Goal: Task Accomplishment & Management: Complete application form

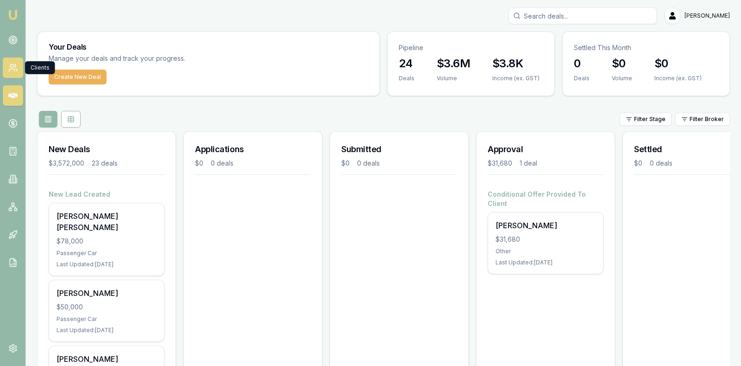
click at [14, 70] on icon at bounding box center [12, 70] width 6 height 2
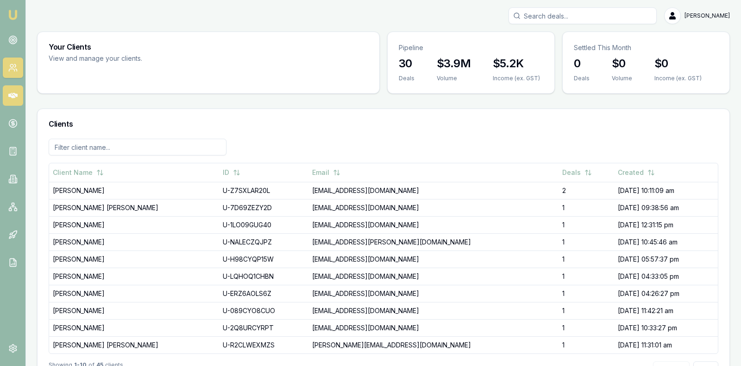
click at [10, 94] on icon at bounding box center [12, 96] width 9 height 6
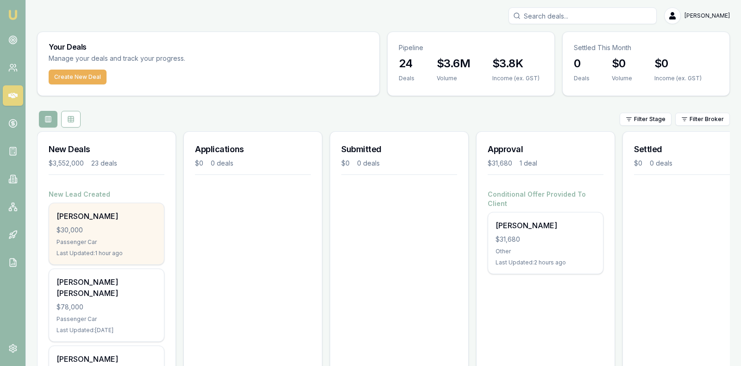
click at [98, 228] on div "$30,000" at bounding box center [107, 229] width 100 height 9
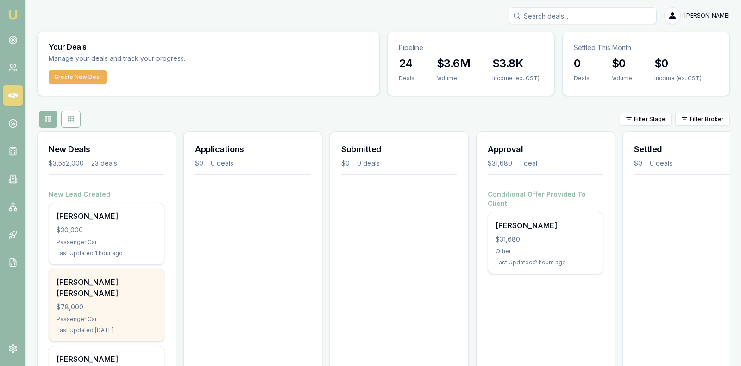
click at [101, 302] on div "$78,000" at bounding box center [107, 306] width 100 height 9
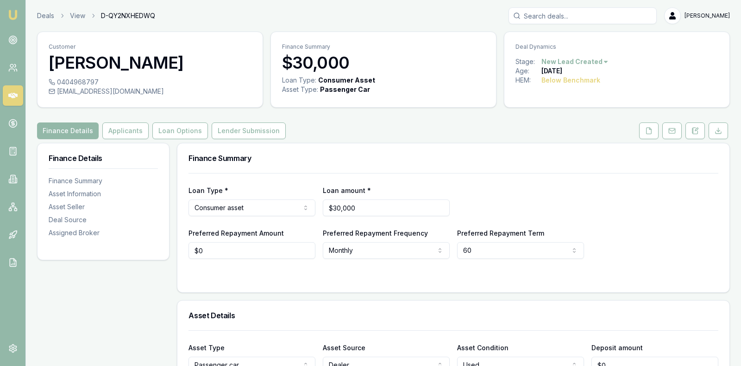
click at [662, 192] on div "Loan Type * Consumer asset Consumer loan Consumer asset Commercial loan Commerc…" at bounding box center [454, 200] width 530 height 32
click at [122, 126] on button "Applicants" at bounding box center [125, 130] width 46 height 17
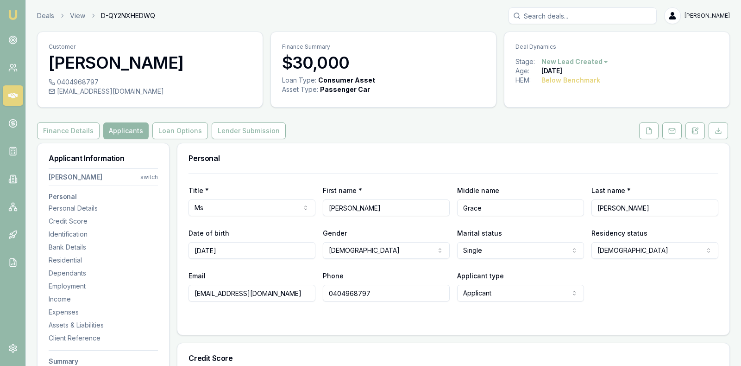
click at [382, 130] on div "Finance Details Applicants Loan Options Lender Submission" at bounding box center [383, 130] width 693 height 17
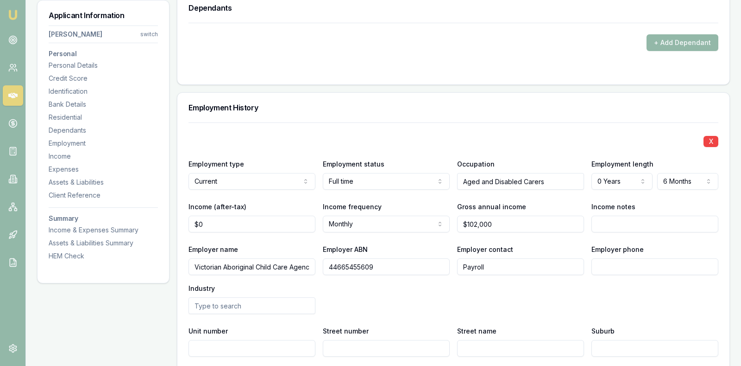
scroll to position [1367, 0]
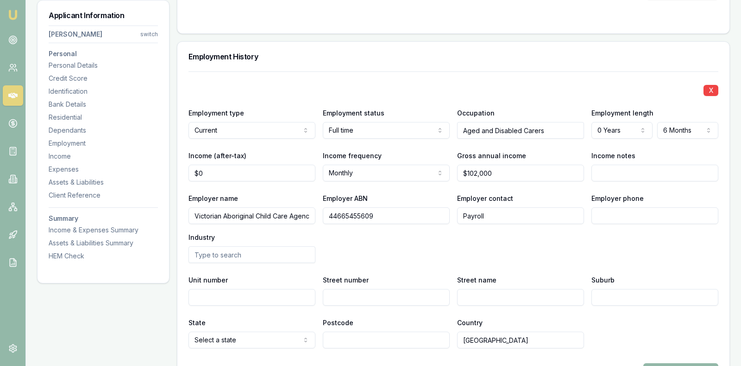
click at [273, 253] on input "text" at bounding box center [252, 254] width 127 height 17
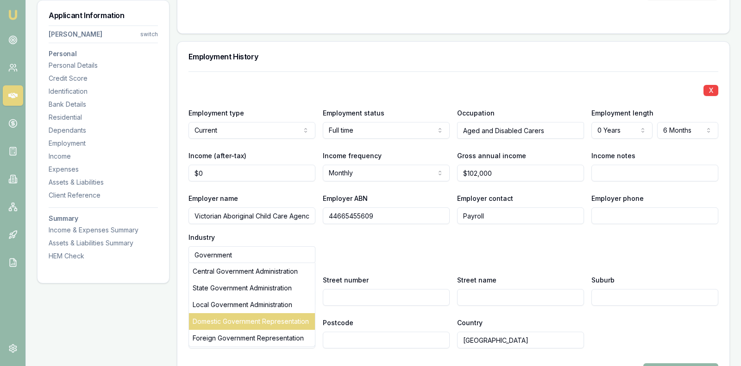
click at [290, 314] on div "Domestic Government Representation" at bounding box center [252, 321] width 126 height 17
type input "Domestic Government Representation"
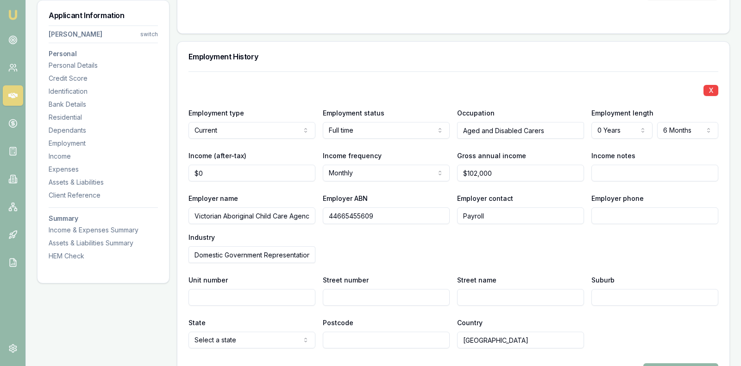
click at [378, 238] on div "Employer name Victorian Aboriginal Child Care Agency Co-Op Ltd Employer ABN 446…" at bounding box center [454, 227] width 530 height 70
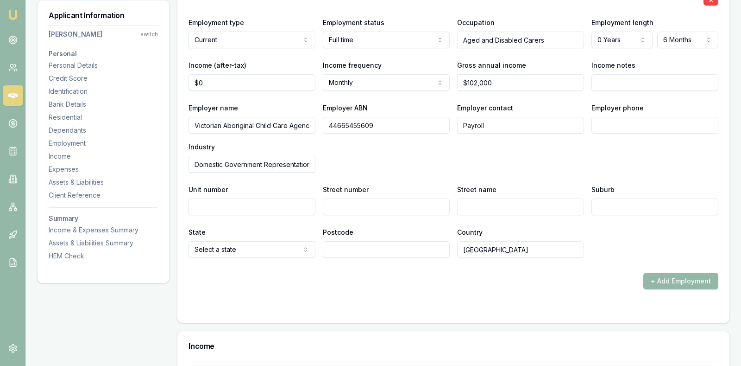
scroll to position [1460, 0]
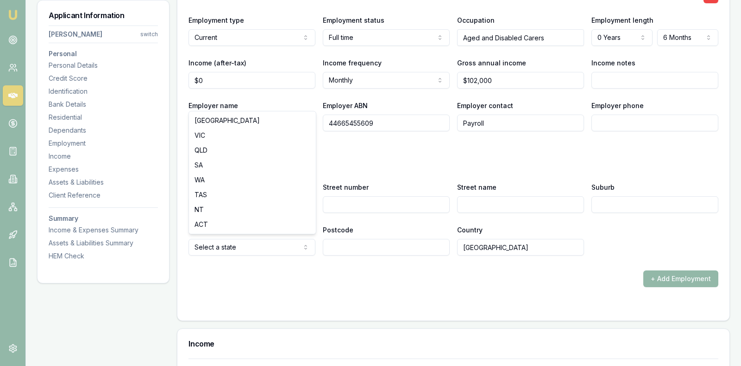
select select "VIC"
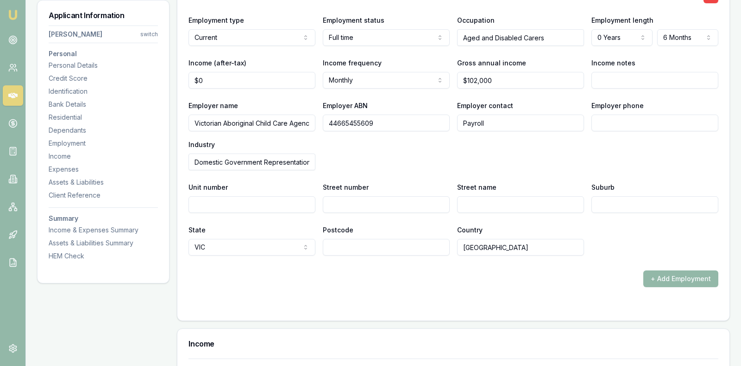
click at [358, 240] on input "Postcode" at bounding box center [386, 247] width 127 height 17
click at [328, 278] on div "+ Add Employment" at bounding box center [454, 278] width 530 height 17
click at [399, 281] on div "+ Add Employment" at bounding box center [454, 278] width 530 height 17
click at [347, 198] on input "Street number" at bounding box center [386, 204] width 127 height 17
type input "340"
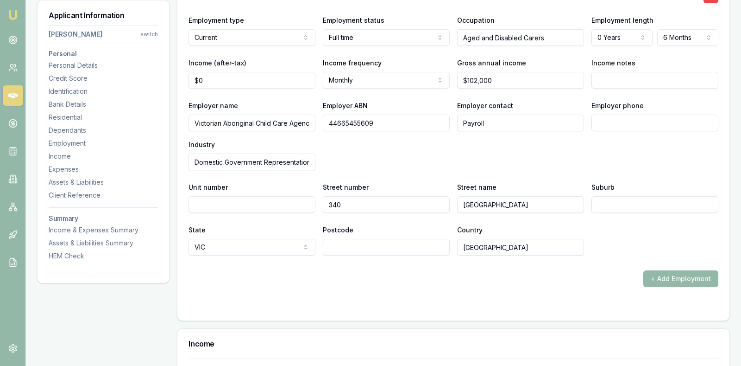
type input "Bell Street"
type input "Preston"
click at [346, 241] on input "Postcode" at bounding box center [386, 247] width 127 height 17
type input "3072"
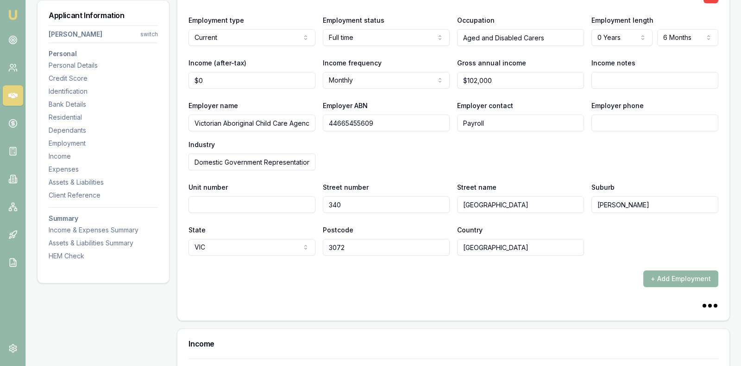
click at [386, 286] on form "X Employment type Current Current Previous Employment status Full time Full tim…" at bounding box center [454, 144] width 530 height 330
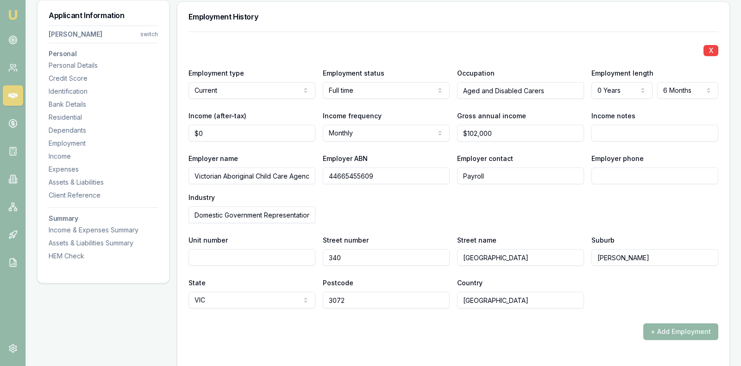
scroll to position [1390, 0]
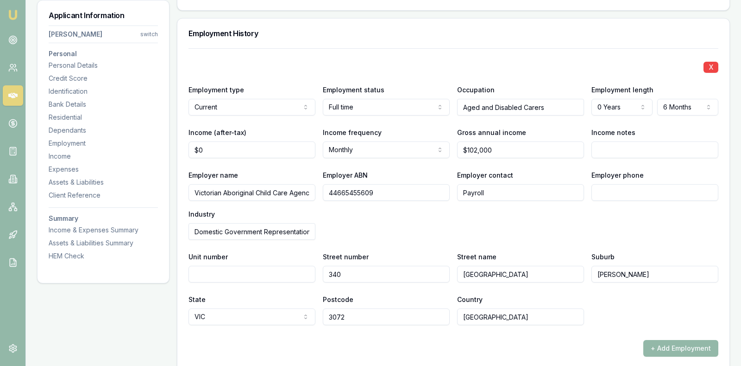
click at [371, 224] on div "Employer name Victorian Aboriginal Child Care Agency Co-Op Ltd Employer ABN 446…" at bounding box center [454, 204] width 530 height 70
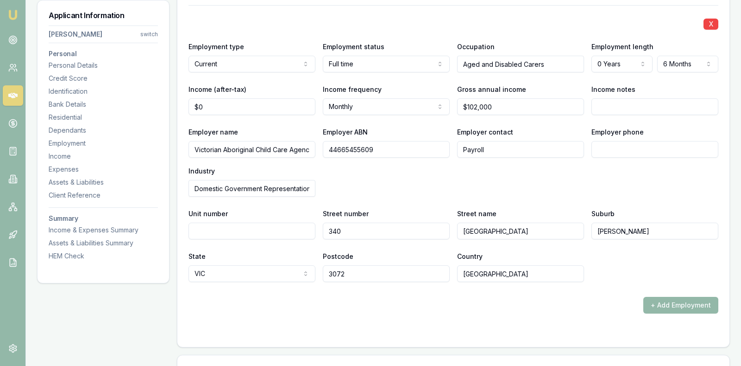
scroll to position [1437, 0]
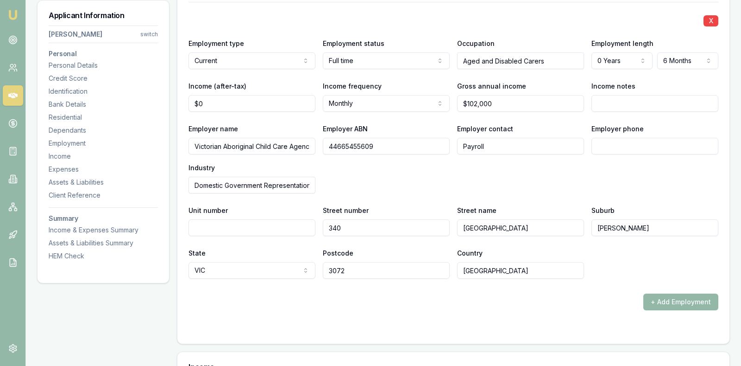
click at [630, 134] on div "Employer phone" at bounding box center [655, 139] width 127 height 32
click at [618, 141] on input "Employer phone" at bounding box center [655, 146] width 127 height 17
type input "0392 878 800"
click at [485, 167] on div "Employer name Victorian Aboriginal Child Care Agency Co-Op Ltd Employer ABN 446…" at bounding box center [454, 158] width 530 height 70
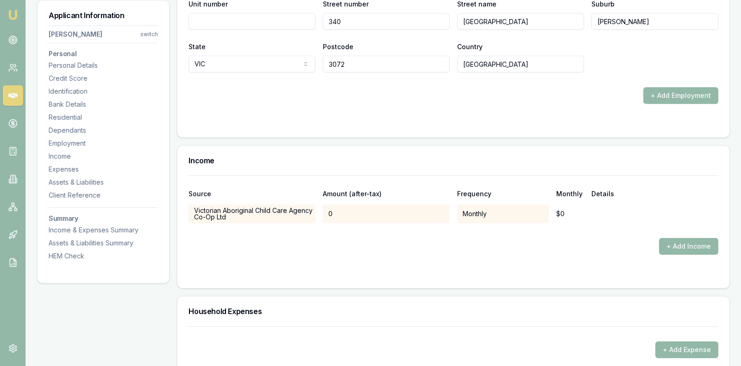
scroll to position [1645, 0]
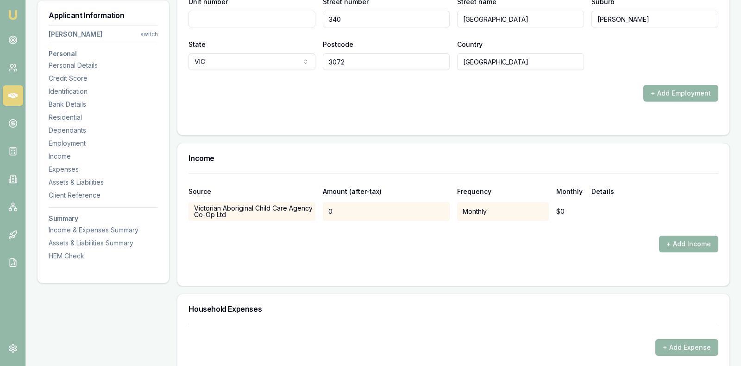
click at [425, 202] on div "0" at bounding box center [386, 211] width 127 height 19
click at [389, 237] on div "+ Add Income" at bounding box center [454, 243] width 530 height 17
click at [391, 244] on div "+ Add Income" at bounding box center [454, 243] width 530 height 17
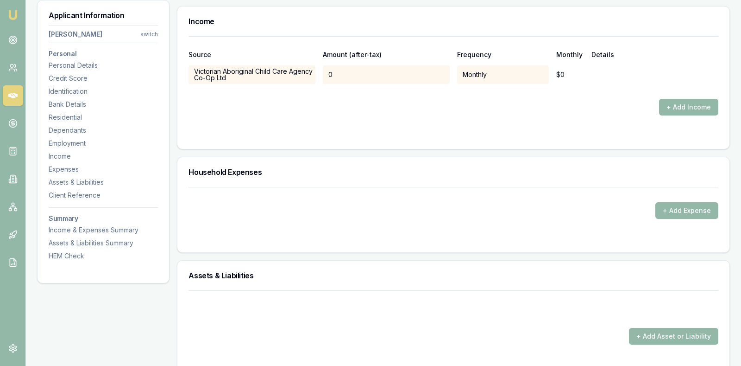
scroll to position [1784, 0]
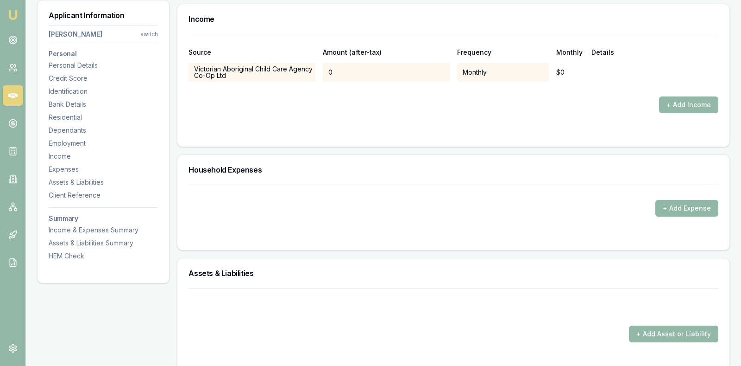
click at [692, 201] on button "+ Add Expense" at bounding box center [687, 208] width 63 height 17
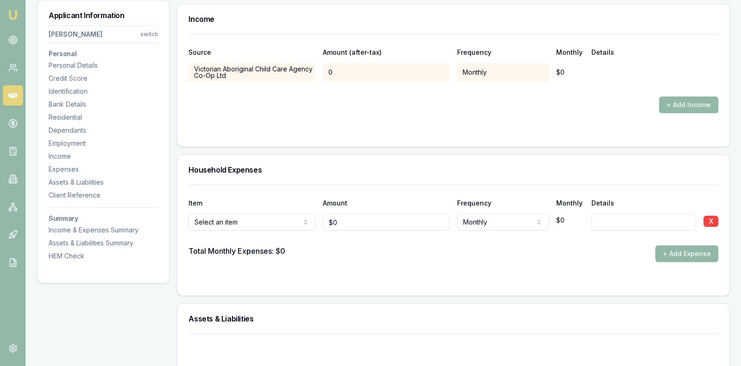
type input "0"
click at [359, 220] on input "0" at bounding box center [386, 222] width 127 height 17
type input "$830"
click at [374, 259] on form "Item Amount Frequency Monthly Details Rent or board Rent or board Food and groc…" at bounding box center [454, 234] width 530 height 100
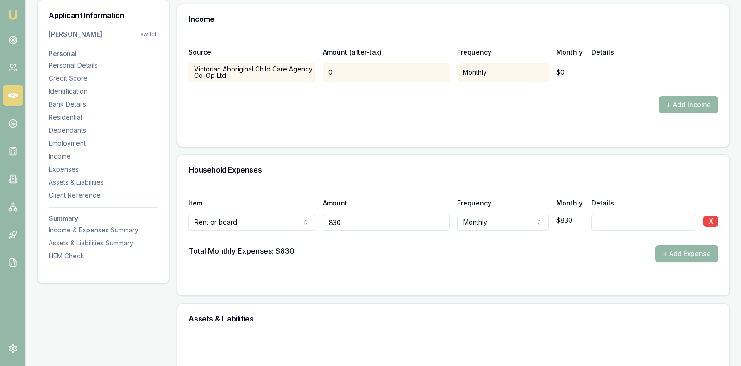
click at [375, 220] on input "830" at bounding box center [386, 222] width 127 height 17
type input "$830"
click at [677, 250] on button "+ Add Expense" at bounding box center [687, 253] width 63 height 17
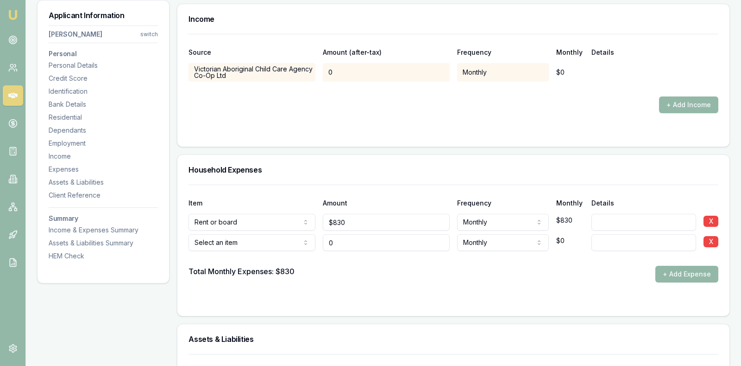
type input "$0"
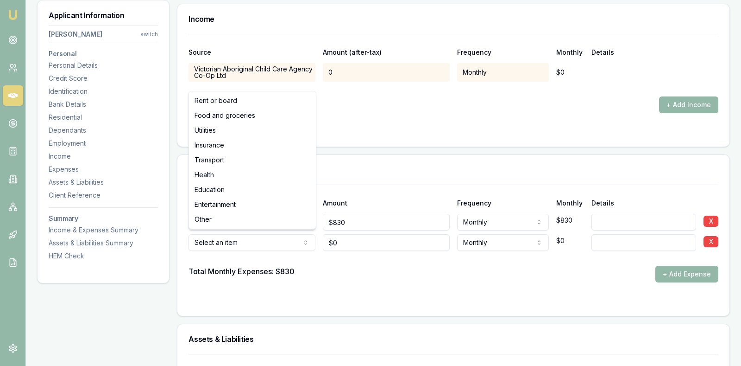
select select "FOOD_AND_GROCERIES"
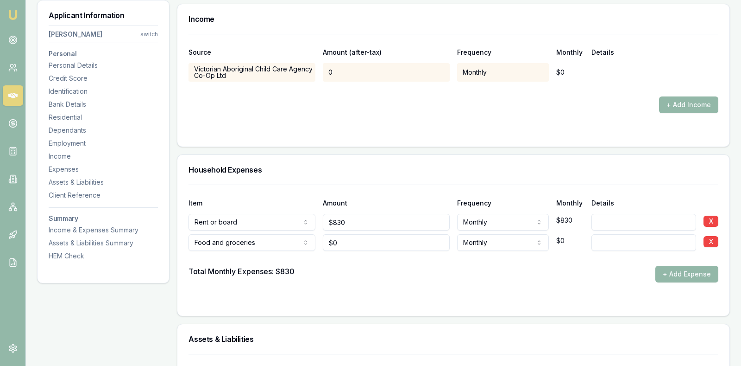
type input "0"
click at [354, 242] on input "0" at bounding box center [386, 242] width 127 height 17
type input "$1,100"
click at [418, 278] on div "Total Monthly Expenses: $830 + Add Expense" at bounding box center [454, 274] width 530 height 17
click at [669, 271] on button "+ Add Expense" at bounding box center [687, 274] width 63 height 17
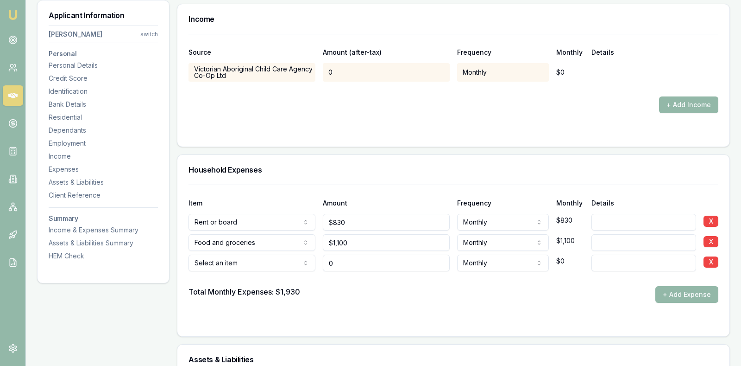
type input "$0"
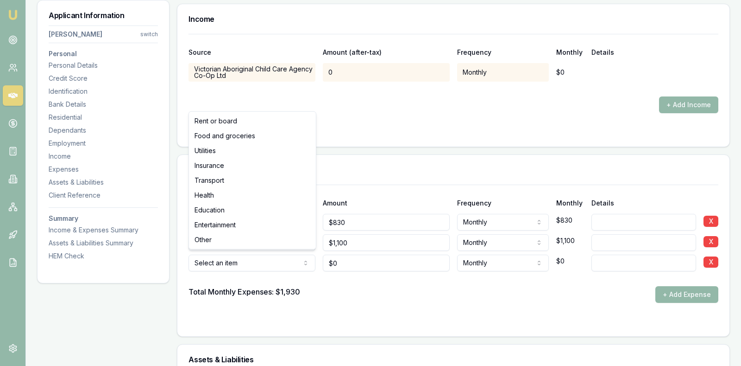
select select "UTILITIES"
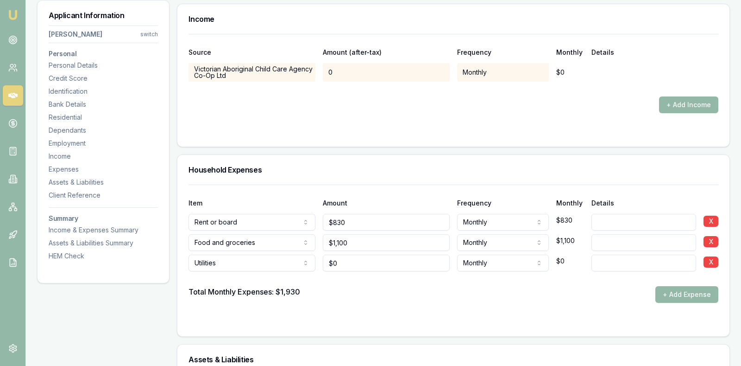
type input "0"
click at [349, 261] on input "0" at bounding box center [386, 262] width 127 height 17
type input "$600"
click at [368, 321] on div "Item Amount Frequency Monthly Details Rent or board Rent or board Food and groc…" at bounding box center [453, 260] width 552 height 152
click at [668, 291] on button "+ Add Expense" at bounding box center [687, 294] width 63 height 17
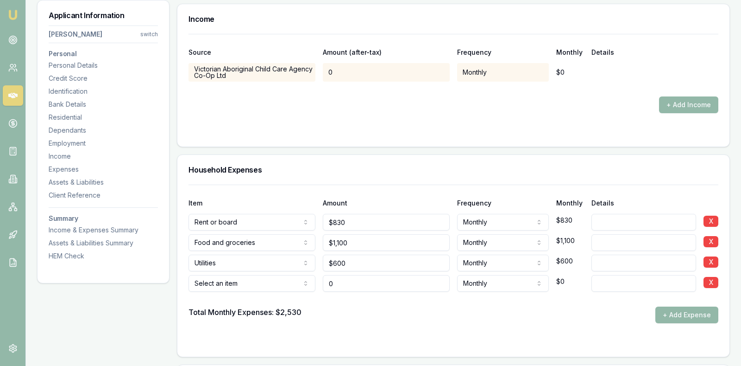
type input "$0"
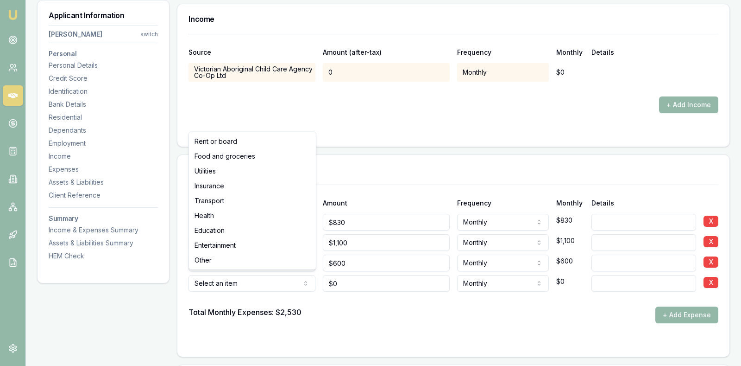
select select "TRANSPORT"
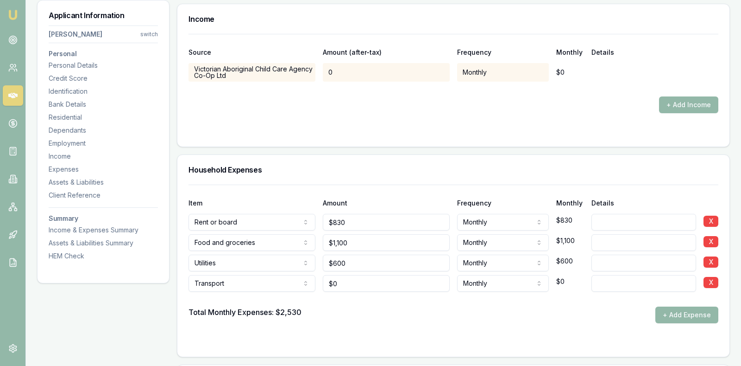
type input "0"
click at [347, 281] on input "0" at bounding box center [386, 283] width 127 height 17
type input "$800"
click at [397, 308] on div "Total Monthly Expenses: $2,530 + Add Expense" at bounding box center [454, 314] width 530 height 17
click at [680, 309] on button "+ Add Expense" at bounding box center [687, 314] width 63 height 17
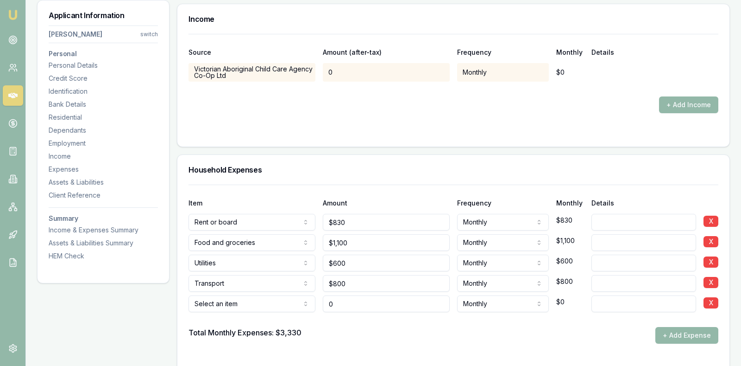
type input "$0"
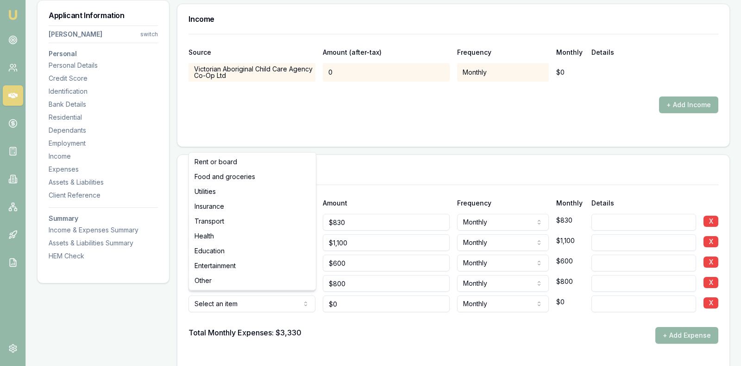
select select "ENTERTAINMENT"
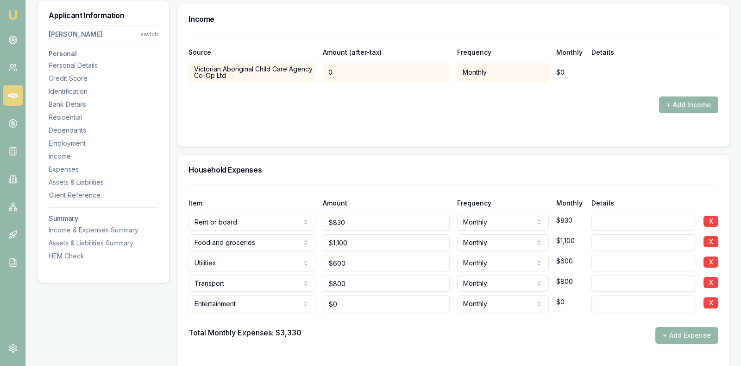
type input "0"
click at [342, 298] on input "0" at bounding box center [386, 303] width 127 height 17
type input "$200"
click at [366, 315] on div at bounding box center [454, 319] width 530 height 15
click at [706, 327] on button "+ Add Expense" at bounding box center [687, 335] width 63 height 17
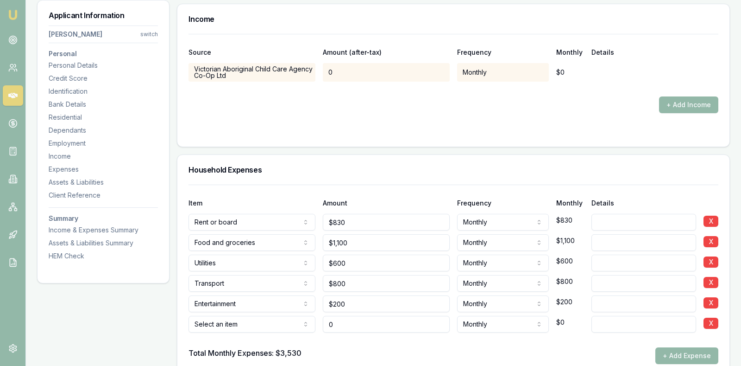
type input "$0"
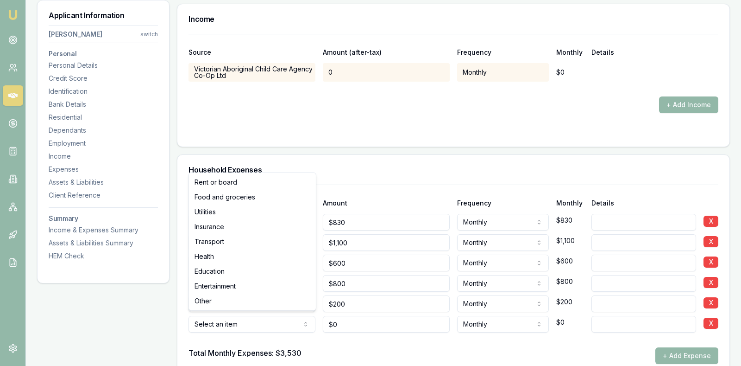
select select "HEALTH"
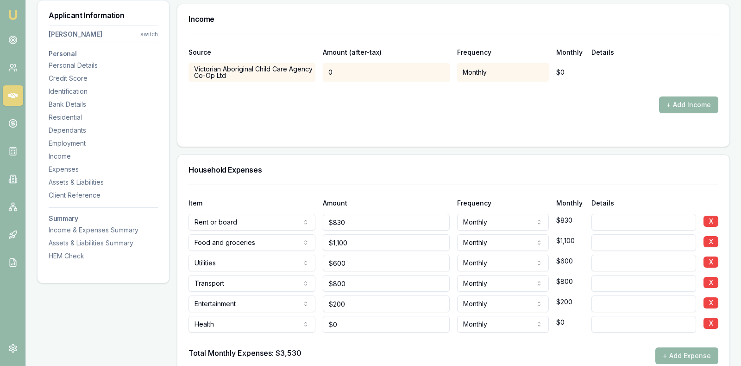
type input "0"
click at [380, 324] on input "0" at bounding box center [386, 324] width 127 height 17
type input "$50"
click at [378, 349] on div "Total Monthly Expenses: $3,530 + Add Expense" at bounding box center [454, 355] width 530 height 17
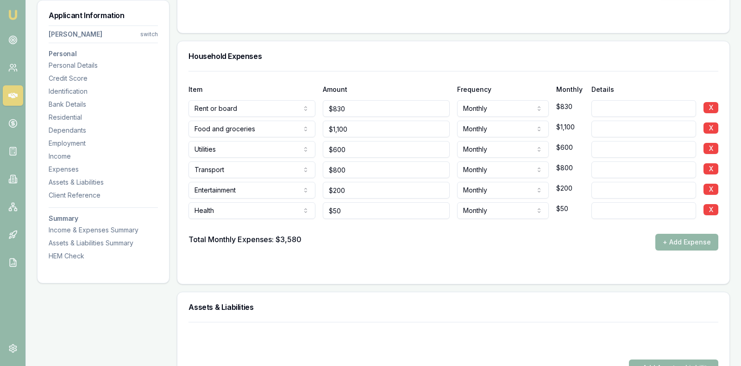
scroll to position [1900, 0]
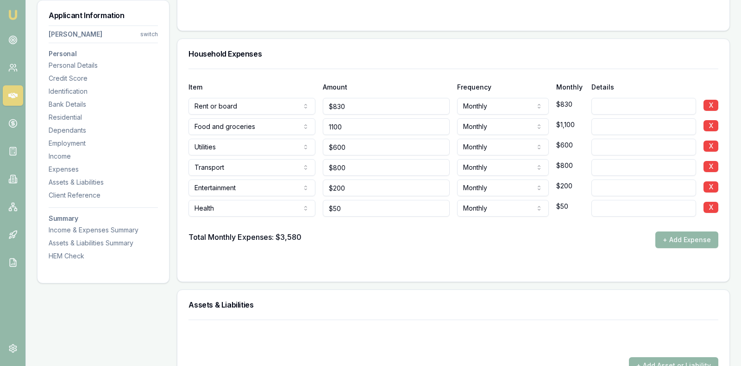
click at [364, 123] on input "1100" at bounding box center [386, 126] width 127 height 17
type input "1"
type input "$900"
click at [420, 241] on div "Total Monthly Expenses: $3,580 + Add Expense" at bounding box center [454, 239] width 530 height 17
click at [500, 258] on form "Item Amount Frequency Monthly Details Rent or board Rent or board Food and groc…" at bounding box center [454, 170] width 530 height 202
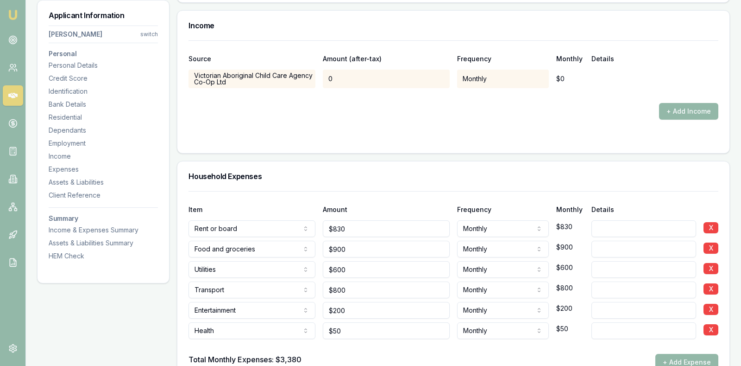
scroll to position [1777, 0]
click at [72, 139] on div "Employment" at bounding box center [103, 143] width 109 height 9
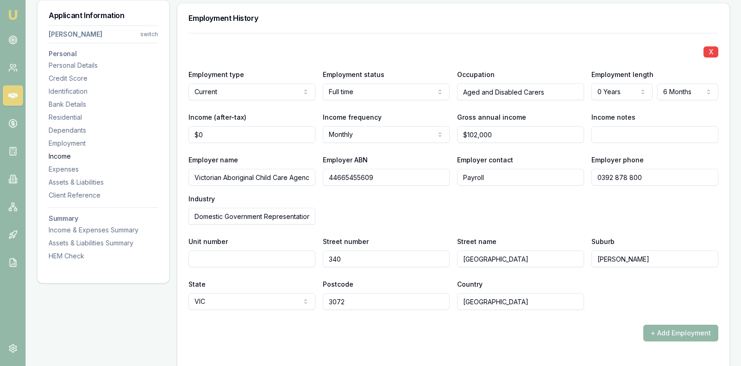
click at [63, 156] on div "Income" at bounding box center [103, 156] width 109 height 9
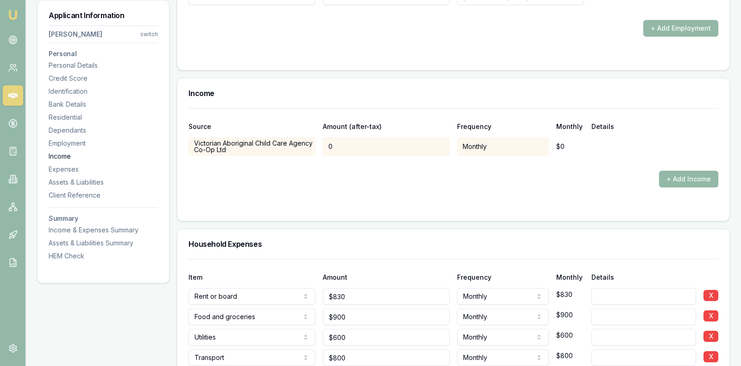
scroll to position [1785, 0]
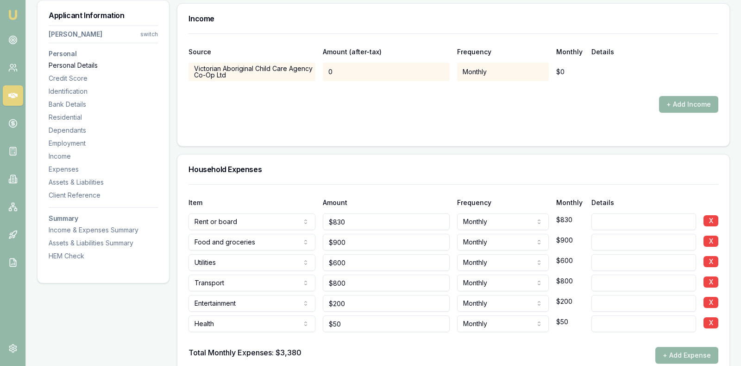
click at [66, 64] on div "Personal Details" at bounding box center [103, 65] width 109 height 9
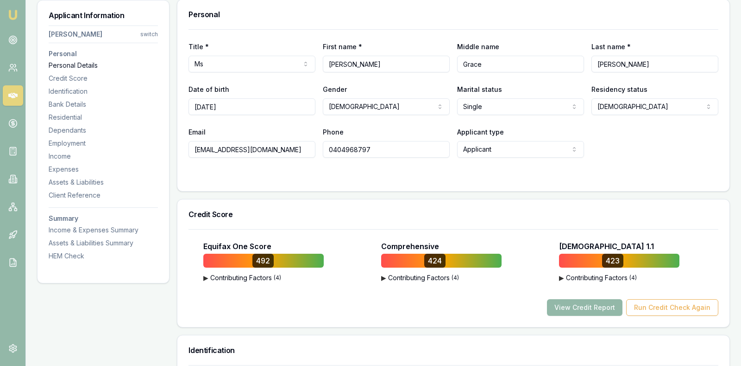
scroll to position [142, 0]
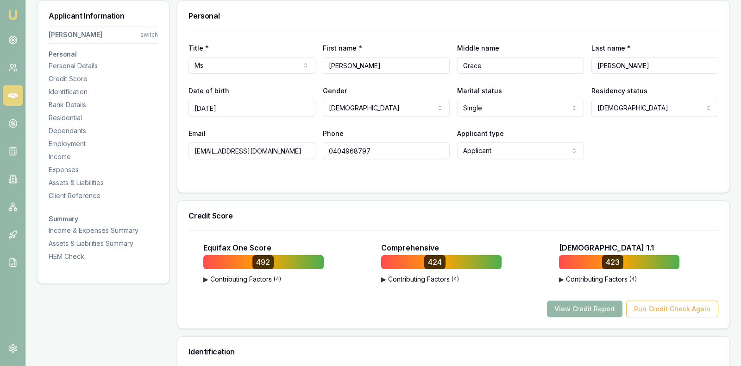
click at [313, 180] on div at bounding box center [454, 177] width 530 height 7
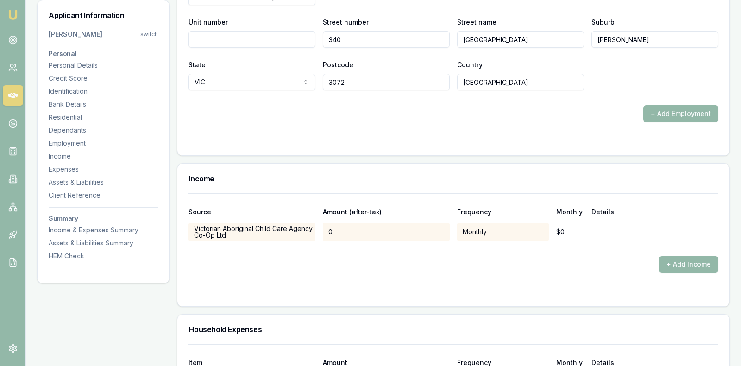
scroll to position [1625, 0]
click at [682, 256] on button "+ Add Income" at bounding box center [688, 263] width 59 height 17
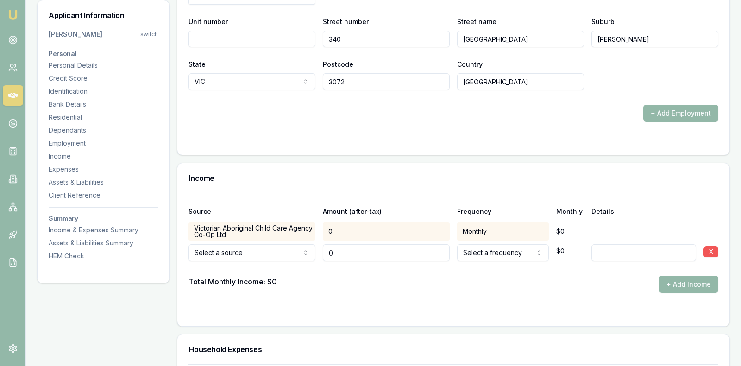
type input "$0"
click at [710, 252] on button "X" at bounding box center [711, 251] width 15 height 11
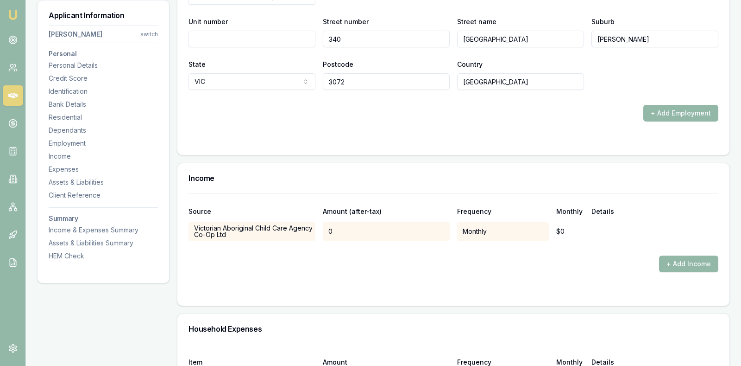
click at [418, 296] on div "Source Amount (after-tax) Frequency Monthly Details Victorian Aboriginal Child …" at bounding box center [453, 249] width 552 height 113
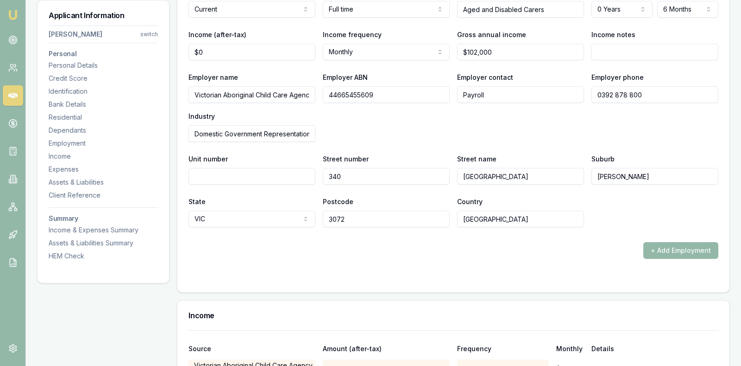
scroll to position [1486, 0]
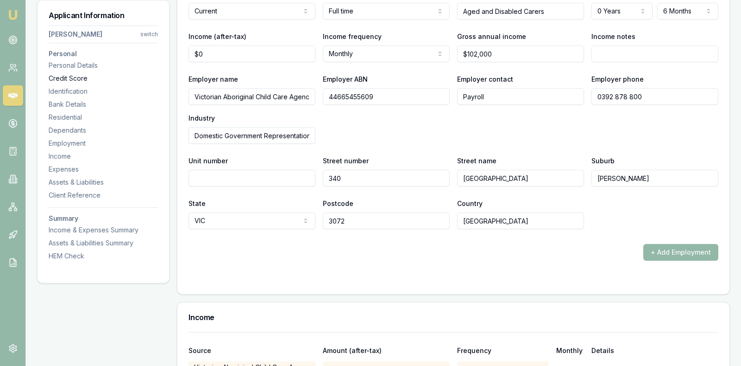
click at [128, 82] on div "Credit Score" at bounding box center [103, 78] width 109 height 9
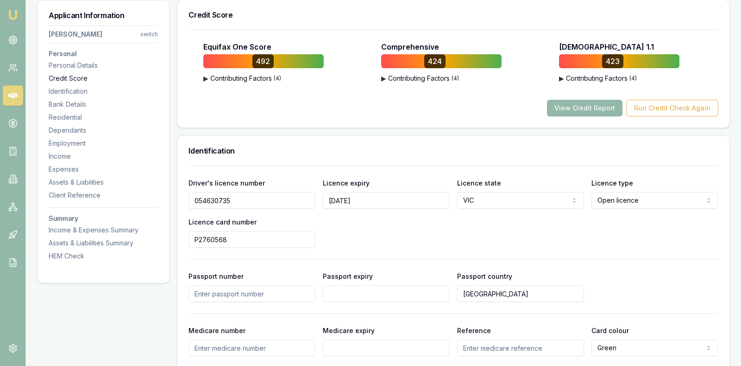
scroll to position [342, 0]
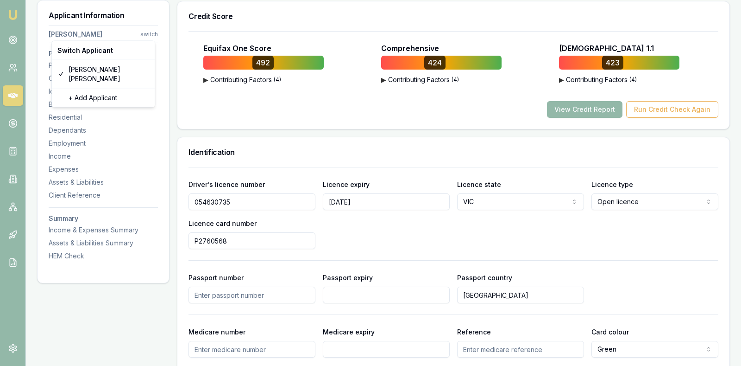
click at [66, 63] on div "Personal Details" at bounding box center [103, 65] width 109 height 9
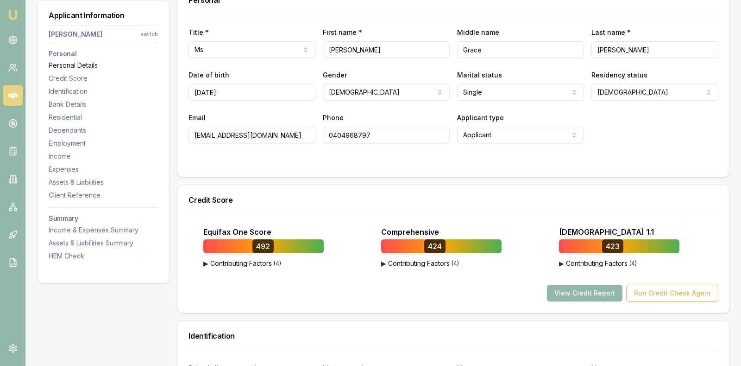
scroll to position [142, 0]
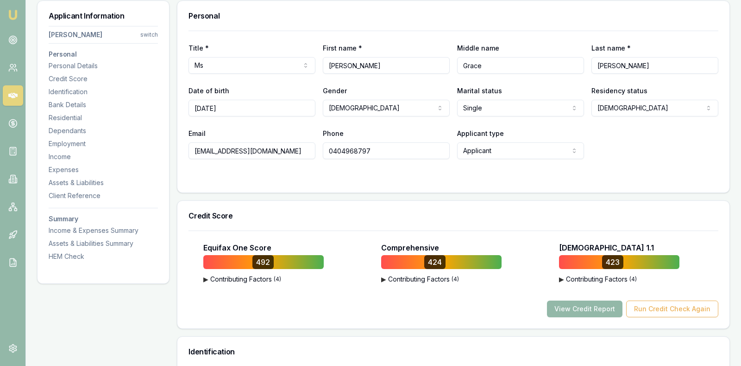
click at [266, 178] on div at bounding box center [454, 177] width 530 height 7
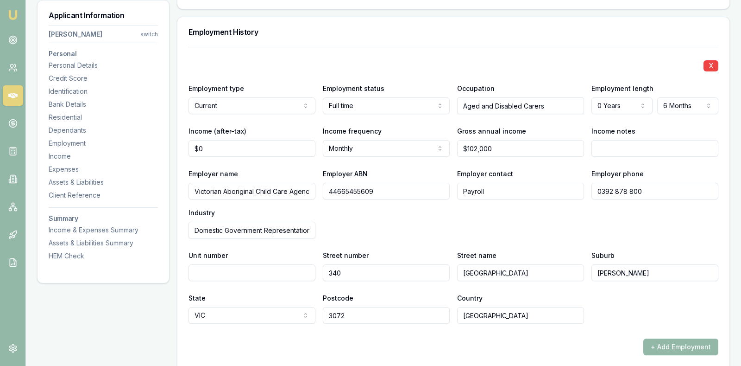
scroll to position [1393, 0]
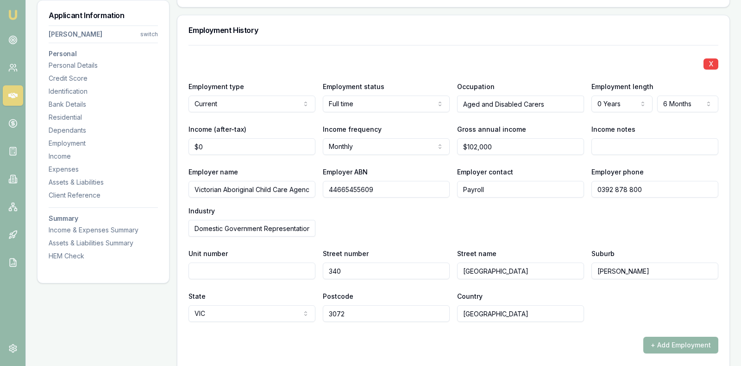
type input "0"
click at [220, 145] on input "0" at bounding box center [252, 146] width 127 height 17
type input "$6,545"
click at [534, 227] on div "Employer name Victorian Aboriginal Child Care Agency Co-Op Ltd Employer ABN 446…" at bounding box center [454, 201] width 530 height 70
click at [529, 218] on div "Employer name Victorian Aboriginal Child Care Agency Co-Op Ltd Employer ABN 446…" at bounding box center [454, 201] width 530 height 70
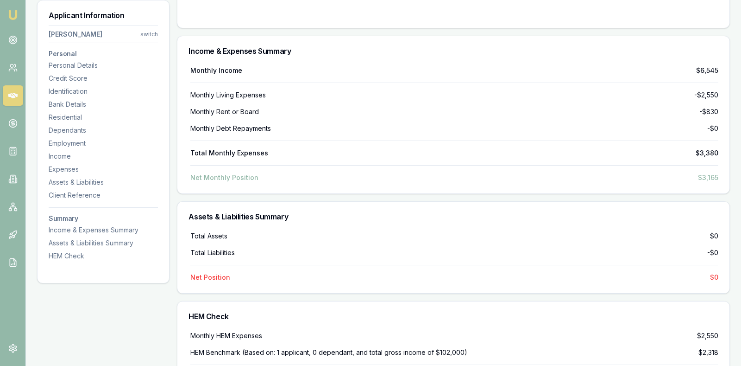
scroll to position [2380, 0]
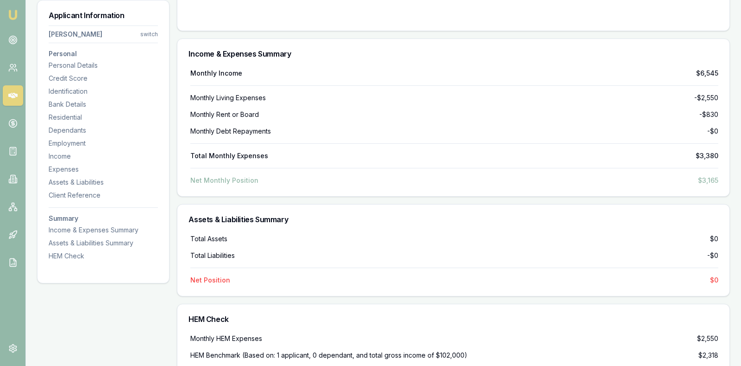
click at [405, 114] on div "Monthly Income $6,545 Monthly Living Expenses -$2,550 Monthly Rent or Board -$8…" at bounding box center [454, 127] width 530 height 116
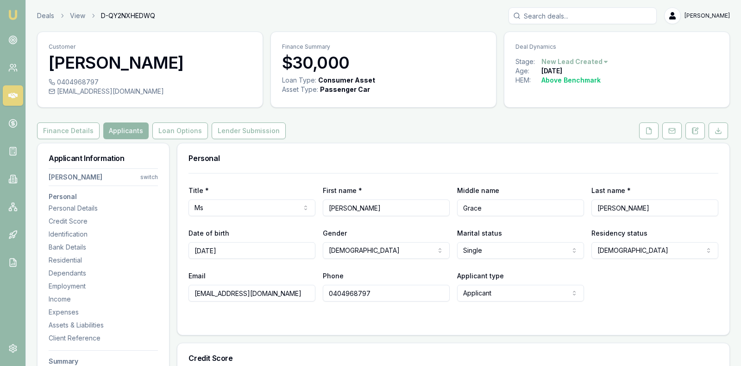
scroll to position [0, 0]
click at [164, 129] on button "Loan Options" at bounding box center [180, 130] width 56 height 17
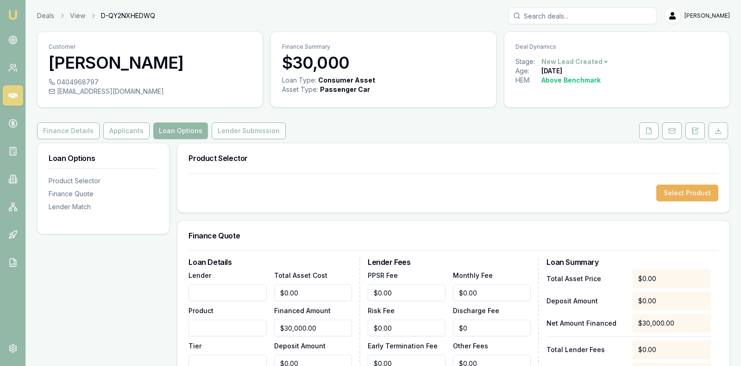
click at [411, 204] on div "Select Product" at bounding box center [453, 192] width 552 height 39
click at [221, 288] on input "Lender" at bounding box center [228, 292] width 78 height 17
type input "Affordable Car Loans"
type input "0"
click at [312, 293] on input "0" at bounding box center [313, 292] width 78 height 17
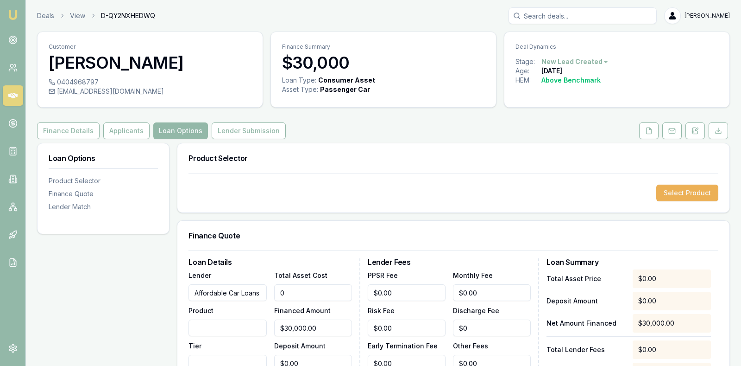
type input "$0.00"
type input "3"
type input "$3.00"
type input "30"
type input "$30.00"
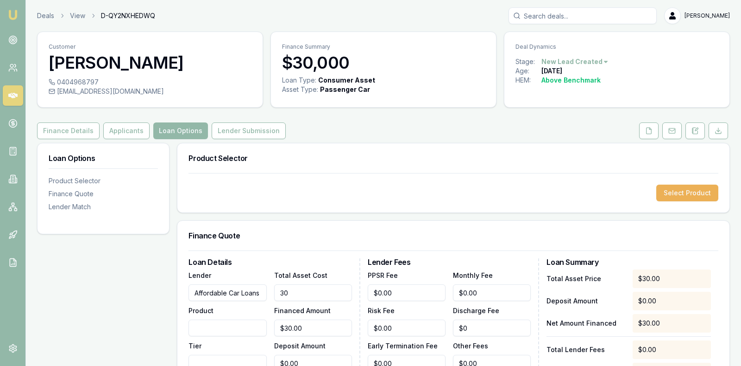
type input "300"
type input "$300.00"
type input "3000"
type input "$3,000.00"
type input "30000"
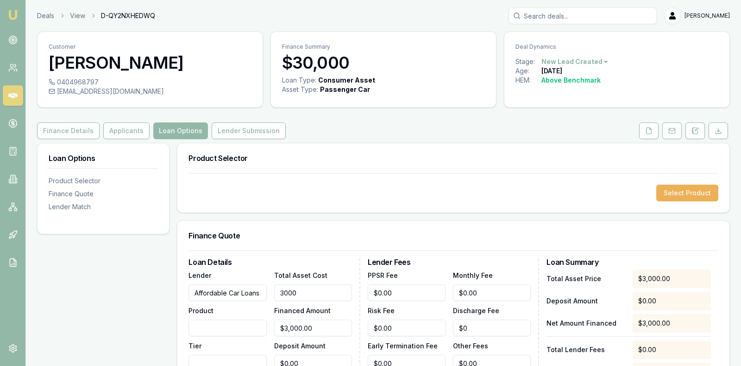
type input "$30,000.00"
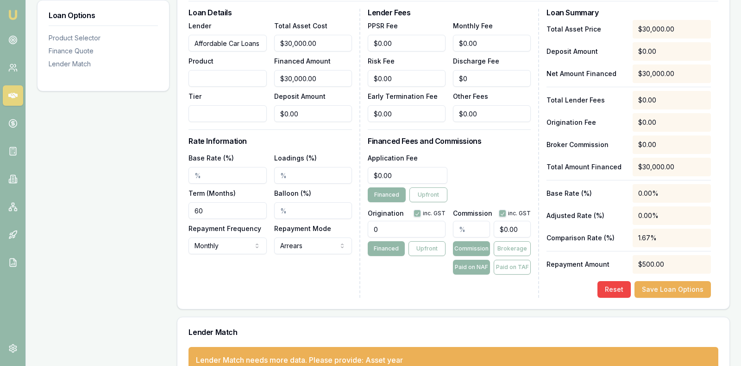
scroll to position [255, 0]
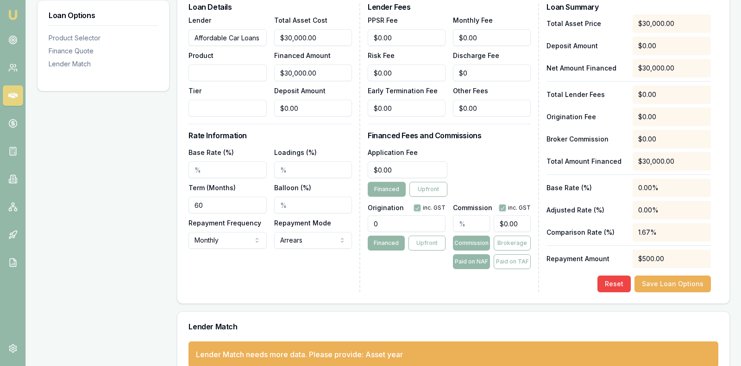
click at [386, 222] on input "0" at bounding box center [407, 223] width 78 height 17
type input "1100.00"
click at [473, 221] on input "text" at bounding box center [471, 223] width 37 height 17
click at [232, 165] on input "Base Rate (%)" at bounding box center [228, 169] width 78 height 17
type input "18.07%"
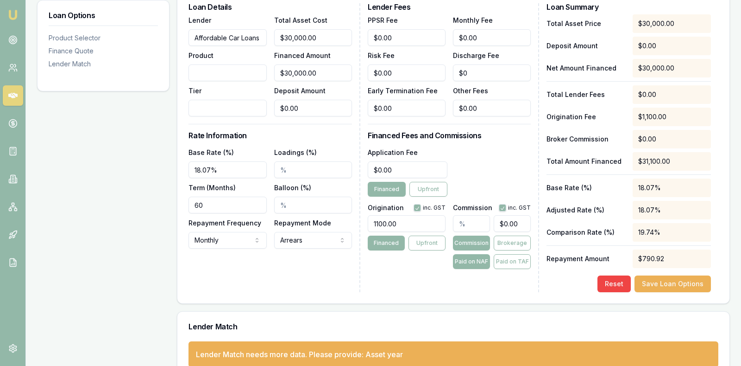
click at [307, 168] on input "Loadings (%)" at bounding box center [313, 169] width 78 height 17
type input "0"
click at [290, 286] on div "Loan Details Lender Affordable Car Loans Product Tier Total Asset Cost $30,000.…" at bounding box center [275, 147] width 172 height 289
type input "0"
click at [414, 169] on input "0" at bounding box center [408, 169] width 80 height 17
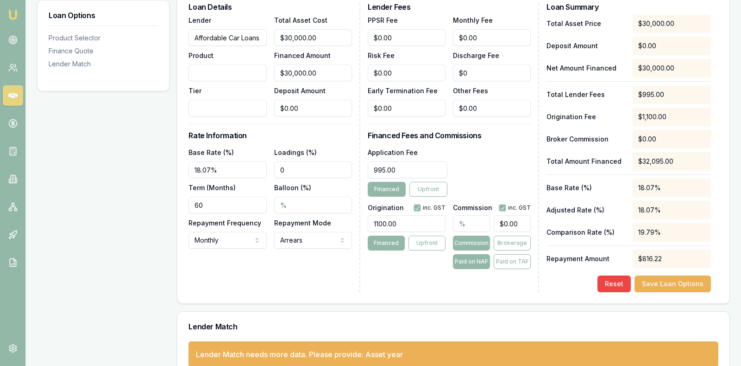
type input "$995.00"
click at [494, 159] on div "Application Fee $995.00 Financed Upfront" at bounding box center [450, 171] width 164 height 50
click at [527, 224] on input "0" at bounding box center [512, 223] width 37 height 17
type input "$0.00"
type input "0.0000033333333333333333"
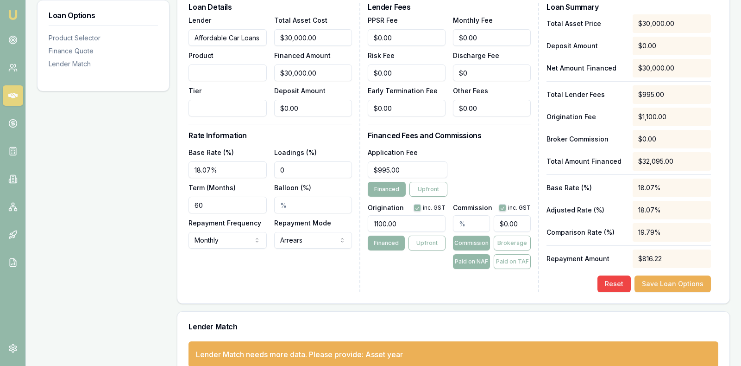
type input "0.001"
type input "0.000005333333333333334"
type input "0.0016"
type input "0.0000055"
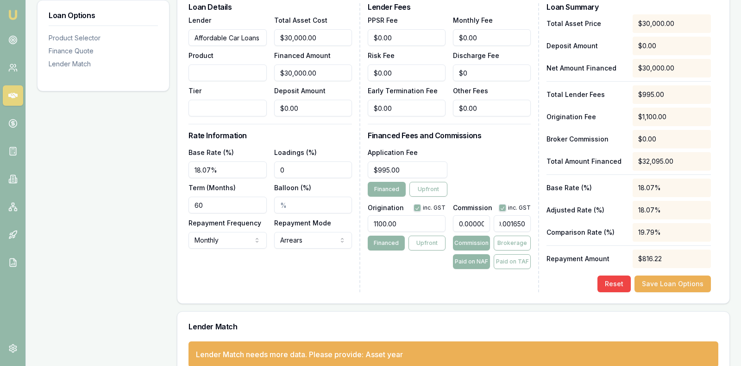
type input "0.00165"
type input "0.000005333333333333334"
type input "0.0016"
type input "0.0000033333333333333333"
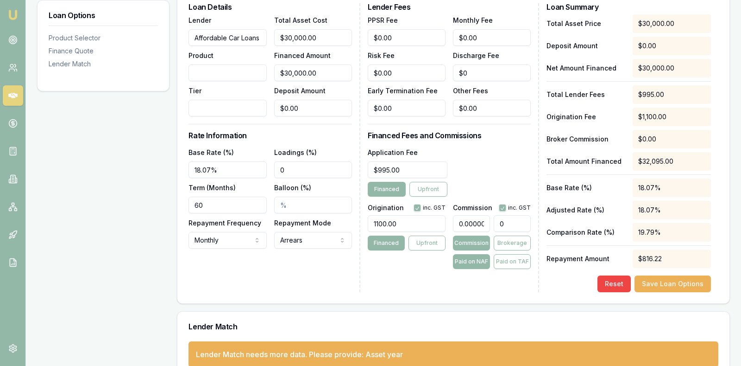
type input "$0.00"
click at [505, 221] on input "$0.00" at bounding box center [512, 223] width 37 height 17
type input "0.03333333333333333"
type input "10.00"
type input "0.03335333333333333"
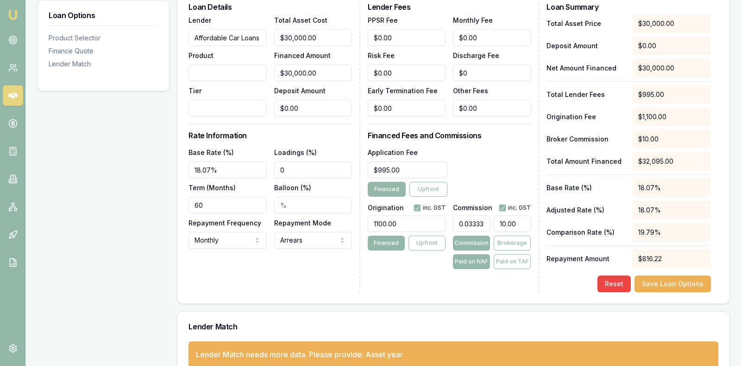
type input "10.006"
type input "0.033355"
type input "10.0065"
type input "0.03335333333333333"
type input "10.006"
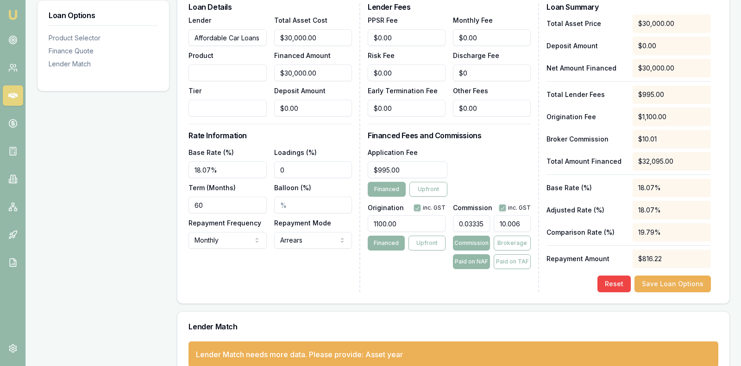
type input "0.03333333333333333"
type input "10"
type input "0.0033333333333333335"
type input "1"
type input "0.05333333333333334"
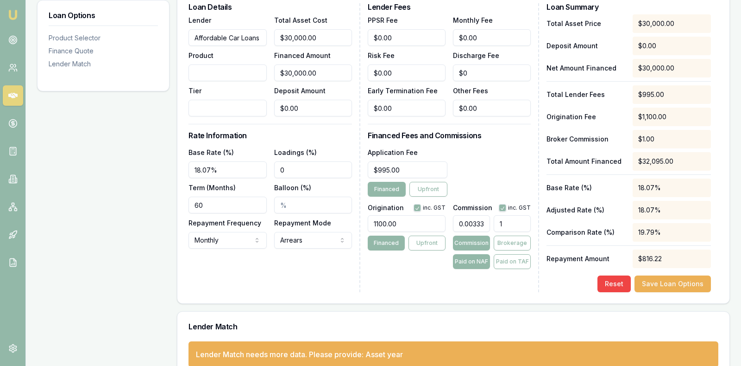
type input "16"
type input "0.5499999999999999"
type input "165"
type input "5.5"
type input "$1,650.00"
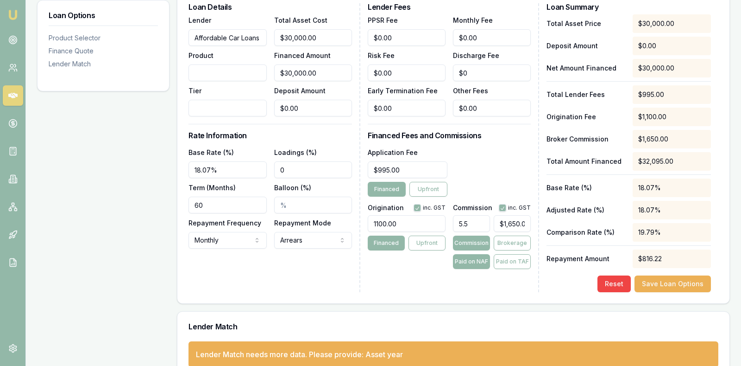
click at [408, 273] on div "Lender Fees PPSR Fee $0.00 Monthly Fee $0.00 Risk Fee $0.00 Discharge Fee $0 Ea…" at bounding box center [454, 147] width 172 height 289
click at [658, 280] on button "Save Loan Options" at bounding box center [673, 283] width 76 height 17
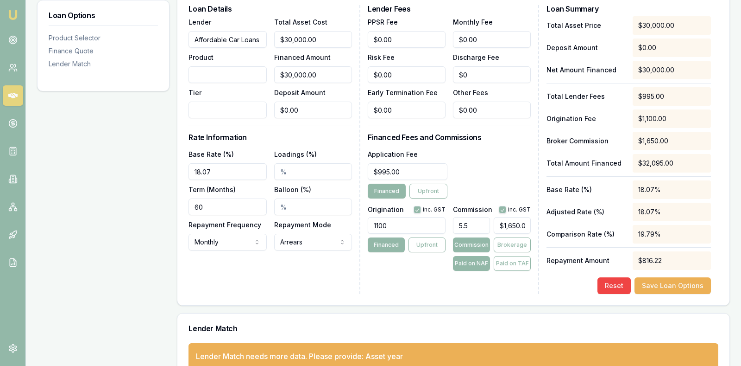
click at [443, 290] on div "Lender Fees PPSR Fee $0.00 Monthly Fee $0.00 Risk Fee $0.00 Discharge Fee $0 Ea…" at bounding box center [454, 149] width 172 height 289
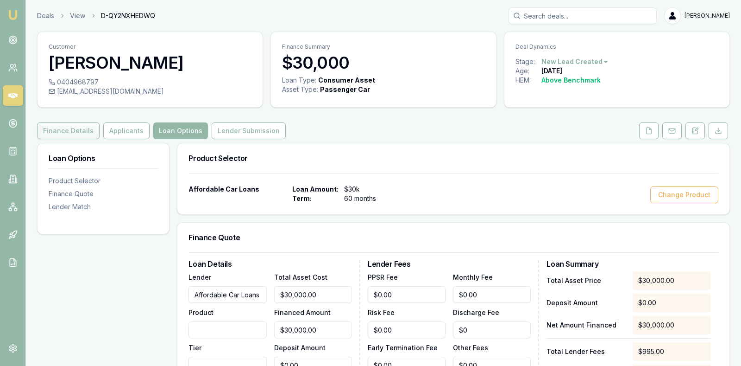
click at [60, 126] on button "Finance Details" at bounding box center [68, 130] width 63 height 17
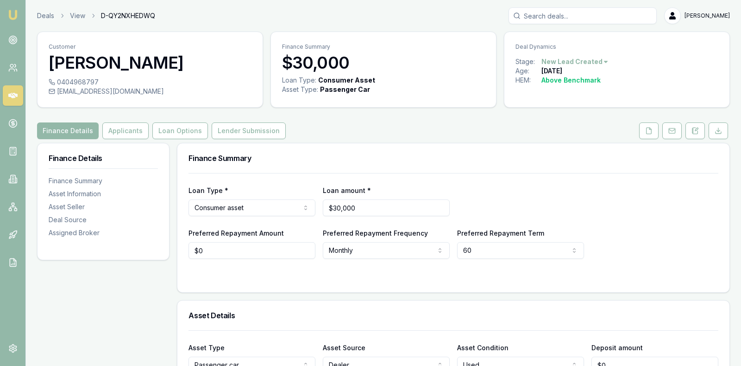
click at [294, 274] on div at bounding box center [454, 276] width 530 height 7
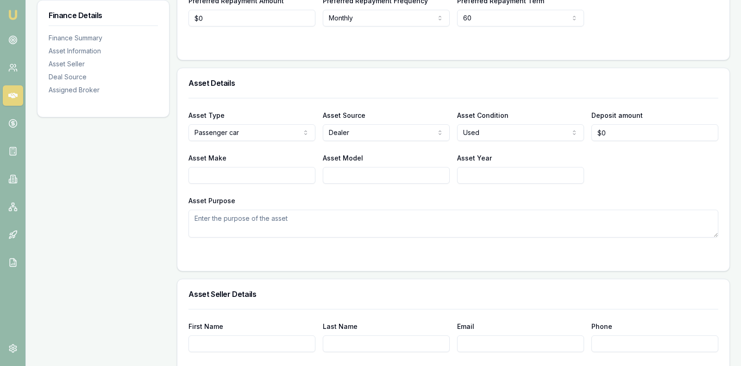
scroll to position [278, 0]
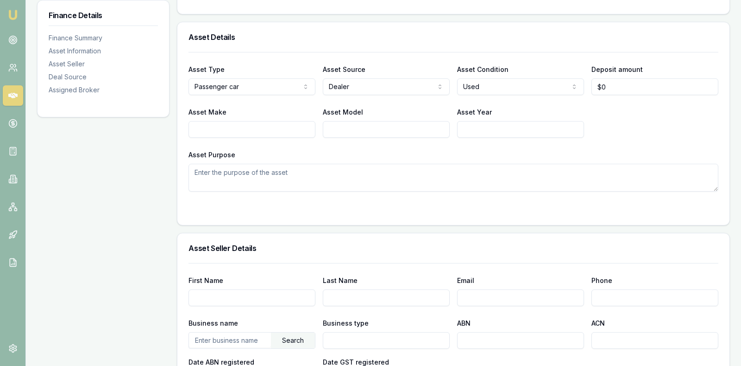
click at [283, 130] on input "Asset Make" at bounding box center [252, 129] width 127 height 17
type input "T"
type input "Ford"
type input "a"
type input "Ranger"
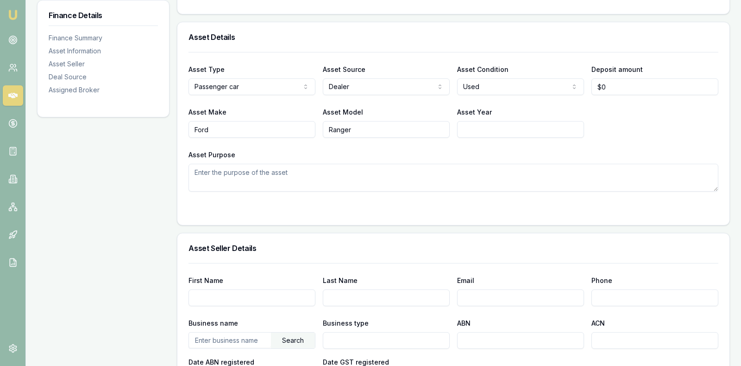
click at [483, 126] on input "Asset Year" at bounding box center [520, 129] width 127 height 17
type input "2022"
click at [462, 154] on div "Asset Purpose" at bounding box center [454, 170] width 530 height 43
click at [417, 181] on textarea "Asset Purpose" at bounding box center [454, 178] width 530 height 28
type textarea "Motor Vehicle Finance"
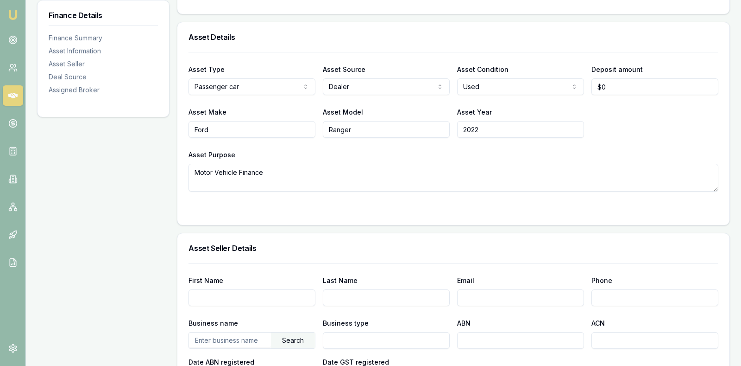
click at [432, 215] on div "Asset Type Passenger car Passenger car Electric vehicle Light commercial Carava…" at bounding box center [453, 138] width 552 height 173
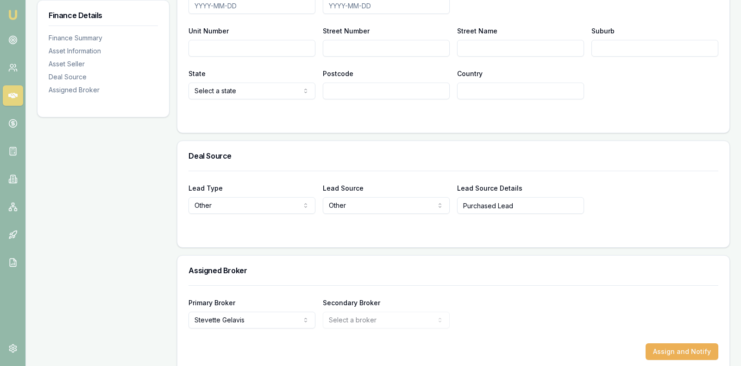
scroll to position [662, 0]
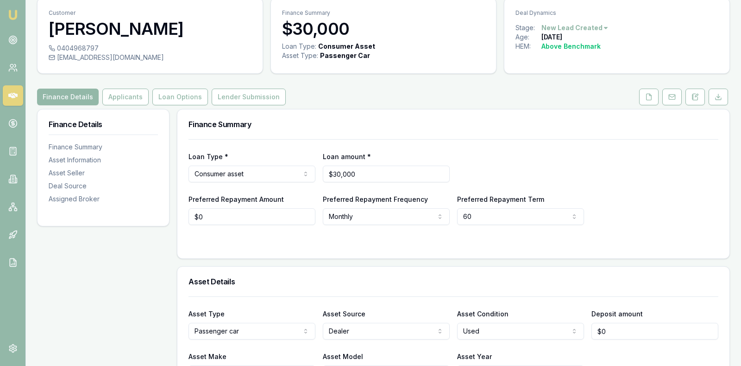
scroll to position [0, 0]
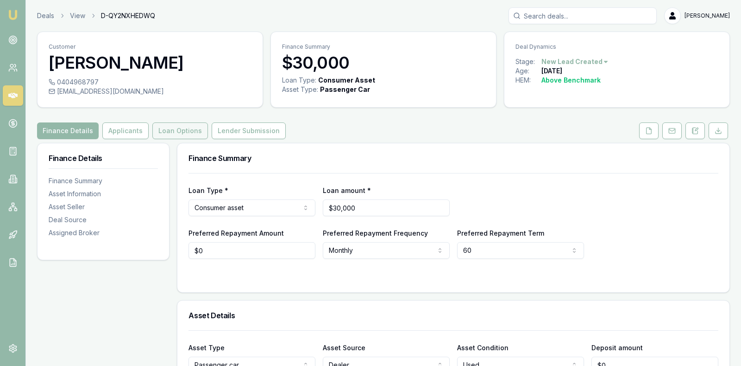
click at [167, 126] on button "Loan Options" at bounding box center [180, 130] width 56 height 17
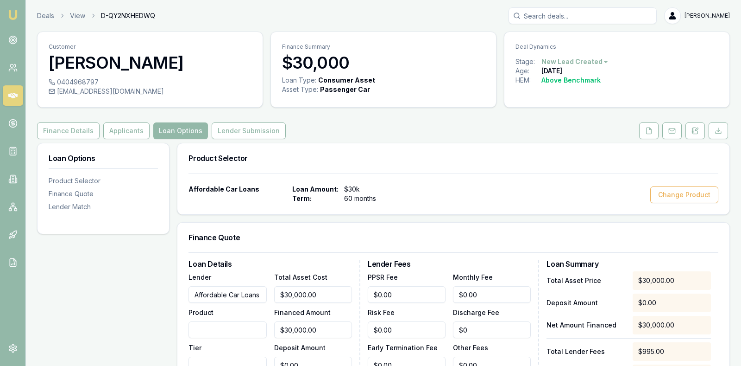
click at [443, 186] on div "Affordable Car Loans Loan Amount: $30k Term: 60 months Change Product" at bounding box center [454, 193] width 530 height 19
click at [240, 131] on button "Lender Submission" at bounding box center [249, 130] width 74 height 17
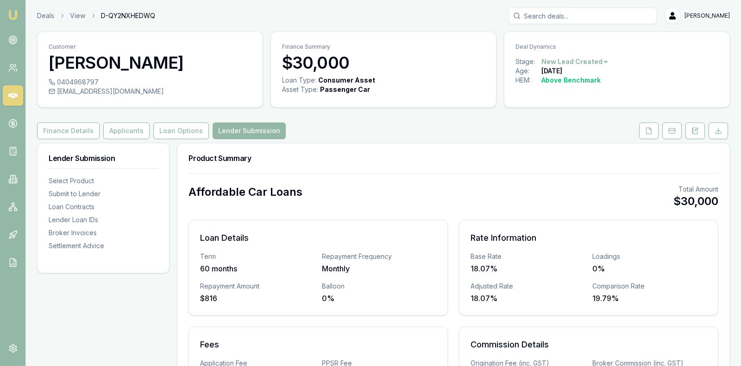
click at [432, 159] on h3 "Product Summary" at bounding box center [454, 157] width 530 height 7
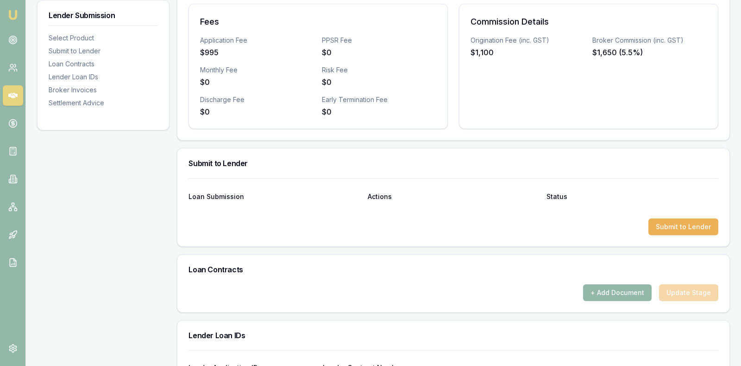
scroll to position [324, 0]
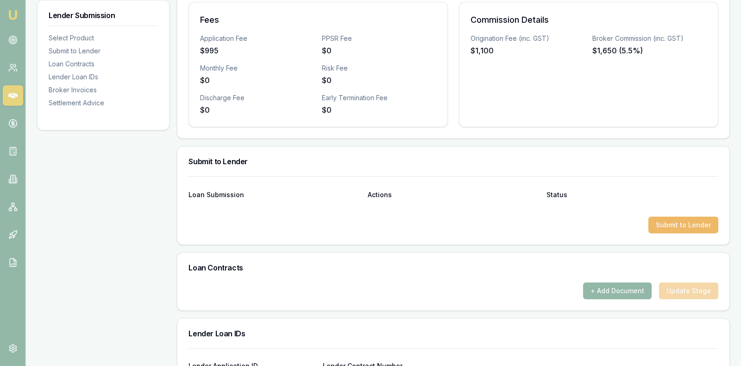
click at [681, 218] on button "Submit to Lender" at bounding box center [684, 224] width 70 height 17
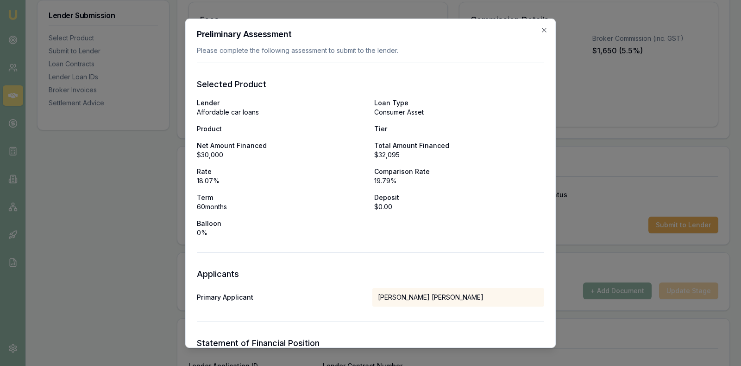
click at [511, 198] on p "Deposit" at bounding box center [459, 196] width 170 height 9
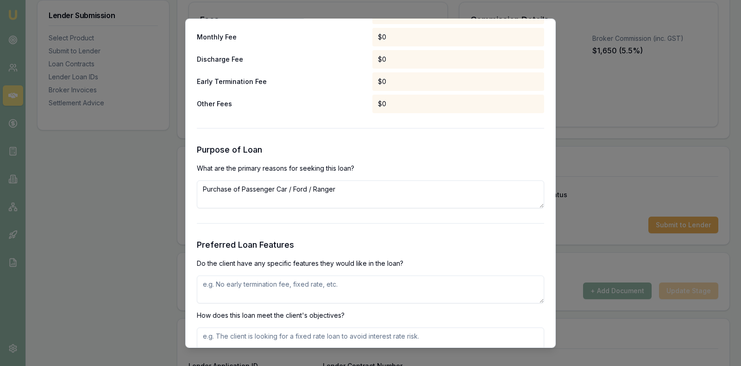
scroll to position [788, 0]
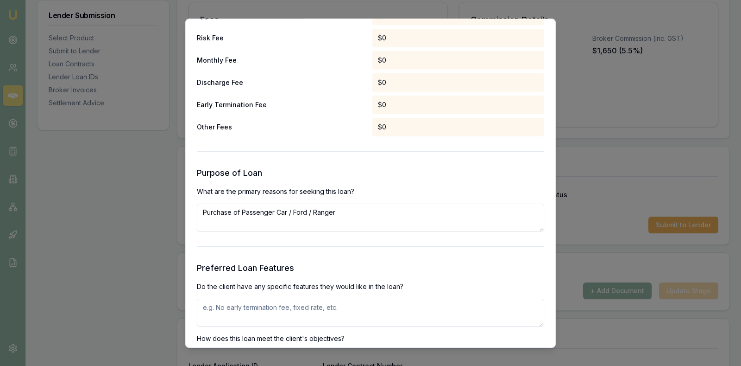
click at [318, 306] on textarea at bounding box center [371, 312] width 348 height 28
type textarea "The applicant is seeking a lender that will accomodate low (under 500) credit s…"
click at [457, 339] on p "How does this loan meet the client's objectives?" at bounding box center [371, 337] width 348 height 9
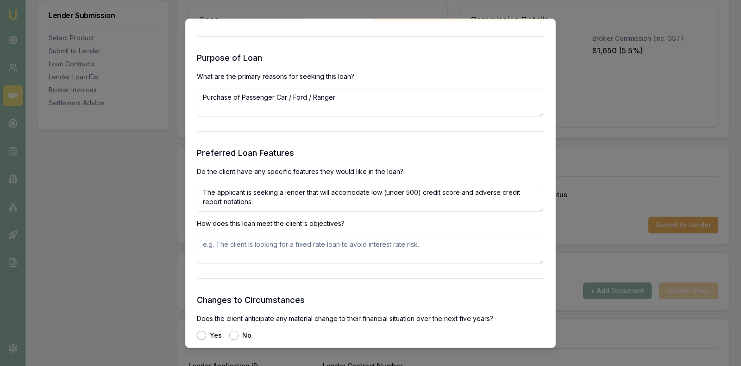
scroll to position [904, 0]
click at [258, 241] on textarea at bounding box center [371, 248] width 348 height 28
type textarea "T"
type textarea "F"
type textarea "Affordable Car Loans is a lender that would consider applications with low cred…"
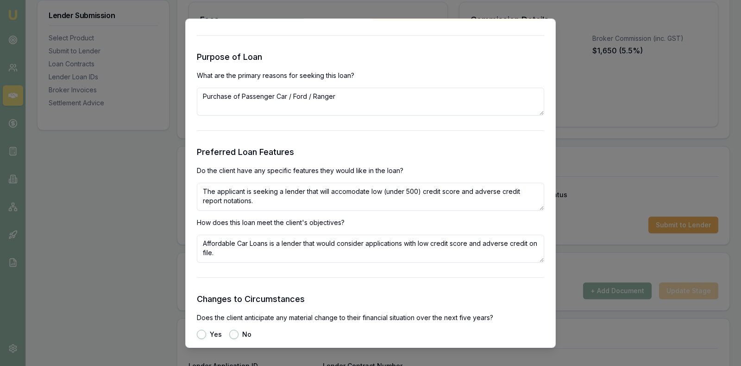
click at [380, 291] on form "Selected Product Lender Affordable car loans Loan Type Consumer Asset Product T…" at bounding box center [371, 116] width 348 height 1916
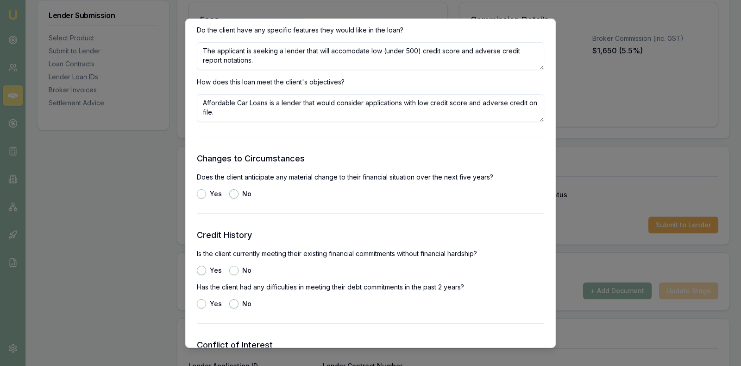
scroll to position [1066, 0]
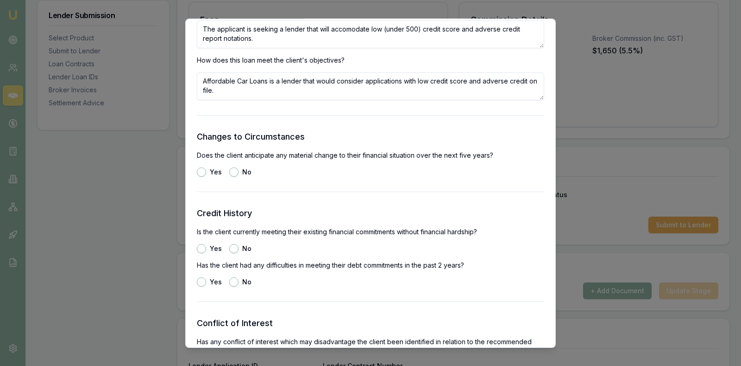
click at [234, 170] on button "No" at bounding box center [233, 171] width 9 height 9
radio input "true"
click at [202, 246] on button "Yes" at bounding box center [201, 247] width 9 height 9
radio input "true"
click at [232, 281] on button "No" at bounding box center [233, 281] width 9 height 9
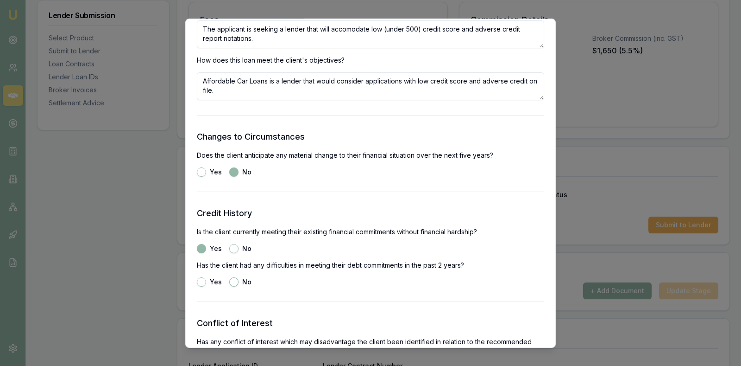
radio input "true"
click at [337, 282] on div "Yes No" at bounding box center [371, 281] width 348 height 9
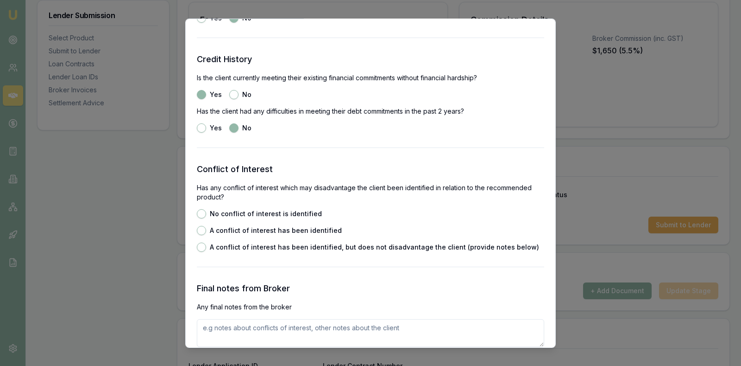
scroll to position [1251, 0]
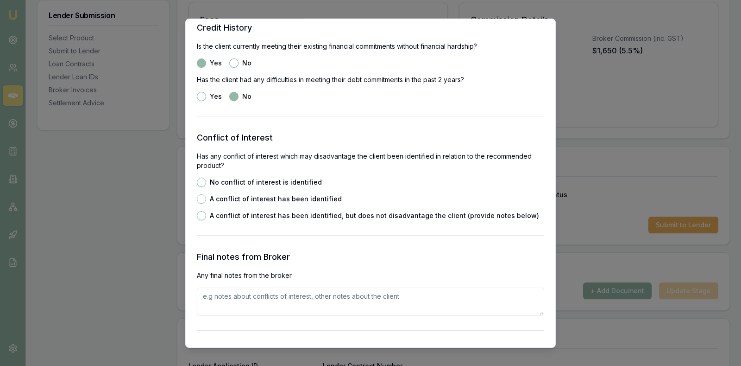
click at [200, 181] on button "No conflict of interest is identified" at bounding box center [201, 181] width 9 height 9
radio input "true"
click at [255, 300] on textarea at bounding box center [371, 301] width 348 height 28
click at [389, 265] on div "Final notes from Broker Any final notes from the broker" at bounding box center [371, 282] width 348 height 65
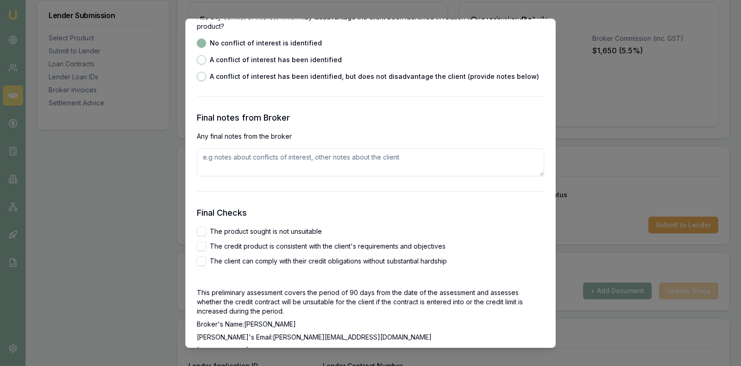
scroll to position [1413, 0]
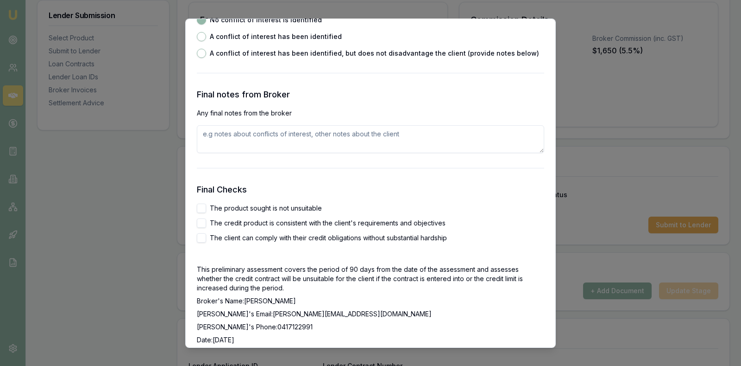
click at [280, 138] on textarea at bounding box center [371, 139] width 348 height 28
type textarea "C"
type textarea "Applicant has a Credit Corp enquiry on file and low credit score."
click at [203, 206] on button "The product sought is not unsuitable" at bounding box center [201, 207] width 9 height 9
checkbox input "true"
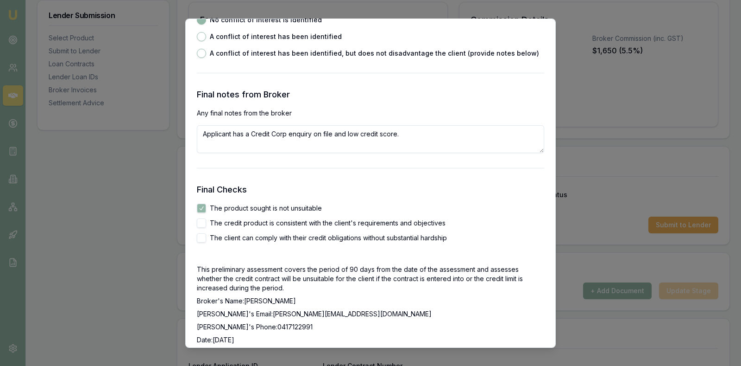
click at [202, 224] on button "The credit product is consistent with the client's requirements and objectives" at bounding box center [201, 222] width 9 height 9
checkbox input "true"
click at [202, 235] on button "The client can comply with their credit obligations without substantial hardship" at bounding box center [201, 237] width 9 height 9
checkbox input "true"
click at [503, 229] on div "The product sought is not unsuitable The credit product is consistent with the …" at bounding box center [371, 222] width 348 height 39
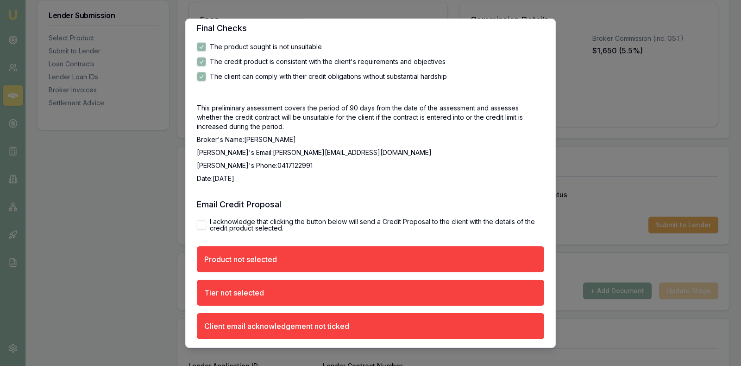
scroll to position [1576, 0]
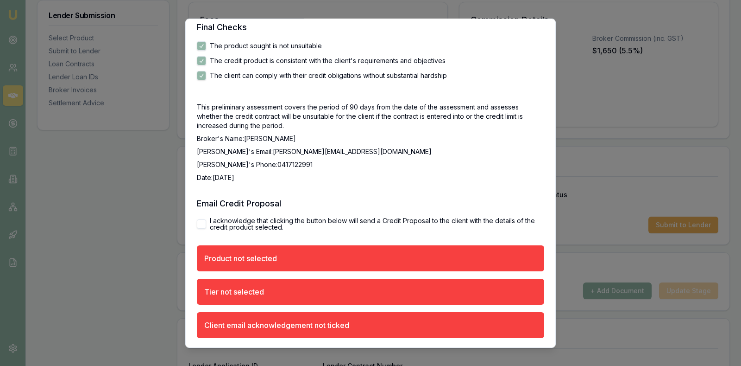
click at [200, 223] on button "I acknowledge that clicking the button below will send a Credit Proposal to the…" at bounding box center [201, 223] width 9 height 9
checkbox input "true"
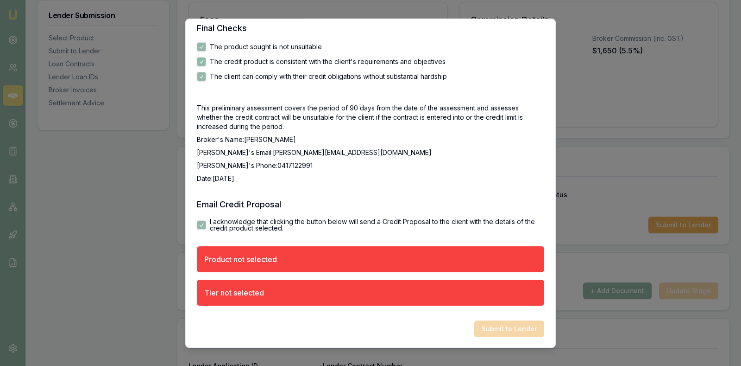
click at [407, 163] on p "Broker's Phone: 0417122991" at bounding box center [371, 164] width 348 height 9
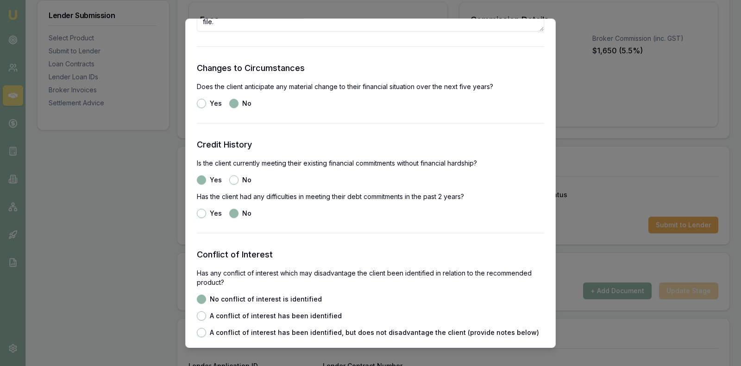
scroll to position [1111, 0]
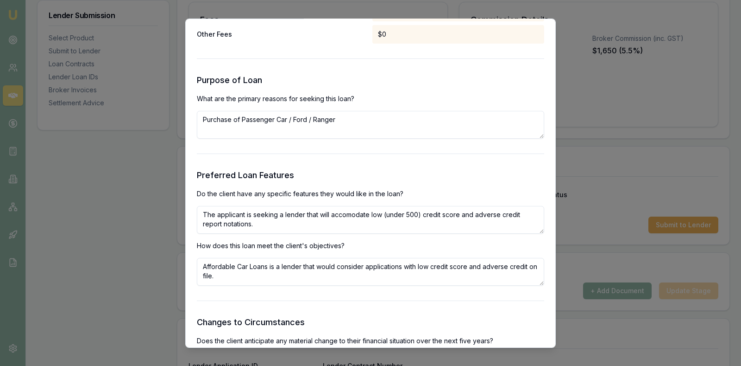
scroll to position [880, 0]
drag, startPoint x: 271, startPoint y: 225, endPoint x: 187, endPoint y: 204, distance: 86.4
click at [187, 204] on div "Preliminary Assessment Please complete the following assessment to submit to th…" at bounding box center [370, 182] width 371 height 329
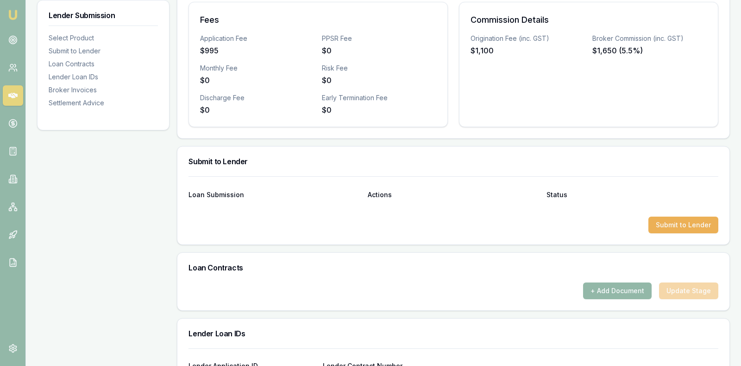
click at [445, 171] on div "Submit to Lender" at bounding box center [453, 161] width 552 height 30
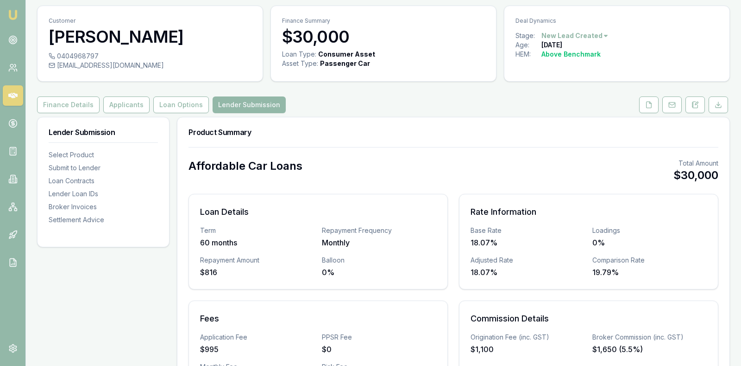
scroll to position [46, 0]
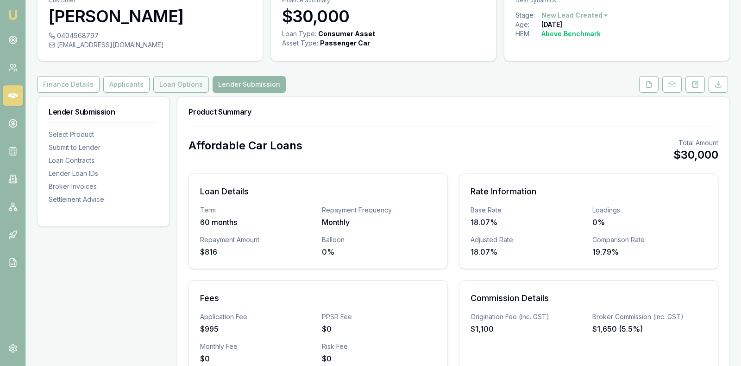
click at [168, 80] on button "Loan Options" at bounding box center [181, 84] width 56 height 17
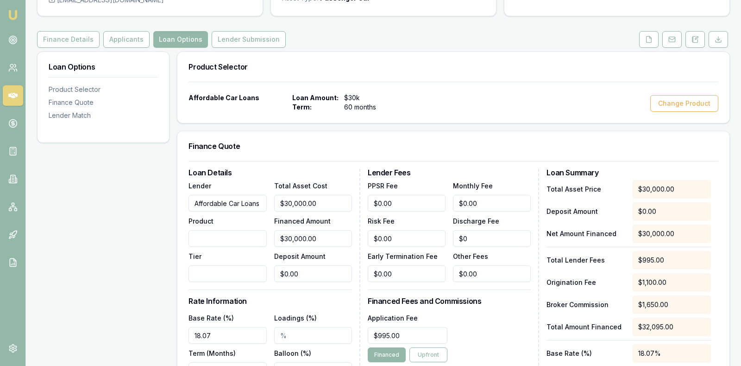
scroll to position [93, 0]
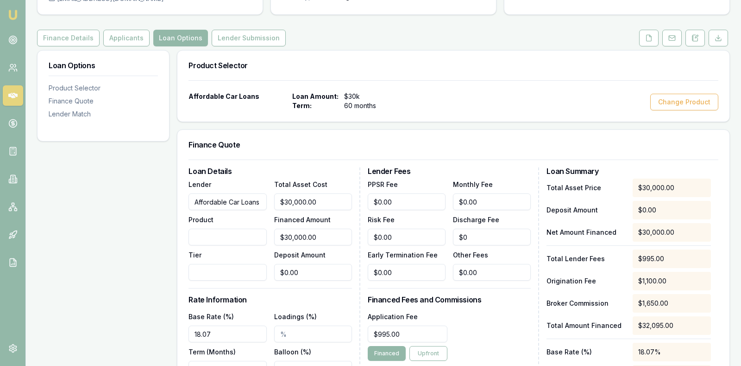
click at [221, 238] on input "Product" at bounding box center [228, 236] width 78 height 17
type input "C"
type input "M"
type input "Secured Car Loan"
click at [194, 271] on input "Tier" at bounding box center [228, 272] width 78 height 17
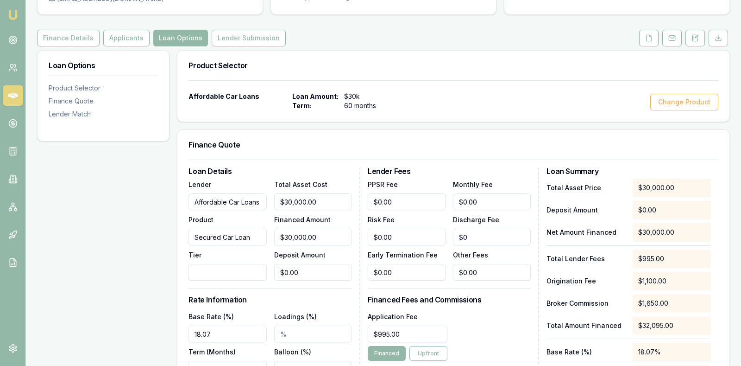
type input "b"
type input "B"
click at [326, 298] on h3 "Rate Information" at bounding box center [271, 299] width 164 height 7
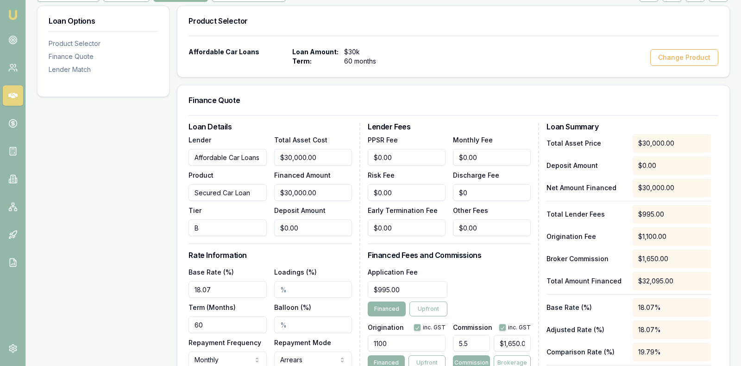
scroll to position [139, 0]
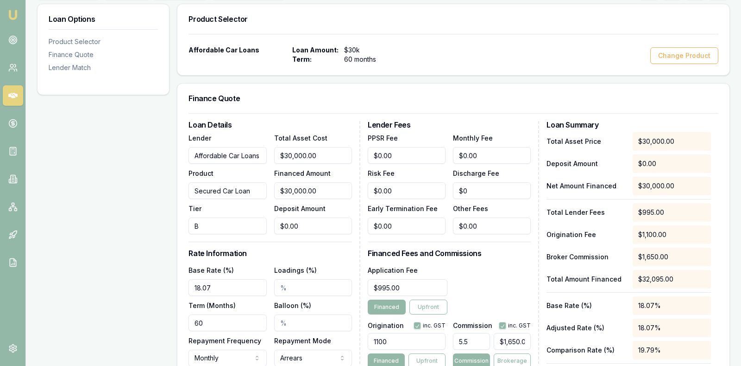
click at [337, 249] on h3 "Rate Information" at bounding box center [271, 252] width 164 height 7
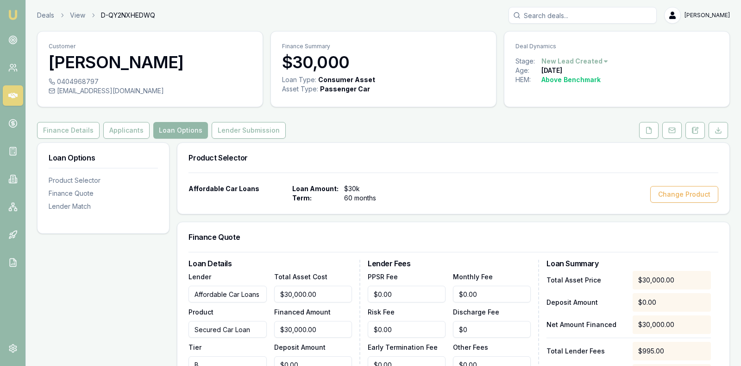
scroll to position [0, 0]
click at [248, 126] on button "Lender Submission" at bounding box center [249, 130] width 74 height 17
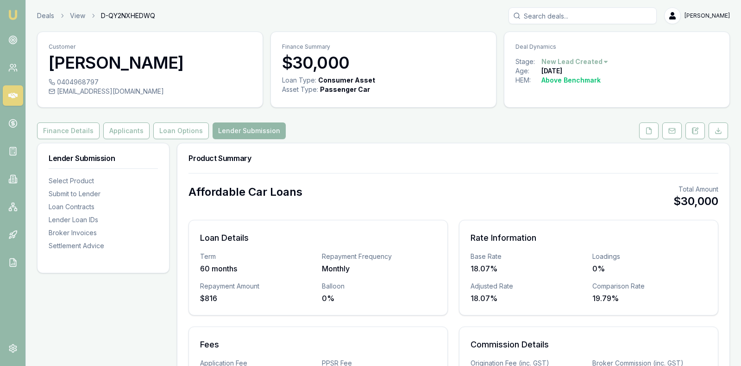
click at [424, 192] on div "Affordable Car Loans Total Amount $30,000" at bounding box center [454, 196] width 530 height 24
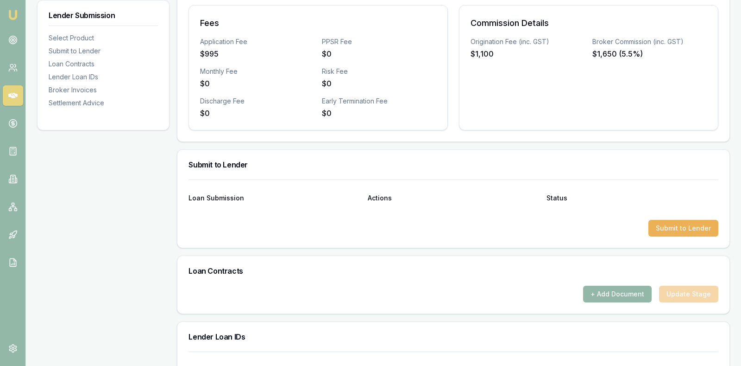
scroll to position [324, 0]
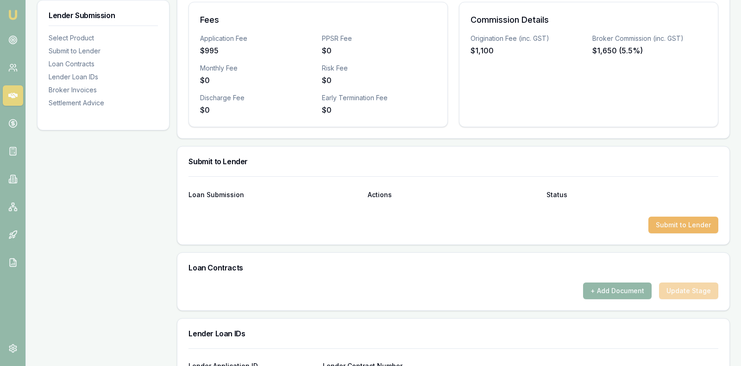
click at [679, 226] on button "Submit to Lender" at bounding box center [684, 224] width 70 height 17
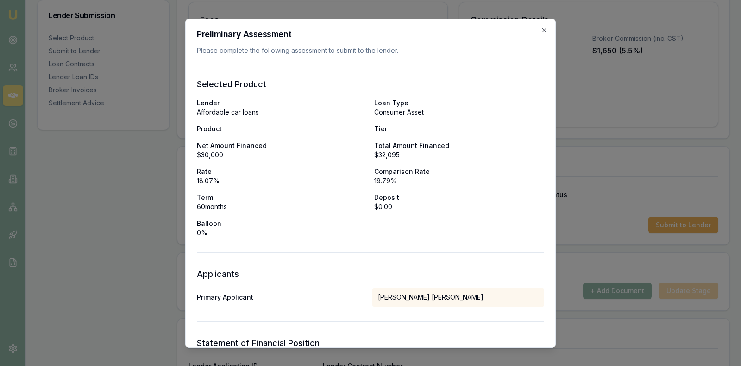
click at [476, 233] on div "Lender Affordable car loans Loan Type Consumer Asset Product Tier Net Amount Fi…" at bounding box center [371, 167] width 348 height 139
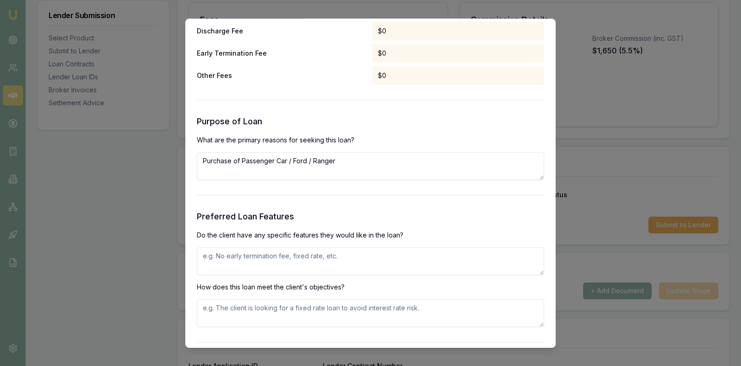
scroll to position [880, 0]
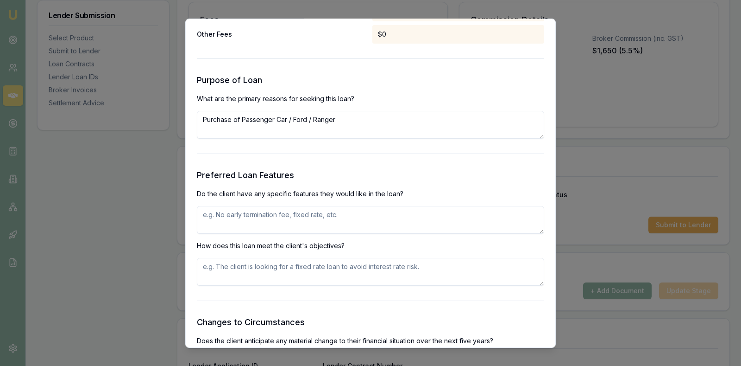
click at [355, 218] on textarea at bounding box center [371, 219] width 348 height 28
paste textarea "The applicant is seeking a lender that will accomodate low (under 500) credit s…"
drag, startPoint x: 251, startPoint y: 224, endPoint x: 183, endPoint y: 209, distance: 69.6
type textarea "The applicant is seeking a lender that will accomodate low (under 500) credit s…"
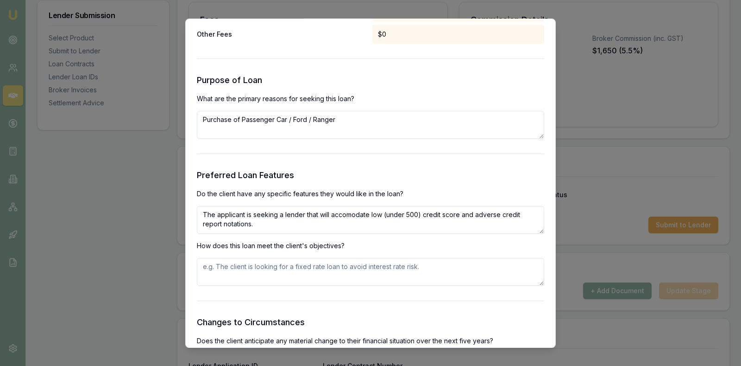
click at [228, 259] on textarea at bounding box center [371, 271] width 348 height 28
paste textarea "The applicant is seeking a lender that will accomodate low (under 500) credit s…"
type textarea "The applicant is seeking a lender that will accomodate low (under 500) credit s…"
click at [316, 314] on form "Selected Product Lender Affordable car loans Loan Type Consumer Asset Product T…" at bounding box center [371, 140] width 348 height 1916
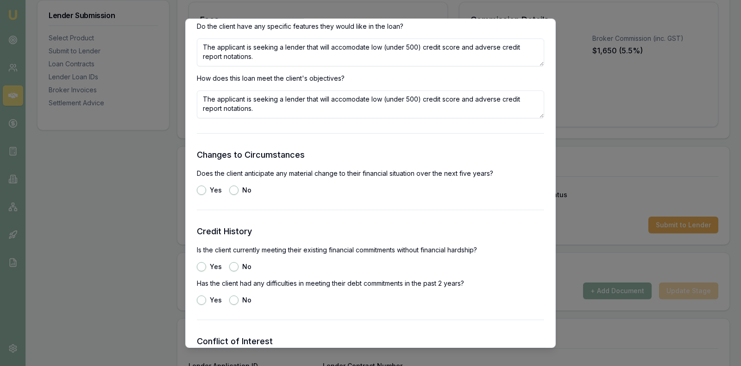
scroll to position [1066, 0]
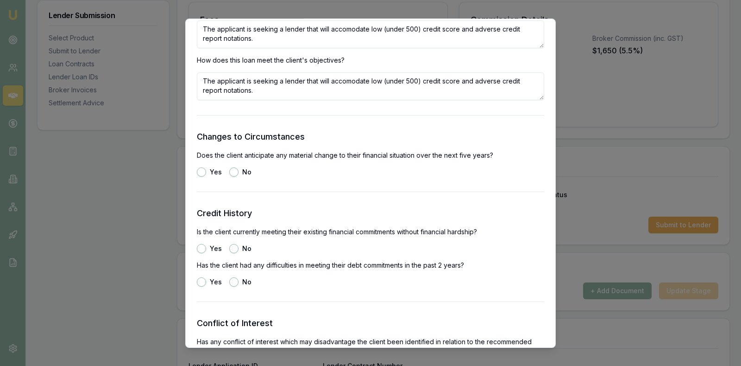
click at [238, 170] on div "No" at bounding box center [240, 171] width 22 height 9
click at [234, 169] on button "No" at bounding box center [233, 171] width 9 height 9
radio input "true"
click at [233, 245] on button "No" at bounding box center [233, 247] width 9 height 9
radio input "true"
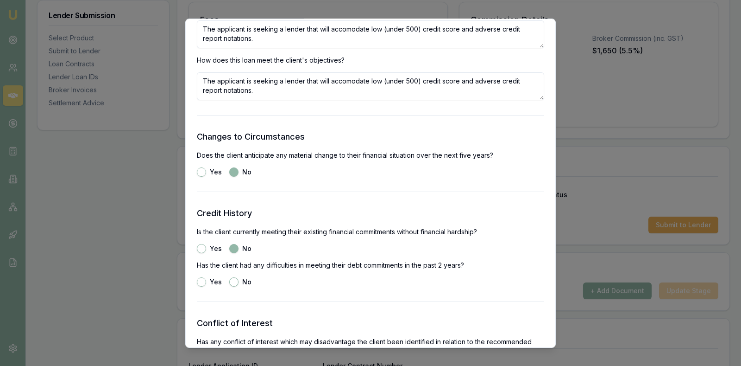
click at [201, 249] on button "Yes" at bounding box center [201, 247] width 9 height 9
radio input "true"
radio input "false"
click at [232, 280] on button "No" at bounding box center [233, 281] width 9 height 9
radio input "true"
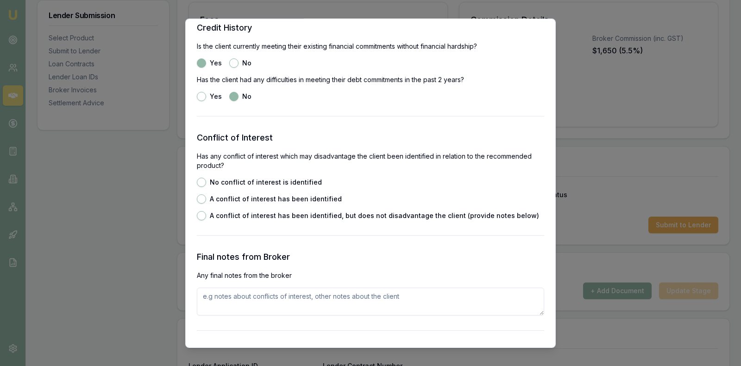
scroll to position [1274, 0]
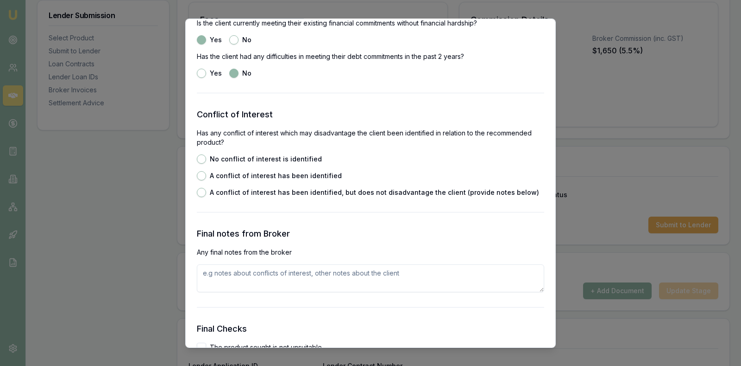
click at [200, 156] on button "No conflict of interest is identified" at bounding box center [201, 158] width 9 height 9
radio input "true"
click at [235, 278] on textarea at bounding box center [371, 278] width 348 height 28
click at [294, 327] on h3 "Final Checks" at bounding box center [371, 328] width 348 height 13
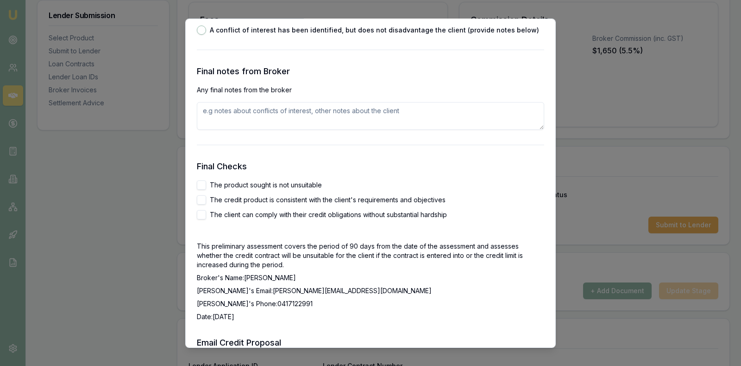
scroll to position [1460, 0]
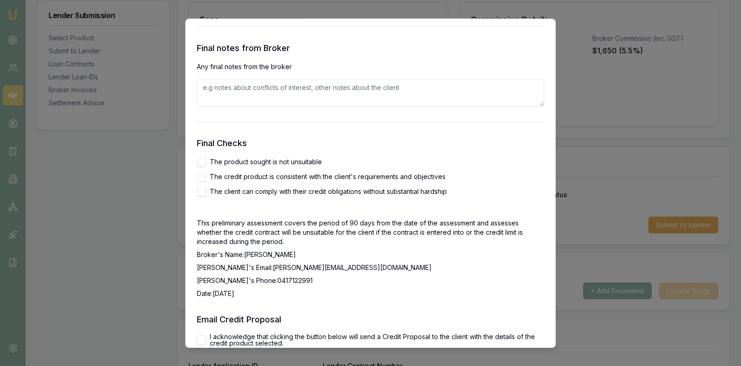
click at [201, 157] on button "The product sought is not unsuitable" at bounding box center [201, 161] width 9 height 9
checkbox input "true"
click at [201, 170] on div "The product sought is not unsuitable The credit product is consistent with the …" at bounding box center [371, 176] width 348 height 39
click at [201, 172] on button "The credit product is consistent with the client's requirements and objectives" at bounding box center [201, 175] width 9 height 9
checkbox input "true"
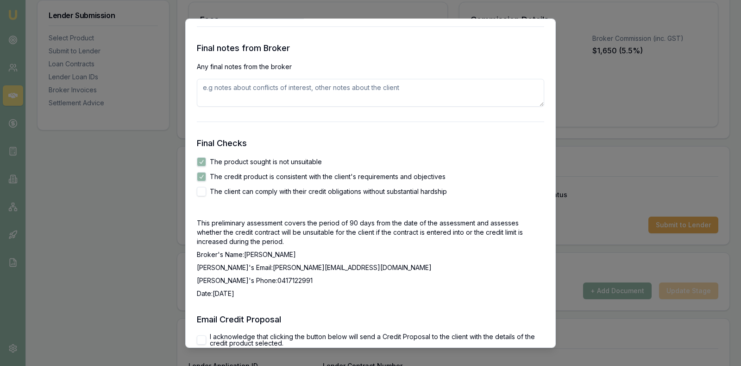
click at [201, 187] on button "The client can comply with their credit obligations without substantial hardship" at bounding box center [201, 190] width 9 height 9
checkbox input "true"
click at [363, 313] on h3 "Email Credit Proposal" at bounding box center [371, 318] width 348 height 13
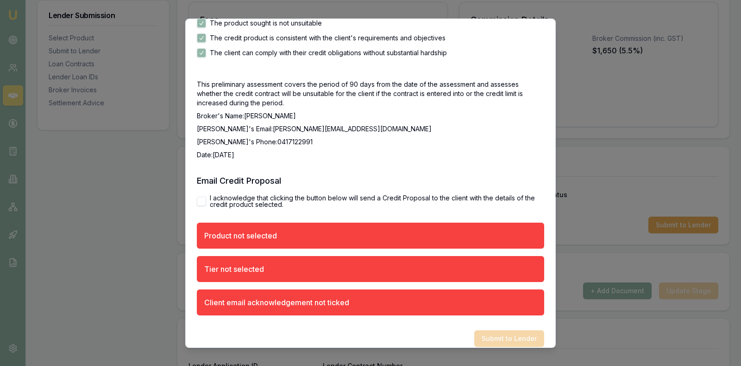
scroll to position [1608, 0]
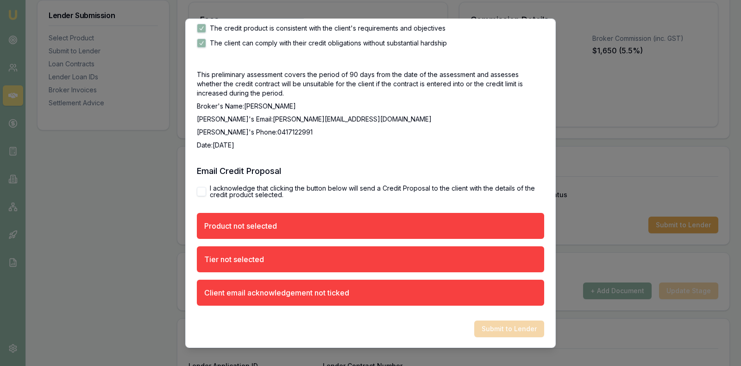
click at [206, 193] on button "I acknowledge that clicking the button below will send a Credit Proposal to the…" at bounding box center [201, 190] width 9 height 9
checkbox input "true"
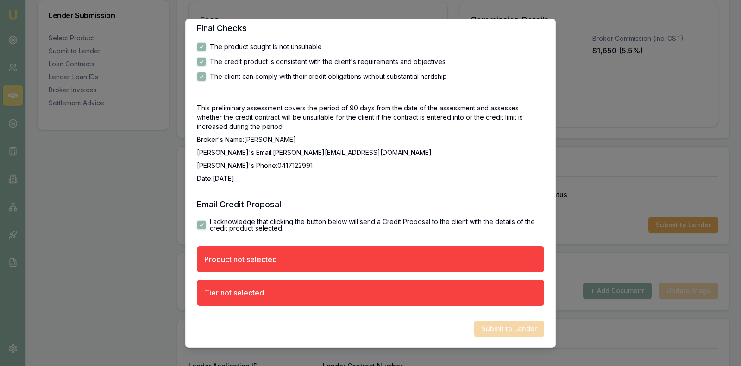
click at [454, 152] on p "Broker's Email: stevette.gelavis@emumoney.com.au" at bounding box center [371, 151] width 348 height 9
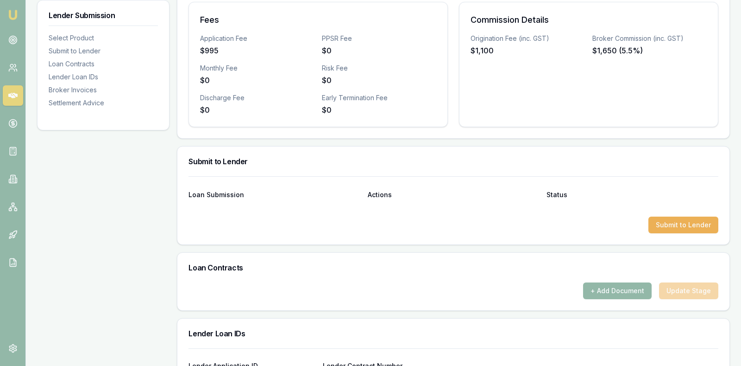
click at [252, 177] on div "Loan Submission Actions Status" at bounding box center [454, 189] width 530 height 25
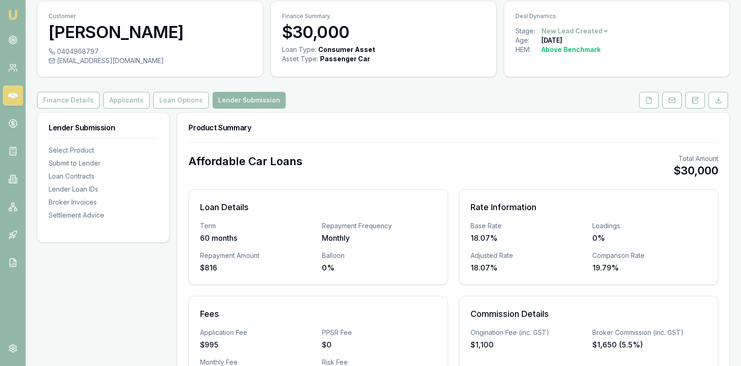
scroll to position [0, 0]
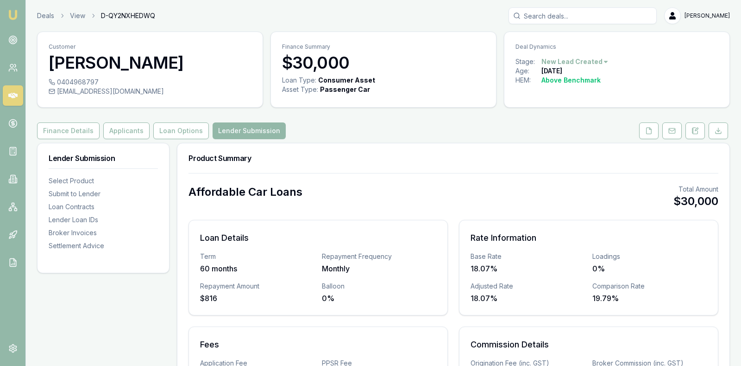
click at [170, 126] on button "Loan Options" at bounding box center [181, 130] width 56 height 17
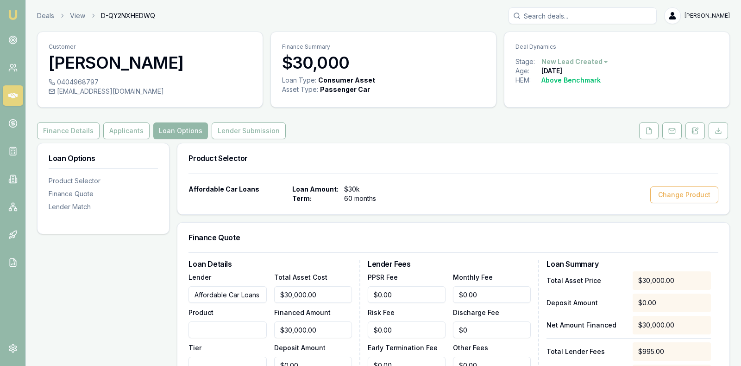
click at [395, 224] on div "Finance Quote" at bounding box center [453, 237] width 552 height 30
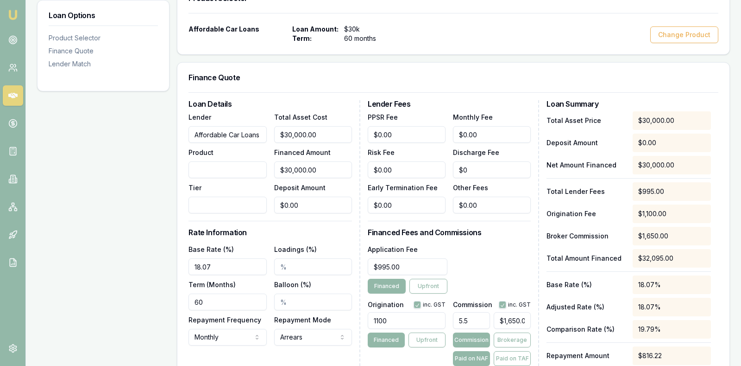
scroll to position [162, 0]
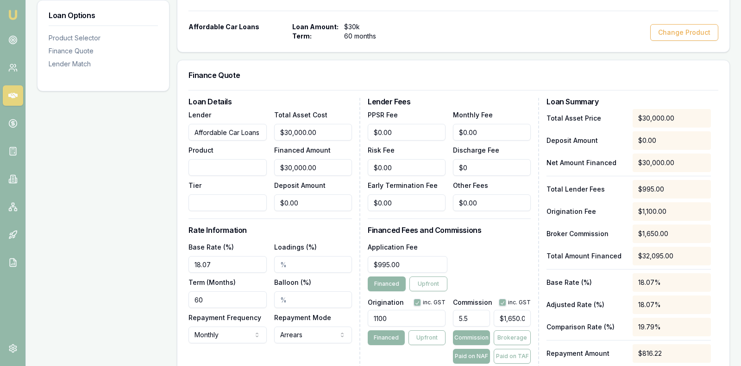
click at [215, 165] on input "Product" at bounding box center [228, 167] width 78 height 17
type input "Secured Car Loan"
click at [212, 200] on input "Tier" at bounding box center [228, 202] width 78 height 17
type input "N"
type input "B"
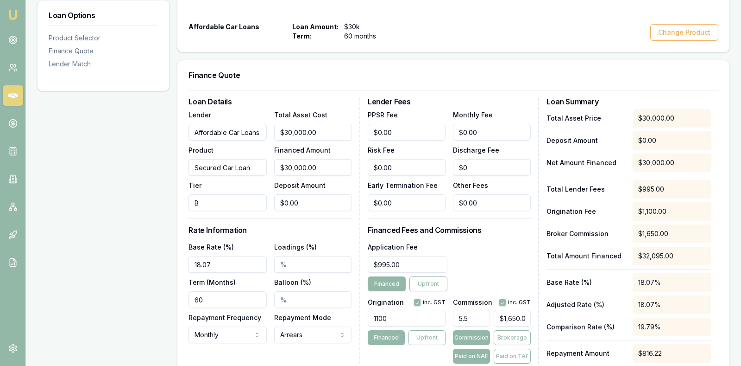
click at [334, 235] on div "Loan Details Lender Affordable Car Loans Product Secured Car Loan Tier B Total …" at bounding box center [275, 242] width 172 height 289
click at [513, 79] on div "Finance Quote" at bounding box center [453, 75] width 552 height 30
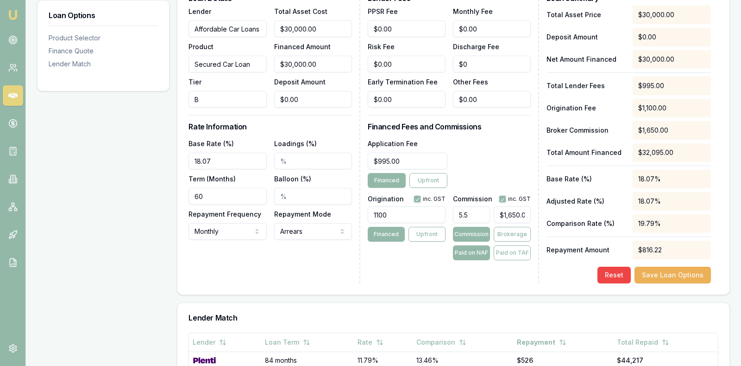
scroll to position [278, 0]
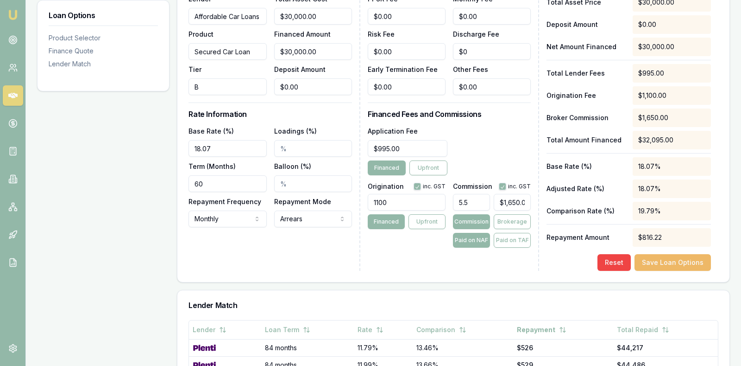
click at [681, 265] on button "Save Loan Options" at bounding box center [673, 262] width 76 height 17
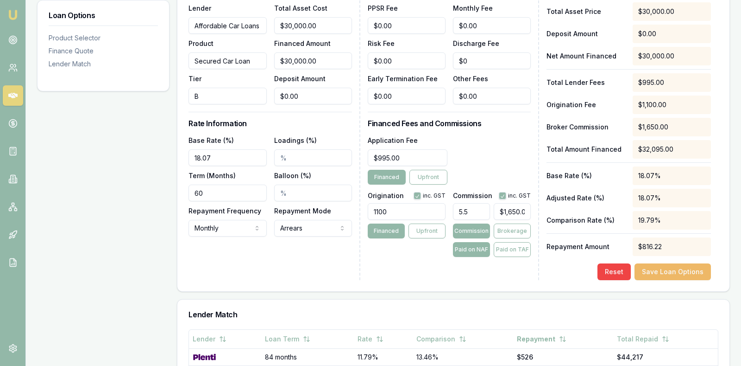
click at [681, 265] on button "Save Loan Options" at bounding box center [673, 271] width 76 height 17
click at [415, 268] on div "Lender Fees PPSR Fee $0.00 Monthly Fee $0.00 Risk Fee $0.00 Discharge Fee $0 Ea…" at bounding box center [454, 135] width 172 height 289
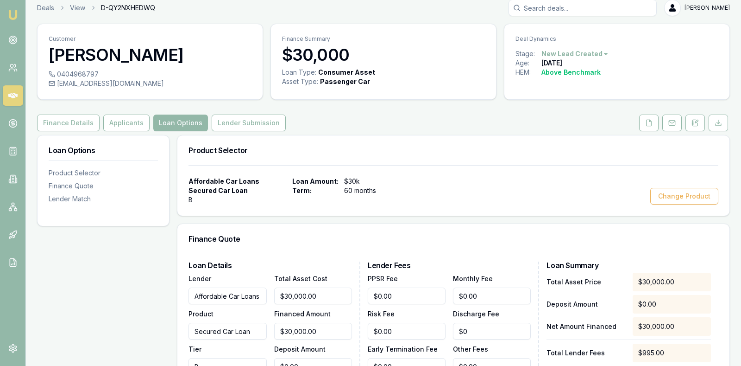
scroll to position [0, 0]
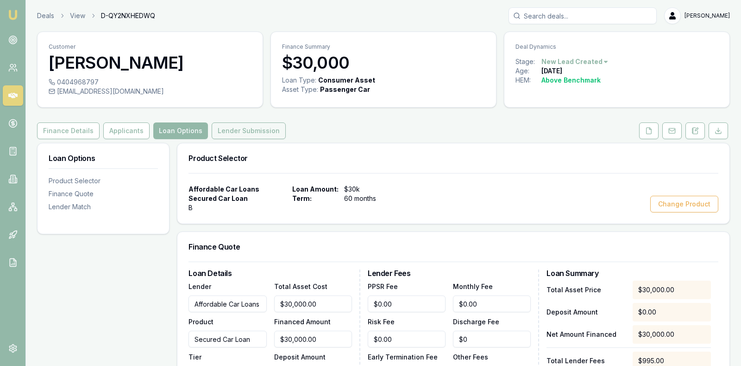
click at [247, 130] on button "Lender Submission" at bounding box center [249, 130] width 74 height 17
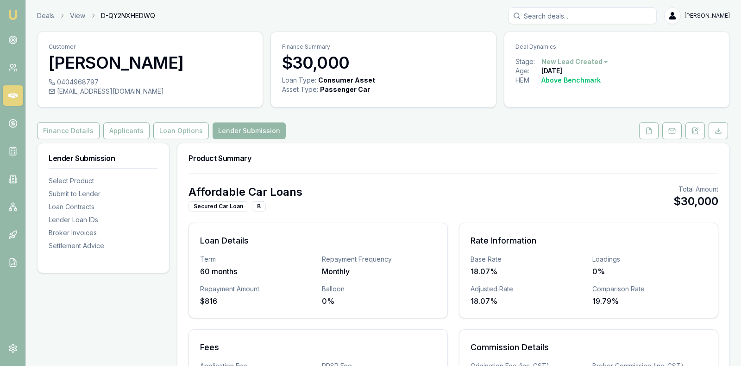
click at [382, 200] on div "Affordable Car Loans Secured Car Loan B Total Amount $30,000" at bounding box center [454, 197] width 530 height 27
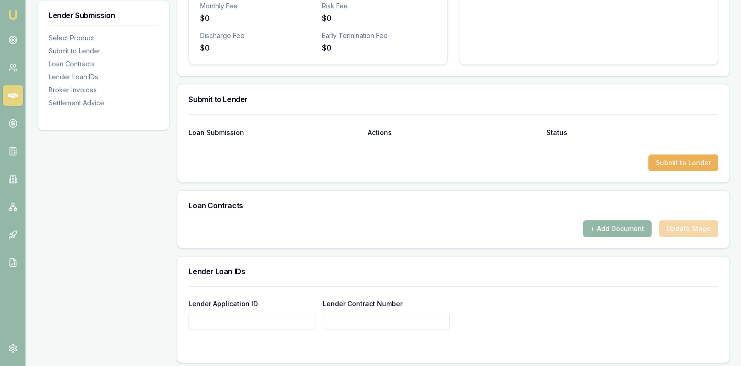
scroll to position [394, 0]
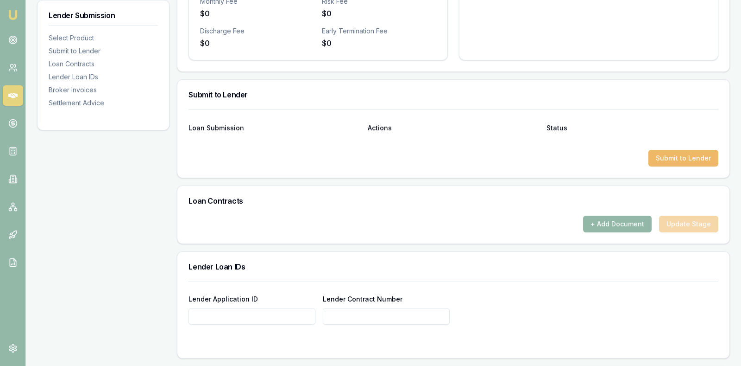
click at [666, 158] on button "Submit to Lender" at bounding box center [684, 158] width 70 height 17
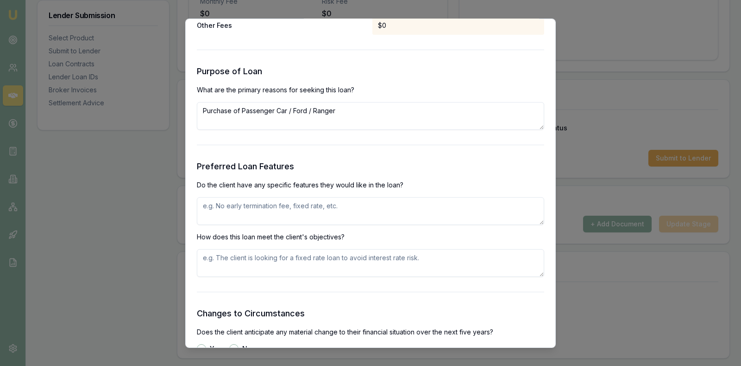
scroll to position [880, 0]
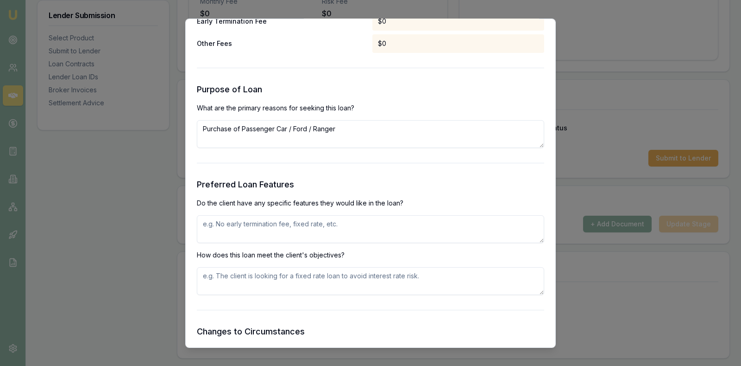
click at [274, 230] on textarea at bounding box center [371, 229] width 348 height 28
paste textarea "The applicant is seeking a lender that will accomodate low (under 500) credit s…"
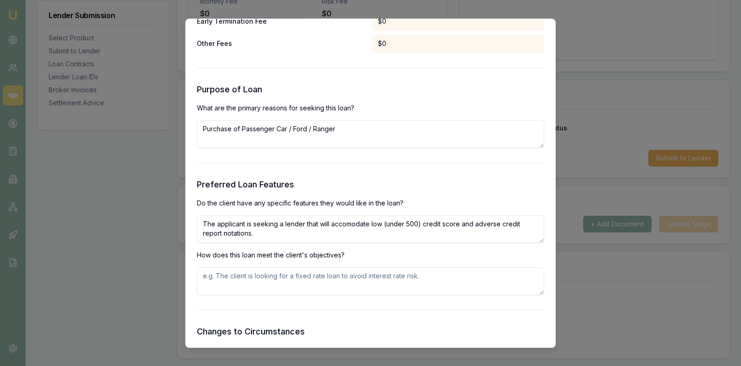
drag, startPoint x: 242, startPoint y: 236, endPoint x: 203, endPoint y: 217, distance: 43.5
click at [203, 218] on textarea "The applicant is seeking a lender that will accomodate low (under 500) credit s…" at bounding box center [371, 229] width 348 height 28
paste textarea
type textarea "The applicant is seeking a lender that will accomodate low (under 500) credit s…"
click at [222, 277] on textarea at bounding box center [371, 280] width 348 height 28
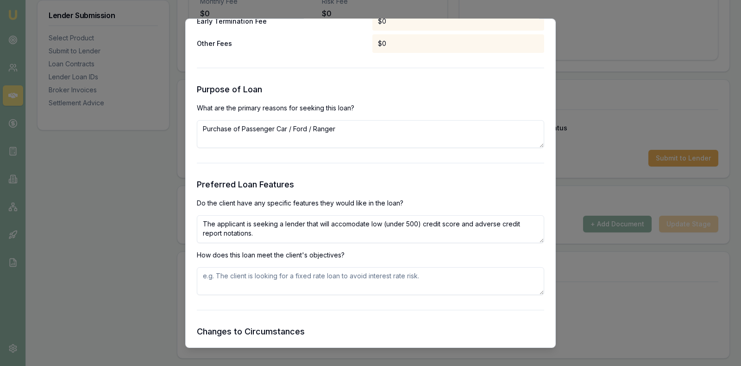
paste textarea "The applicant is seeking a lender that will accomodate low (under 500) credit s…"
type textarea "The applicant is seeking a lender that will accomodate low (under 500) credit s…"
click at [361, 320] on form "Selected Product Lender Affordable car loans Loan Type Consumer Asset Product S…" at bounding box center [371, 111] width 348 height 1858
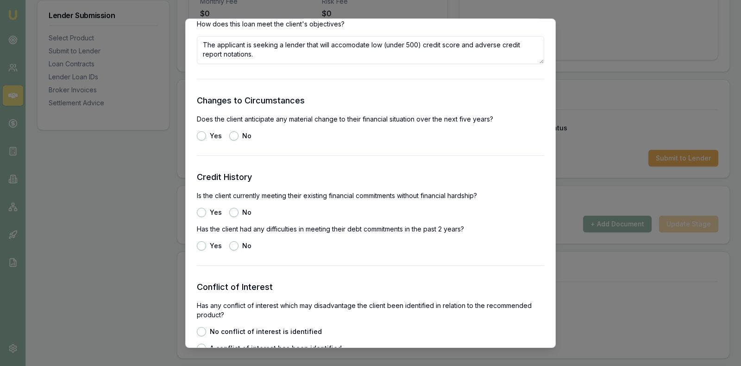
scroll to position [1112, 0]
click at [234, 131] on button "No" at bounding box center [233, 134] width 9 height 9
radio input "true"
click at [201, 209] on button "Yes" at bounding box center [201, 210] width 9 height 9
radio input "true"
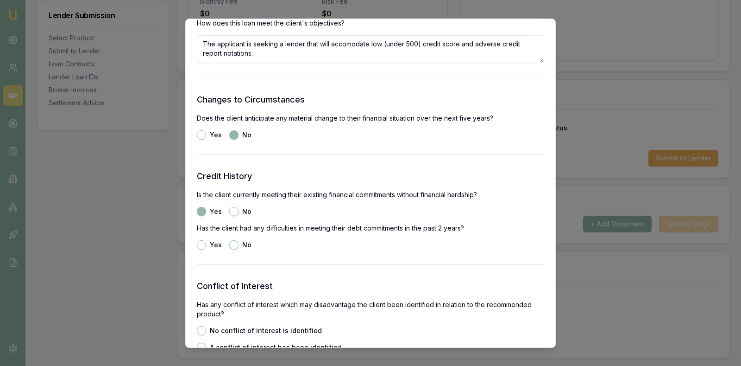
click at [234, 244] on button "No" at bounding box center [233, 244] width 9 height 9
radio input "true"
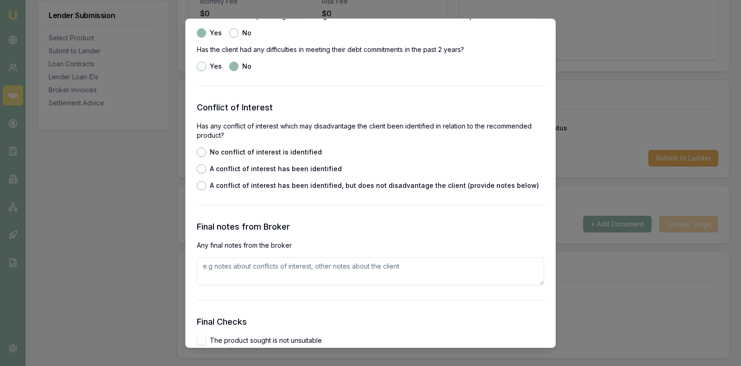
scroll to position [1298, 0]
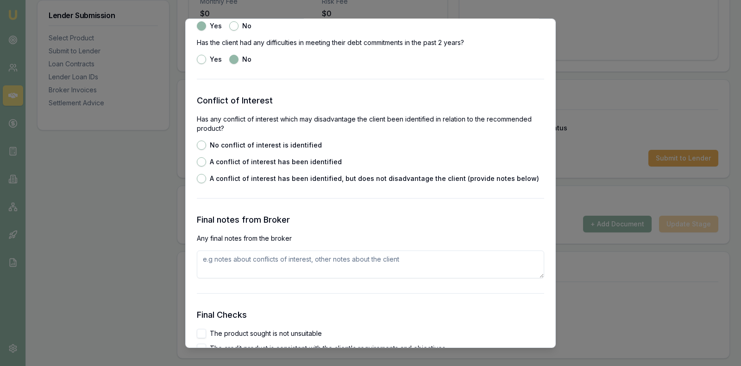
click at [200, 144] on button "No conflict of interest is identified" at bounding box center [201, 144] width 9 height 9
radio input "true"
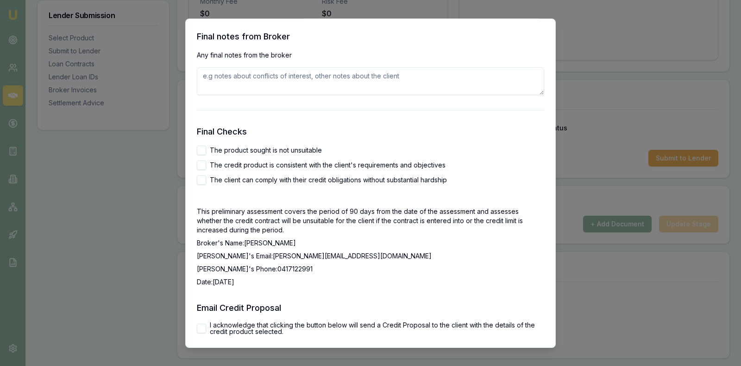
scroll to position [1483, 0]
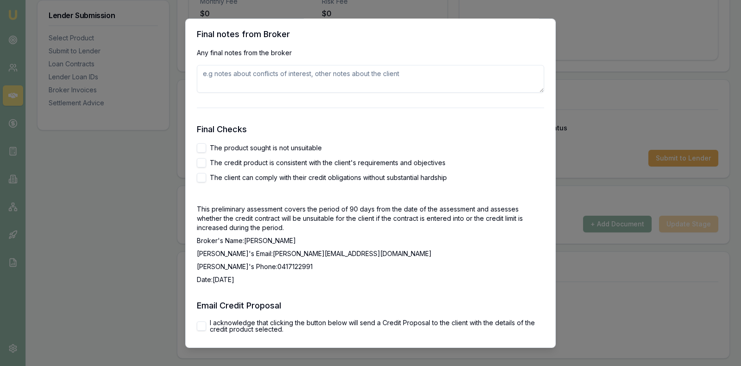
click at [202, 146] on button "The product sought is not unsuitable" at bounding box center [201, 147] width 9 height 9
checkbox input "true"
click at [403, 276] on p "Date: [DATE]" at bounding box center [371, 278] width 348 height 9
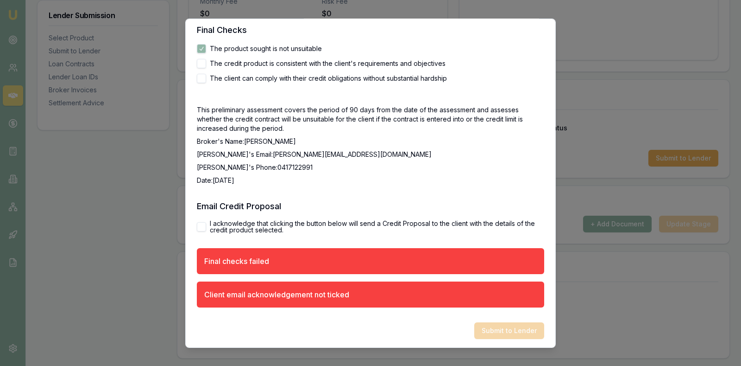
scroll to position [1584, 0]
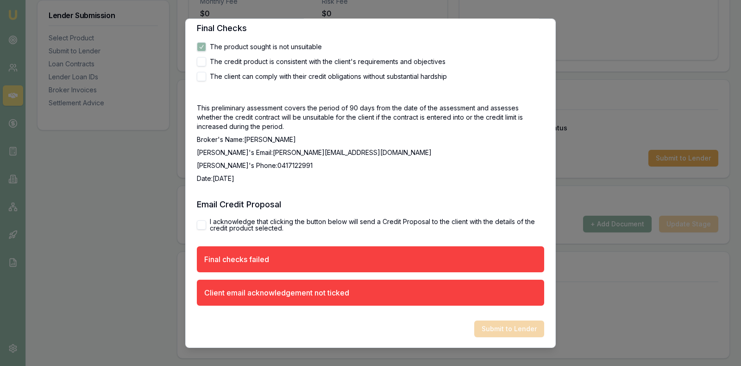
click at [201, 220] on button "I acknowledge that clicking the button below will send a Credit Proposal to the…" at bounding box center [201, 224] width 9 height 9
checkbox input "true"
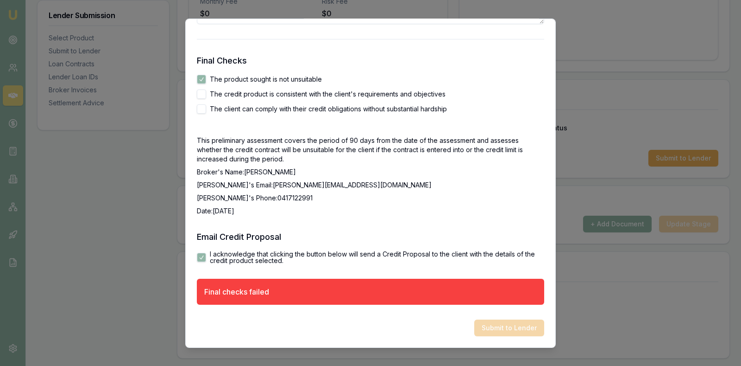
scroll to position [1551, 0]
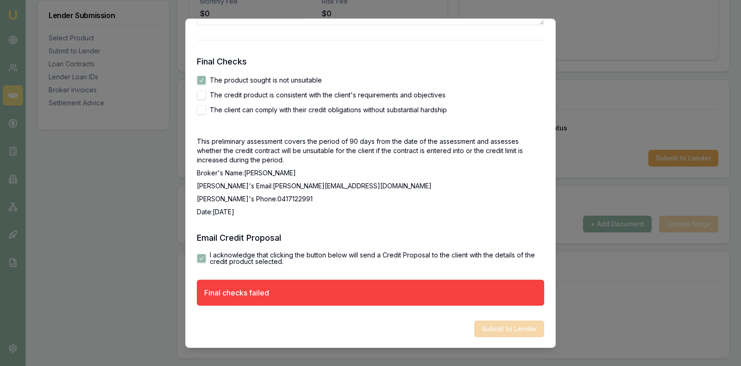
click at [202, 93] on button "The credit product is consistent with the client's requirements and objectives" at bounding box center [201, 94] width 9 height 9
checkbox input "true"
click at [202, 108] on button "The client can comply with their credit obligations without substantial hardship" at bounding box center [201, 109] width 9 height 9
checkbox input "true"
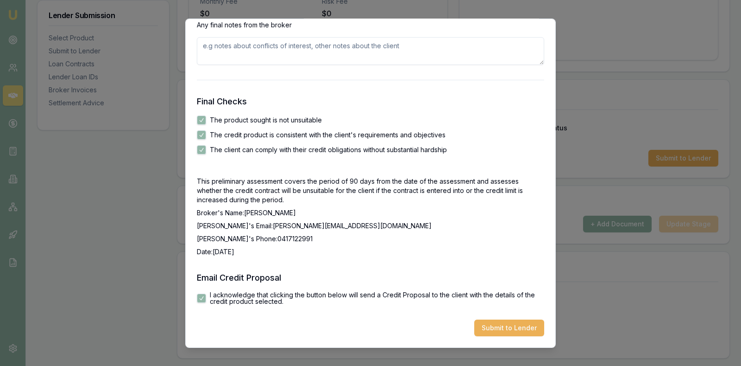
scroll to position [1510, 0]
click at [525, 322] on button "Submit to Lender" at bounding box center [510, 328] width 70 height 17
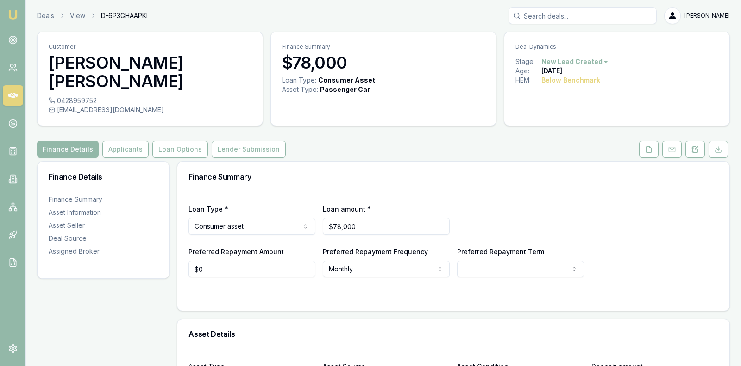
click at [517, 203] on div "Loan Type * Consumer asset Consumer loan Consumer asset Commercial loan Commerc…" at bounding box center [454, 219] width 530 height 32
click at [119, 141] on button "Applicants" at bounding box center [125, 149] width 46 height 17
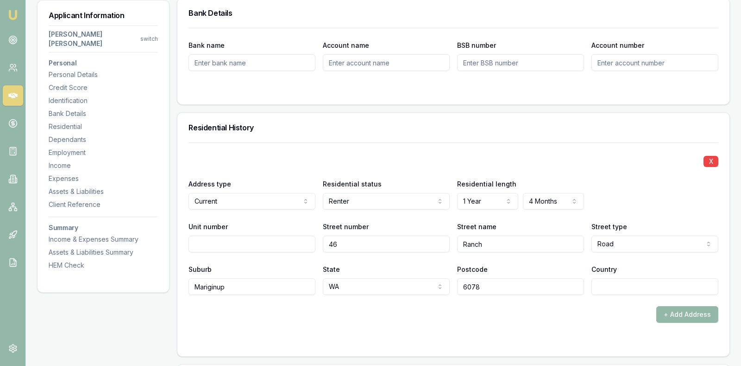
scroll to position [788, 0]
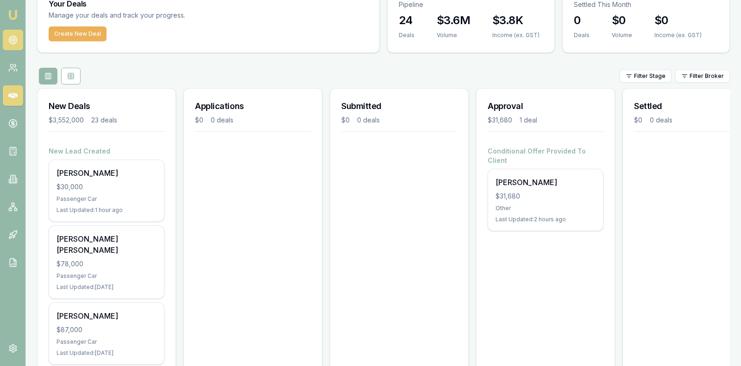
click at [10, 38] on icon at bounding box center [12, 39] width 9 height 9
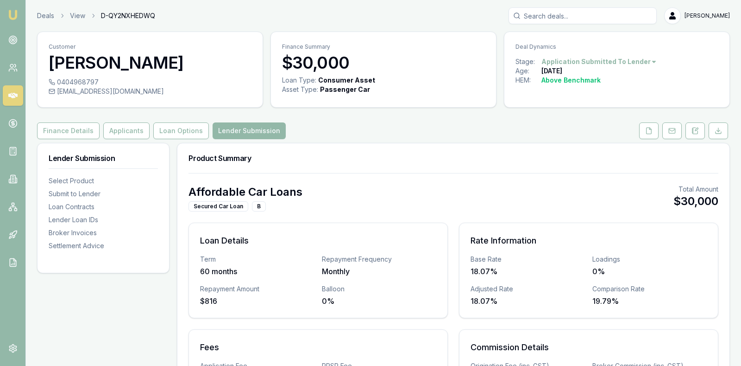
click at [14, 90] on link at bounding box center [13, 95] width 20 height 20
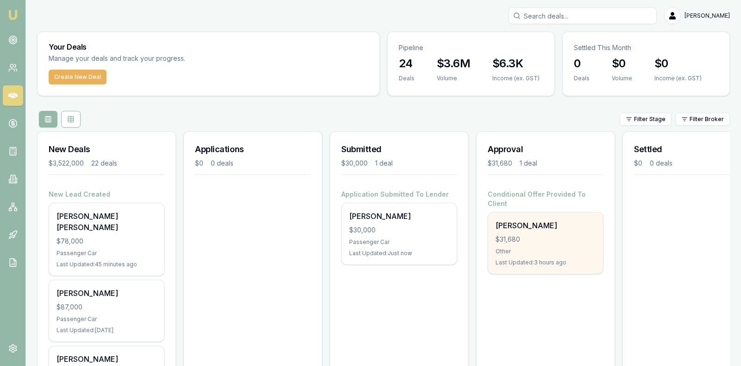
click at [534, 234] on div "$31,680" at bounding box center [546, 238] width 100 height 9
click at [524, 234] on div "$31,680" at bounding box center [546, 238] width 100 height 9
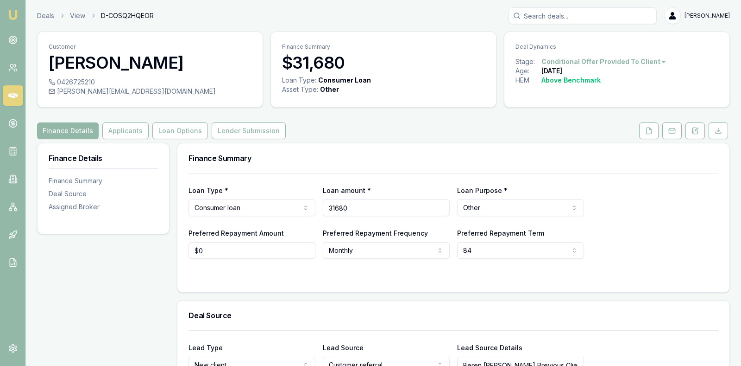
click at [363, 204] on input "31680" at bounding box center [386, 207] width 127 height 17
drag, startPoint x: 372, startPoint y: 206, endPoint x: 296, endPoint y: 201, distance: 75.7
click at [296, 201] on div "Loan Type * Consumer loan Consumer loan Consumer asset Commercial loan Commerci…" at bounding box center [454, 200] width 530 height 32
type input "$36,680"
click at [646, 197] on div "Loan Type * Consumer loan Consumer loan Consumer asset Commercial loan Commerci…" at bounding box center [454, 200] width 530 height 32
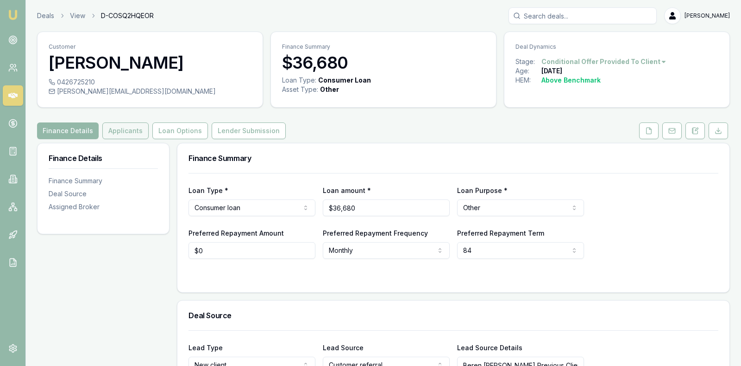
click at [120, 122] on button "Applicants" at bounding box center [125, 130] width 46 height 17
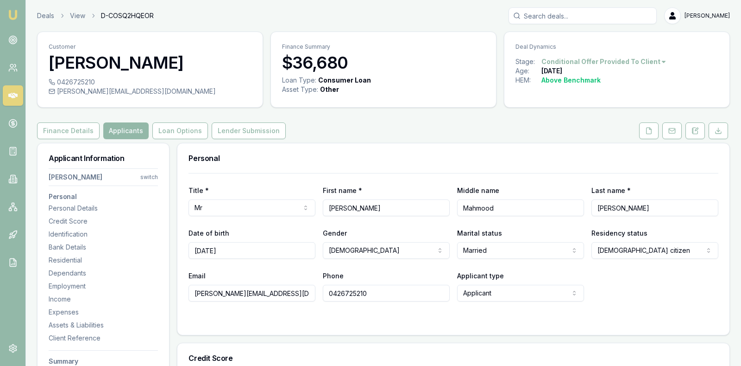
click at [13, 95] on icon at bounding box center [12, 95] width 9 height 9
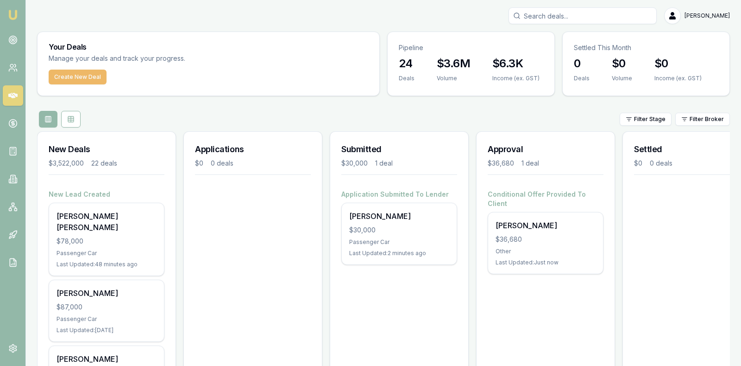
click at [84, 74] on button "Create New Deal" at bounding box center [78, 77] width 58 height 15
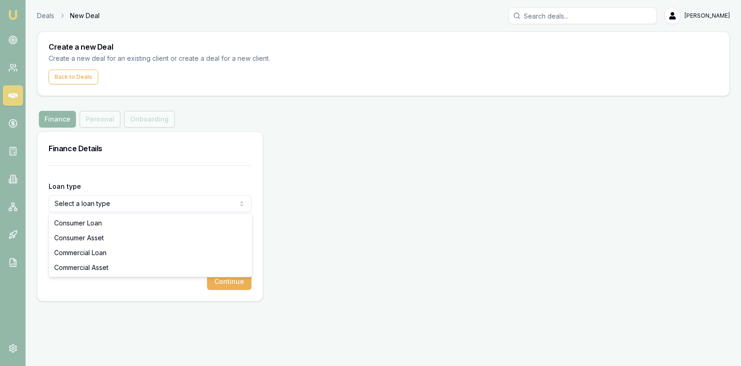
click at [137, 203] on html "Emu Broker Deals New Deal [PERSON_NAME] Toggle Menu Create a new Deal Create a …" at bounding box center [370, 183] width 741 height 366
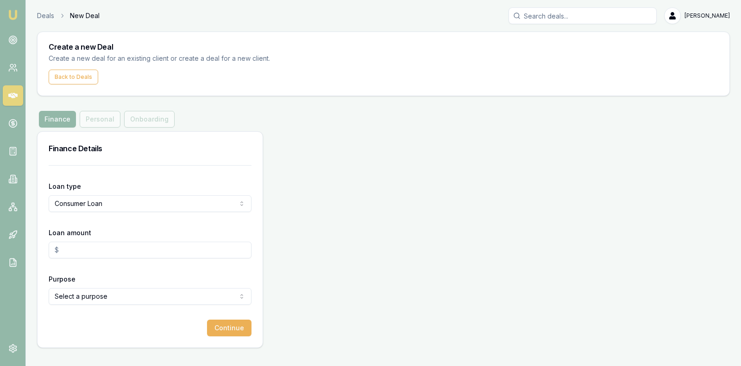
click at [115, 250] on input "Loan amount" at bounding box center [150, 249] width 203 height 17
type input "$40,000.00"
click at [143, 296] on html "Emu Broker Deals New Deal [PERSON_NAME] Toggle Menu Create a new Deal Create a …" at bounding box center [370, 183] width 741 height 366
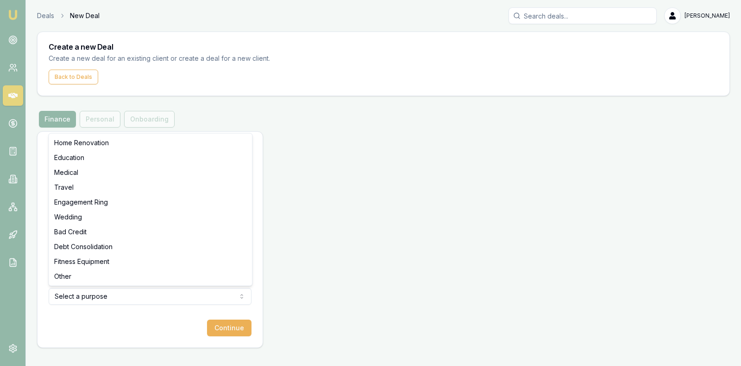
select select "OTHER"
click at [133, 293] on html "Emu Broker Deals New Deal Stevette Gelavis Toggle Menu Create a new Deal Create…" at bounding box center [370, 183] width 741 height 366
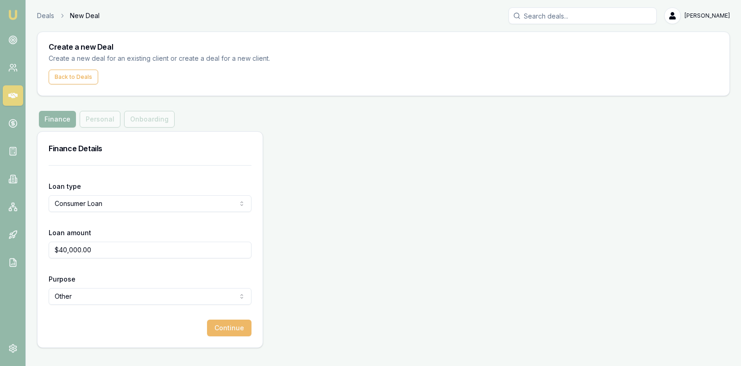
click at [226, 324] on button "Continue" at bounding box center [229, 327] width 44 height 17
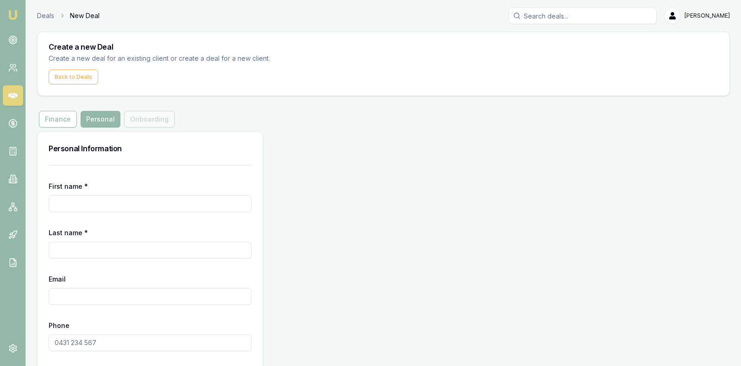
click at [131, 202] on input "First name *" at bounding box center [150, 203] width 203 height 17
type input "Mohammad"
click at [127, 242] on input "Last name *" at bounding box center [150, 249] width 203 height 17
type input "Siddique"
click at [115, 296] on input "Email" at bounding box center [150, 296] width 203 height 17
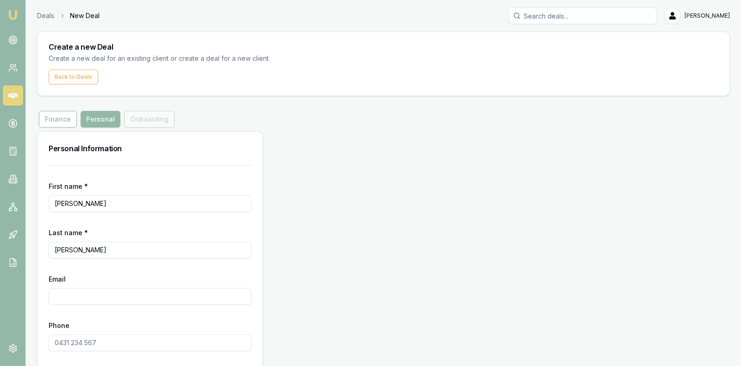
type input "m"
type input "siddique.mm19@gmail.com"
click at [111, 340] on input "Phone" at bounding box center [150, 342] width 203 height 17
type input "0426 725 210"
click at [324, 246] on div "Personal Information First name * Mohammad Last name * Siddique Email siddique.…" at bounding box center [383, 262] width 693 height 263
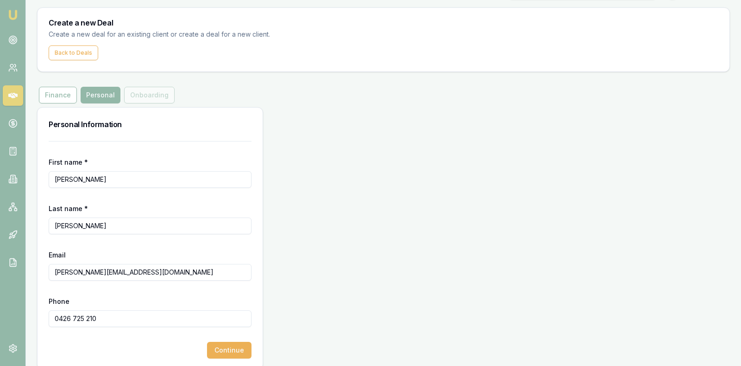
scroll to position [35, 0]
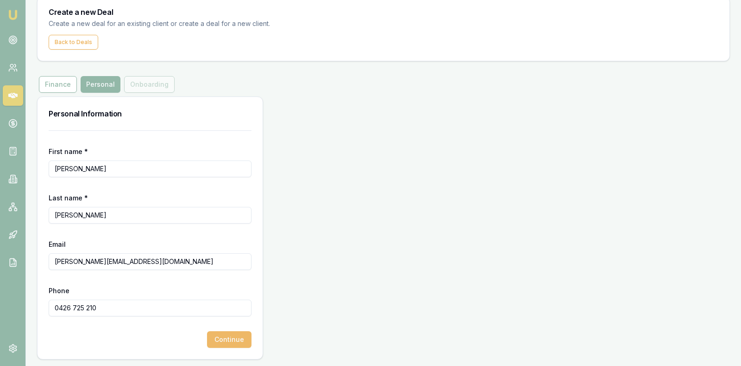
click at [231, 331] on button "Continue" at bounding box center [229, 339] width 44 height 17
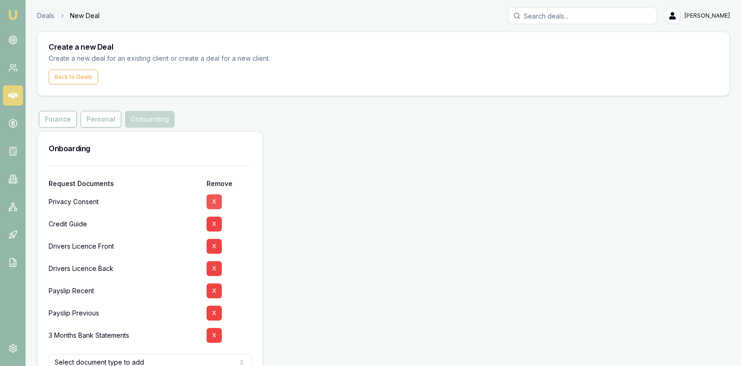
click at [213, 200] on button "X" at bounding box center [214, 201] width 15 height 15
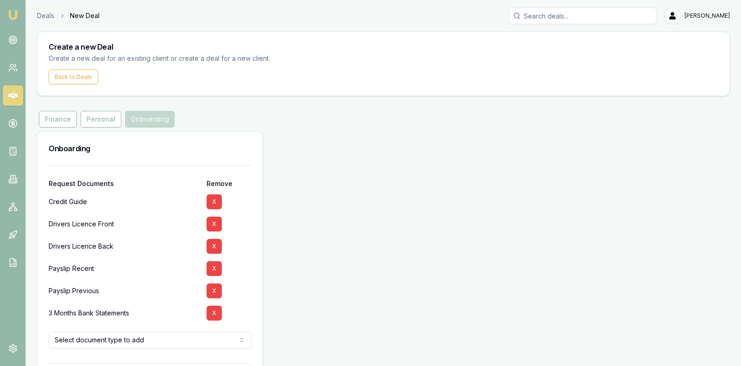
click at [213, 200] on button "X" at bounding box center [214, 201] width 15 height 15
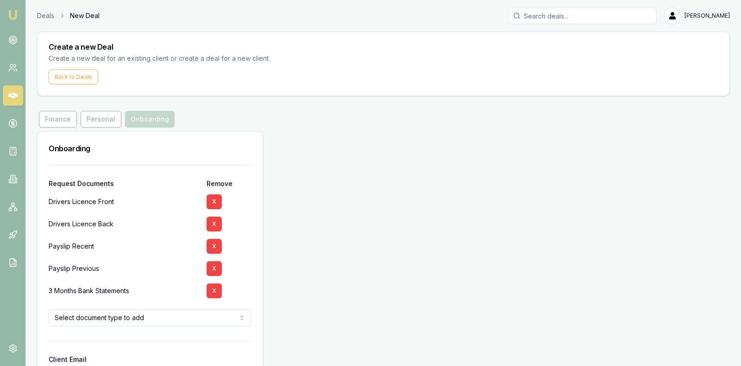
click at [213, 200] on button "X" at bounding box center [214, 201] width 15 height 15
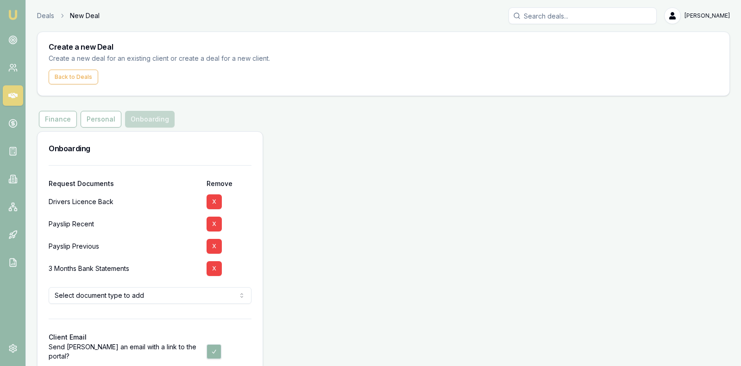
click at [213, 200] on button "X" at bounding box center [214, 201] width 15 height 15
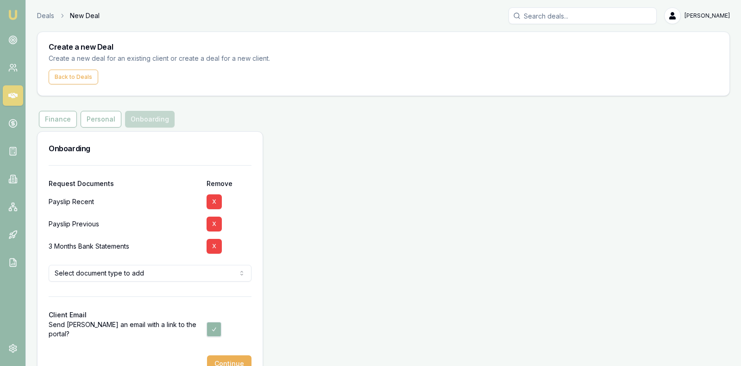
click at [213, 200] on button "X" at bounding box center [214, 201] width 15 height 15
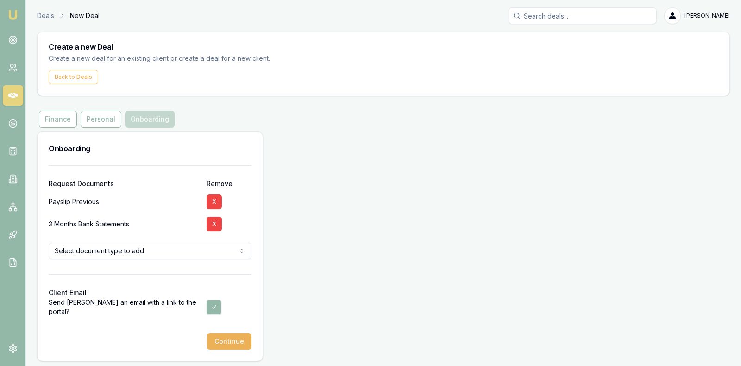
click at [213, 200] on button "X" at bounding box center [214, 201] width 15 height 15
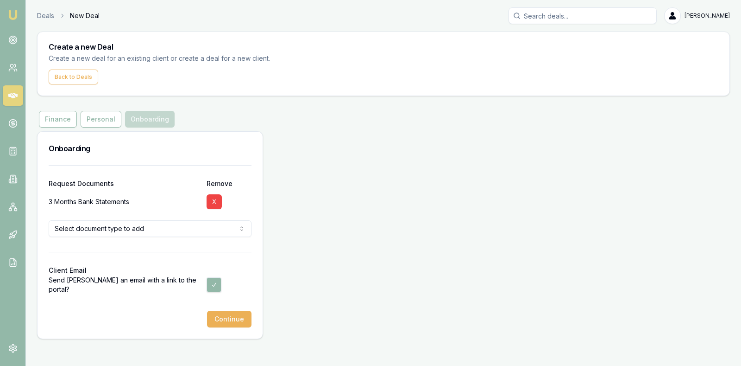
click at [213, 200] on button "X" at bounding box center [214, 201] width 15 height 15
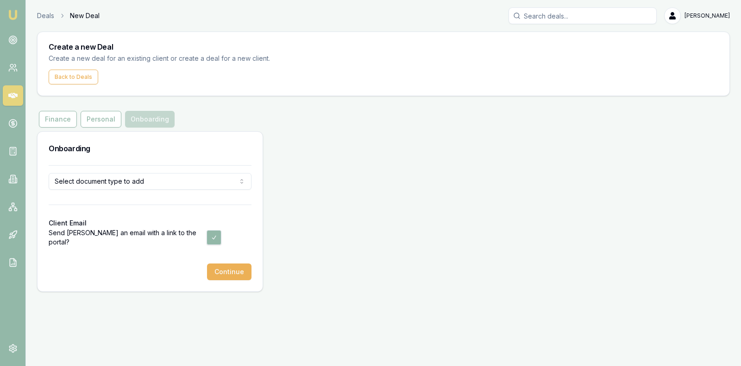
click at [213, 200] on div at bounding box center [150, 197] width 203 height 15
click at [214, 233] on button "button" at bounding box center [214, 237] width 15 height 15
checkbox input "false"
click at [234, 266] on button "Continue" at bounding box center [229, 271] width 44 height 17
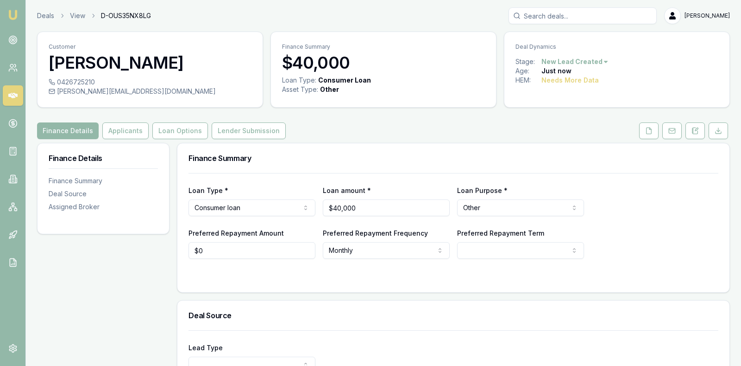
click at [495, 248] on html "Emu Broker Deals View D-OUS35NX8LG Stevette Gelavis Toggle Menu Customer Mohamm…" at bounding box center [370, 183] width 741 height 366
select select "84"
click at [634, 234] on div "Preferred Repayment Amount $0 Preferred Repayment Frequency Monthly Weekly Fort…" at bounding box center [454, 243] width 530 height 32
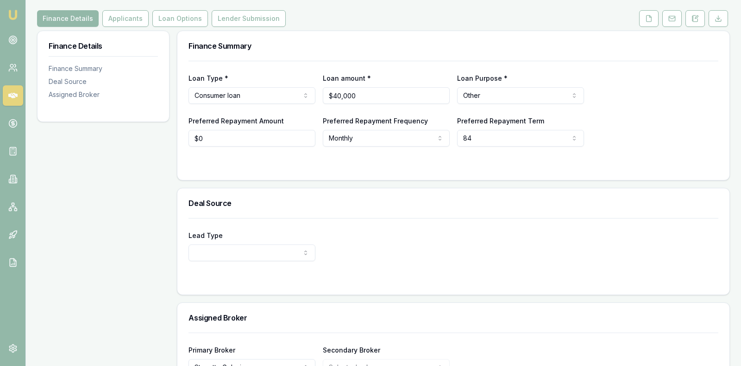
scroll to position [116, 0]
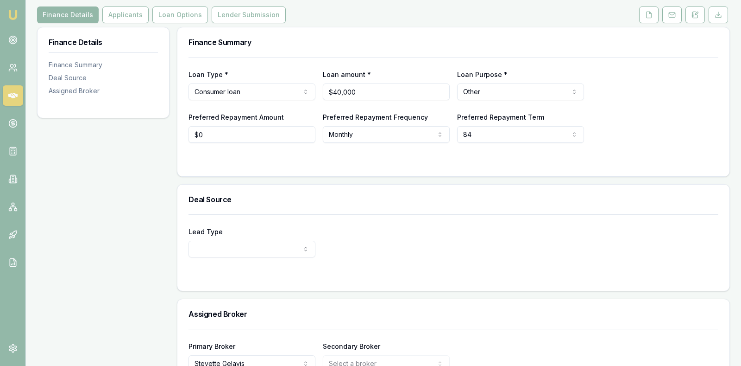
click at [275, 250] on html "Emu Broker Deals View D-OUS35NX8LG Stevette Gelavis Toggle Menu Customer Mohamm…" at bounding box center [370, 67] width 741 height 366
select select "REPEAT_CLIENT"
click at [341, 279] on div "Lead Type Repeat client New client Repeat client Partner Campaign Other Lead So…" at bounding box center [453, 252] width 552 height 76
click at [380, 246] on html "Emu Broker Deals View D-OUS35NX8LG Stevette Gelavis Toggle Menu Customer Mohamm…" at bounding box center [370, 67] width 741 height 366
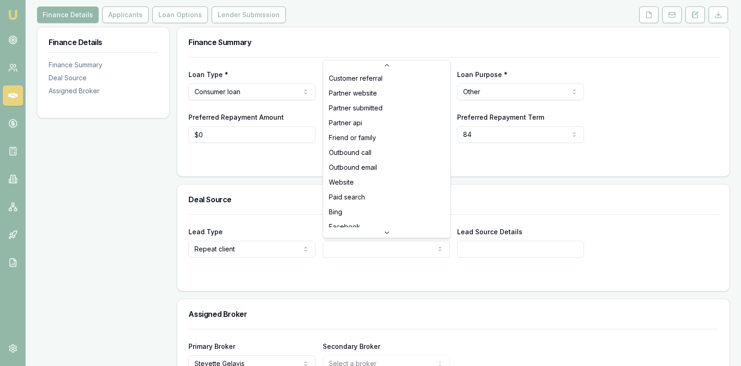
scroll to position [17, 0]
select select "CUSTOMER_REFERRAL"
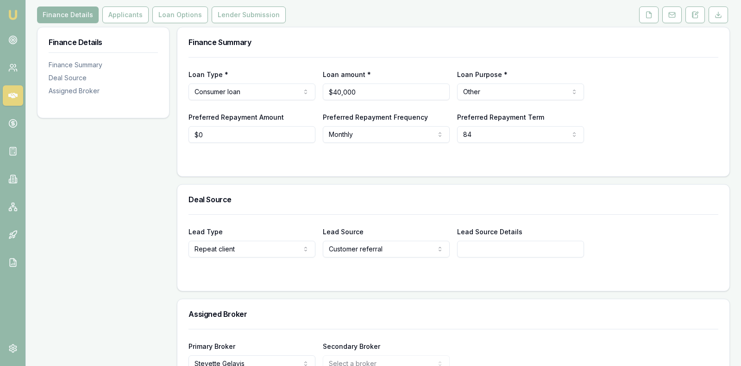
click at [522, 250] on input "Lead Source Details" at bounding box center [520, 249] width 127 height 17
type input "Beren Glmbl"
click at [13, 42] on circle at bounding box center [13, 40] width 5 height 5
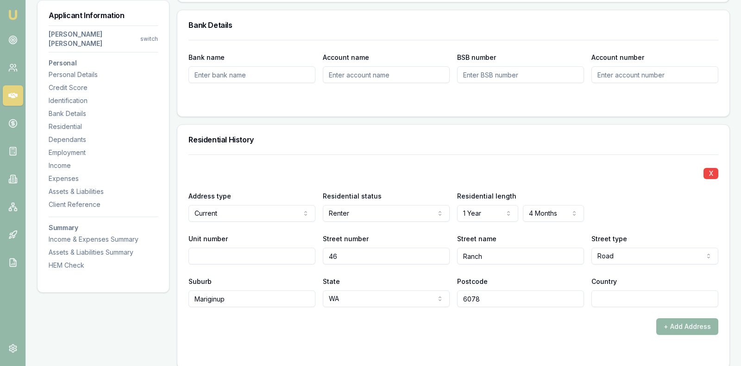
click at [293, 154] on div "X Address type Current Current Previous Residential status Renter Owner with mo…" at bounding box center [454, 230] width 530 height 152
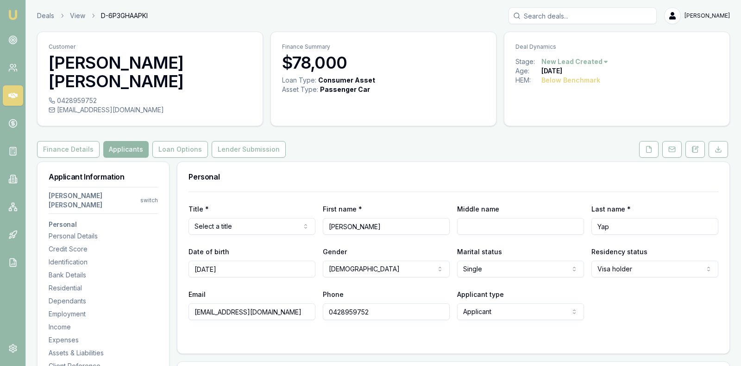
click at [12, 95] on icon at bounding box center [12, 95] width 9 height 9
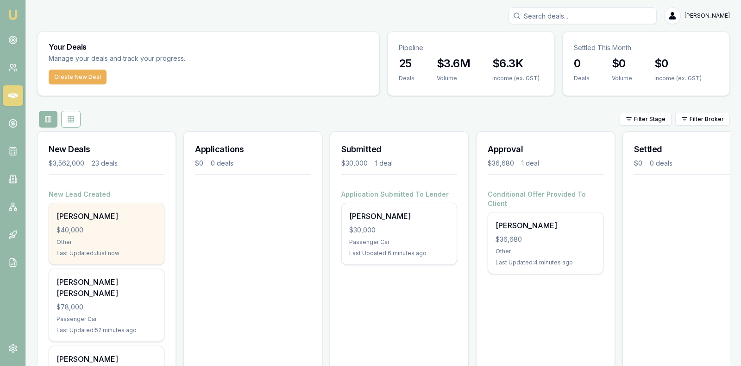
click at [92, 225] on div "$40,000" at bounding box center [107, 229] width 100 height 9
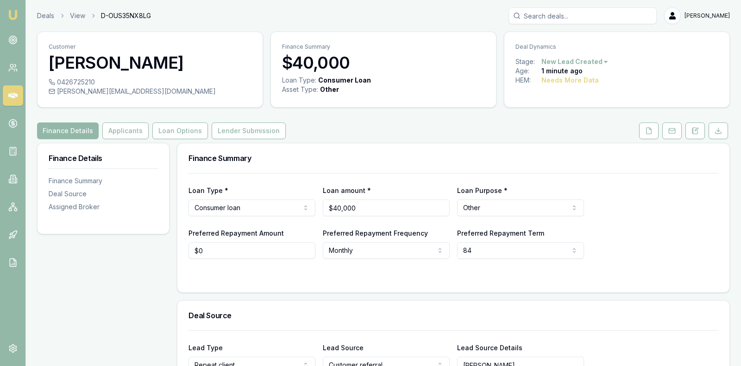
click at [652, 234] on div "Preferred Repayment Amount $0 Preferred Repayment Frequency Monthly Weekly Fort…" at bounding box center [454, 243] width 530 height 32
click at [119, 128] on button "Applicants" at bounding box center [125, 130] width 46 height 17
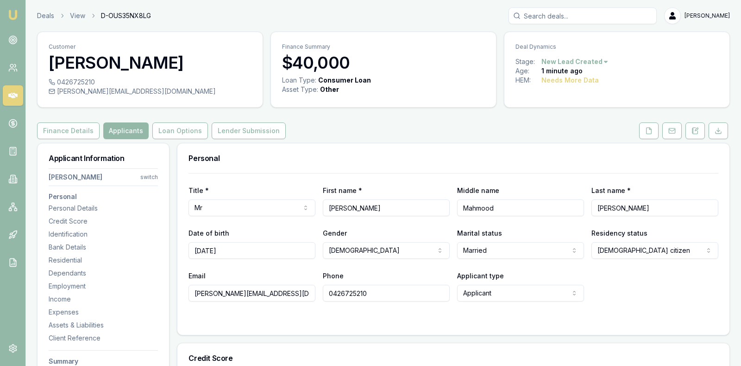
click at [365, 156] on h3 "Personal" at bounding box center [454, 157] width 530 height 7
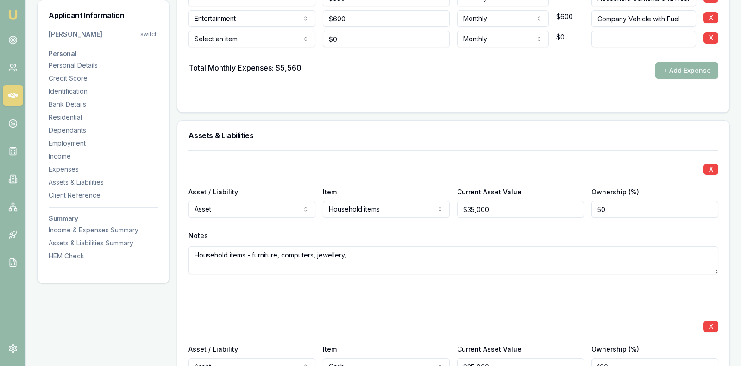
scroll to position [1923, 0]
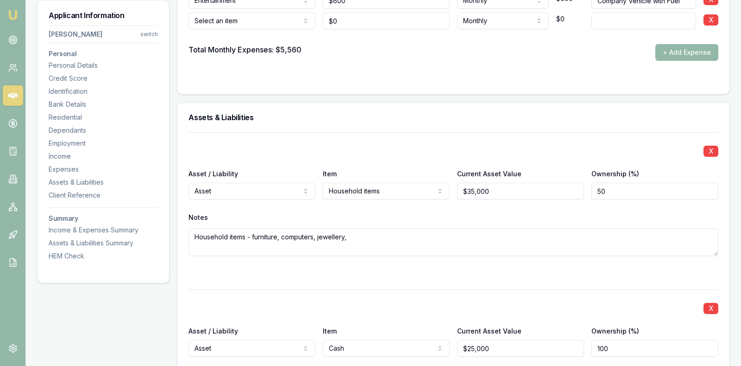
click at [16, 97] on icon at bounding box center [12, 95] width 9 height 9
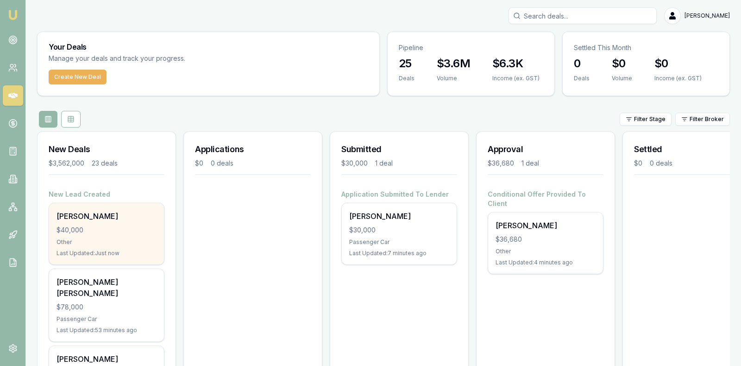
click at [96, 228] on div "$40,000" at bounding box center [107, 229] width 100 height 9
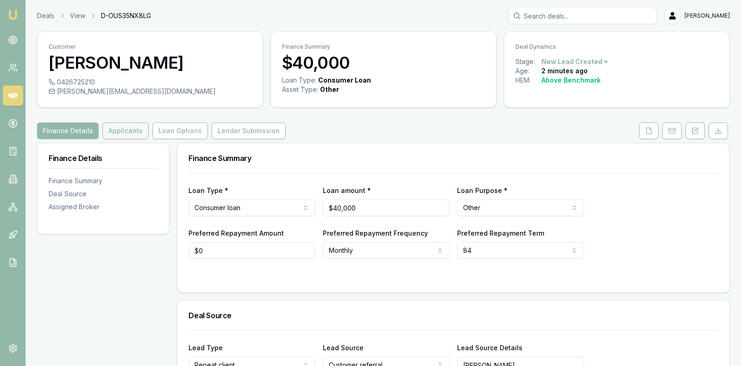
click at [120, 127] on button "Applicants" at bounding box center [125, 130] width 46 height 17
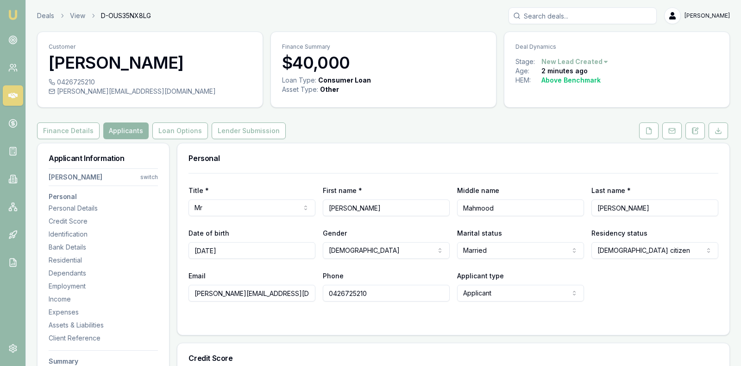
click at [613, 288] on div "Email siddique.mm19@gmail.com Phone 0426725210 Applicant type Applicant Applica…" at bounding box center [454, 286] width 530 height 32
click at [172, 126] on button "Loan Options" at bounding box center [180, 130] width 56 height 17
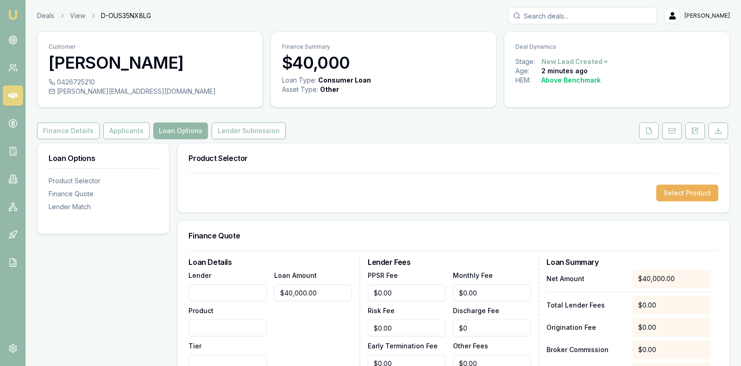
click at [235, 287] on input "Lender" at bounding box center [228, 292] width 78 height 17
type input "Money Place"
click at [228, 332] on input "Product" at bounding box center [228, 327] width 78 height 17
type input "Unsecured Personal Loan"
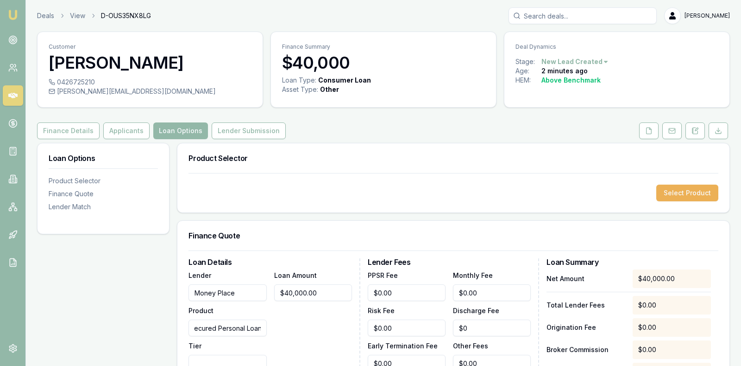
scroll to position [0, 0]
click at [303, 327] on div "Loan Amount $40,000.00" at bounding box center [313, 320] width 78 height 102
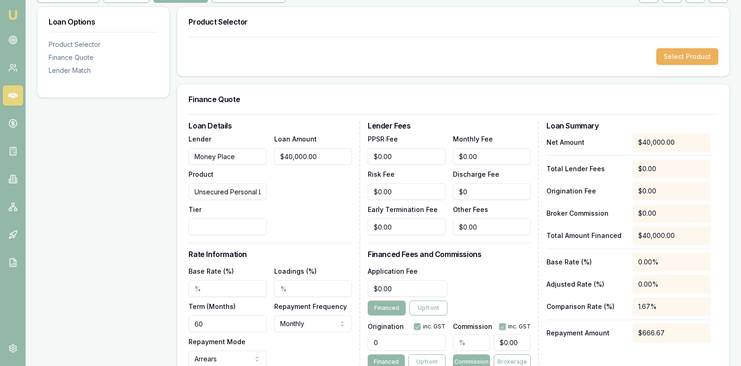
scroll to position [139, 0]
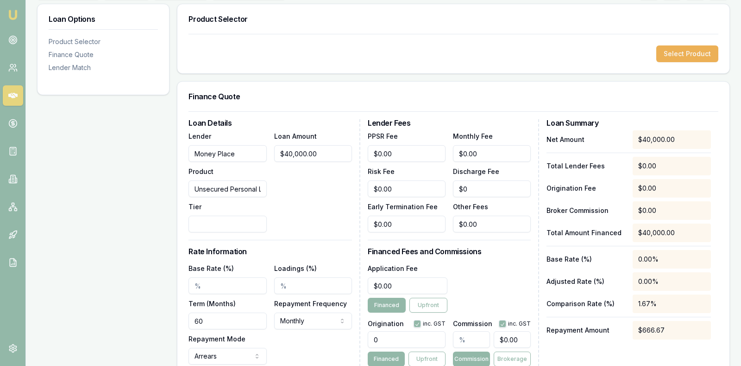
click at [223, 216] on input "Tier" at bounding box center [228, 223] width 78 height 17
type input "A"
type input "a"
type input "A"
click at [302, 208] on div "Loan Amount $40,000.00" at bounding box center [313, 181] width 78 height 102
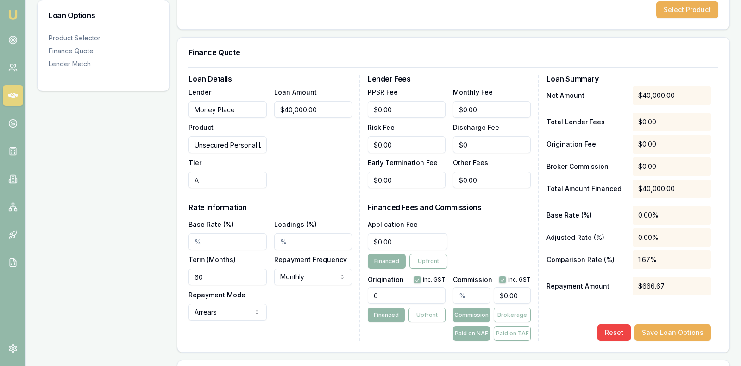
scroll to position [185, 0]
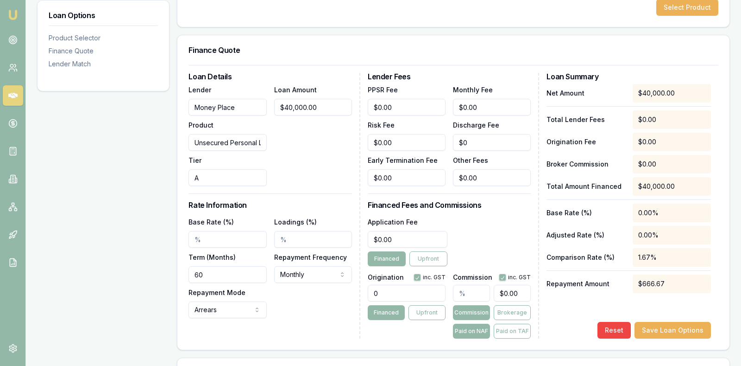
click at [233, 271] on input "60" at bounding box center [228, 274] width 78 height 17
click at [194, 270] on input "0" at bounding box center [228, 274] width 78 height 17
click at [213, 272] on input "840" at bounding box center [228, 274] width 78 height 17
type input "84"
click at [316, 301] on div "Base Rate (%) Loadings (%) Term (Months) 84 Repayment Frequency Monthly Weekly …" at bounding box center [271, 267] width 164 height 102
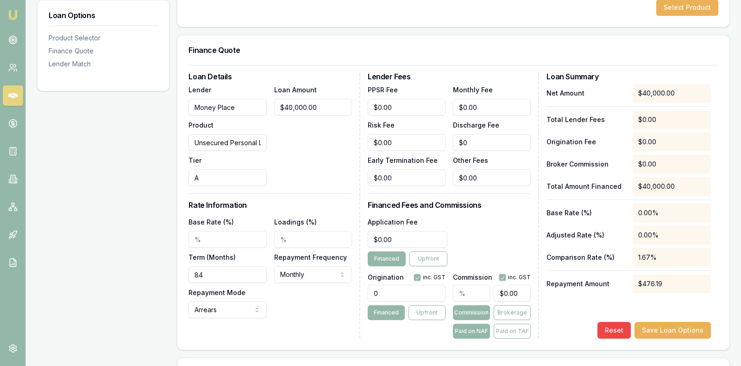
click at [398, 291] on input "0" at bounding box center [407, 293] width 78 height 17
type input "1990.00"
click at [486, 296] on input "text" at bounding box center [471, 293] width 37 height 17
click at [525, 295] on input "0" at bounding box center [512, 293] width 37 height 17
type input "$0.00"
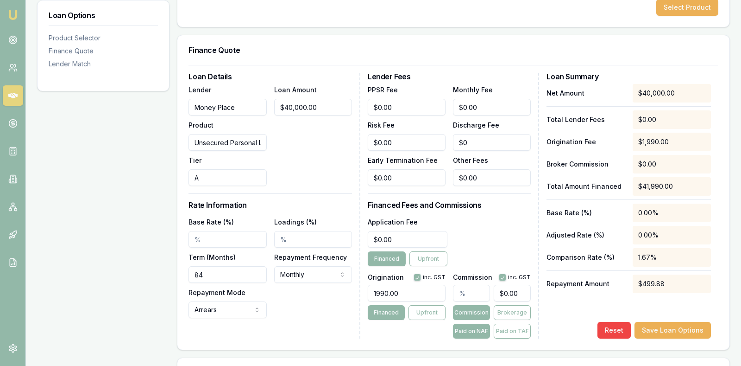
type input "0.0000024999999999999998"
type input "0.001"
type input "0.00000275"
type input "0.0011"
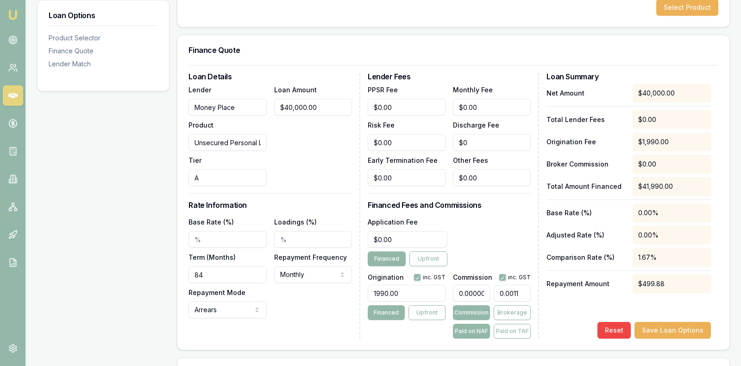
type input "0.0000024999999999999998"
type input "0"
click at [498, 287] on input "0" at bounding box center [512, 293] width 37 height 17
type input "0.025"
type input "10"
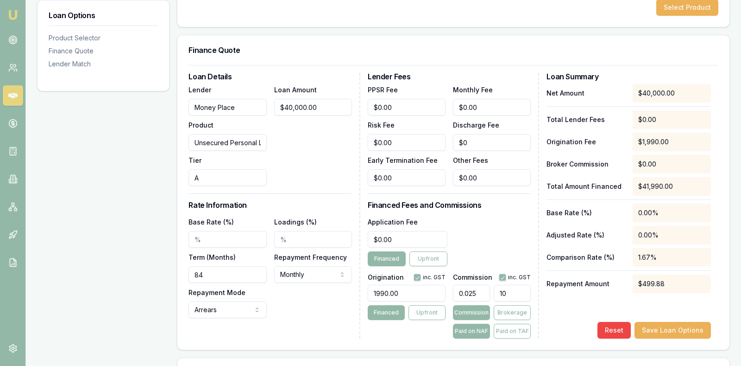
type input "0.27499999999999997"
type input "110"
type input "2.75"
click at [516, 290] on input "1100" at bounding box center [512, 293] width 37 height 17
type input "$1,100.00"
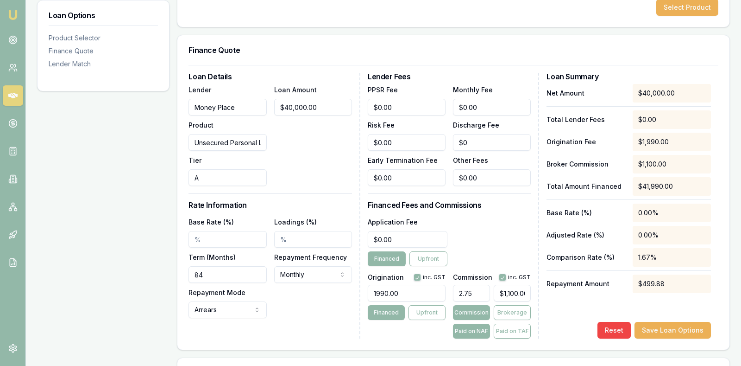
click at [555, 312] on div "Net Amount $40,000.00 Total Lender Fees $0.00 Origination Fee $1,990.00 Broker …" at bounding box center [629, 211] width 165 height 254
type input "0"
click at [401, 240] on input "0" at bounding box center [408, 239] width 80 height 17
type input "$990.00"
click at [506, 234] on div "Application Fee $990.00 Financed Upfront" at bounding box center [450, 241] width 164 height 50
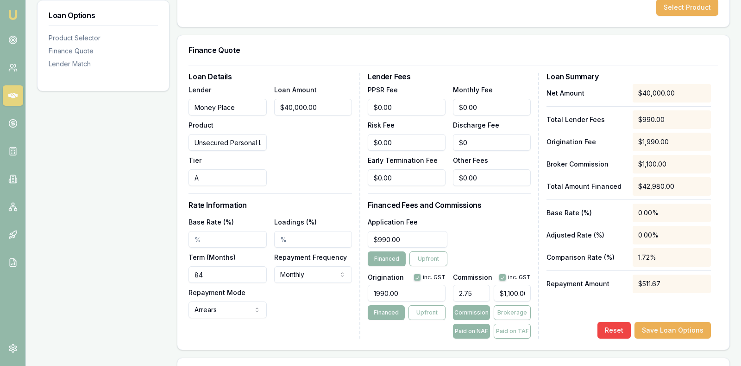
click at [567, 323] on div "Reset Save Loan Options" at bounding box center [629, 330] width 165 height 17
click at [236, 235] on input "Base Rate (%)" at bounding box center [228, 239] width 78 height 17
type input "10.99%"
click at [298, 234] on input "Loadings (%)" at bounding box center [313, 239] width 78 height 17
type input "0"
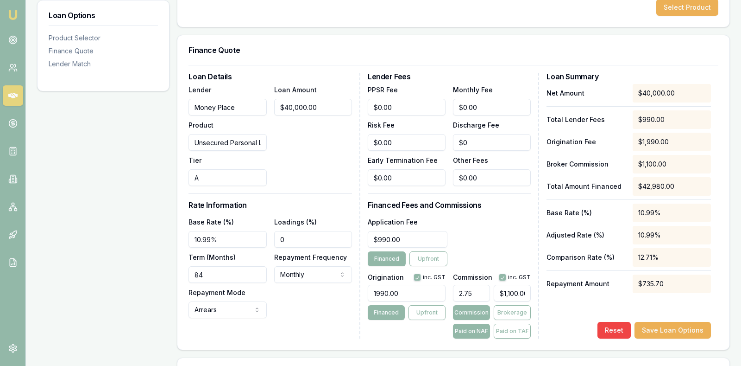
click at [312, 304] on div "Base Rate (%) 10.99% Loadings (%) 0 Term (Months) 84 Repayment Frequency Monthl…" at bounding box center [271, 267] width 164 height 102
click at [682, 326] on button "Save Loan Options" at bounding box center [673, 330] width 76 height 17
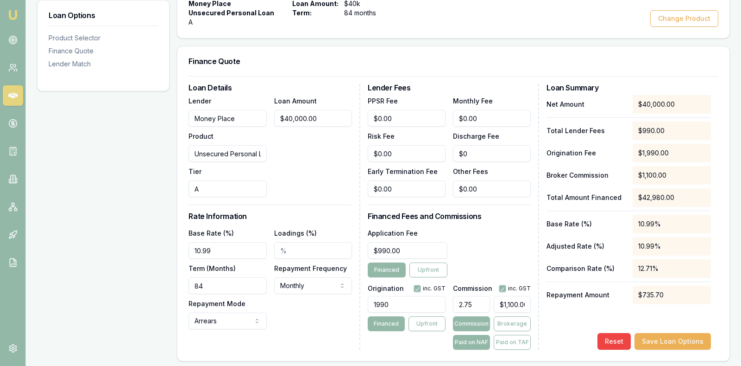
click at [494, 244] on div "Application Fee $990.00 Financed Upfront" at bounding box center [450, 252] width 164 height 50
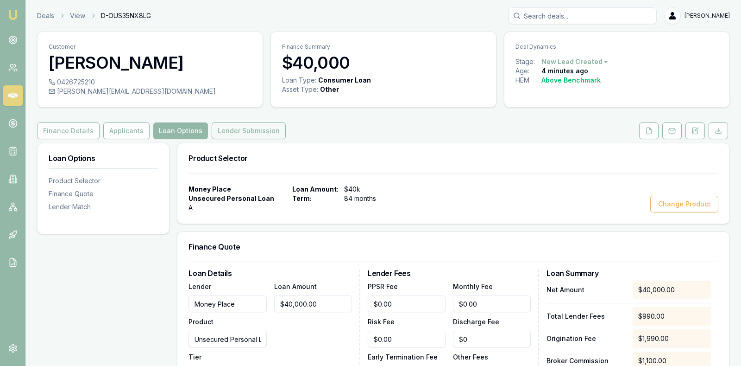
click at [263, 129] on button "Lender Submission" at bounding box center [249, 130] width 74 height 17
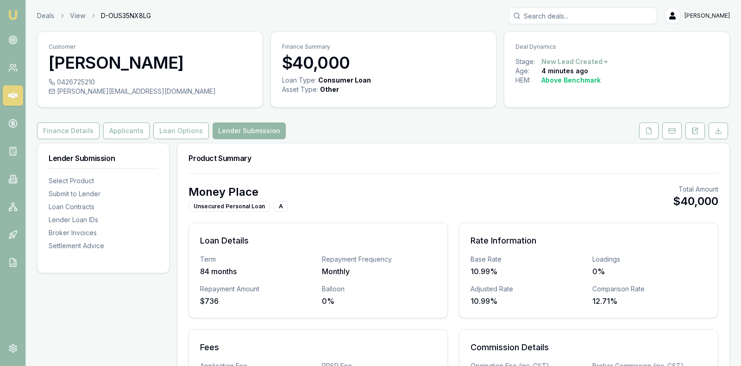
click at [378, 179] on div "Money Place Unsecured Personal Loan A Total Amount $40,000 Loan Details Term 84…" at bounding box center [453, 319] width 552 height 292
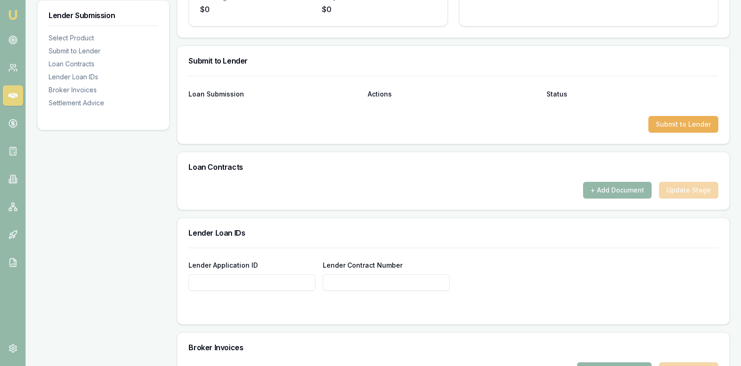
scroll to position [440, 0]
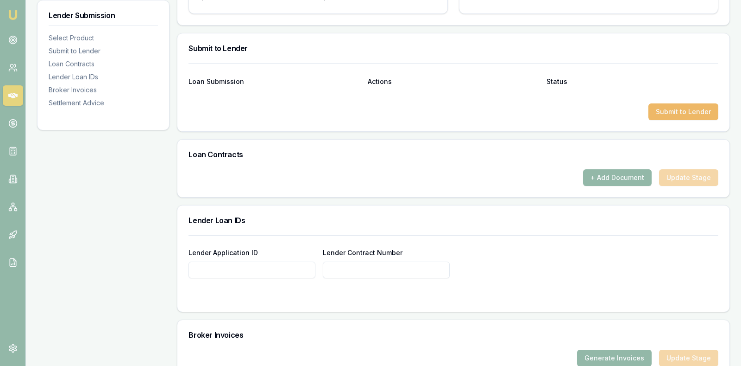
click at [692, 109] on button "Submit to Lender" at bounding box center [684, 111] width 70 height 17
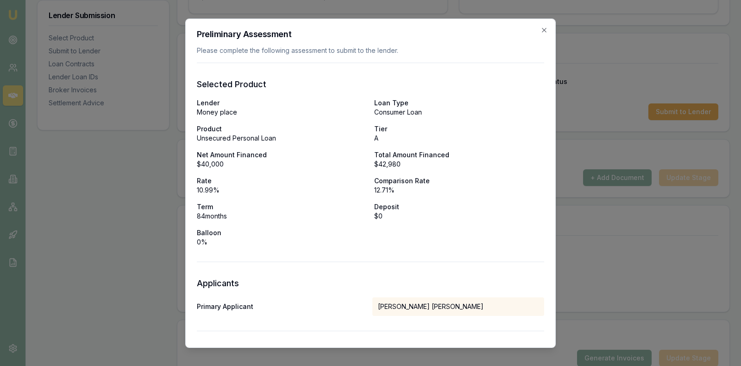
click at [450, 240] on div "Lender Money place Loan Type Consumer Loan Product Unsecured Personal Loan Tier…" at bounding box center [371, 172] width 348 height 148
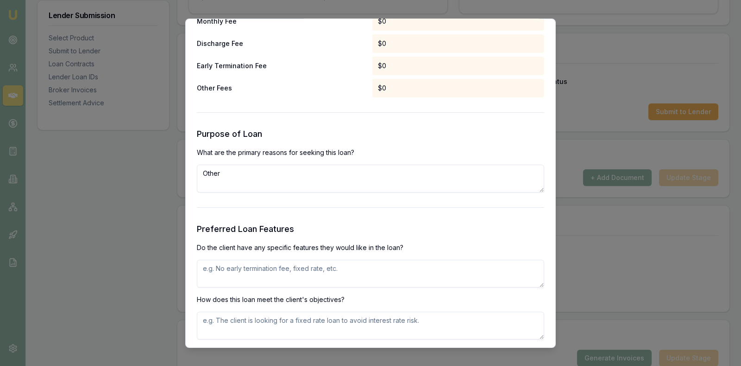
scroll to position [857, 0]
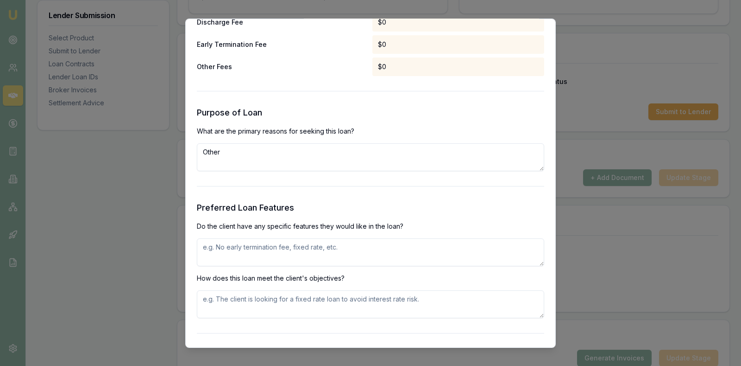
click at [381, 249] on textarea at bounding box center [371, 252] width 348 height 28
type textarea "No early termination fee and extra repayments without penalty."
click at [316, 302] on textarea at bounding box center [371, 304] width 348 height 28
type textarea "Client is seeking an unsecured loan which he can payout early without fees."
click at [495, 329] on form "Selected Product Lender Money place Loan Type Consumer Loan Product Unsecured P…" at bounding box center [371, 167] width 348 height 1925
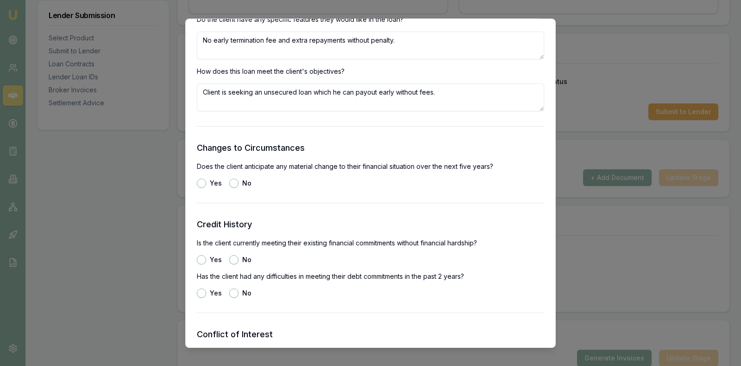
scroll to position [1066, 0]
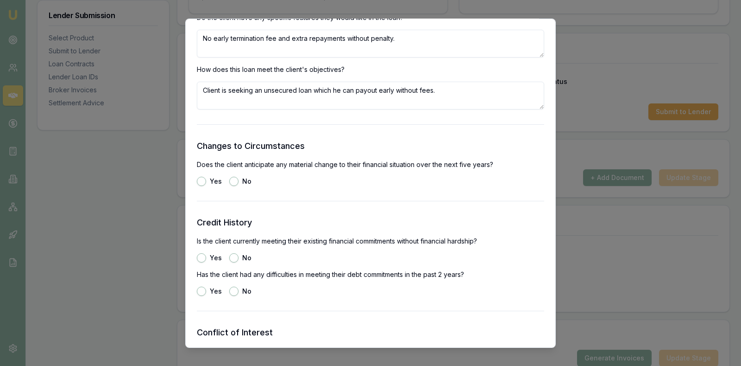
click at [233, 179] on button "No" at bounding box center [233, 180] width 9 height 9
radio input "true"
click at [201, 254] on button "Yes" at bounding box center [201, 257] width 9 height 9
radio input "true"
click at [237, 266] on div "Credit History Is the client currently meeting their existing financial commitm…" at bounding box center [371, 255] width 348 height 80
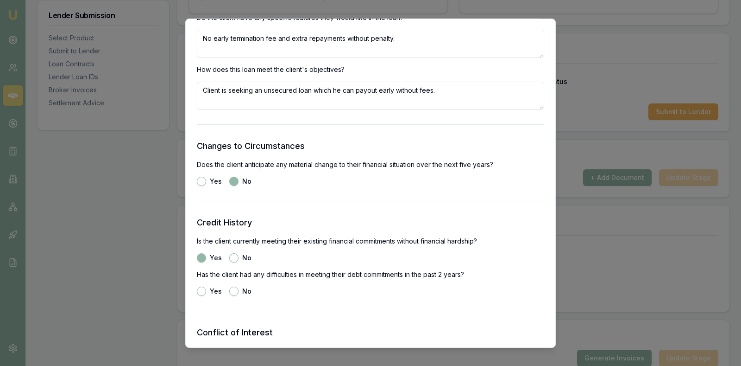
click at [235, 287] on button "No" at bounding box center [233, 290] width 9 height 9
radio input "true"
click at [302, 287] on div "Yes No" at bounding box center [371, 290] width 348 height 9
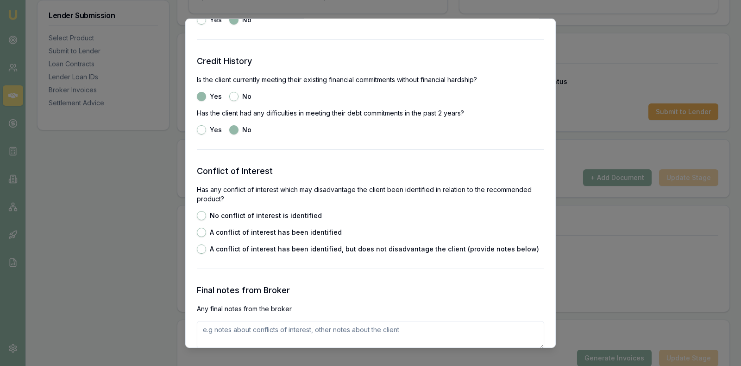
scroll to position [1228, 0]
click at [202, 213] on button "No conflict of interest is identified" at bounding box center [201, 213] width 9 height 9
radio input "true"
click at [378, 214] on div "No conflict of interest is identified A conflict of interest has been identifie…" at bounding box center [371, 230] width 348 height 43
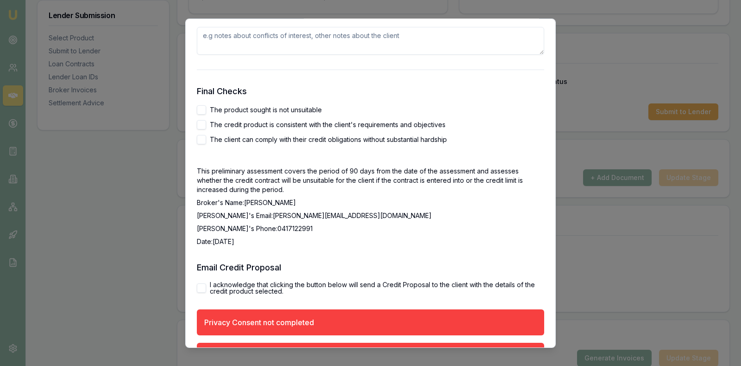
scroll to position [1529, 0]
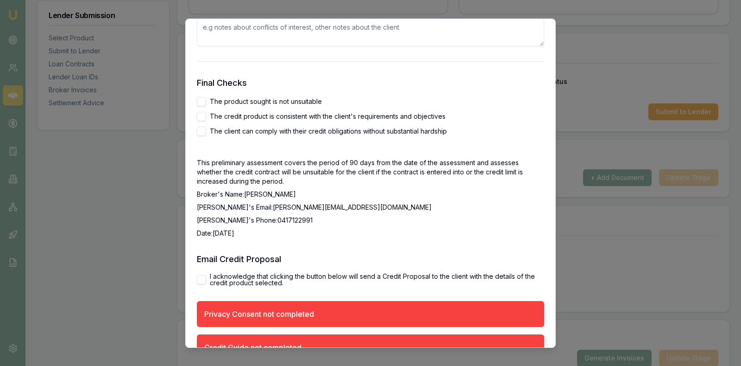
click at [205, 101] on button "The product sought is not unsuitable" at bounding box center [201, 100] width 9 height 9
checkbox input "true"
click at [205, 111] on button "The credit product is consistent with the client's requirements and objectives" at bounding box center [201, 115] width 9 height 9
checkbox input "true"
click at [205, 128] on button "The client can comply with their credit obligations without substantial hardship" at bounding box center [201, 130] width 9 height 9
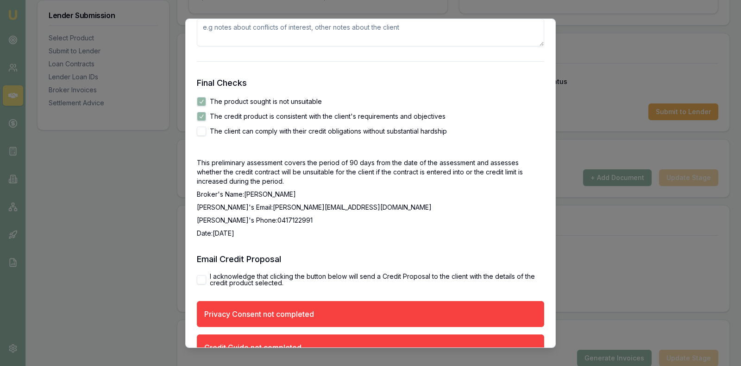
checkbox input "true"
click at [199, 279] on button "I acknowledge that clicking the button below will send a Credit Proposal to the…" at bounding box center [201, 278] width 9 height 9
checkbox input "true"
click at [368, 223] on p "Broker's Phone: 0417122991" at bounding box center [371, 219] width 348 height 9
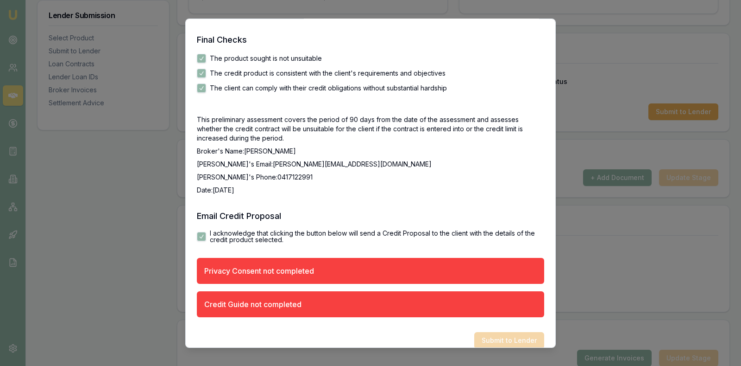
scroll to position [1584, 0]
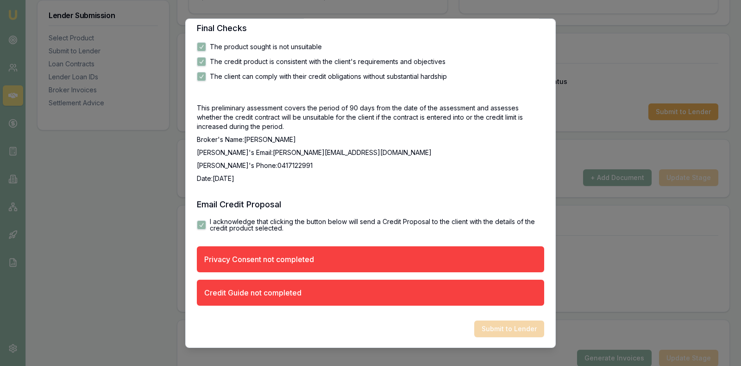
click at [469, 173] on p "Date: 01/09/2025" at bounding box center [371, 177] width 348 height 9
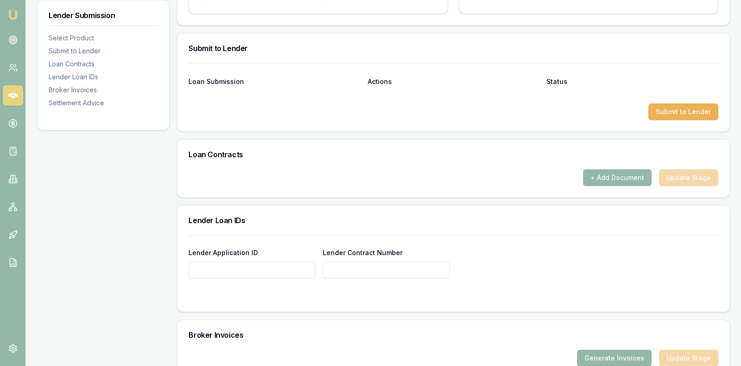
click at [7, 98] on link at bounding box center [13, 95] width 20 height 20
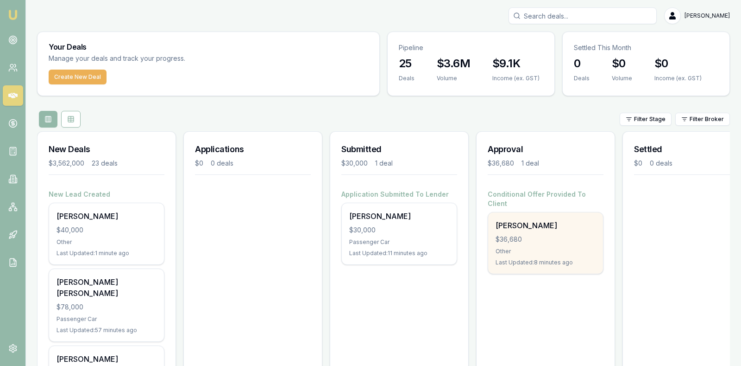
click at [536, 234] on div "$36,680" at bounding box center [546, 238] width 100 height 9
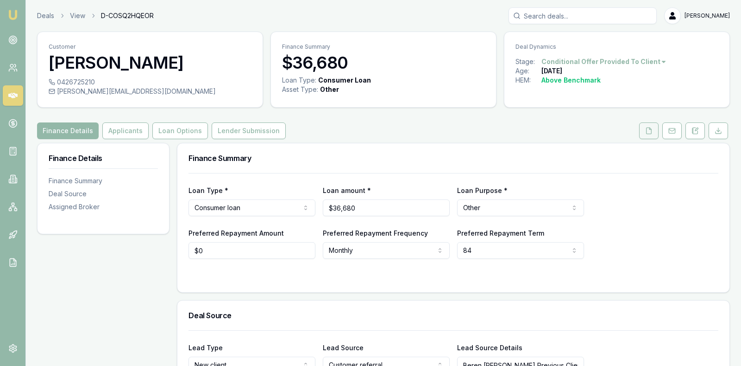
click at [651, 129] on polyline at bounding box center [651, 128] width 2 height 2
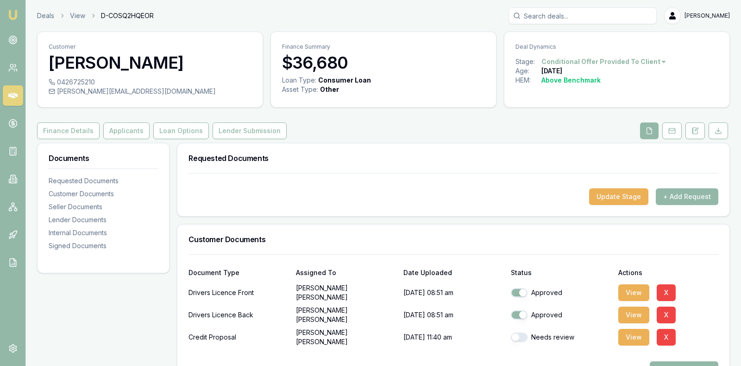
click at [516, 337] on button "button" at bounding box center [519, 336] width 17 height 9
checkbox input "true"
click at [563, 230] on div "Customer Documents" at bounding box center [453, 239] width 552 height 30
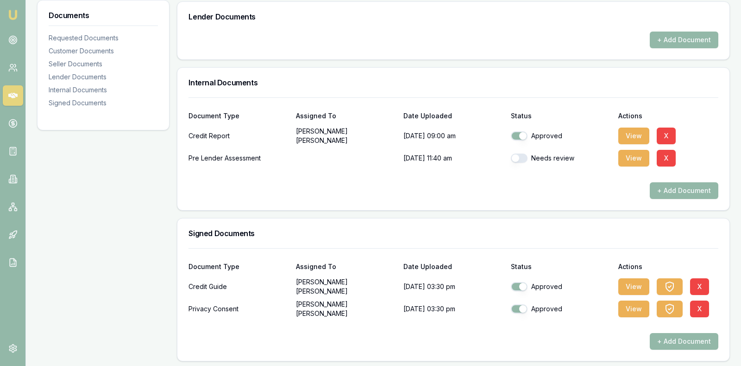
scroll to position [396, 0]
click at [637, 280] on button "View" at bounding box center [634, 286] width 31 height 17
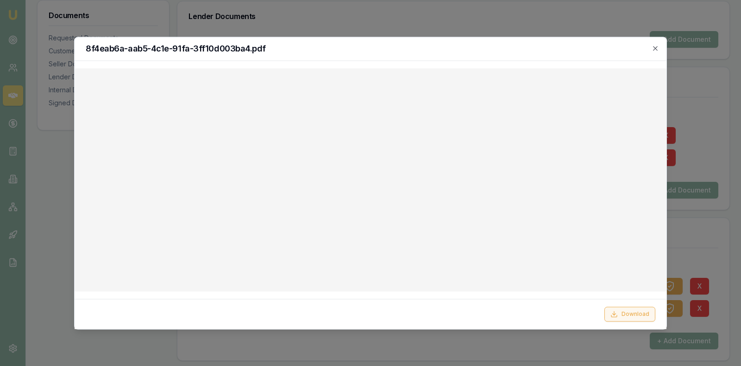
click at [621, 311] on button "Download" at bounding box center [630, 313] width 51 height 15
checkbox input "true"
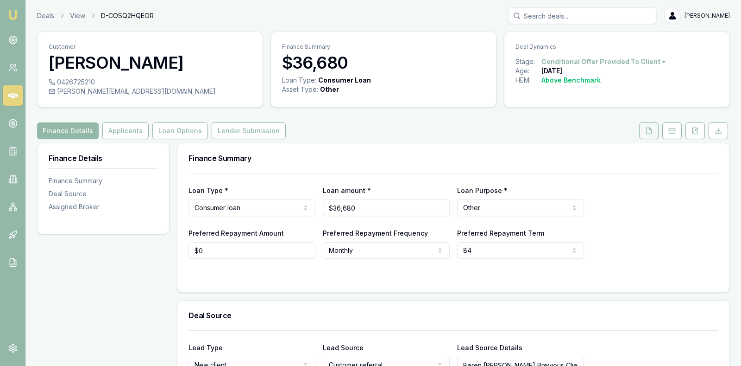
click at [649, 127] on icon at bounding box center [649, 130] width 7 height 7
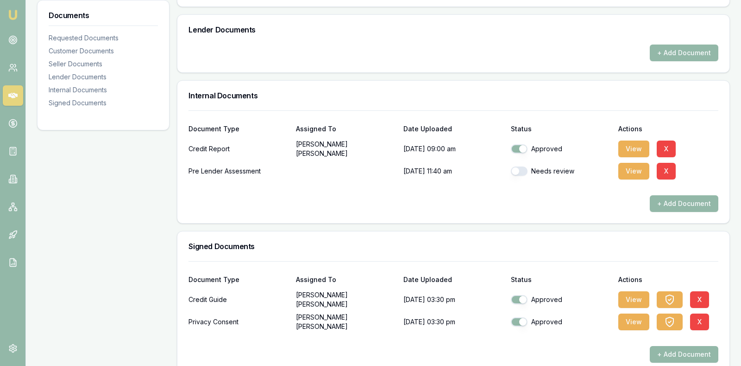
scroll to position [396, 0]
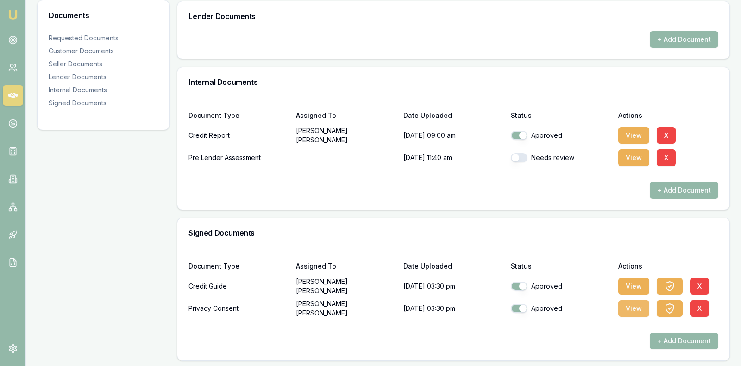
click at [632, 303] on button "View" at bounding box center [634, 308] width 31 height 17
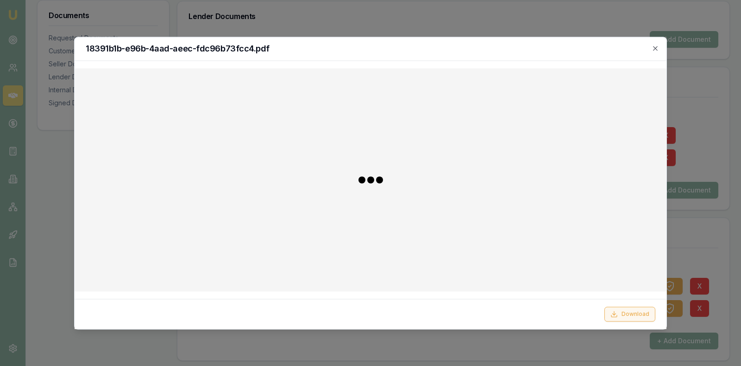
click at [628, 317] on button "Download" at bounding box center [630, 313] width 51 height 15
click at [654, 47] on icon "button" at bounding box center [655, 47] width 7 height 7
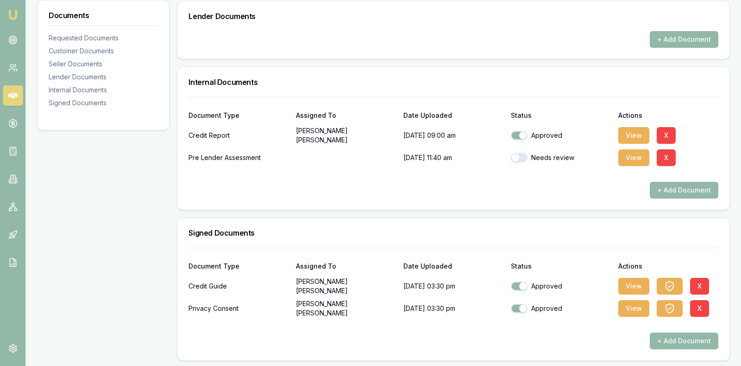
click at [513, 155] on button "button" at bounding box center [519, 157] width 17 height 9
checkbox input "true"
click at [498, 182] on div "+ Add Document" at bounding box center [454, 190] width 530 height 17
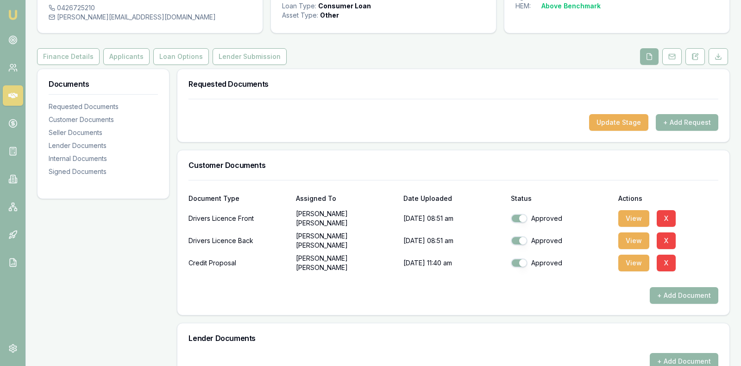
scroll to position [71, 0]
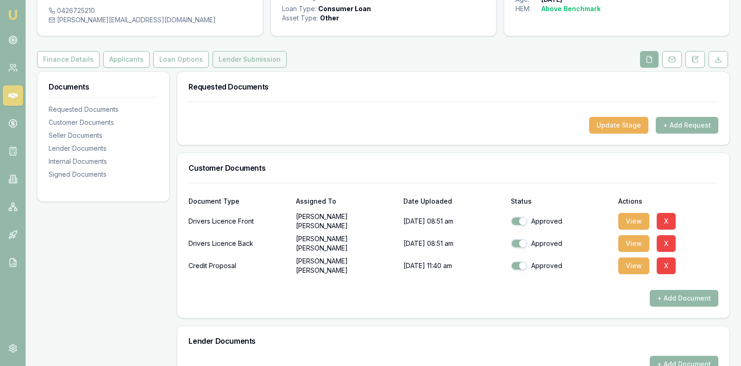
click at [248, 56] on button "Lender Submission" at bounding box center [250, 59] width 74 height 17
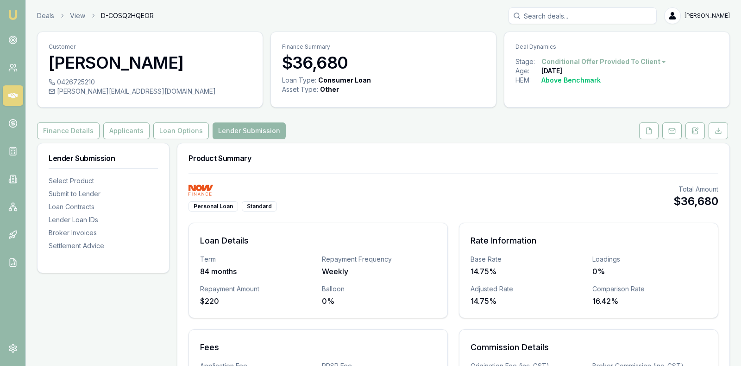
click at [367, 180] on div "Personal Loan Standard Total Amount $36,680 Loan Details Term 84 months Repayme…" at bounding box center [453, 319] width 552 height 292
click at [166, 128] on button "Loan Options" at bounding box center [181, 130] width 56 height 17
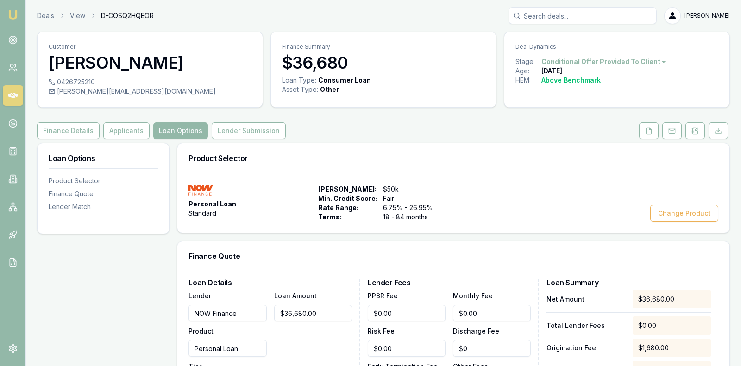
click at [249, 311] on input "NOW Finance" at bounding box center [228, 312] width 78 height 17
drag, startPoint x: 249, startPoint y: 311, endPoint x: 146, endPoint y: 303, distance: 104.2
type input "M"
type input "NOW Finance"
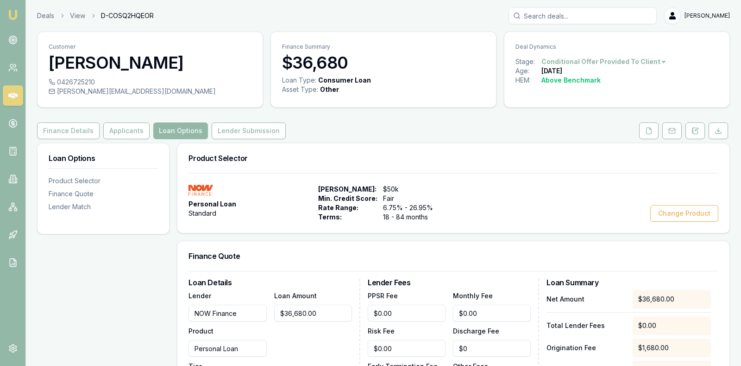
click at [507, 203] on div "Personal Loan Standard Max Loan Amount: $50k Min. Credit Score: Fair Rate Range…" at bounding box center [454, 202] width 530 height 37
click at [12, 90] on link at bounding box center [13, 95] width 20 height 20
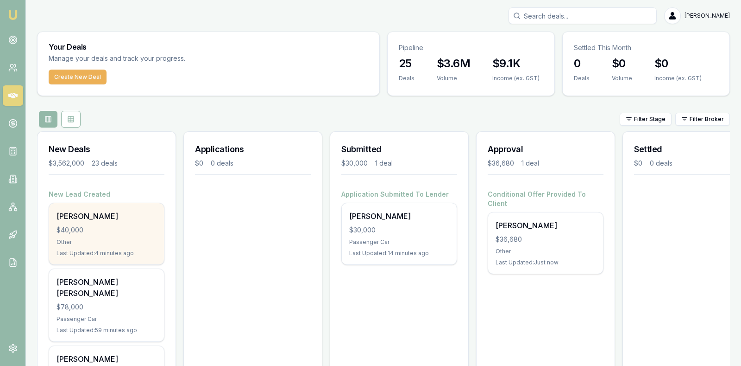
click at [86, 220] on div "[PERSON_NAME]" at bounding box center [107, 215] width 100 height 11
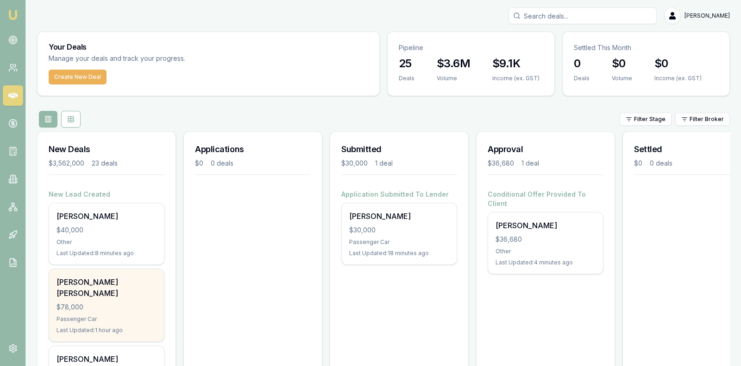
click at [123, 302] on div "$78,000" at bounding box center [107, 306] width 100 height 9
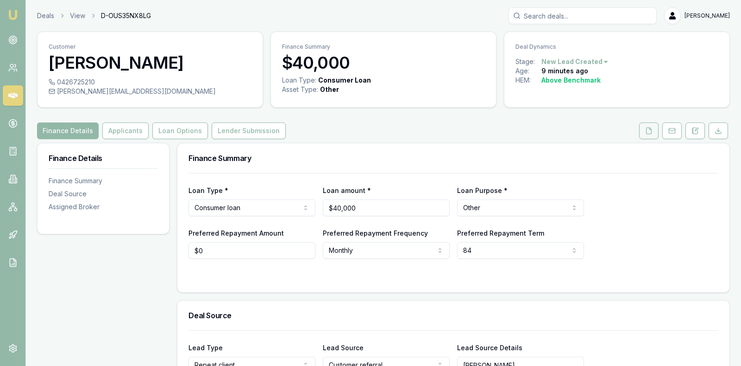
click at [649, 125] on button at bounding box center [648, 130] width 19 height 17
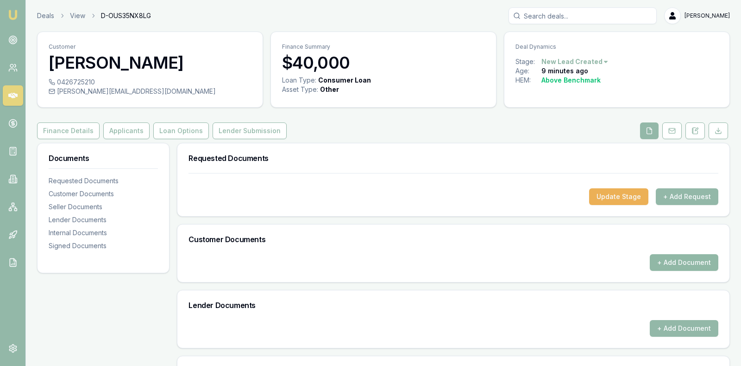
click at [677, 259] on button "+ Add Document" at bounding box center [684, 262] width 69 height 17
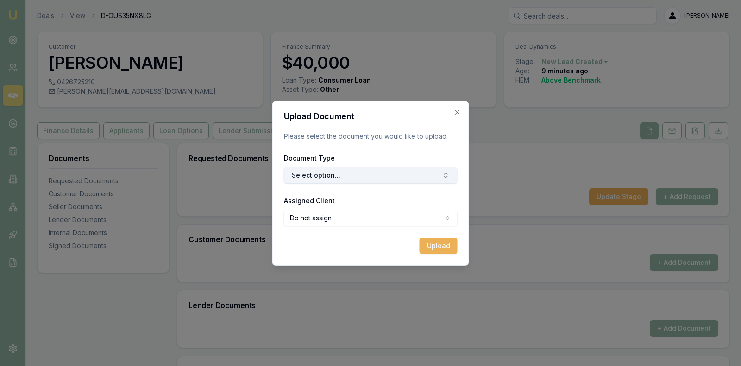
click at [424, 172] on button "Select option..." at bounding box center [371, 175] width 174 height 17
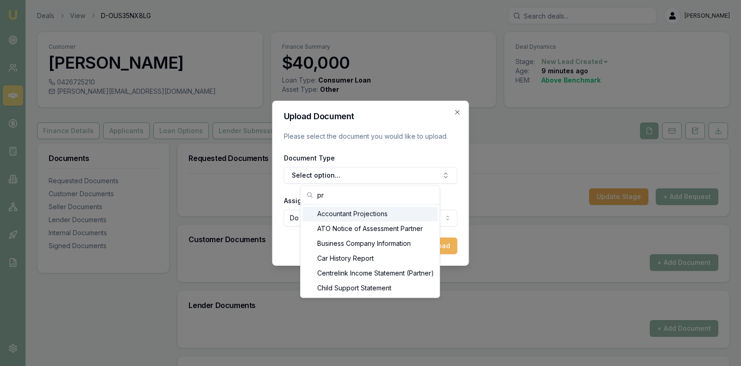
type input "p"
click at [459, 109] on icon "button" at bounding box center [457, 111] width 7 height 7
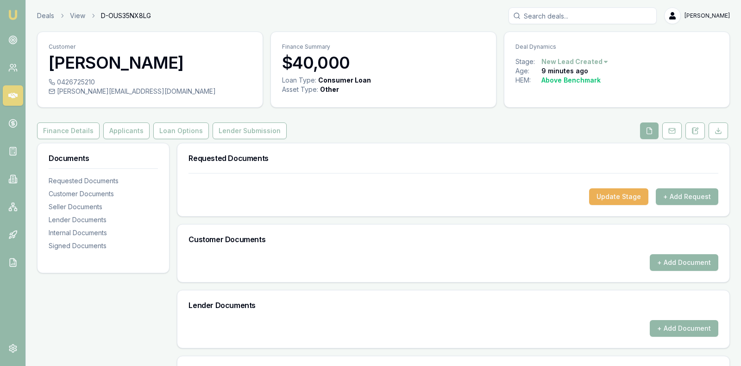
click at [501, 204] on div "Update Stage + Add Request" at bounding box center [453, 194] width 552 height 43
click at [676, 326] on button "+ Add Document" at bounding box center [684, 328] width 69 height 17
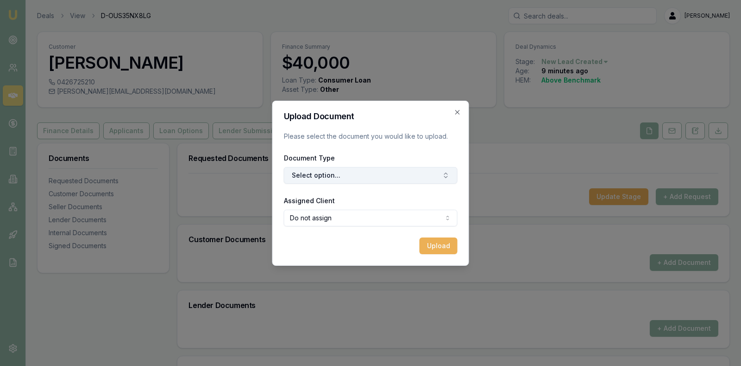
click at [430, 170] on button "Select option..." at bounding box center [371, 175] width 174 height 17
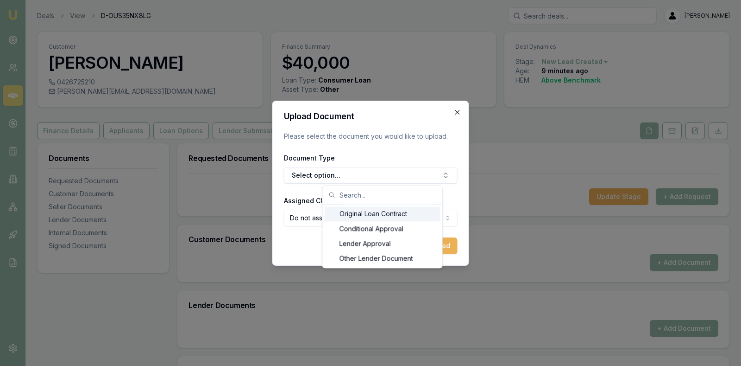
click at [456, 113] on icon "button" at bounding box center [457, 111] width 7 height 7
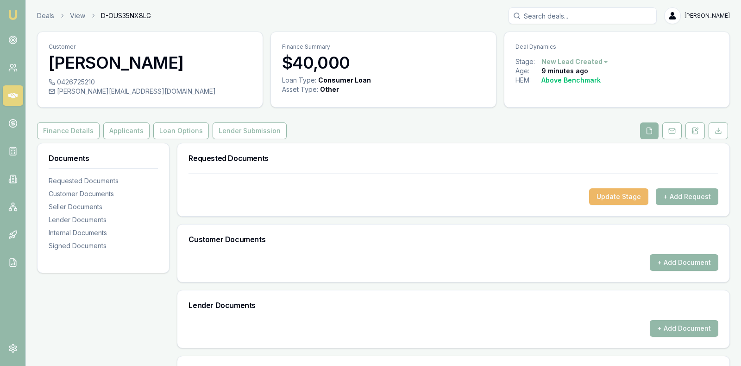
click at [616, 193] on button "Update Stage" at bounding box center [618, 196] width 59 height 17
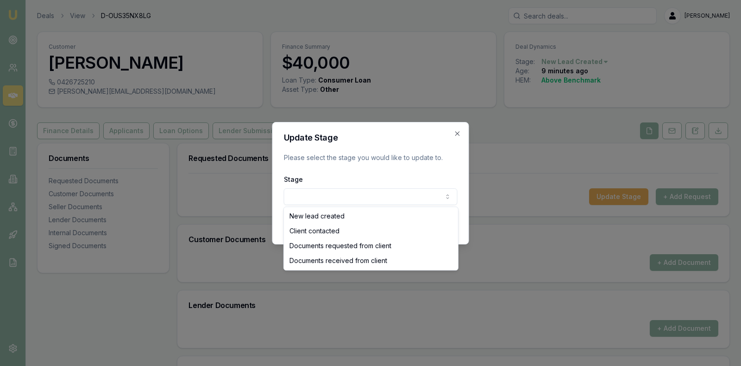
click at [445, 196] on body "Emu Broker Deals View D-OUS35NX8LG [PERSON_NAME] Toggle Menu Customer [PERSON_N…" at bounding box center [370, 183] width 741 height 366
click at [456, 131] on body "Emu Broker Deals View D-OUS35NX8LG [PERSON_NAME] Toggle Menu Customer [PERSON_N…" at bounding box center [370, 183] width 741 height 366
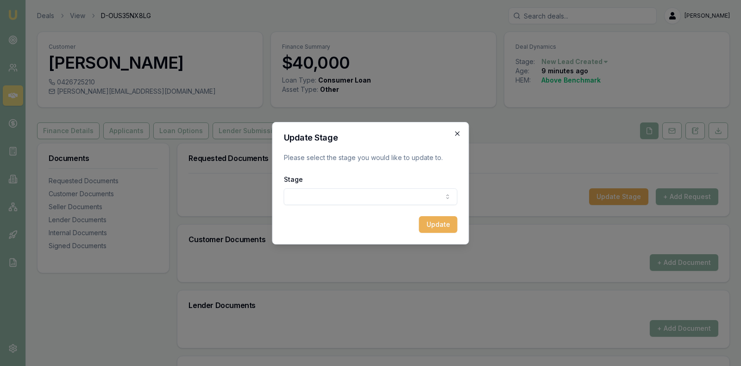
click at [458, 134] on icon "button" at bounding box center [457, 133] width 7 height 7
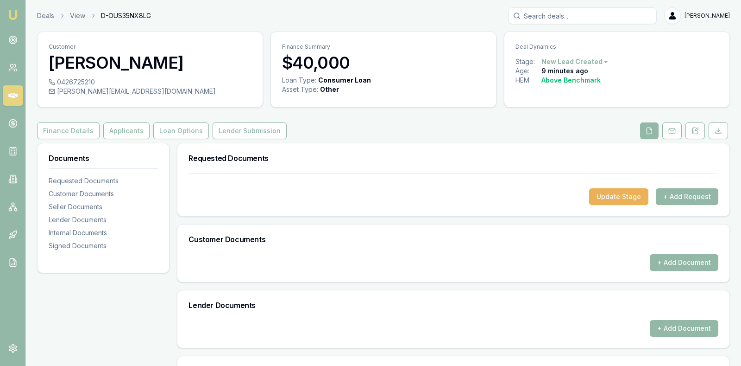
click at [494, 240] on h3 "Customer Documents" at bounding box center [454, 238] width 530 height 7
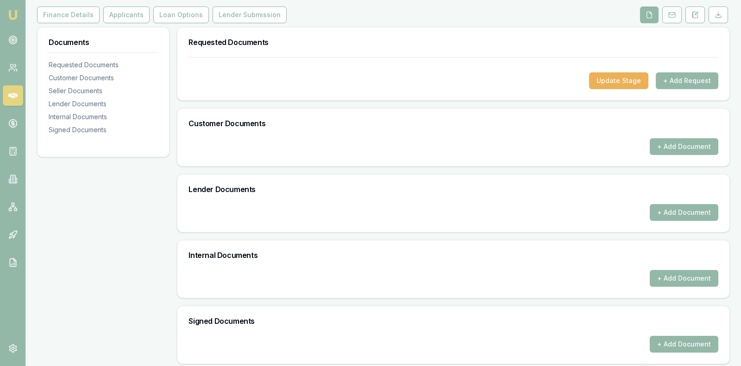
scroll to position [119, 0]
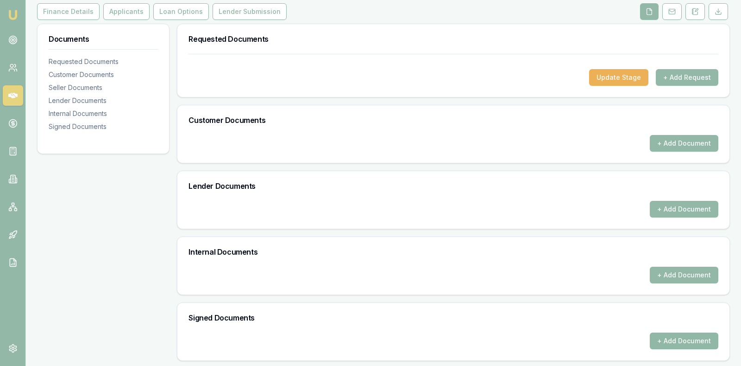
click at [698, 340] on button "+ Add Document" at bounding box center [684, 340] width 69 height 17
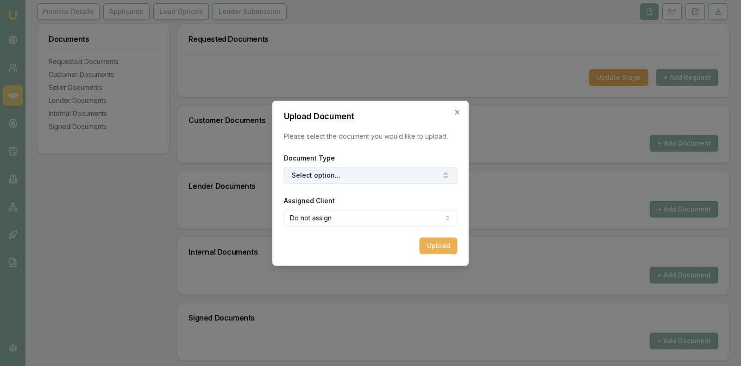
click at [430, 172] on button "Select option..." at bounding box center [371, 175] width 174 height 17
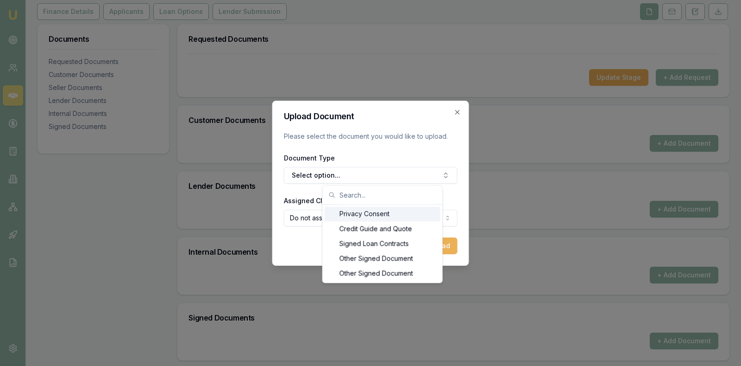
click at [384, 215] on div "Privacy Consent" at bounding box center [383, 213] width 116 height 15
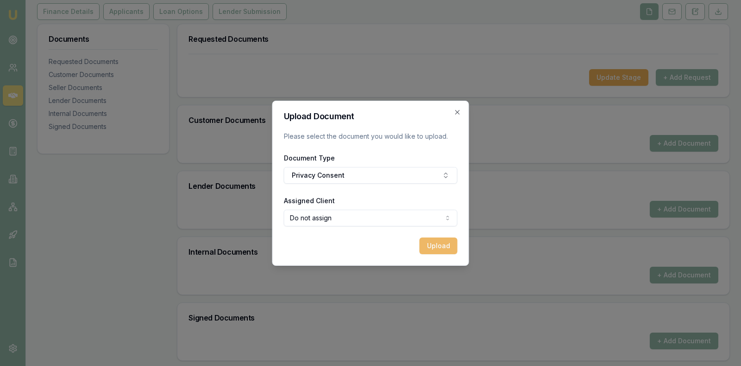
click at [433, 244] on button "Upload" at bounding box center [439, 245] width 38 height 17
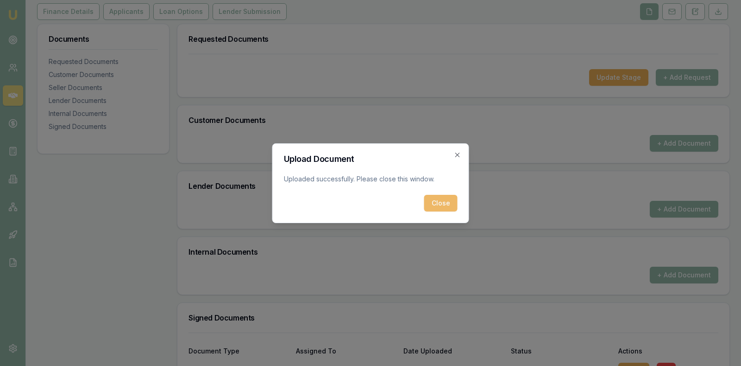
click at [436, 201] on button "Close" at bounding box center [440, 203] width 33 height 17
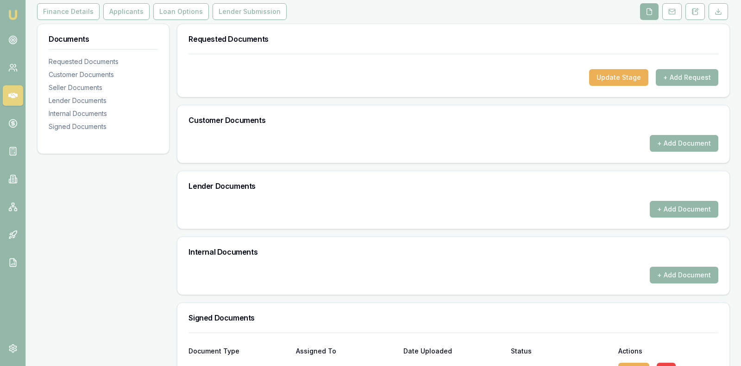
click at [521, 316] on h3 "Signed Documents" at bounding box center [454, 317] width 530 height 7
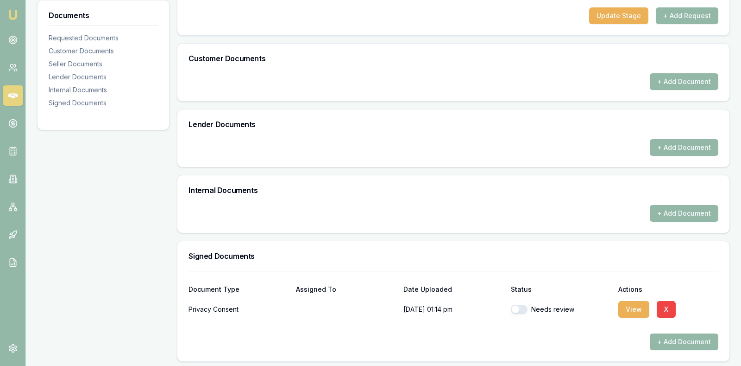
scroll to position [182, 0]
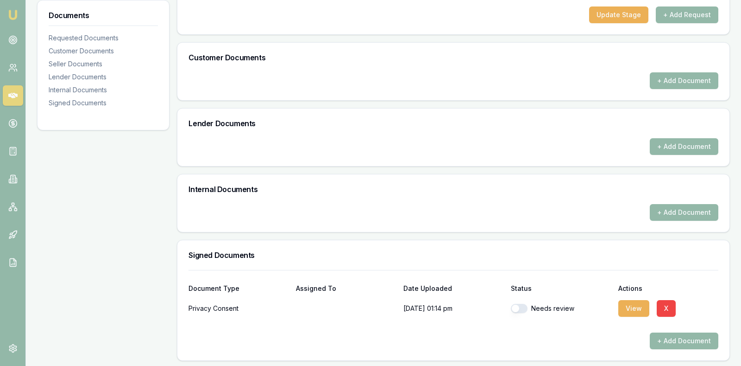
click at [519, 304] on button "button" at bounding box center [519, 308] width 17 height 9
checkbox input "true"
click at [694, 334] on button "+ Add Document" at bounding box center [684, 340] width 69 height 17
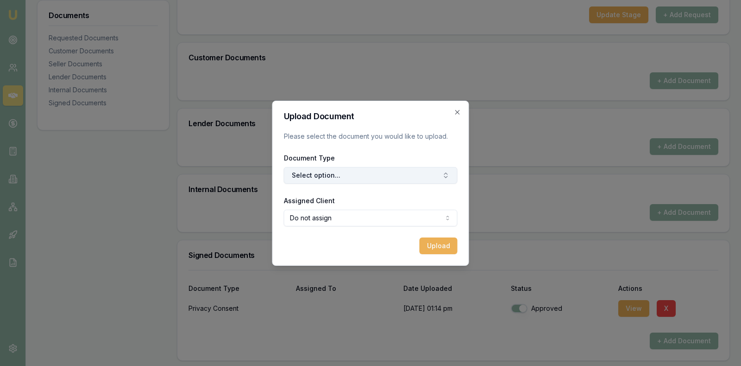
click at [399, 170] on button "Select option..." at bounding box center [371, 175] width 174 height 17
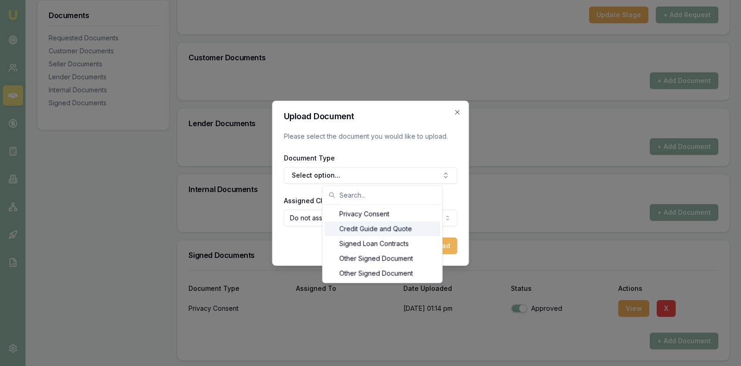
click at [396, 228] on div "Credit Guide and Quote" at bounding box center [383, 228] width 116 height 15
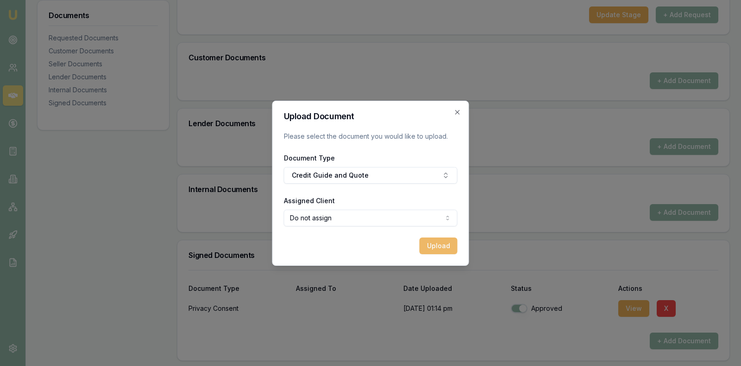
click at [437, 245] on button "Upload" at bounding box center [439, 245] width 38 height 17
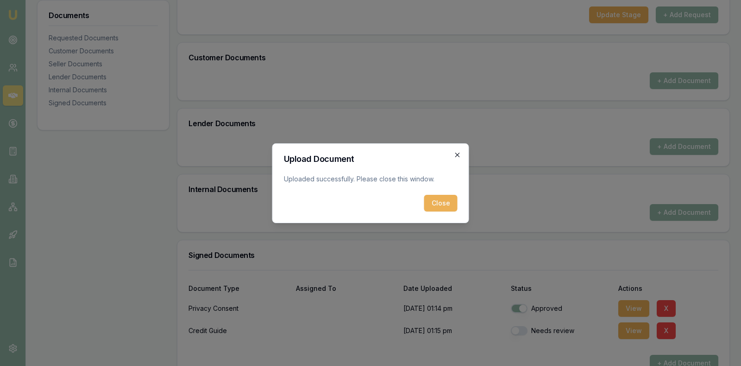
click at [457, 152] on icon "button" at bounding box center [457, 154] width 7 height 7
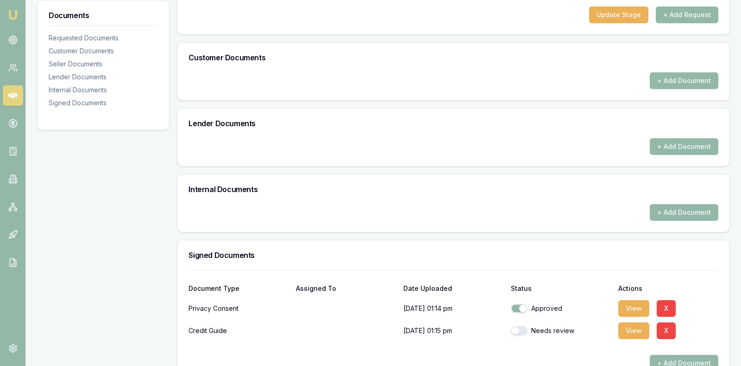
click at [518, 328] on button "button" at bounding box center [519, 330] width 17 height 9
checkbox input "true"
click at [489, 208] on div "+ Add Document" at bounding box center [454, 212] width 530 height 17
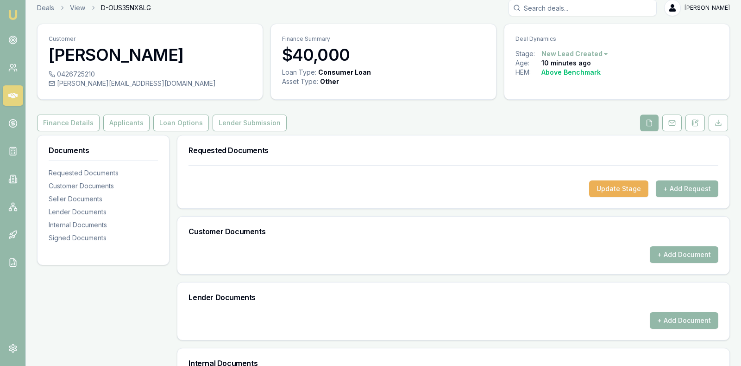
scroll to position [0, 0]
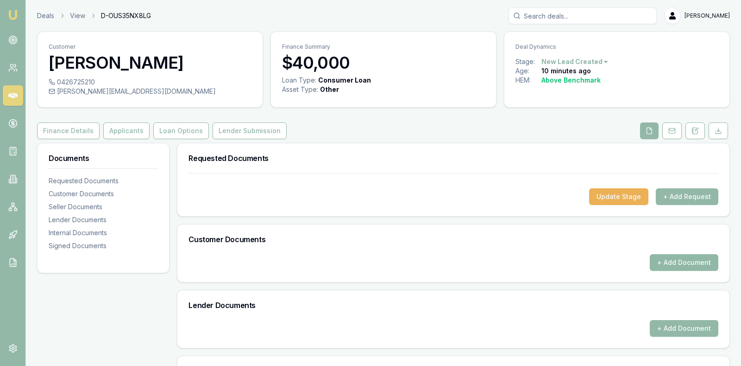
click at [694, 258] on button "+ Add Document" at bounding box center [684, 262] width 69 height 17
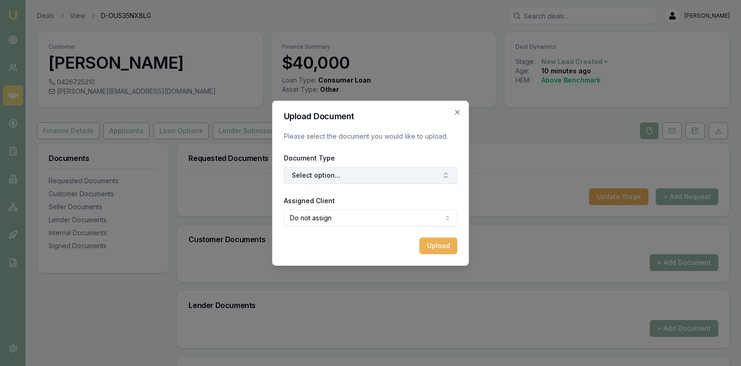
click at [428, 175] on button "Select option..." at bounding box center [371, 175] width 174 height 17
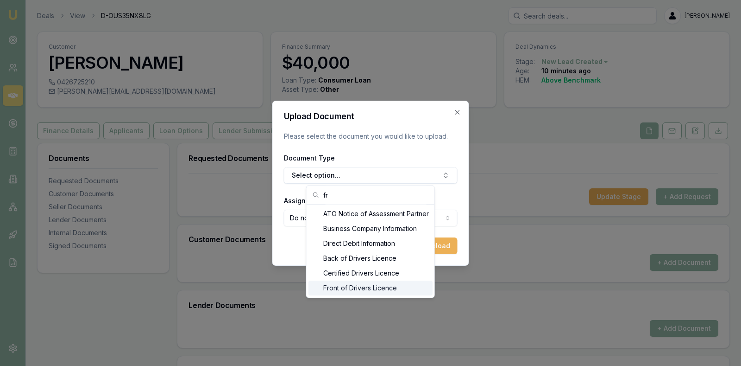
type input "fr"
click at [382, 287] on div "Front of Drivers Licence" at bounding box center [371, 287] width 124 height 15
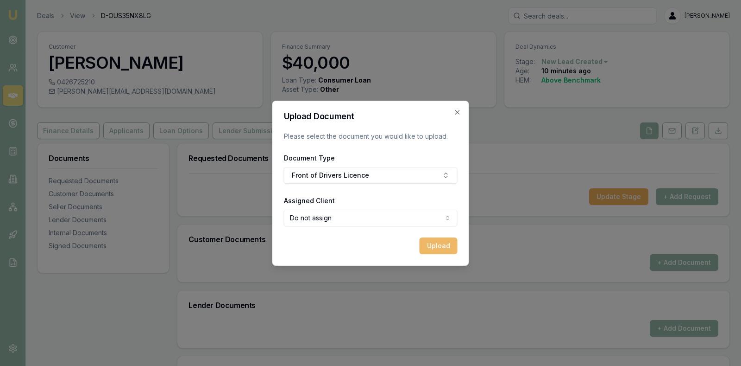
click at [434, 242] on button "Upload" at bounding box center [439, 245] width 38 height 17
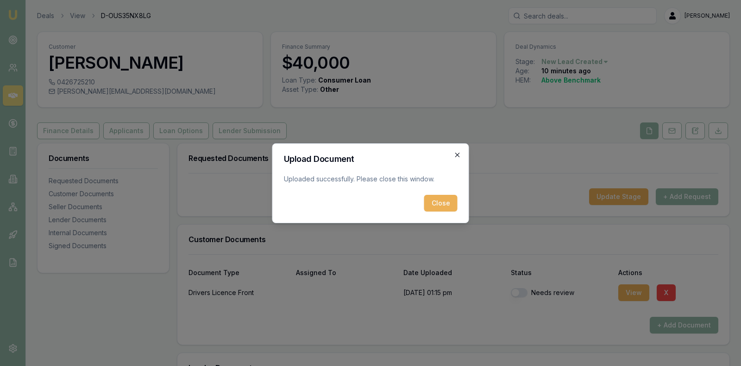
click at [457, 152] on icon "button" at bounding box center [457, 154] width 7 height 7
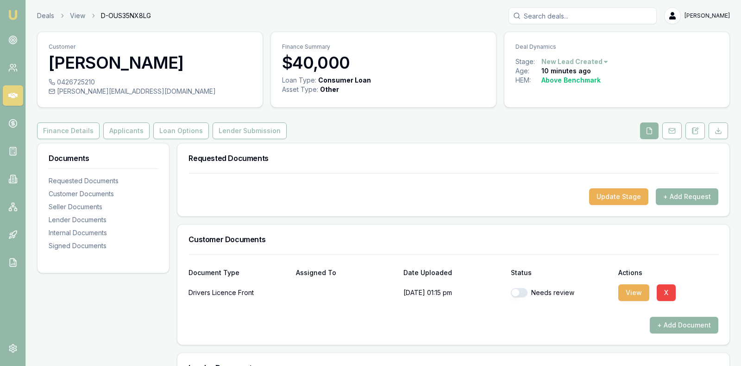
click at [520, 291] on button "button" at bounding box center [519, 292] width 17 height 9
checkbox input "true"
click at [671, 320] on button "+ Add Document" at bounding box center [684, 325] width 69 height 17
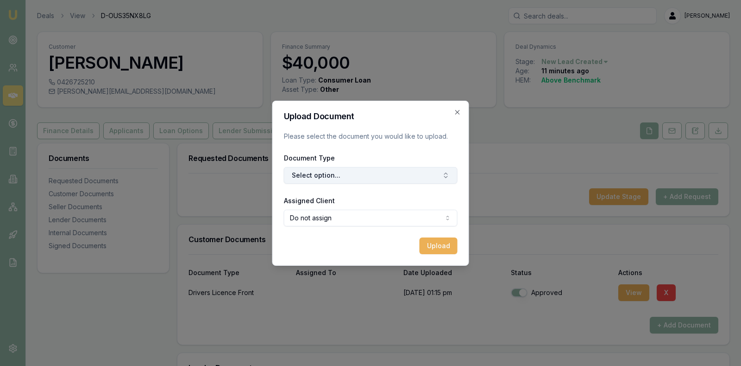
click at [424, 176] on button "Select option..." at bounding box center [371, 175] width 174 height 17
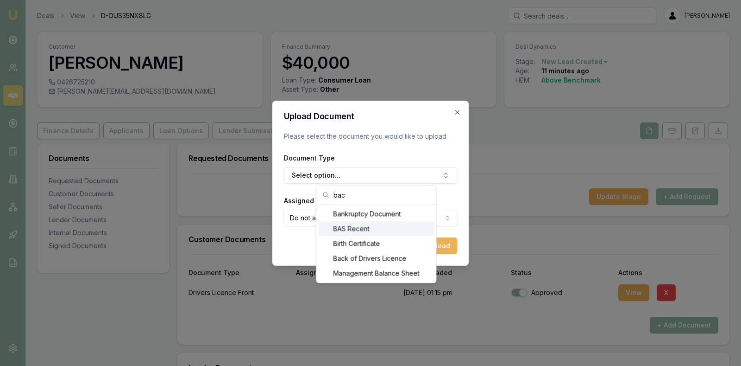
type input "bac"
click at [455, 111] on icon "button" at bounding box center [457, 111] width 7 height 7
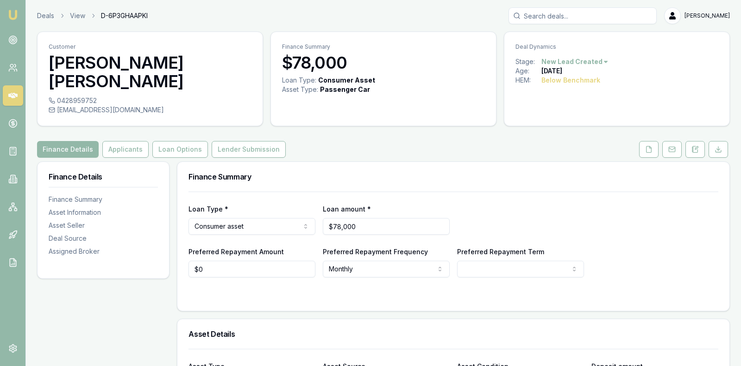
click at [318, 141] on div "Finance Details Applicants Loan Options Lender Submission" at bounding box center [383, 149] width 693 height 17
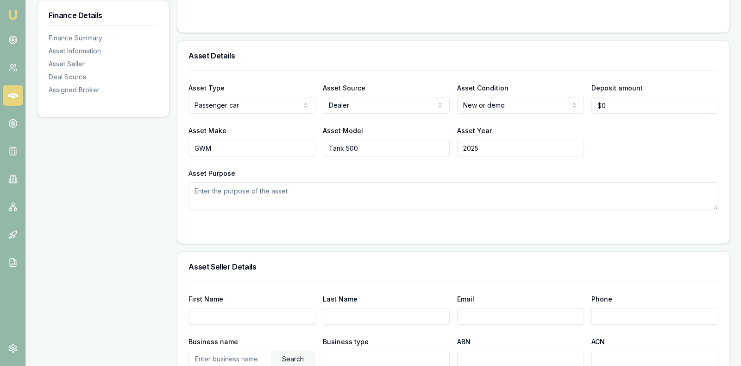
scroll to position [301, 0]
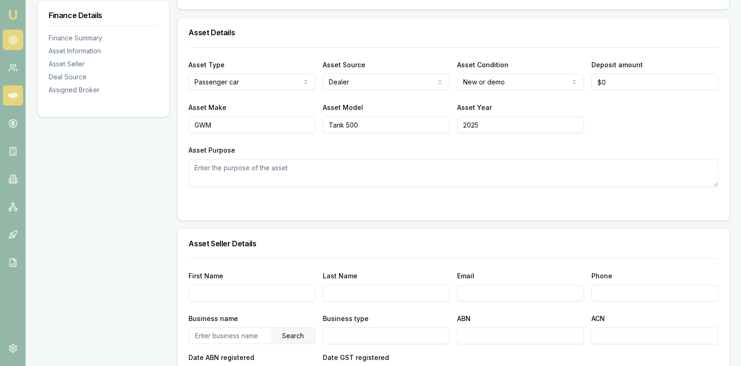
click at [12, 39] on circle at bounding box center [12, 39] width 1 height 1
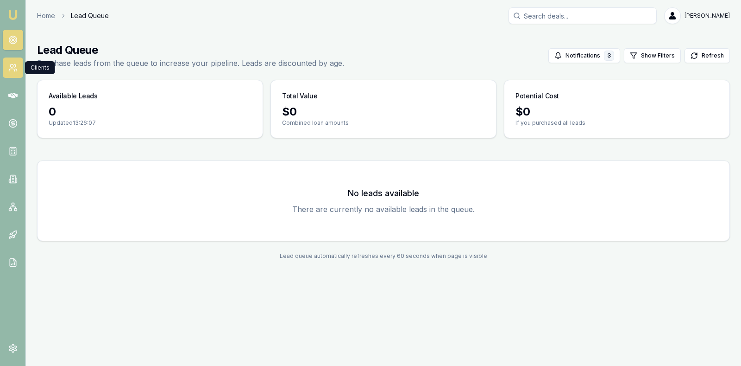
click at [15, 69] on icon at bounding box center [12, 67] width 9 height 9
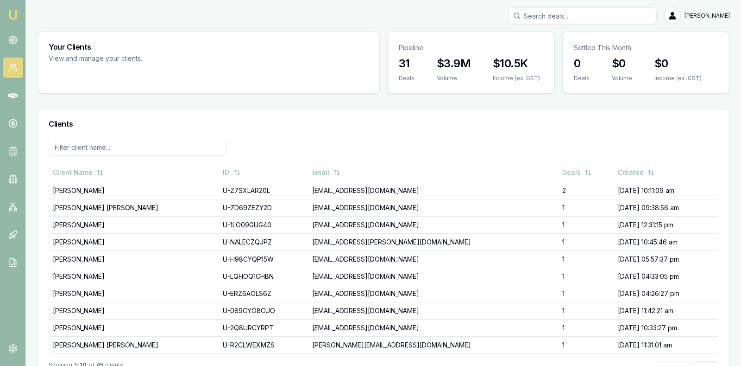
click at [15, 65] on icon at bounding box center [12, 67] width 9 height 9
click at [13, 91] on icon at bounding box center [12, 95] width 9 height 9
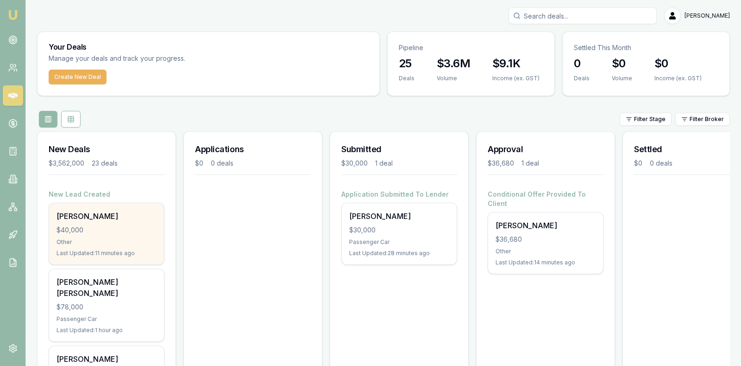
click at [108, 239] on div "Other" at bounding box center [107, 241] width 100 height 7
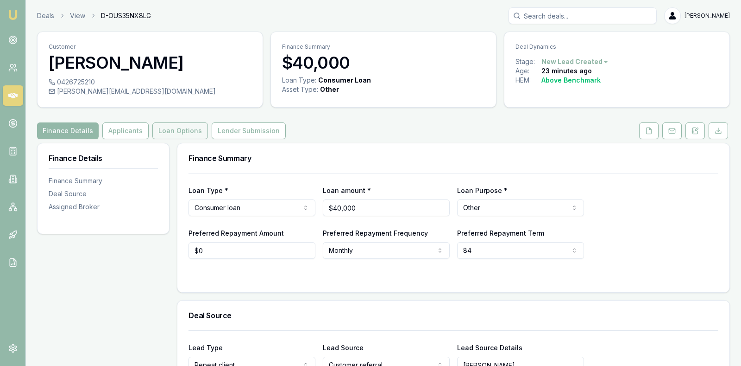
click at [187, 127] on button "Loan Options" at bounding box center [180, 130] width 56 height 17
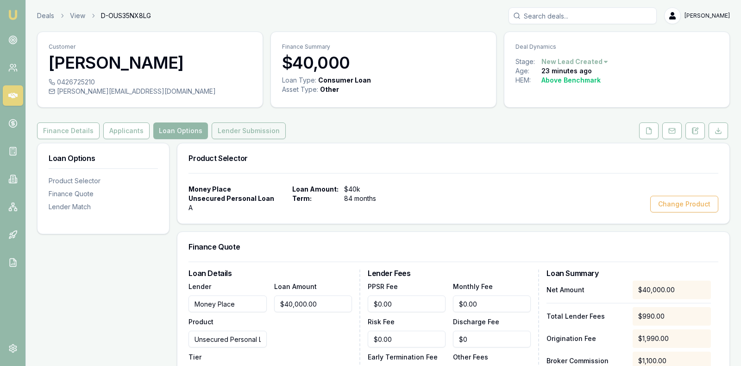
click at [229, 125] on button "Lender Submission" at bounding box center [249, 130] width 74 height 17
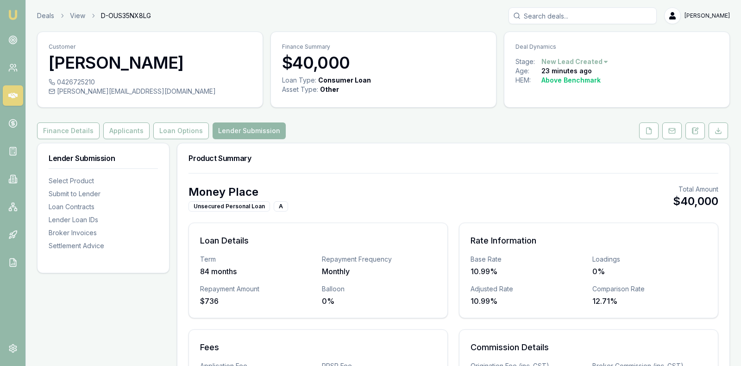
click at [374, 207] on div "Money Place Unsecured Personal Loan A Total Amount $40,000" at bounding box center [454, 197] width 530 height 27
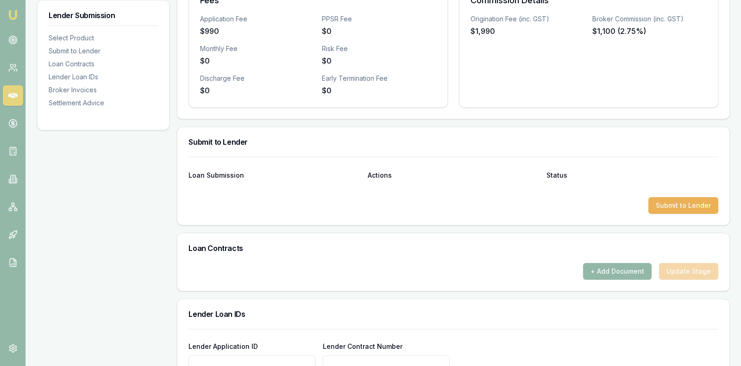
scroll to position [348, 0]
click at [696, 199] on button "Submit to Lender" at bounding box center [684, 204] width 70 height 17
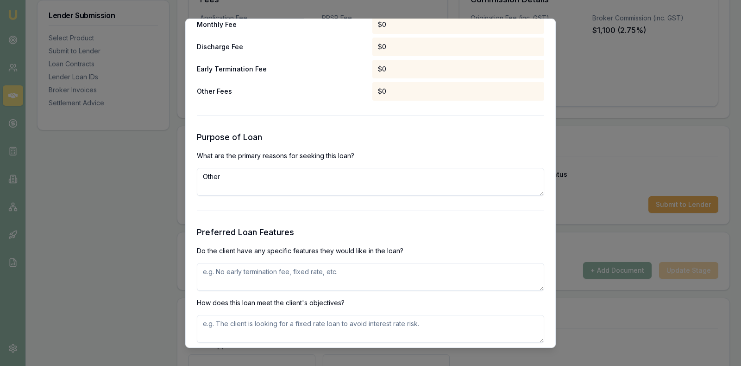
scroll to position [834, 0]
click at [261, 185] on textarea "Other" at bounding box center [371, 180] width 348 height 28
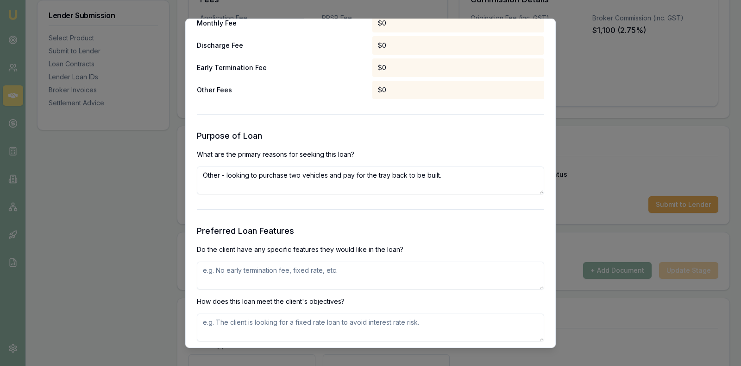
type textarea "Other - looking to purchase two vehicles and pay for the tray back to be built."
click at [229, 273] on textarea at bounding box center [371, 275] width 348 height 28
click at [379, 275] on textarea "No early termination fees and unsecured loan at competitve interest rate." at bounding box center [371, 275] width 348 height 28
click at [380, 272] on textarea "No early termination fees and unsecured loan at competitve interest rate" at bounding box center [371, 275] width 348 height 28
click at [431, 277] on textarea "No early termination fees and unsecured loan at competitive interest rate" at bounding box center [371, 275] width 348 height 28
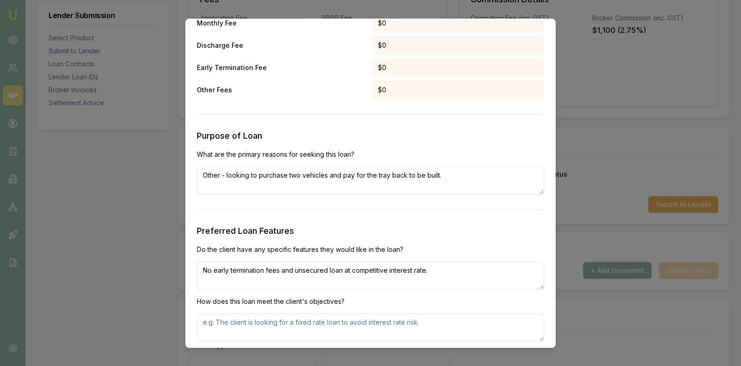
type textarea "No early termination fees and unsecured loan at competitive interest rate."
click at [471, 234] on h3 "Preferred Loan Features" at bounding box center [371, 230] width 348 height 13
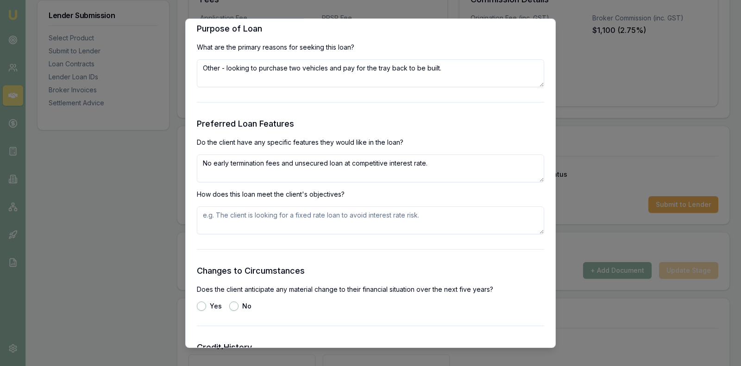
scroll to position [950, 0]
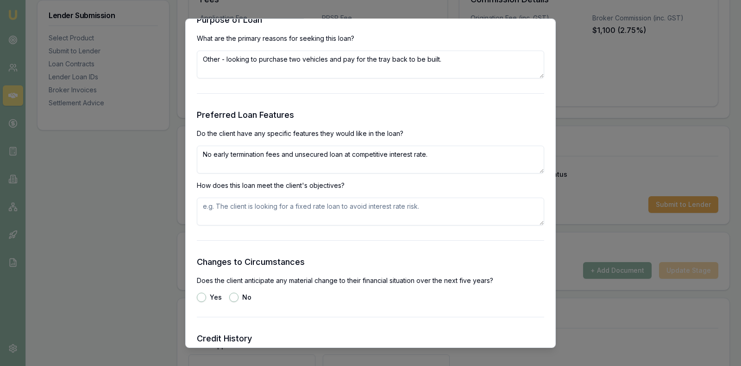
click at [267, 203] on textarea at bounding box center [371, 211] width 348 height 28
type textarea "The client is seeking a loan that is 84 months unsecured at a competitive rate …"
click at [231, 293] on button "No" at bounding box center [233, 296] width 9 height 9
radio input "true"
click at [283, 299] on div "Yes No" at bounding box center [371, 296] width 348 height 9
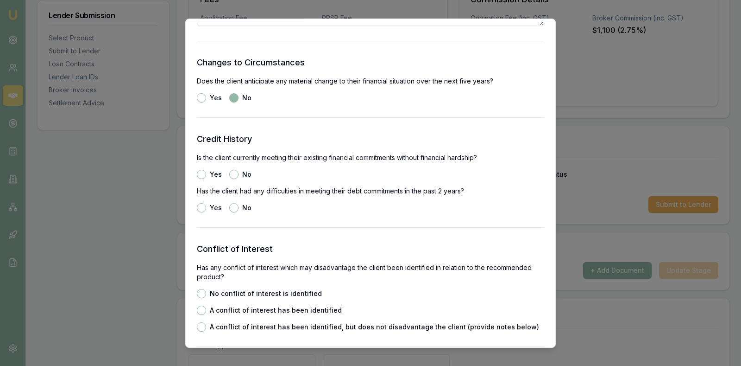
scroll to position [1182, 0]
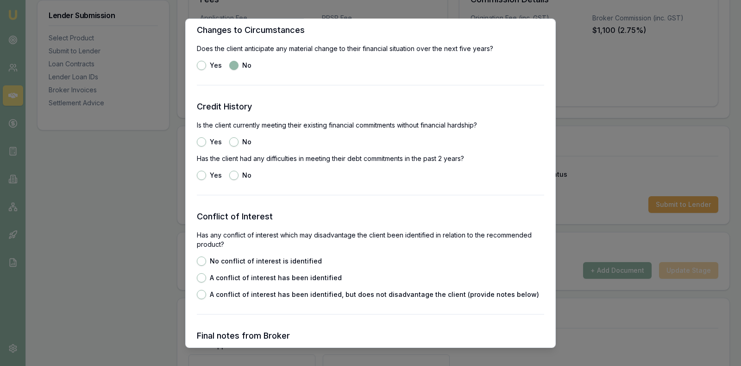
click at [235, 139] on button "No" at bounding box center [233, 141] width 9 height 9
radio input "true"
click at [203, 139] on button "Yes" at bounding box center [201, 141] width 9 height 9
radio input "true"
radio input "false"
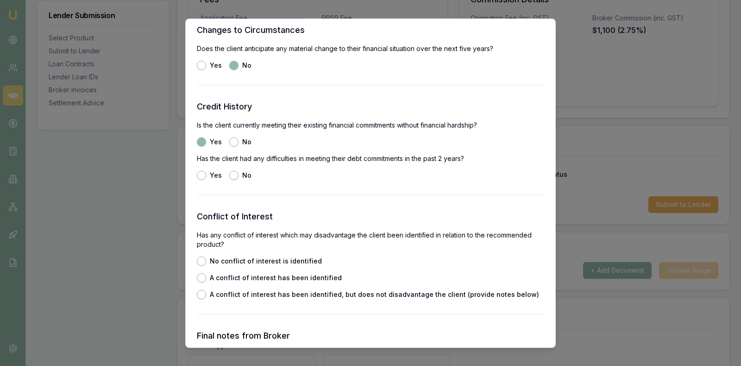
click at [233, 173] on button "No" at bounding box center [233, 174] width 9 height 9
radio input "true"
click at [202, 259] on button "No conflict of interest is identified" at bounding box center [201, 260] width 9 height 9
radio input "true"
click at [398, 256] on div "No conflict of interest is identified A conflict of interest has been identifie…" at bounding box center [371, 277] width 348 height 43
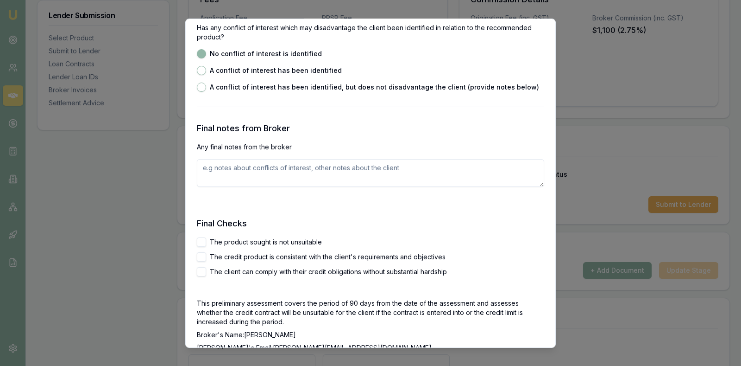
scroll to position [1390, 0]
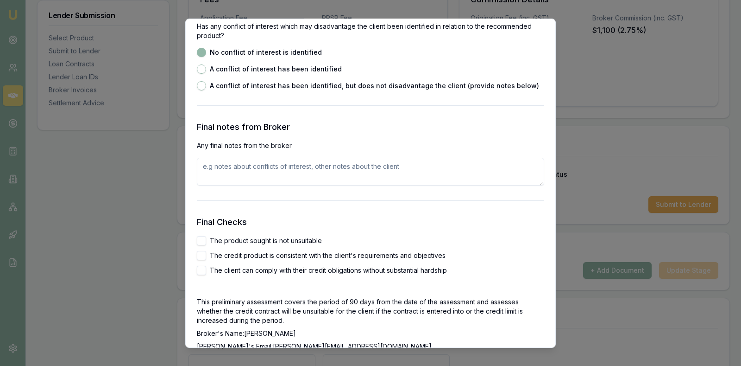
click at [328, 165] on textarea at bounding box center [371, 171] width 348 height 28
type textarea "Application also submitted to NOW Finance. However only $35k approved. Client w…"
click at [200, 238] on button "The product sought is not unsuitable" at bounding box center [201, 239] width 9 height 9
checkbox input "true"
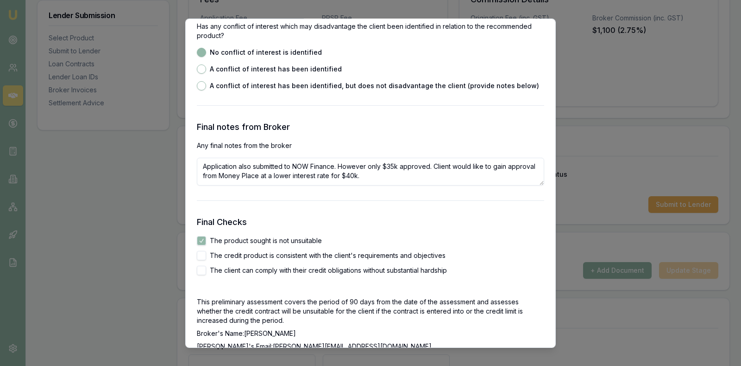
click at [200, 251] on button "The credit product is consistent with the client's requirements and objectives" at bounding box center [201, 254] width 9 height 9
checkbox input "true"
click at [201, 272] on button "The client can comply with their credit obligations without substantial hardship" at bounding box center [201, 269] width 9 height 9
checkbox input "true"
click at [337, 223] on h3 "Final Checks" at bounding box center [371, 221] width 348 height 13
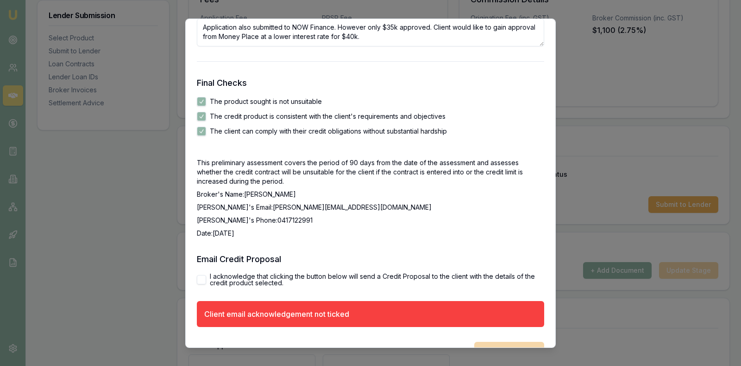
scroll to position [1551, 0]
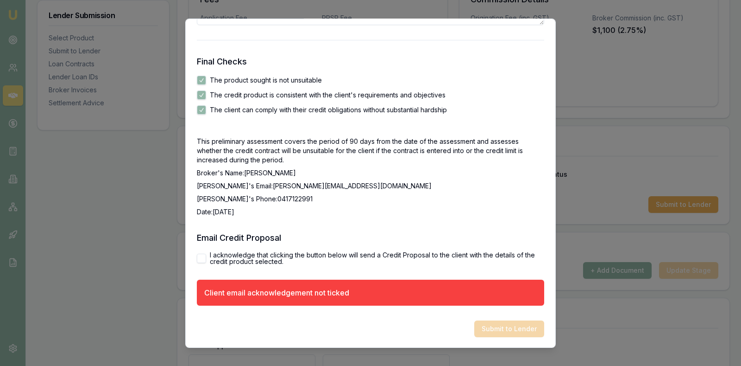
click at [200, 255] on button "I acknowledge that clicking the button below will send a Credit Proposal to the…" at bounding box center [201, 257] width 9 height 9
checkbox input "true"
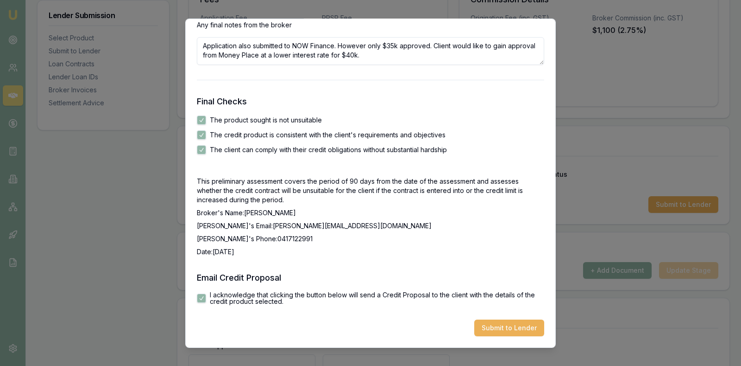
scroll to position [1510, 0]
click at [522, 327] on button "Submit to Lender" at bounding box center [510, 328] width 70 height 17
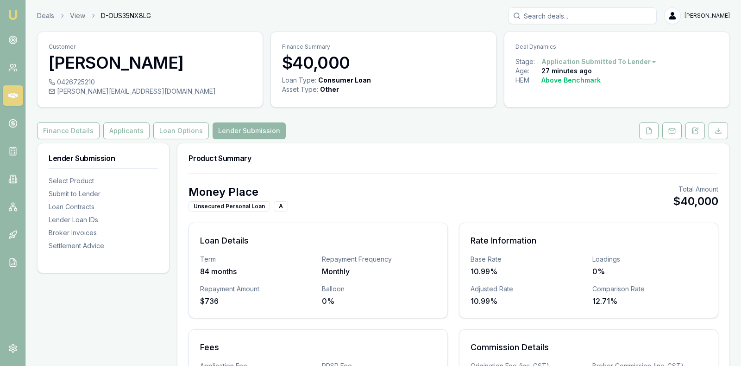
click at [14, 94] on icon at bounding box center [12, 96] width 9 height 6
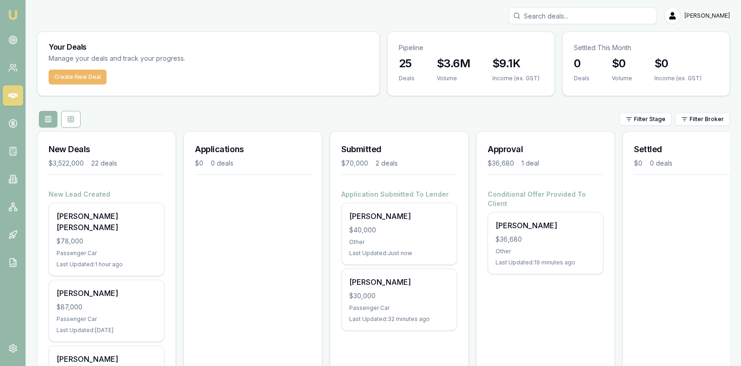
click at [81, 78] on button "Create New Deal" at bounding box center [78, 77] width 58 height 15
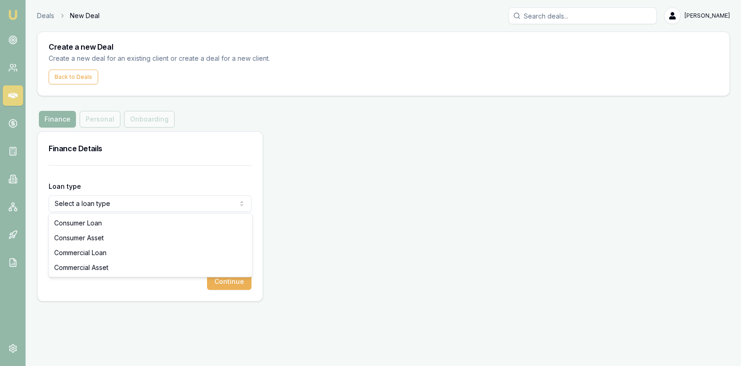
click at [126, 200] on html "Emu Broker Deals New Deal Stevette Gelavis Toggle Menu Create a new Deal Create…" at bounding box center [370, 183] width 741 height 366
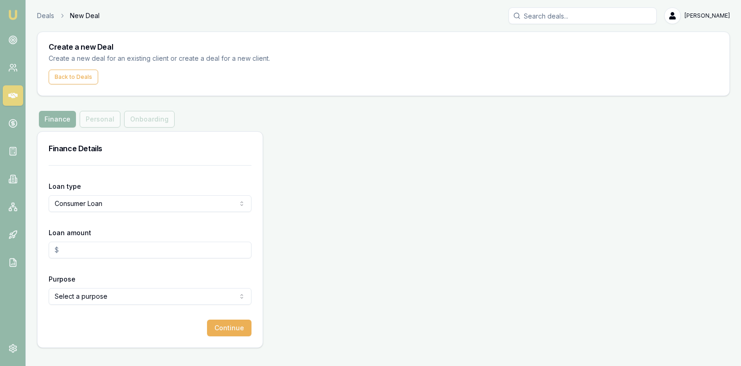
click at [118, 247] on input "Loan amount" at bounding box center [150, 249] width 203 height 17
type input "$27,000.00"
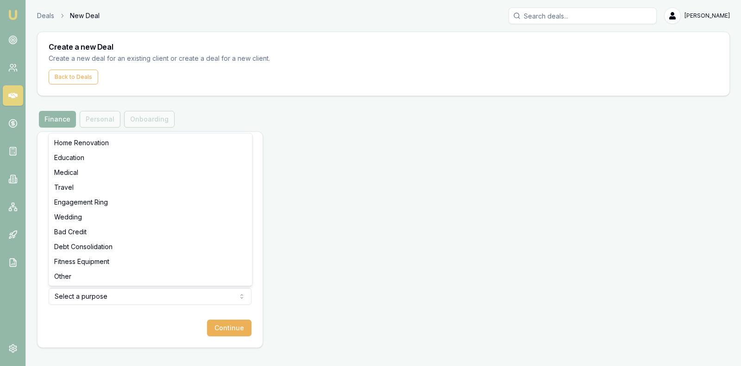
click at [112, 291] on html "Emu Broker Deals New Deal Stevette Gelavis Toggle Menu Create a new Deal Create…" at bounding box center [370, 183] width 741 height 366
select select "DEBT_CONSOLIDATION"
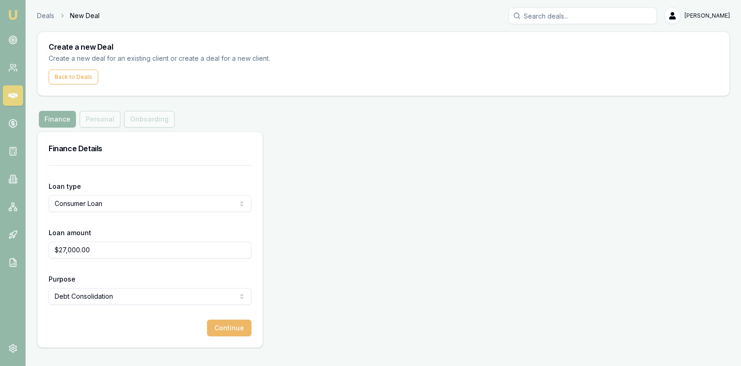
click at [219, 323] on button "Continue" at bounding box center [229, 327] width 44 height 17
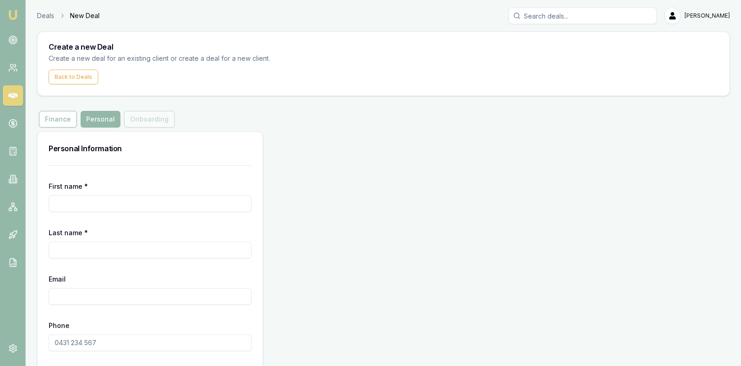
click at [144, 202] on input "First name *" at bounding box center [150, 203] width 203 height 17
type input "[PERSON_NAME]"
click at [149, 241] on input "Last name *" at bounding box center [150, 249] width 203 height 17
type input "[PERSON_NAME]"
click at [144, 292] on input "Email" at bounding box center [150, 296] width 203 height 17
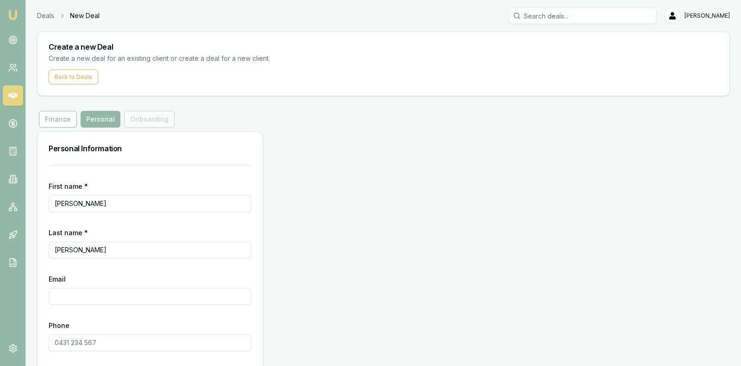
type input "O"
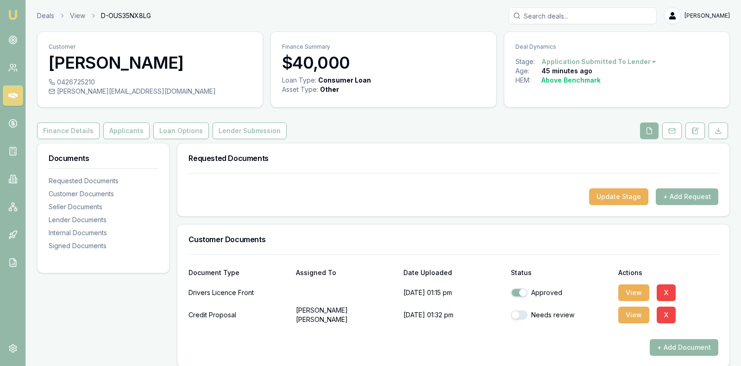
click at [411, 117] on div "Customer [PERSON_NAME] 0426725210 [PERSON_NAME][EMAIL_ADDRESS][DOMAIN_NAME] Fin…" at bounding box center [383, 372] width 693 height 680
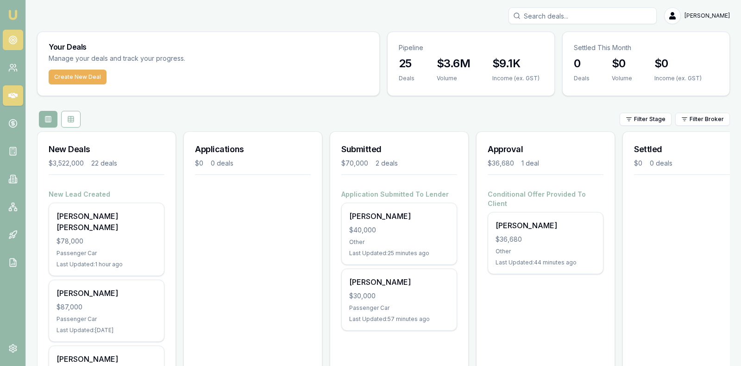
click at [11, 35] on icon at bounding box center [12, 39] width 9 height 9
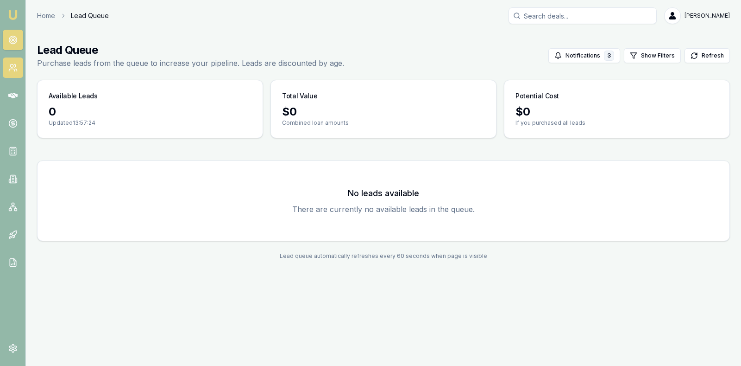
click at [13, 63] on icon at bounding box center [12, 67] width 9 height 9
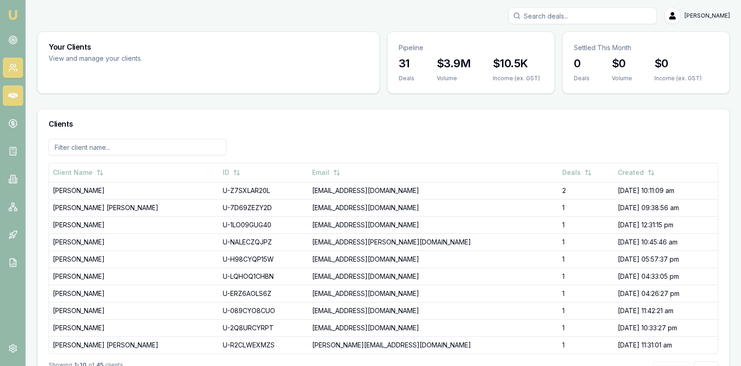
click at [15, 98] on icon at bounding box center [12, 95] width 9 height 9
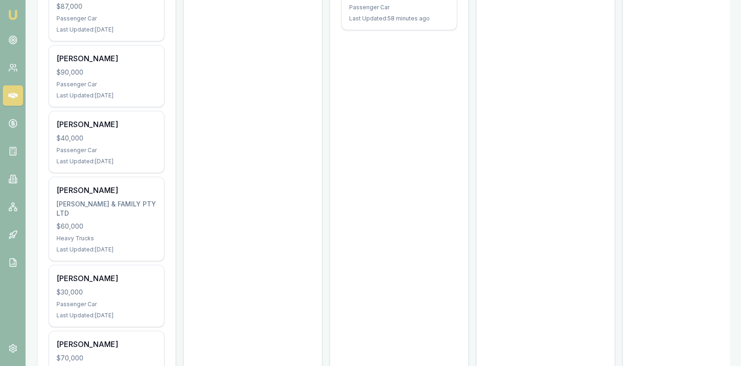
scroll to position [301, 0]
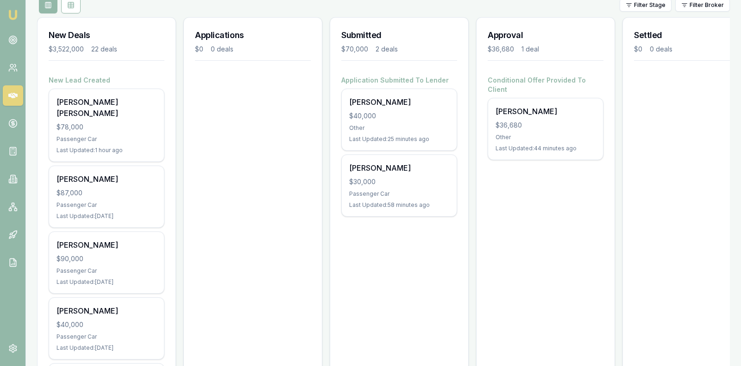
scroll to position [93, 0]
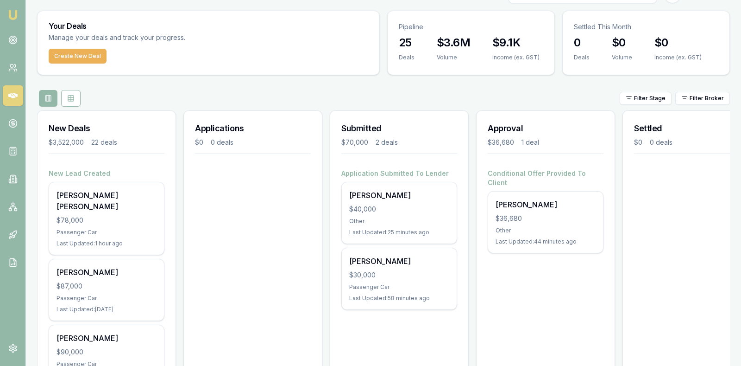
scroll to position [0, 0]
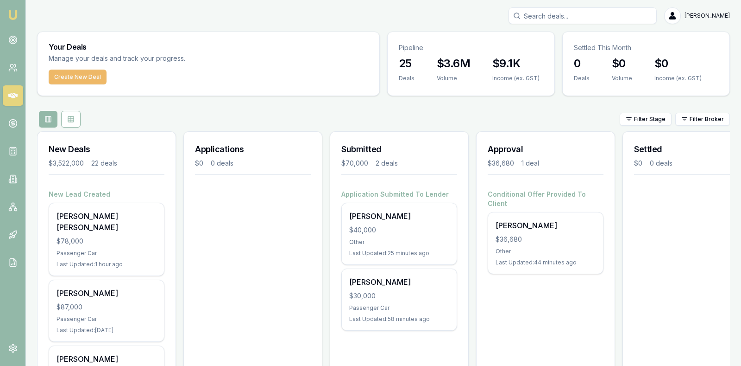
click at [81, 74] on button "Create New Deal" at bounding box center [78, 77] width 58 height 15
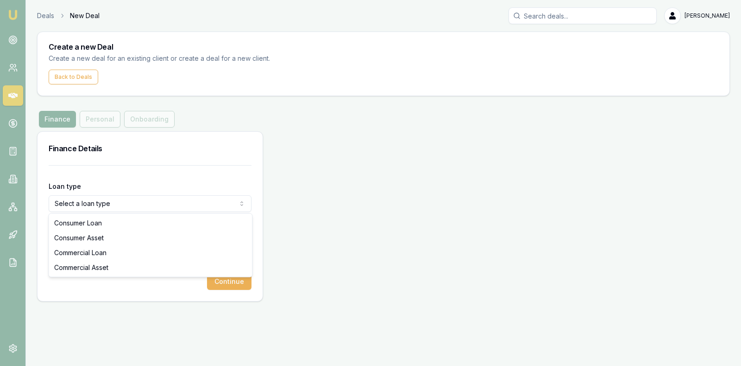
click at [164, 203] on html "Emu Broker Deals New Deal [PERSON_NAME] Toggle Menu Create a new Deal Create a …" at bounding box center [370, 183] width 741 height 366
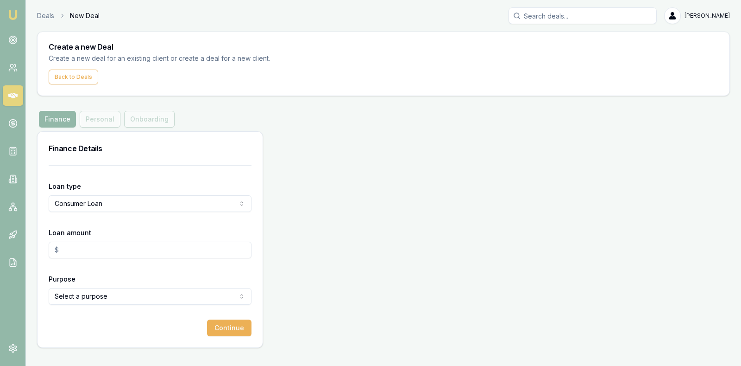
click at [146, 255] on input "Loan amount" at bounding box center [150, 249] width 203 height 17
type input "$27,000.00"
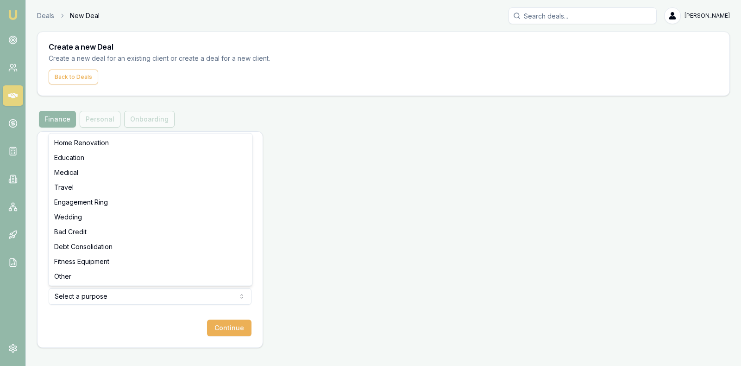
click at [138, 295] on html "Emu Broker Deals New Deal [PERSON_NAME] Toggle Menu Create a new Deal Create a …" at bounding box center [370, 183] width 741 height 366
select select "DEBT_CONSOLIDATION"
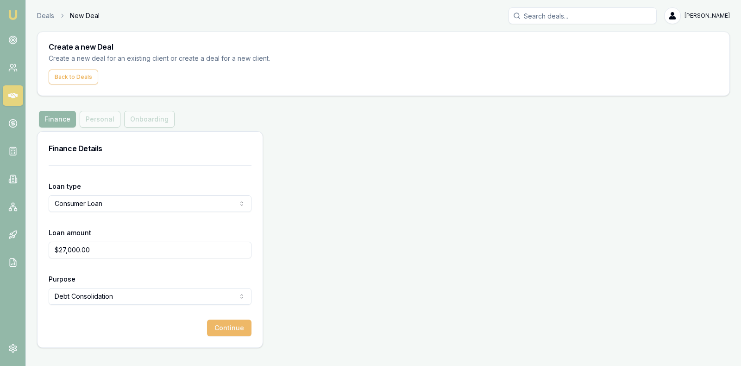
click at [220, 324] on button "Continue" at bounding box center [229, 327] width 44 height 17
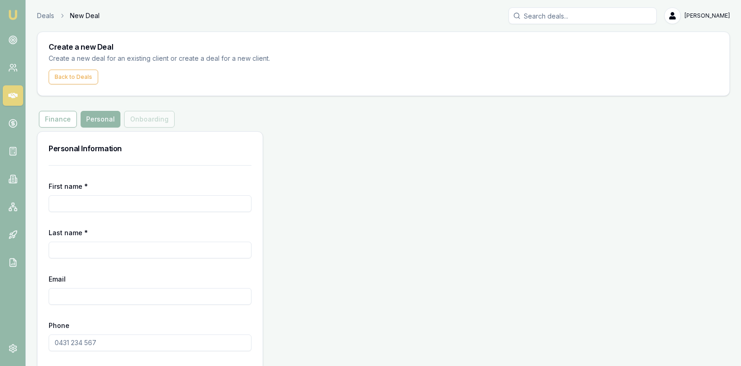
click at [161, 203] on input "First name *" at bounding box center [150, 203] width 203 height 17
type input "[PERSON_NAME]"
click at [162, 247] on input "Last name *" at bounding box center [150, 249] width 203 height 17
type input "[PERSON_NAME]"
click at [159, 289] on input "Email" at bounding box center [150, 296] width 203 height 17
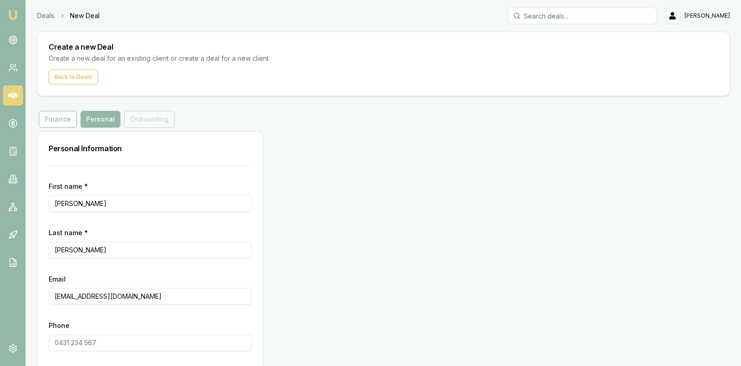
type input "[EMAIL_ADDRESS][DOMAIN_NAME]"
click at [144, 340] on input "Phone" at bounding box center [150, 342] width 203 height 17
type input "0435 910 027"
click at [333, 251] on div "Personal Information First name * [PERSON_NAME] Last name * [PERSON_NAME] Email…" at bounding box center [383, 262] width 693 height 263
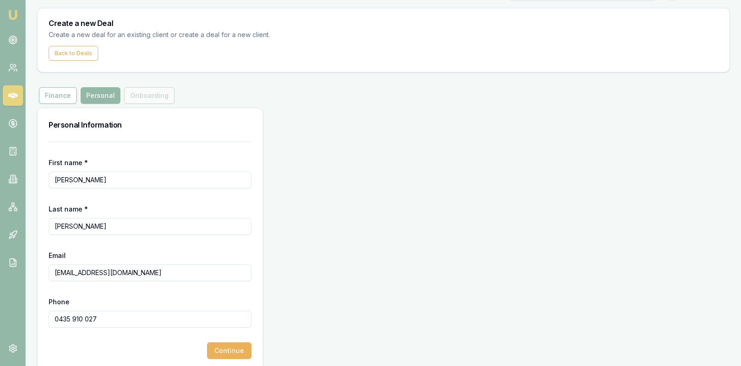
scroll to position [35, 0]
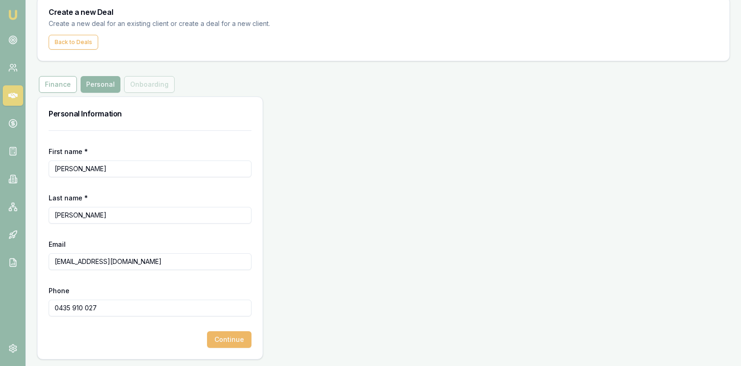
click at [235, 334] on button "Continue" at bounding box center [229, 339] width 44 height 17
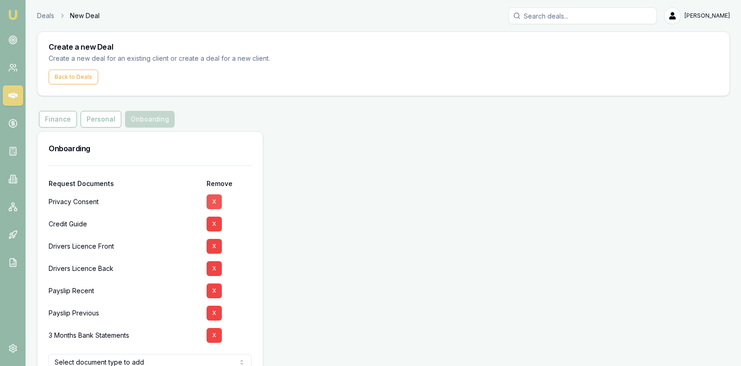
click at [212, 196] on button "X" at bounding box center [214, 201] width 15 height 15
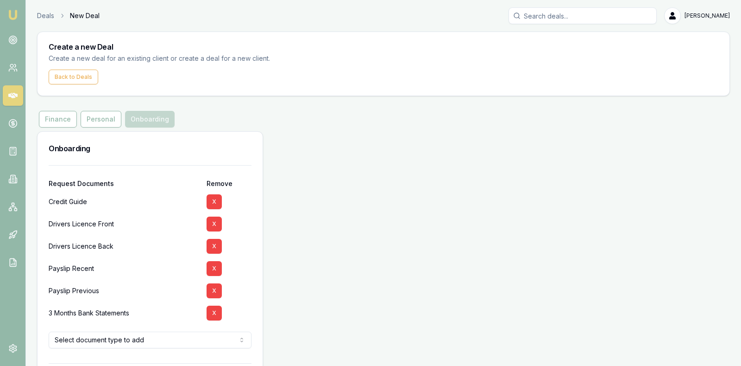
click at [212, 196] on button "X" at bounding box center [214, 201] width 15 height 15
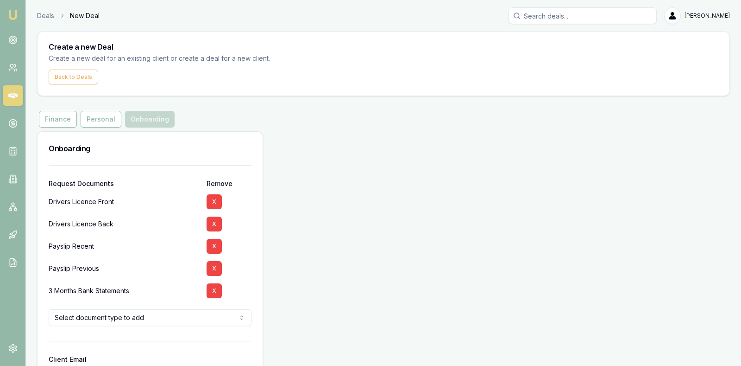
click at [212, 196] on button "X" at bounding box center [214, 201] width 15 height 15
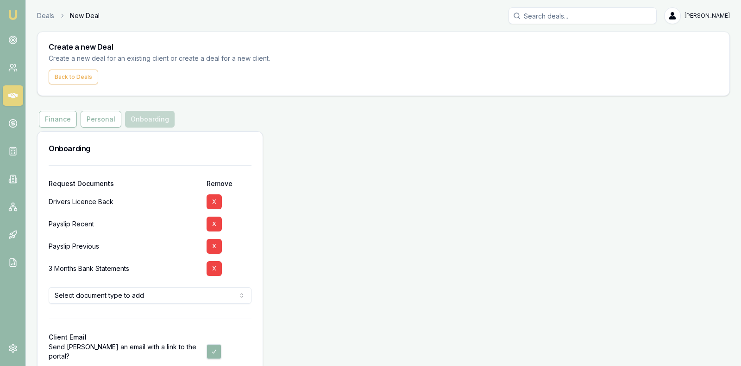
click at [212, 196] on button "X" at bounding box center [214, 201] width 15 height 15
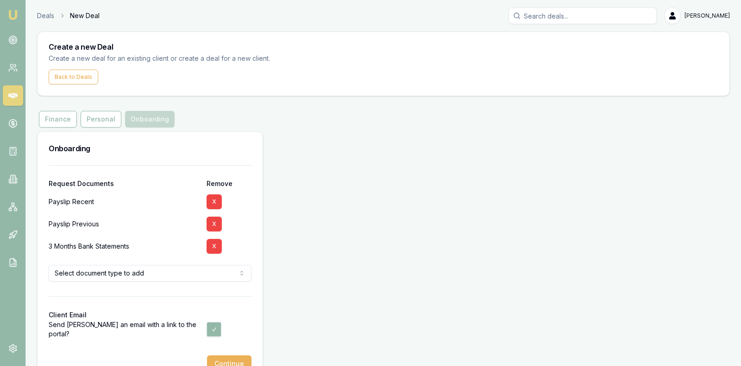
click at [212, 196] on button "X" at bounding box center [214, 201] width 15 height 15
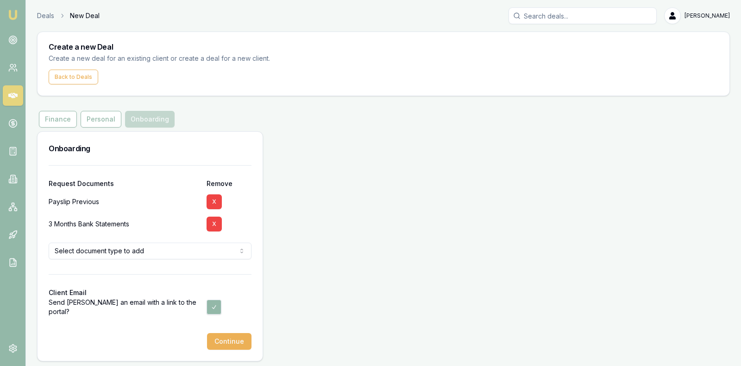
click at [212, 196] on button "X" at bounding box center [214, 201] width 15 height 15
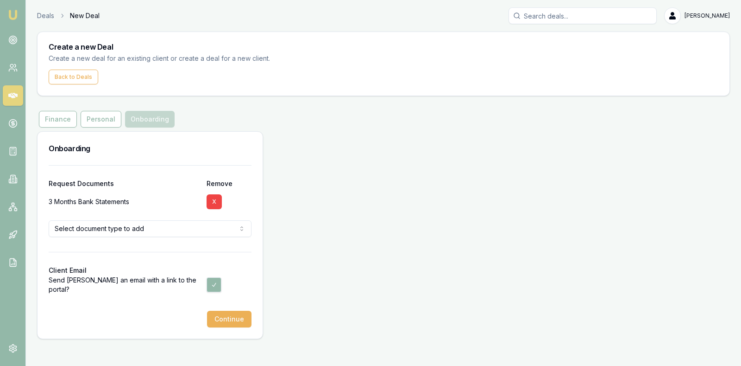
click at [212, 196] on button "X" at bounding box center [214, 201] width 15 height 15
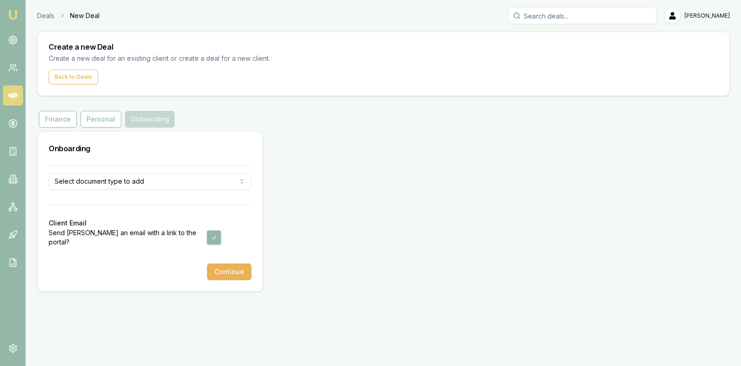
click at [213, 235] on button "button" at bounding box center [214, 237] width 15 height 15
checkbox input "false"
click at [223, 269] on button "Continue" at bounding box center [229, 271] width 44 height 17
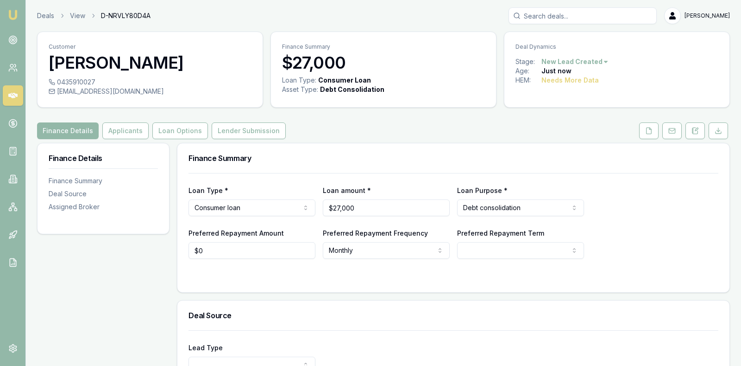
click at [545, 247] on html "Emu Broker Deals View D-NRVLY80D4A [PERSON_NAME] Toggle Menu Customer [PERSON_N…" at bounding box center [370, 183] width 741 height 366
select select "84"
click at [633, 203] on div "Loan Type * Consumer loan Consumer loan Consumer asset Commercial loan Commerci…" at bounding box center [454, 200] width 530 height 32
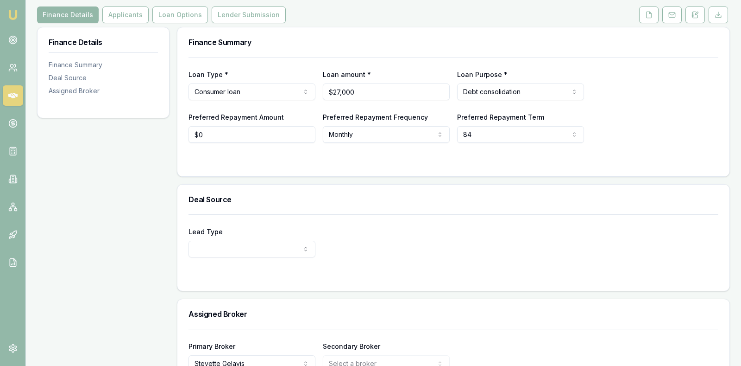
scroll to position [139, 0]
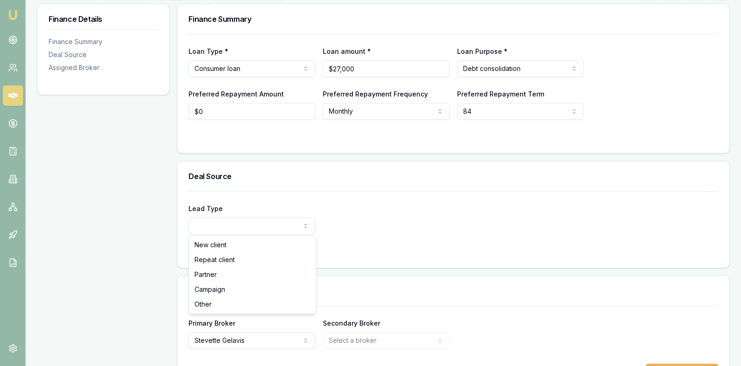
click at [299, 225] on html "Emu Broker Deals View D-NRVLY80D4A [PERSON_NAME] Toggle Menu Customer [PERSON_N…" at bounding box center [370, 44] width 741 height 366
select select "REPEAT_CLIENT"
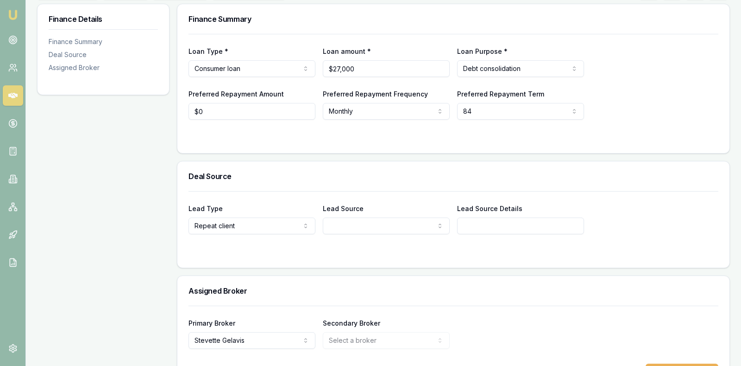
click at [382, 225] on html "Emu Broker Deals View D-NRVLY80D4A [PERSON_NAME] Toggle Menu Customer [PERSON_N…" at bounding box center [370, 44] width 741 height 366
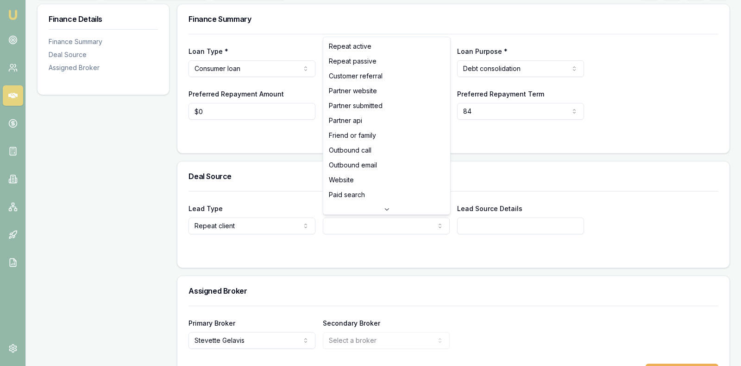
select select "REPEAT_PASSIVE"
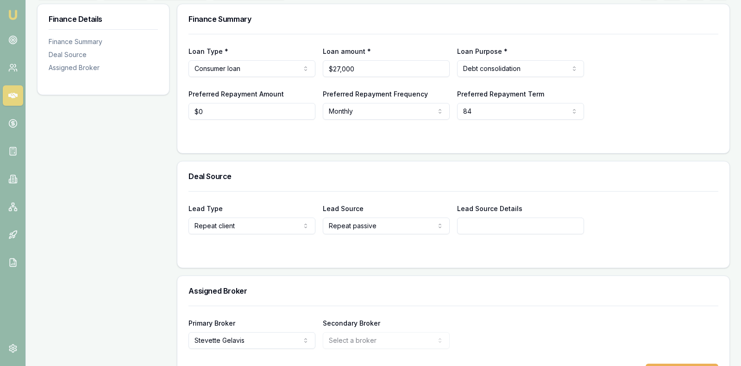
click at [477, 219] on input "Lead Source Details" at bounding box center [520, 225] width 127 height 17
type input "F"
type input "Repeat Client"
click at [518, 276] on div "Assigned Broker" at bounding box center [453, 291] width 552 height 30
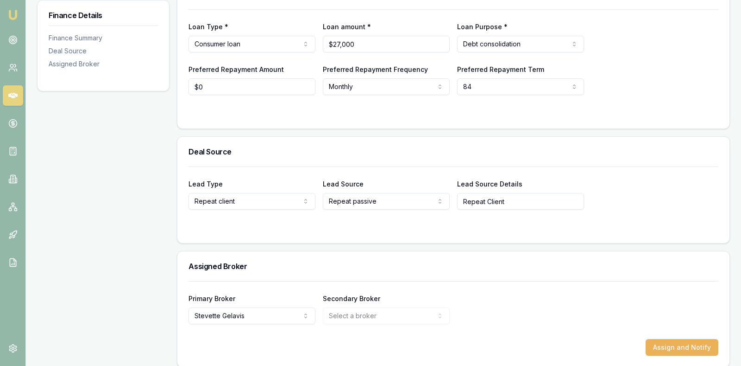
scroll to position [171, 0]
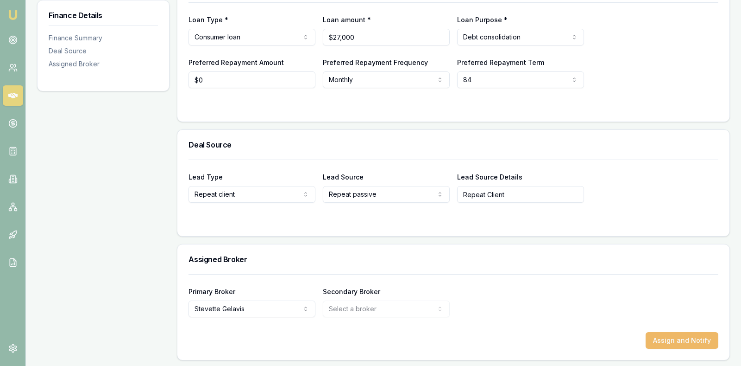
click at [694, 333] on button "Assign and Notify" at bounding box center [682, 340] width 73 height 17
click at [11, 92] on icon at bounding box center [12, 95] width 9 height 9
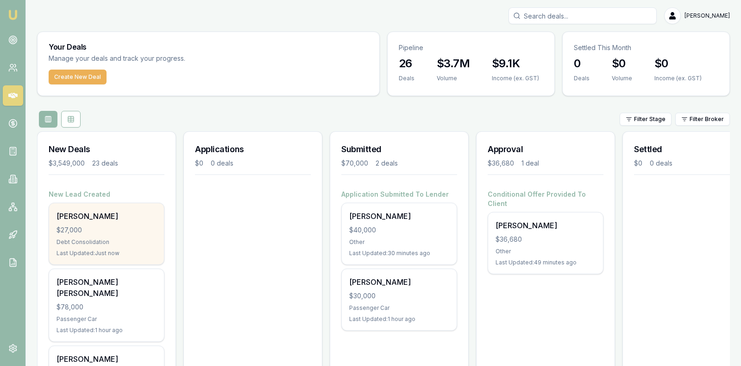
click at [88, 236] on div "[PERSON_NAME] $27,000 Debt Consolidation Last Updated: Just now" at bounding box center [106, 233] width 115 height 61
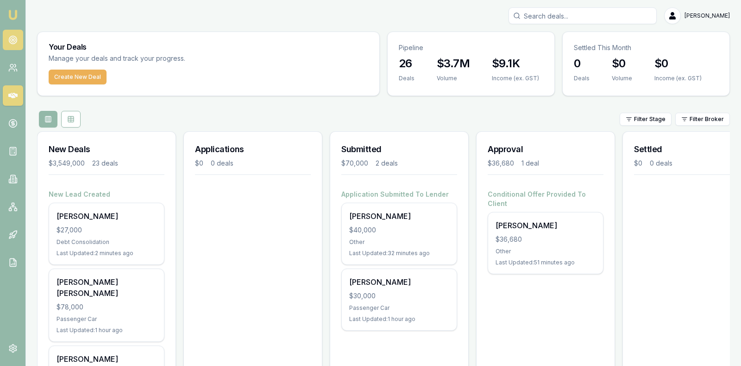
click at [9, 37] on icon at bounding box center [12, 39] width 9 height 9
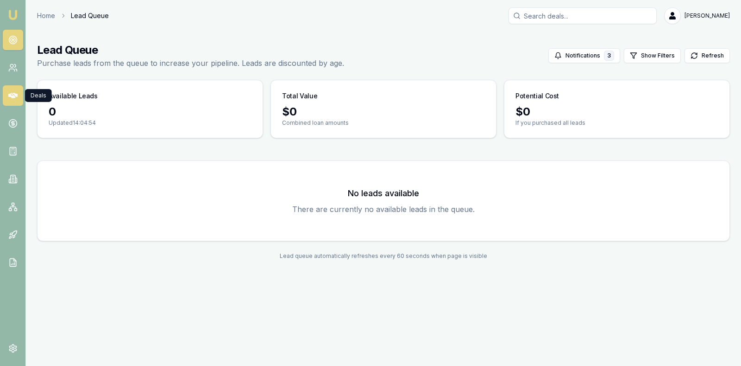
click at [13, 94] on icon at bounding box center [12, 96] width 9 height 6
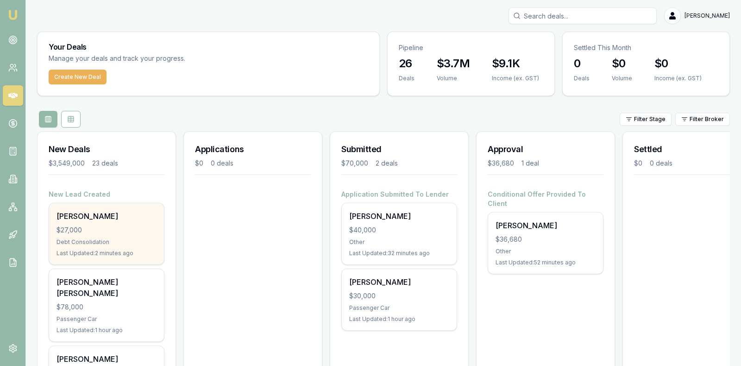
click at [93, 222] on div "[PERSON_NAME] $27,000 Debt Consolidation Last Updated: 2 minutes ago" at bounding box center [106, 233] width 115 height 61
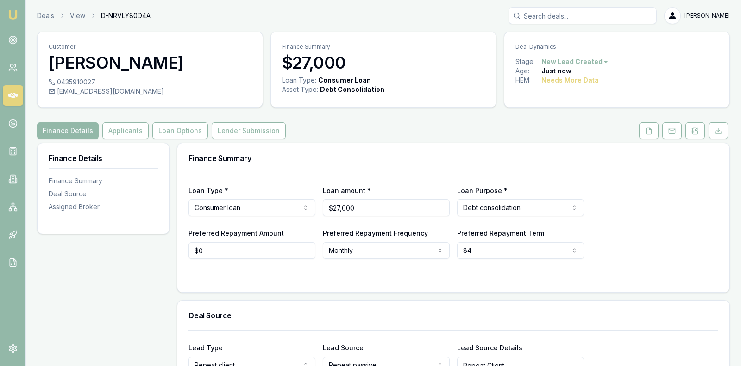
click at [405, 312] on h3 "Deal Source" at bounding box center [454, 314] width 530 height 7
click at [115, 128] on button "Applicants" at bounding box center [125, 130] width 46 height 17
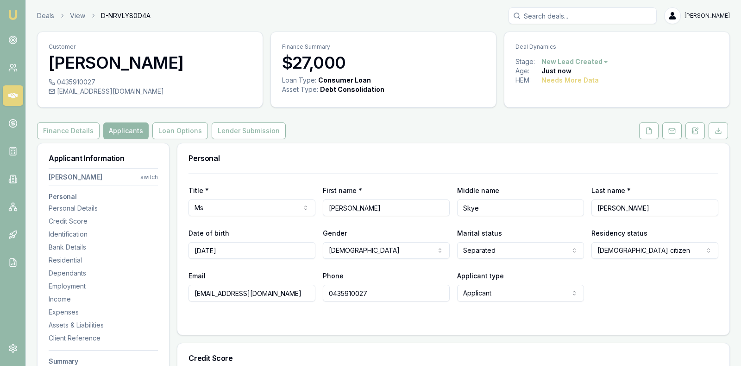
click at [652, 286] on div "Email [EMAIL_ADDRESS][DOMAIN_NAME] Phone [PHONE_NUMBER] Applicant type Applican…" at bounding box center [454, 286] width 530 height 32
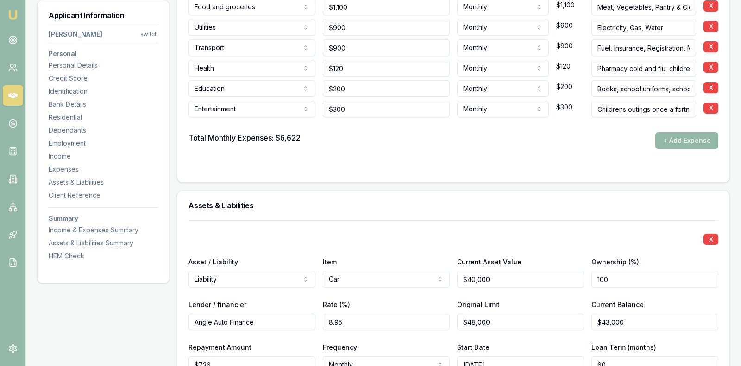
scroll to position [2340, 0]
click at [452, 231] on div "X" at bounding box center [454, 237] width 530 height 13
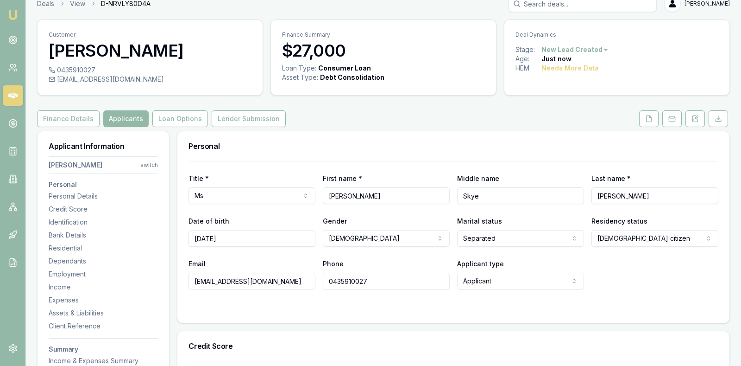
scroll to position [0, 0]
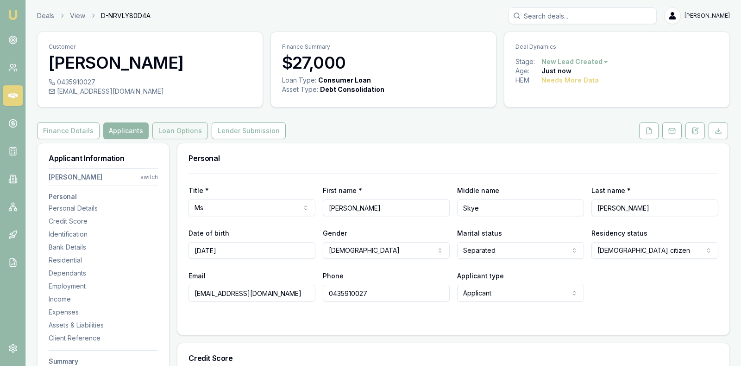
click at [175, 127] on button "Loan Options" at bounding box center [180, 130] width 56 height 17
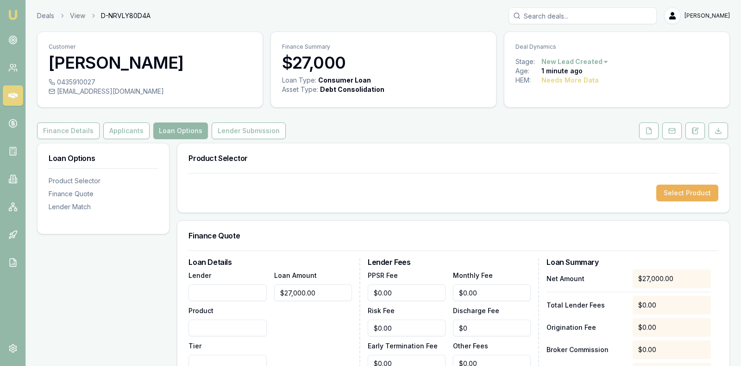
click at [253, 293] on input "Lender" at bounding box center [228, 292] width 78 height 17
type input "NOW Finance"
click at [231, 321] on input "Product" at bounding box center [228, 327] width 78 height 17
type input "Unsecured Personal Loan"
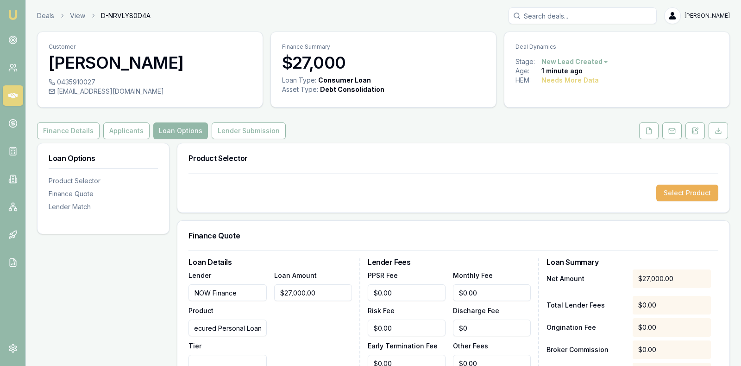
scroll to position [0, 0]
click at [317, 324] on div "Loan Amount $27,000.00" at bounding box center [313, 320] width 78 height 102
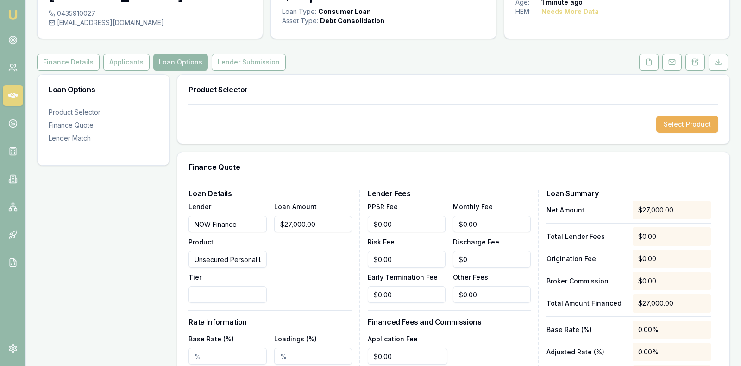
scroll to position [70, 0]
click at [247, 291] on input "Tier" at bounding box center [228, 293] width 78 height 17
type input "B"
click at [323, 244] on div "Loan Amount $27,000.00" at bounding box center [313, 251] width 78 height 102
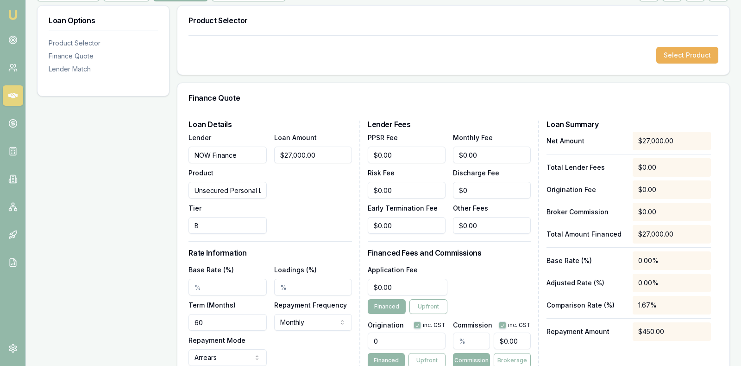
scroll to position [139, 0]
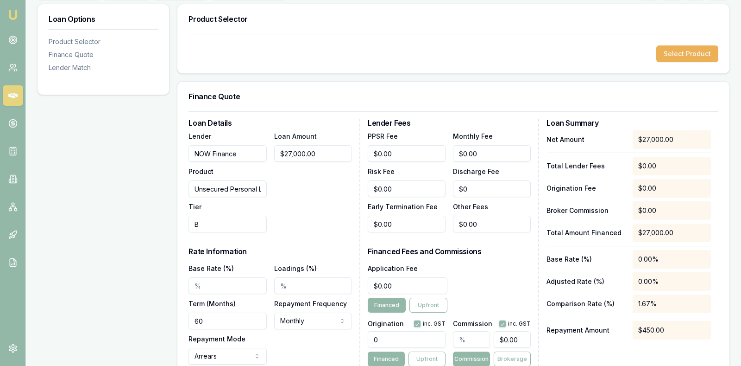
click at [246, 279] on input "Base Rate (%)" at bounding box center [228, 285] width 78 height 17
type input "18.99%"
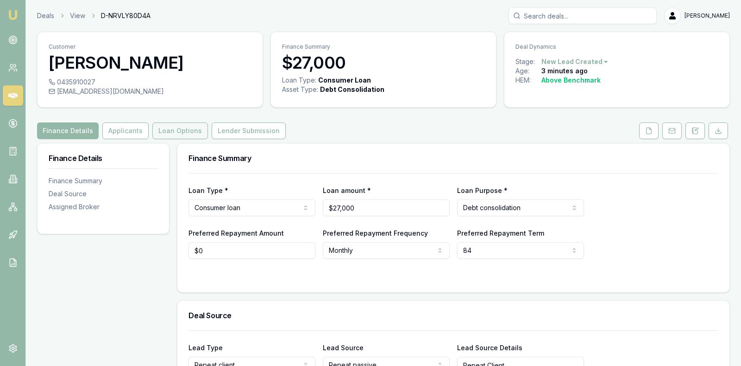
click at [169, 127] on button "Loan Options" at bounding box center [180, 130] width 56 height 17
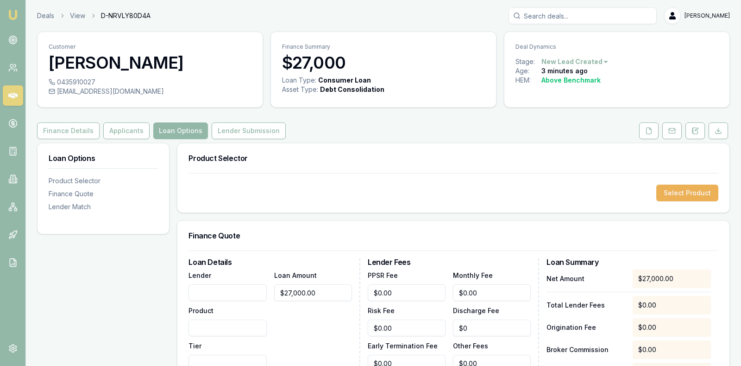
click at [229, 285] on input "Lender" at bounding box center [228, 292] width 78 height 17
type input "NOW Finance"
click at [215, 323] on input "Product" at bounding box center [228, 327] width 78 height 17
type input "Unsecured Personal Loan"
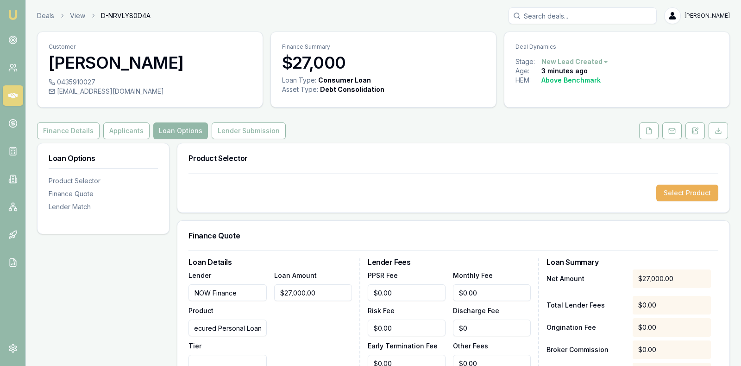
click at [334, 327] on div "Loan Amount $27,000.00" at bounding box center [313, 320] width 78 height 102
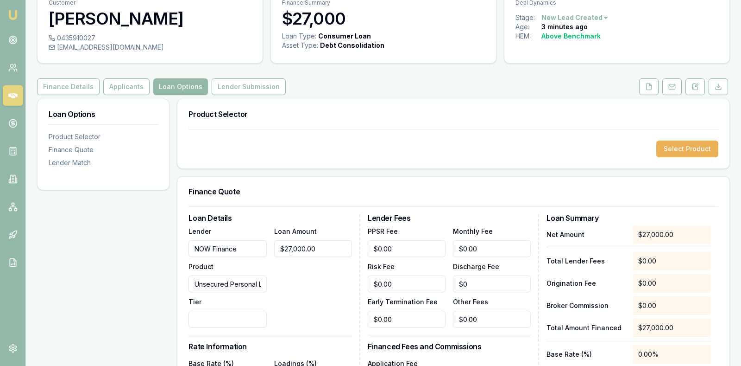
scroll to position [46, 0]
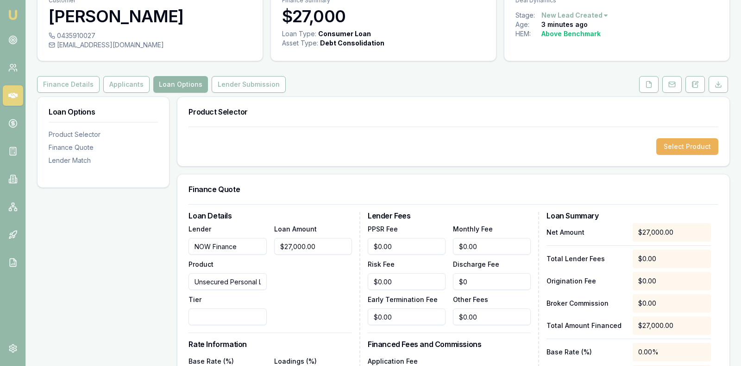
click at [251, 312] on input "Tier" at bounding box center [228, 316] width 78 height 17
type input "A"
type input "B"
click at [319, 263] on div "Loan Amount $27,000.00" at bounding box center [313, 274] width 78 height 102
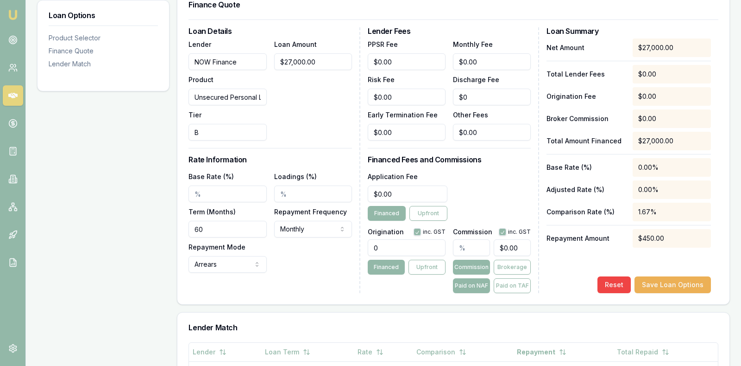
scroll to position [232, 0]
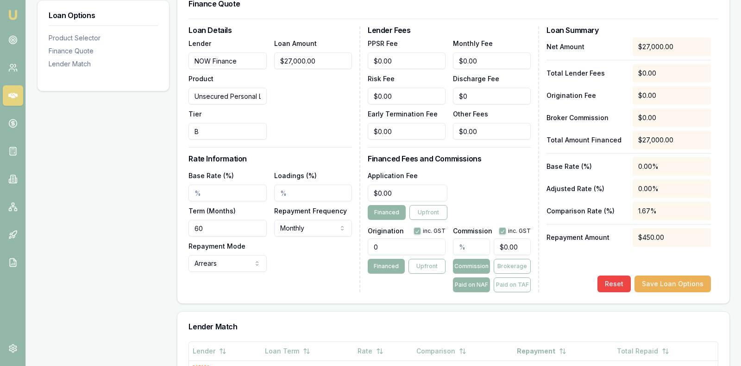
click at [399, 245] on input "0" at bounding box center [407, 246] width 78 height 17
type input "770.00"
click at [395, 296] on div "Loan Details Lender NOW Finance Product Unsecured Personal Loan Tier B Loan Amo…" at bounding box center [453, 161] width 552 height 285
click at [214, 188] on input "Base Rate (%)" at bounding box center [228, 192] width 78 height 17
type input "18.99%"
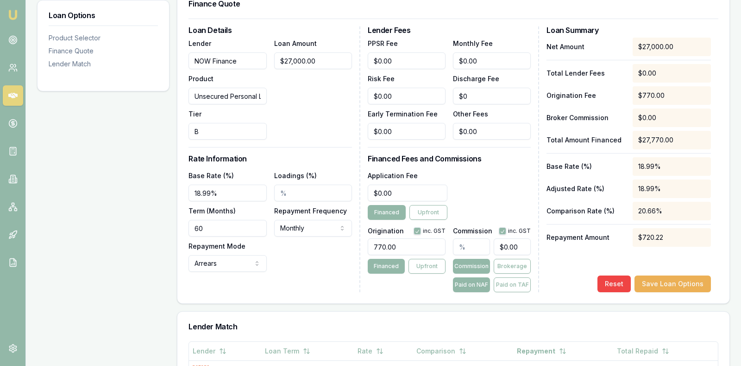
click at [291, 188] on input "Loadings (%)" at bounding box center [313, 192] width 78 height 17
type input "0"
click at [313, 264] on div "Base Rate (%) 18.99% Loadings (%) 0 Term (Months) 60 Repayment Frequency Monthl…" at bounding box center [271, 221] width 164 height 102
click at [315, 266] on div "Base Rate (%) 18.99% Loadings (%) 0 Term (Months) 60 Repayment Frequency Monthl…" at bounding box center [271, 221] width 164 height 102
click at [290, 285] on div "Loan Details Lender NOW Finance Product Unsecured Personal Loan Tier B Loan Amo…" at bounding box center [275, 159] width 172 height 266
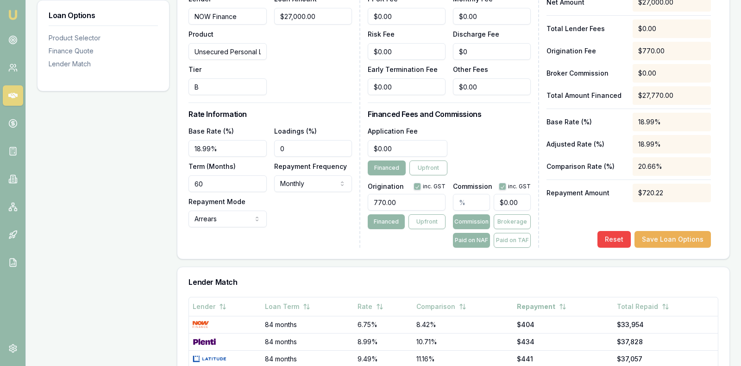
scroll to position [278, 0]
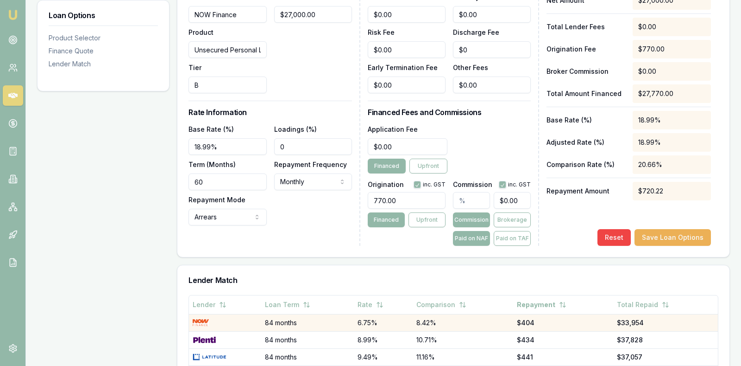
click at [295, 319] on td "84 months" at bounding box center [307, 322] width 93 height 17
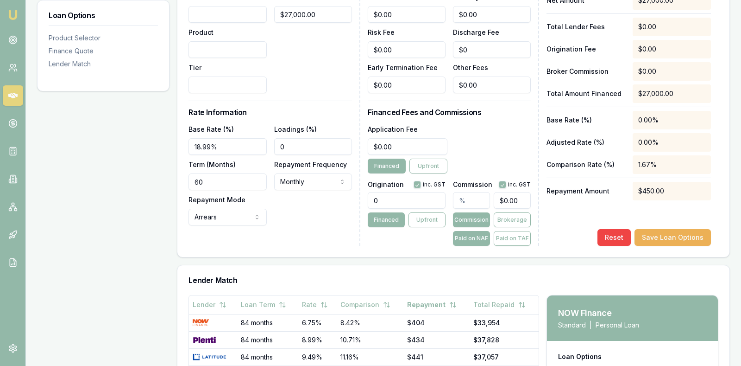
click at [390, 194] on input "0" at bounding box center [407, 200] width 78 height 17
type input "770.00"
click at [665, 233] on button "Save Loan Options" at bounding box center [673, 237] width 76 height 17
click at [335, 76] on div "Loan Amount $27,000.00" at bounding box center [313, 42] width 78 height 102
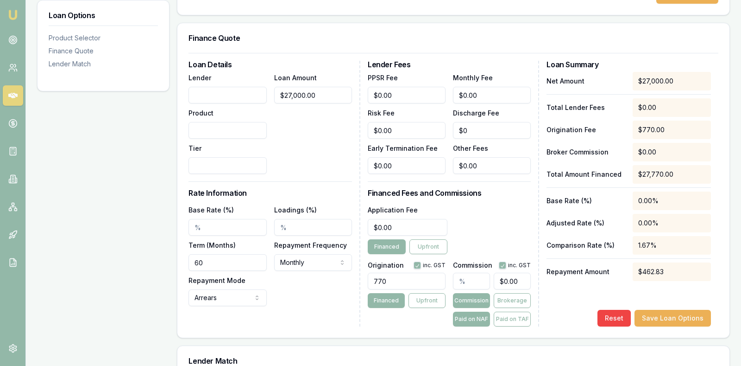
scroll to position [185, 0]
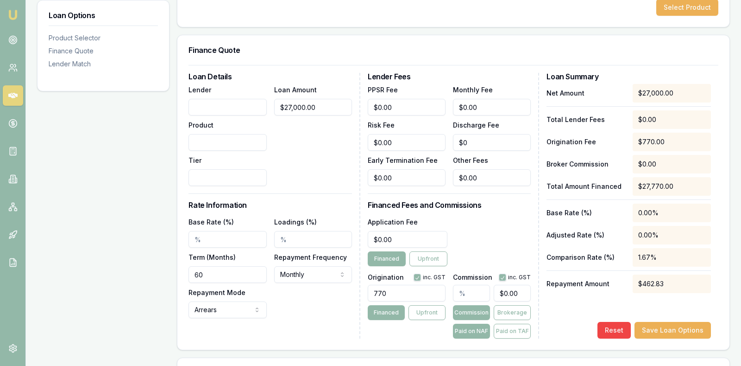
click at [237, 92] on div "Lender" at bounding box center [228, 100] width 78 height 32
click at [237, 99] on input "Lender" at bounding box center [228, 107] width 78 height 17
type input "NOW Finance"
click at [223, 143] on input "Product" at bounding box center [228, 142] width 78 height 17
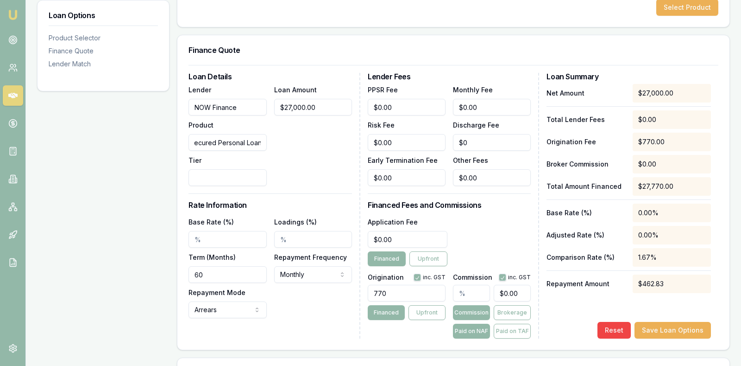
type input "Unsecured Personal Loan"
click at [209, 175] on input "Tier" at bounding box center [228, 177] width 78 height 17
type input "B"
click at [321, 153] on div "Loan Amount $27,000.00" at bounding box center [313, 135] width 78 height 102
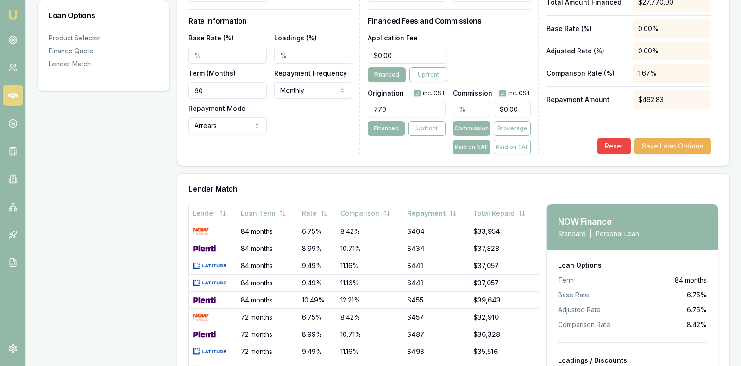
scroll to position [371, 0]
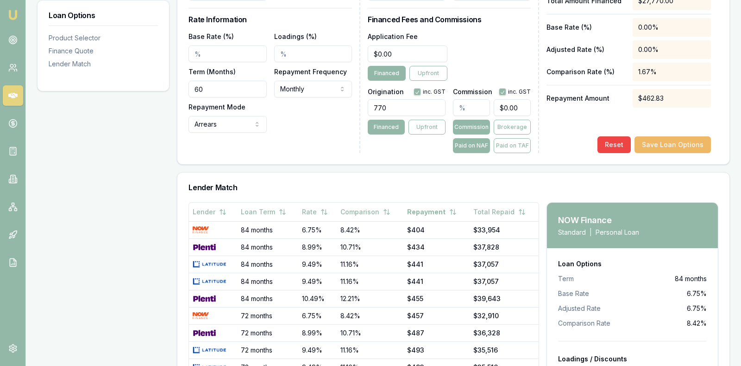
click at [660, 137] on button "Save Loan Options" at bounding box center [673, 144] width 76 height 17
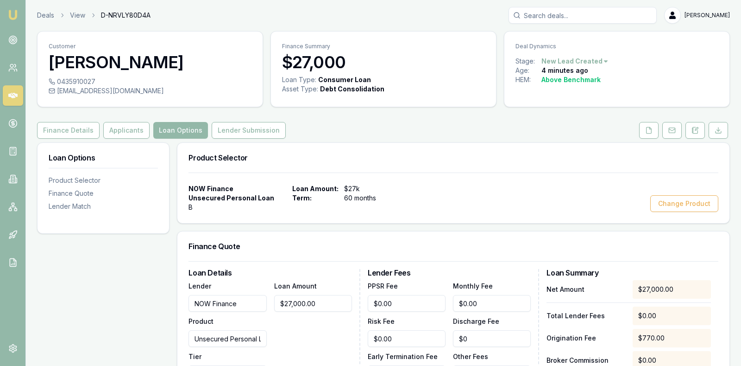
scroll to position [0, 0]
click at [261, 129] on button "Lender Submission" at bounding box center [249, 130] width 74 height 17
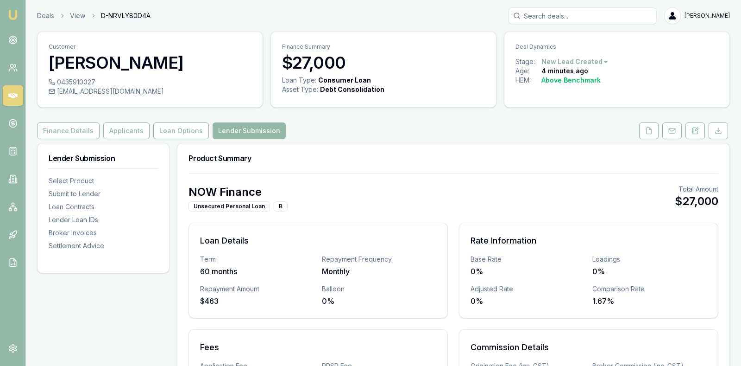
click at [376, 204] on div "NOW Finance Unsecured Personal Loan B Total Amount $27,000" at bounding box center [454, 197] width 530 height 27
click at [181, 130] on button "Loan Options" at bounding box center [181, 130] width 56 height 17
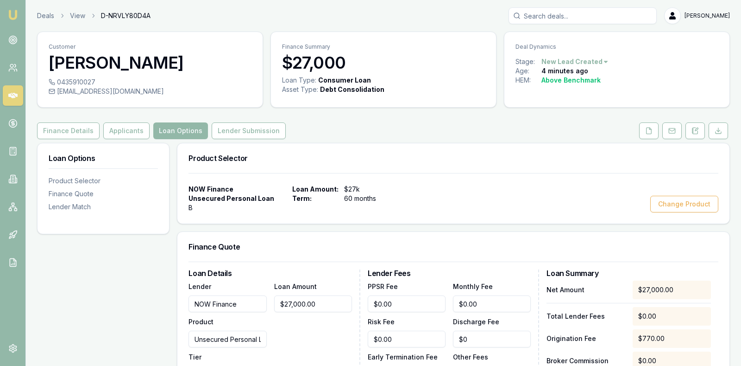
click at [436, 196] on div "NOW Finance Unsecured Personal Loan B Loan Amount: $27k Term: 60 months Change …" at bounding box center [454, 198] width 530 height 28
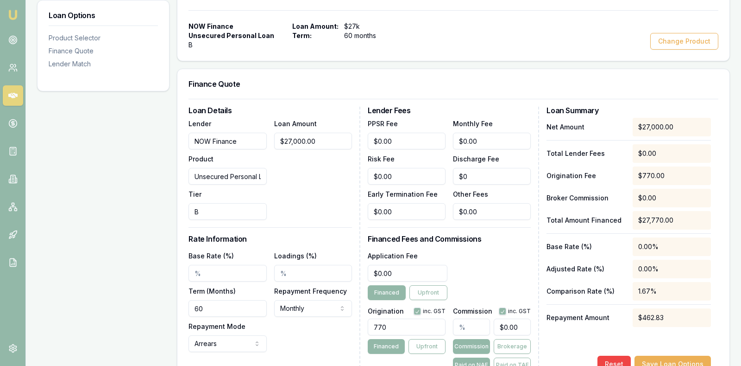
scroll to position [185, 0]
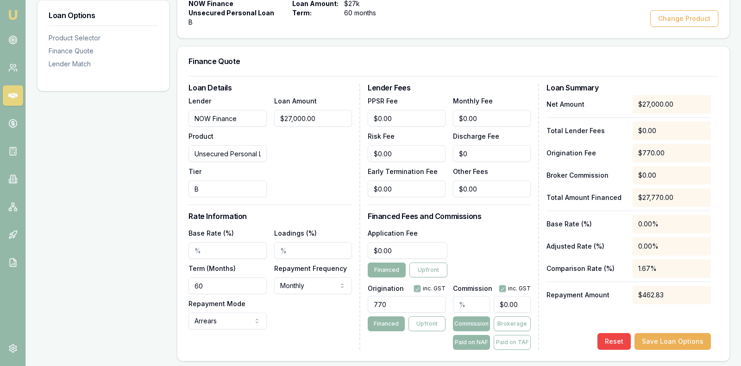
click at [238, 245] on input "Base Rate (%)" at bounding box center [228, 250] width 78 height 17
type input "18.99%"
click at [649, 338] on button "Save Loan Options" at bounding box center [673, 341] width 76 height 17
click at [236, 277] on input "60" at bounding box center [228, 285] width 78 height 17
click at [232, 290] on input "60" at bounding box center [228, 285] width 78 height 17
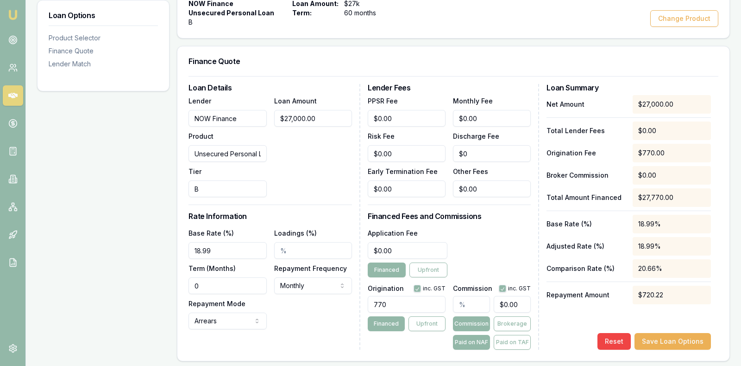
click at [198, 281] on input "0" at bounding box center [228, 285] width 78 height 17
click at [199, 285] on input "084" at bounding box center [228, 285] width 78 height 17
click at [220, 284] on input "84" at bounding box center [228, 285] width 78 height 17
type input "84"
click at [671, 337] on button "Save Loan Options" at bounding box center [673, 341] width 76 height 17
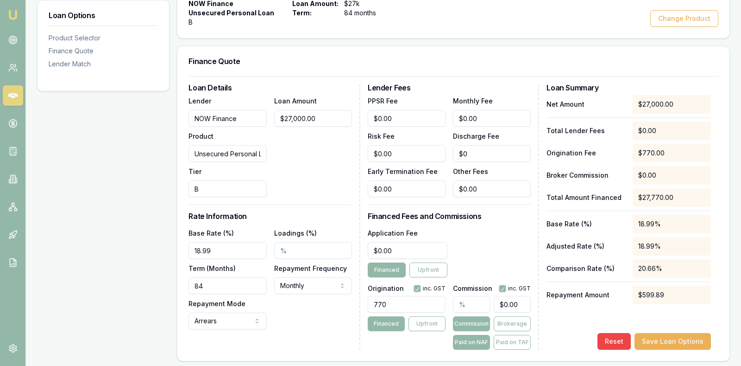
click at [324, 160] on div "Loan Amount $27,000.00" at bounding box center [313, 146] width 78 height 102
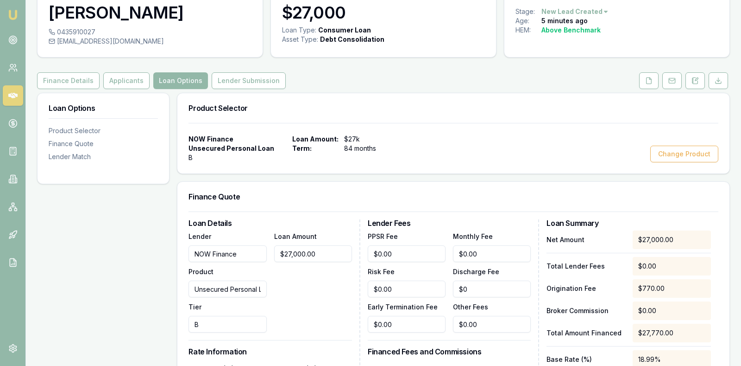
scroll to position [0, 0]
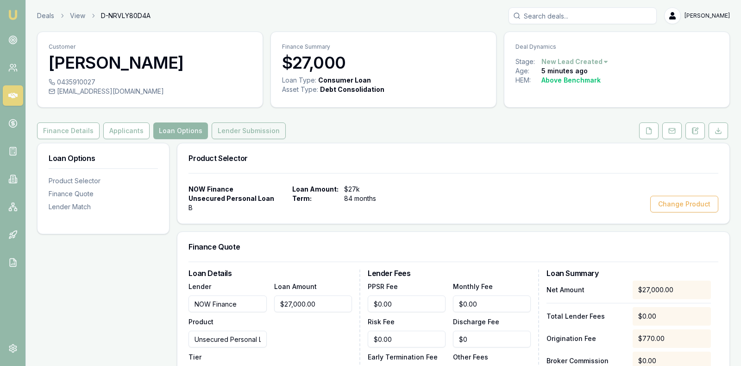
click at [249, 127] on button "Lender Submission" at bounding box center [249, 130] width 74 height 17
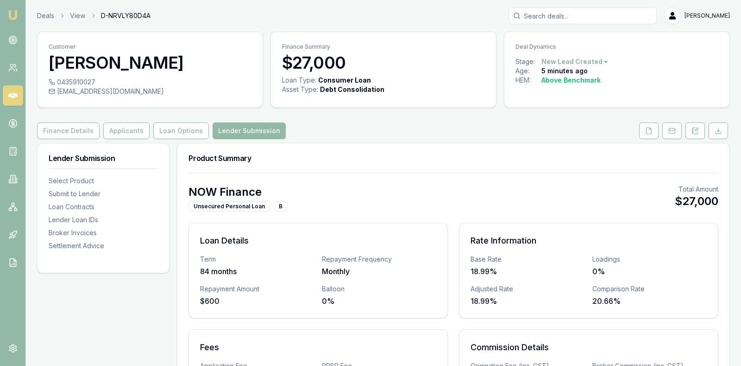
click at [316, 162] on div "Product Summary" at bounding box center [453, 158] width 552 height 30
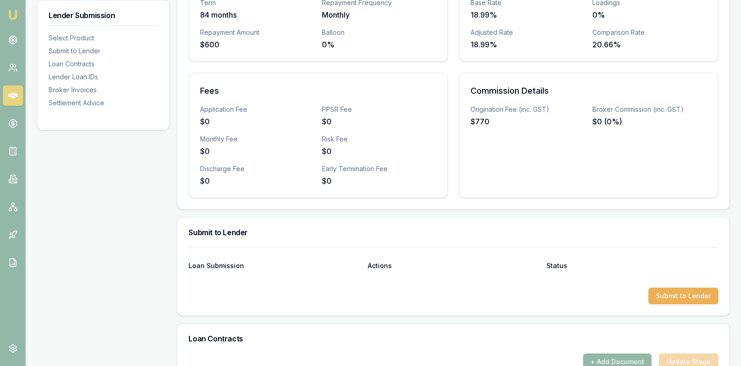
scroll to position [278, 0]
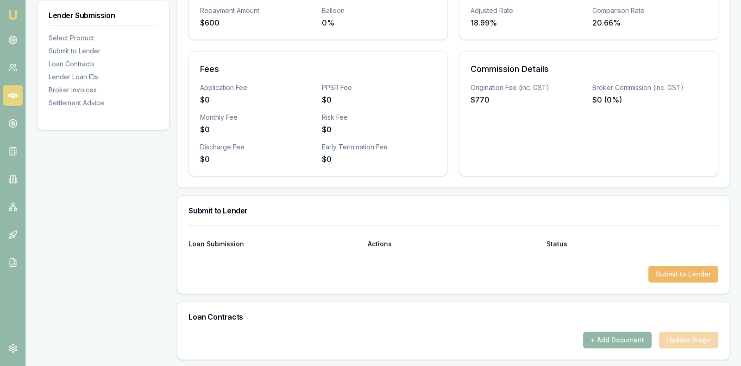
click at [685, 266] on button "Submit to Lender" at bounding box center [684, 274] width 70 height 17
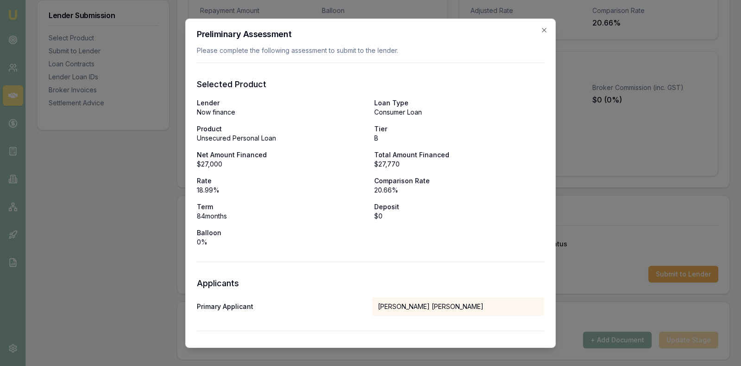
click at [475, 240] on div "Lender Now finance Loan Type Consumer Loan Product Unsecured Personal Loan Tier…" at bounding box center [371, 172] width 348 height 148
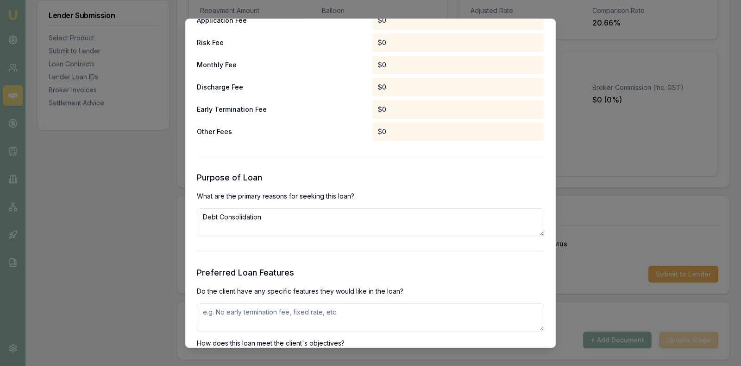
scroll to position [788, 0]
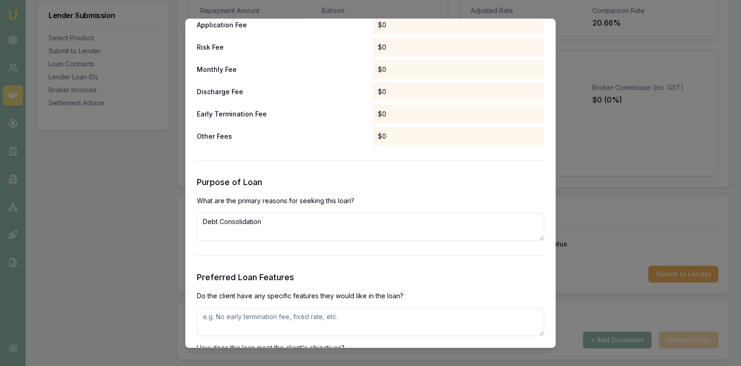
click at [304, 224] on textarea "Debt Consolidation" at bounding box center [371, 226] width 348 height 28
click at [265, 225] on textarea "Debt Consolidation and moving costs such as bond and removalist costs." at bounding box center [371, 226] width 348 height 28
click at [264, 218] on textarea "Debt Consolidation and moving costs such as bond and removalist costs." at bounding box center [371, 226] width 348 height 28
type textarea "Debt Consolidation with existing NOW Finance facility and moving costs such as …"
click at [367, 318] on textarea at bounding box center [371, 321] width 348 height 28
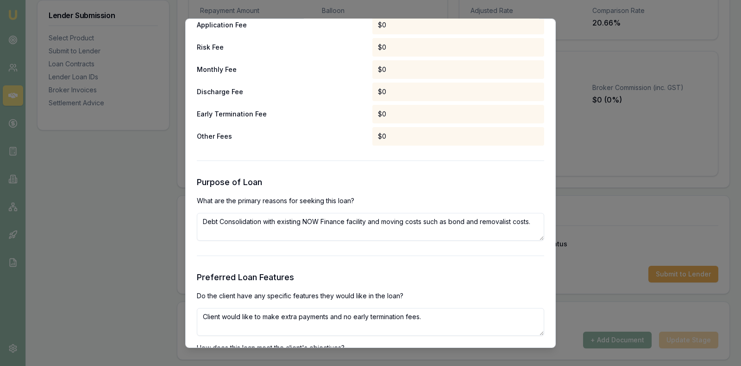
type textarea "Client would like to make extra payments and no early termination fees."
click at [429, 282] on h3 "Preferred Loan Features" at bounding box center [371, 276] width 348 height 13
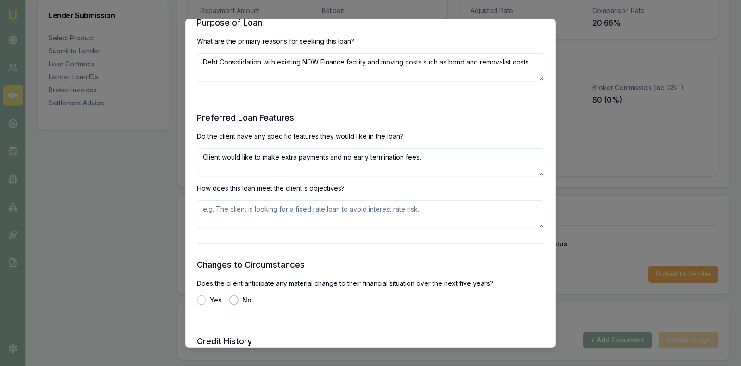
scroll to position [950, 0]
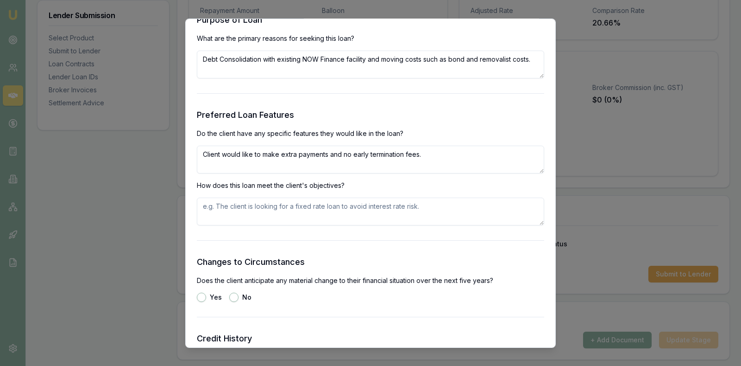
click at [317, 209] on textarea at bounding box center [371, 211] width 348 height 28
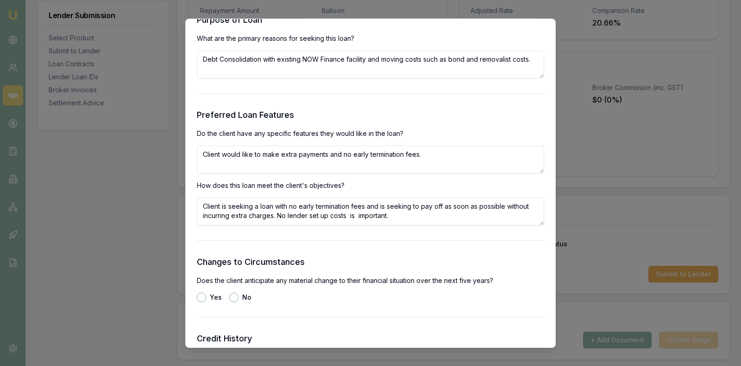
type textarea "Client is seeking a loan with no early termination fees and is seeking to pay o…"
click at [234, 293] on button "No" at bounding box center [233, 296] width 9 height 9
radio input "true"
click at [308, 294] on div "Yes No" at bounding box center [371, 296] width 348 height 9
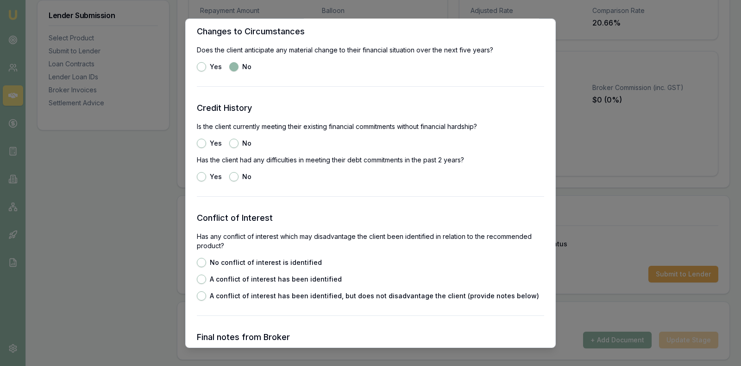
scroll to position [1182, 0]
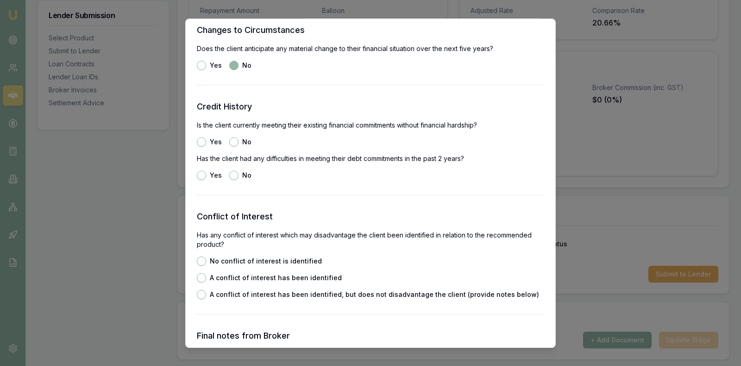
click at [201, 141] on button "Yes" at bounding box center [201, 141] width 9 height 9
radio input "true"
click at [230, 172] on button "No" at bounding box center [233, 174] width 9 height 9
radio input "true"
click at [314, 178] on div "Yes No" at bounding box center [371, 174] width 348 height 9
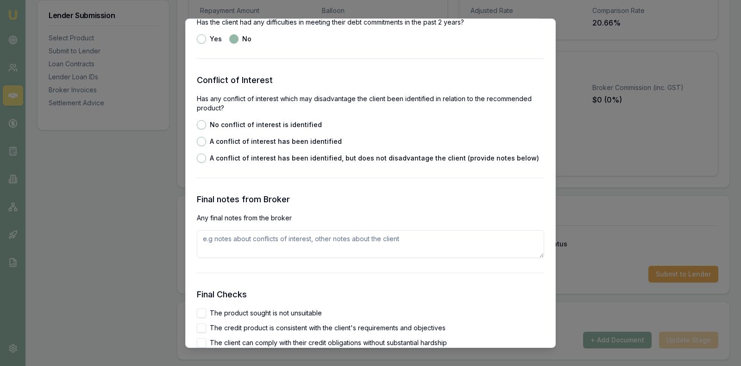
scroll to position [1321, 0]
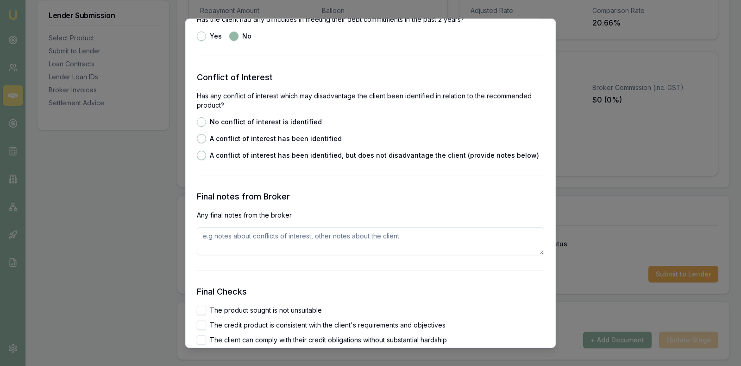
click at [200, 120] on button "No conflict of interest is identified" at bounding box center [201, 121] width 9 height 9
radio input "true"
click at [372, 235] on textarea at bounding box center [371, 241] width 348 height 28
type textarea "Client has just financed with NOW Finance however is seeking to move unexpected…"
click at [426, 302] on div "Final Checks The product sought is not unsuitable The credit product is consist…" at bounding box center [371, 365] width 348 height 161
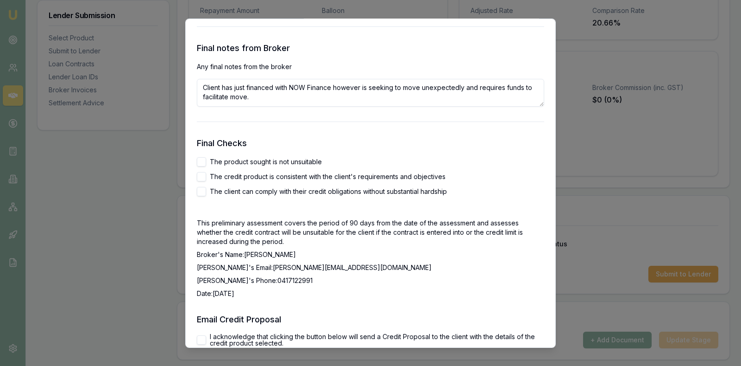
scroll to position [1483, 0]
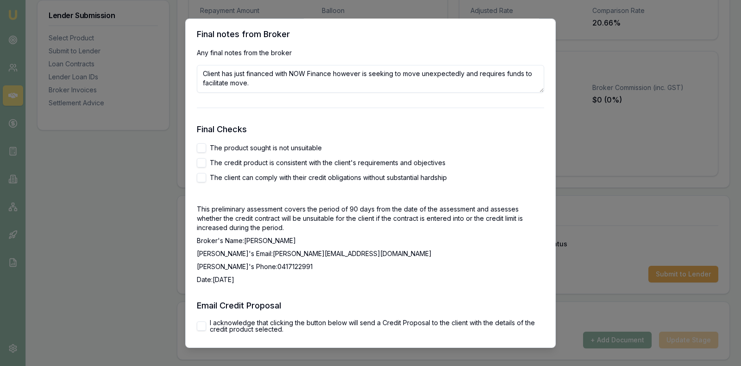
click at [198, 144] on button "The product sought is not unsuitable" at bounding box center [201, 147] width 9 height 9
checkbox input "true"
click at [206, 161] on div "The credit product is consistent with the client's requirements and objectives" at bounding box center [371, 162] width 348 height 9
click at [200, 160] on button "The credit product is consistent with the client's requirements and objectives" at bounding box center [201, 162] width 9 height 9
checkbox input "true"
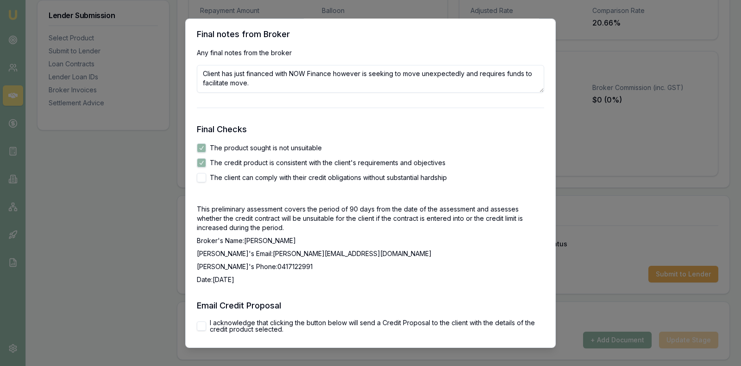
click at [202, 177] on button "The client can comply with their credit obligations without substantial hardship" at bounding box center [201, 176] width 9 height 9
checkbox input "true"
click at [394, 269] on p "[PERSON_NAME]'s Phone: [PHONE_NUMBER]" at bounding box center [371, 265] width 348 height 9
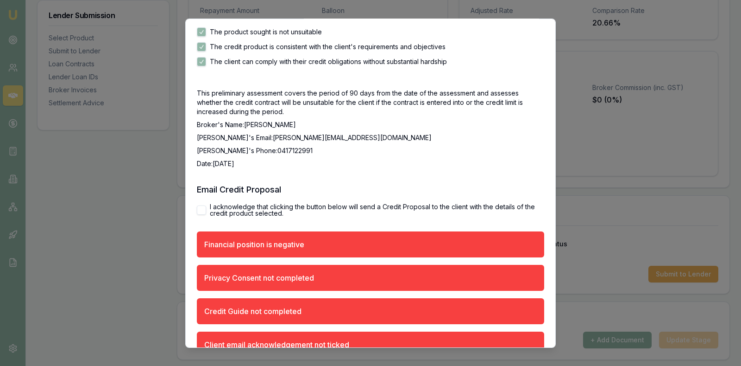
scroll to position [1622, 0]
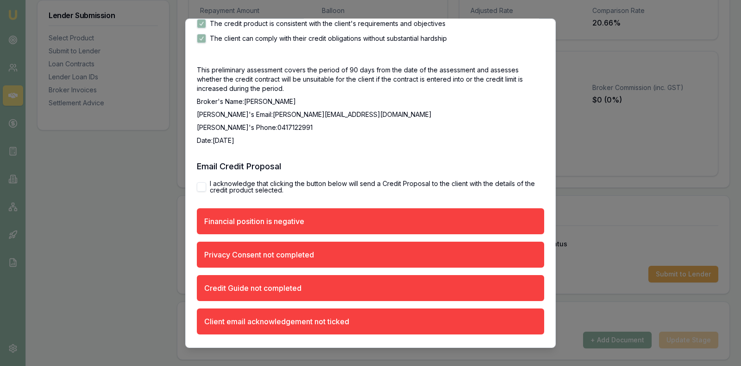
click at [203, 185] on button "I acknowledge that clicking the button below will send a Credit Proposal to the…" at bounding box center [201, 186] width 9 height 9
checkbox input "true"
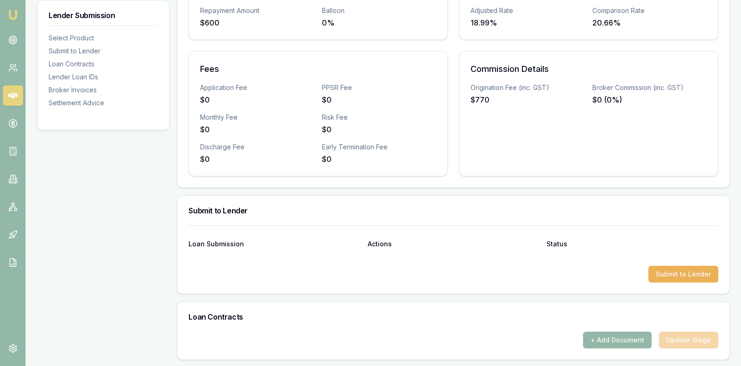
click at [513, 117] on div "Commission Details Origination Fee (inc. GST) $770 Broker Commission (inc. GST)…" at bounding box center [589, 113] width 260 height 125
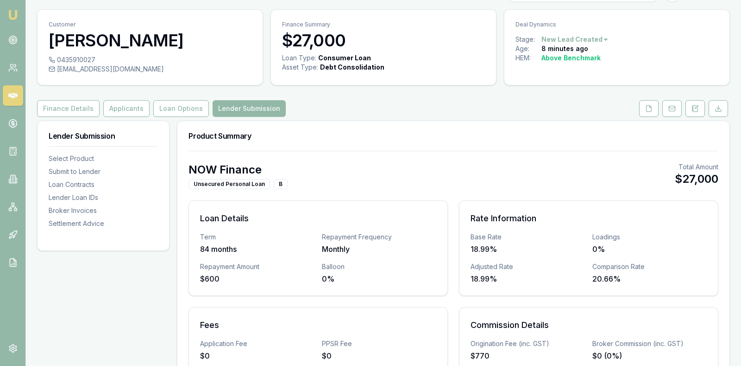
scroll to position [0, 0]
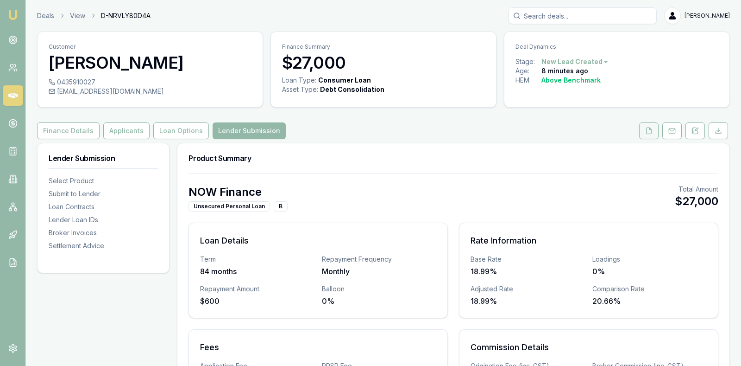
click at [652, 130] on icon at bounding box center [649, 130] width 7 height 7
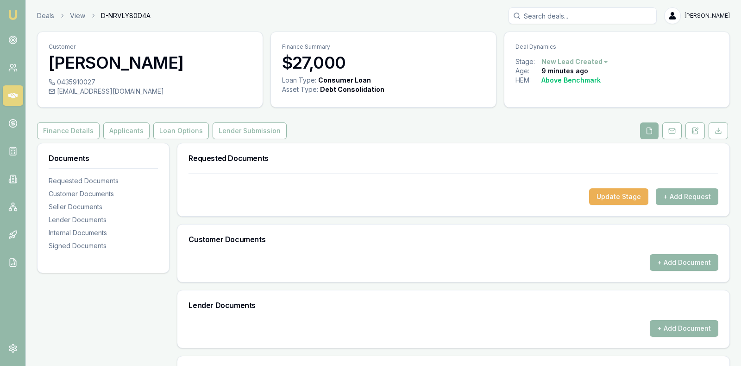
click at [490, 188] on div "Update Stage + Add Request" at bounding box center [454, 196] width 530 height 17
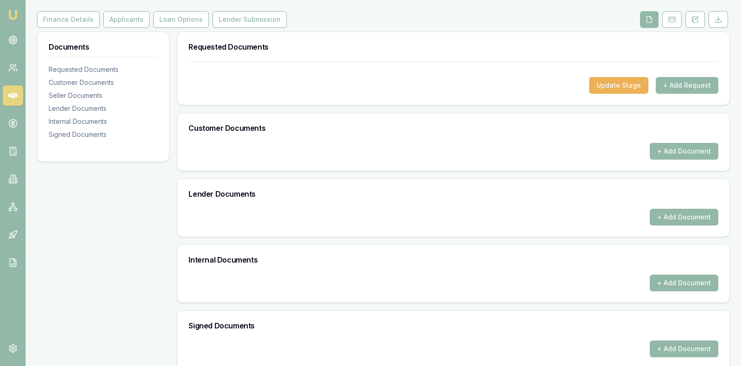
scroll to position [119, 0]
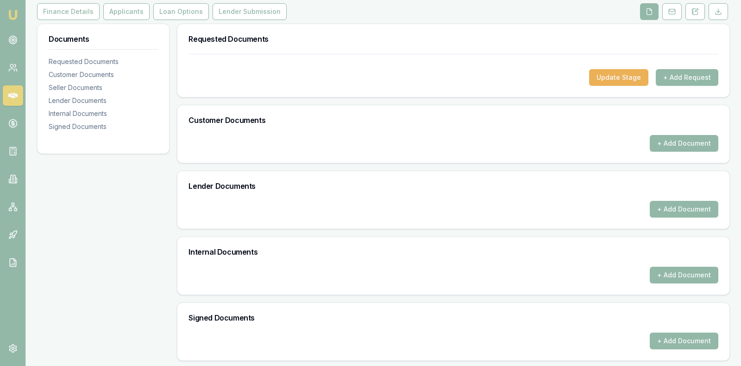
click at [14, 95] on icon at bounding box center [12, 96] width 9 height 6
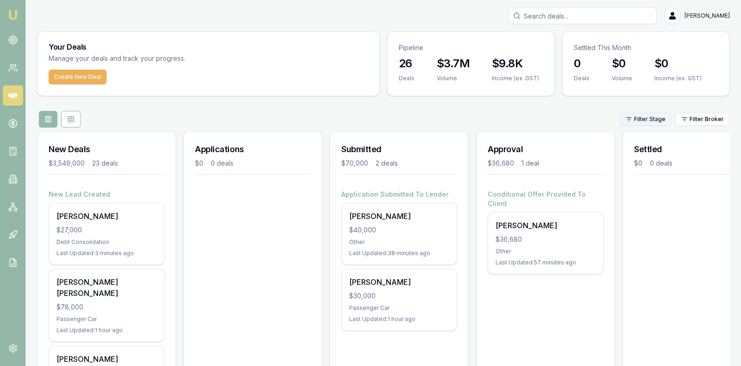
click at [657, 117] on html "[PERSON_NAME] [PERSON_NAME] Toggle Menu Your Deals Manage your deals and track …" at bounding box center [370, 183] width 741 height 366
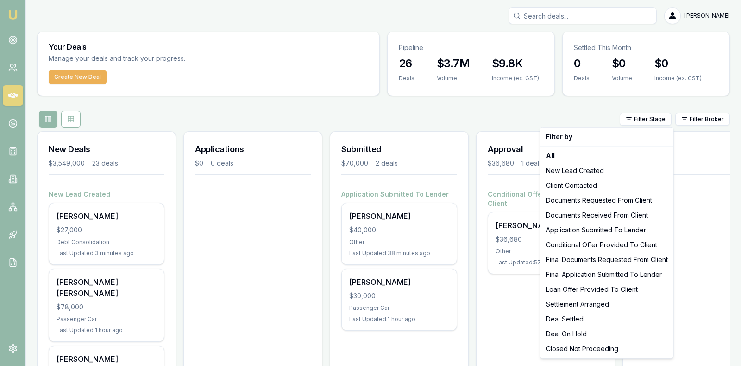
click at [722, 119] on html "[PERSON_NAME] [PERSON_NAME] Toggle Menu Your Deals Manage your deals and track …" at bounding box center [370, 183] width 741 height 366
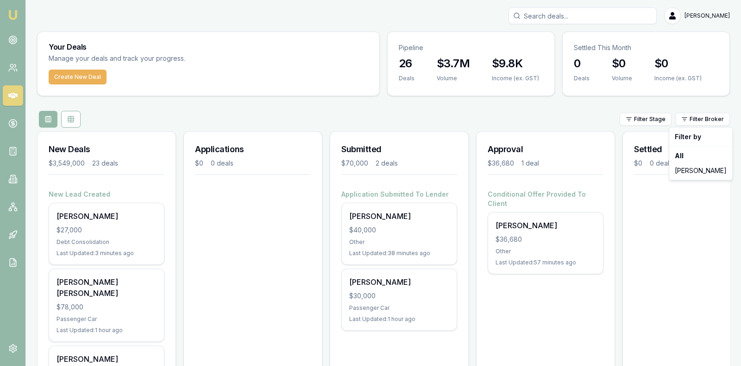
click at [722, 119] on html "[PERSON_NAME] [PERSON_NAME] Toggle Menu Your Deals Manage your deals and track …" at bounding box center [370, 183] width 741 height 366
click at [658, 120] on html "[PERSON_NAME] [PERSON_NAME] Toggle Menu Your Deals Manage your deals and track …" at bounding box center [370, 183] width 741 height 366
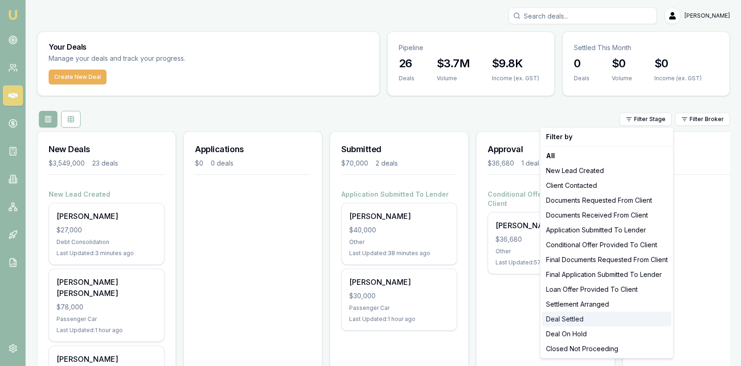
click at [576, 318] on div "Deal Settled" at bounding box center [607, 318] width 129 height 15
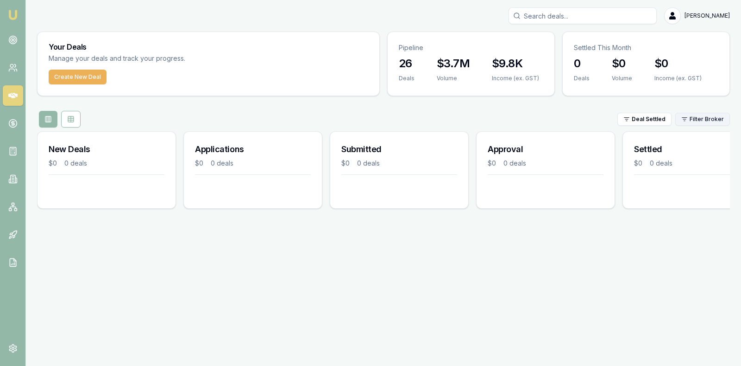
click at [714, 121] on html "[PERSON_NAME] [PERSON_NAME] Toggle Menu Your Deals Manage your deals and track …" at bounding box center [370, 183] width 741 height 366
click at [709, 176] on div "[PERSON_NAME]" at bounding box center [700, 170] width 59 height 15
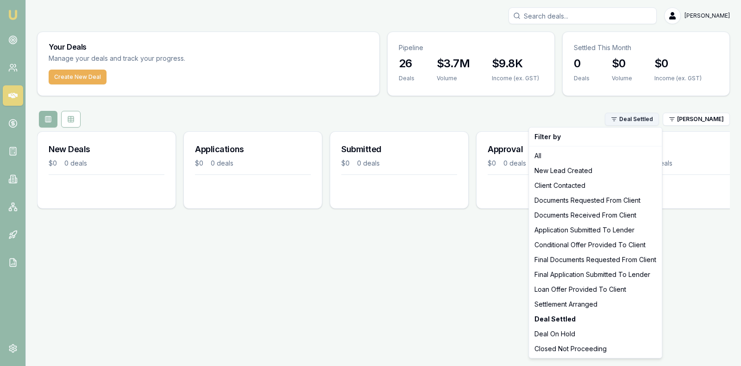
click at [645, 118] on html "[PERSON_NAME] [PERSON_NAME] Toggle Menu Your Deals Manage your deals and track …" at bounding box center [370, 183] width 741 height 366
click at [645, 117] on html "[PERSON_NAME] [PERSON_NAME] Toggle Menu Your Deals Manage your deals and track …" at bounding box center [370, 183] width 741 height 366
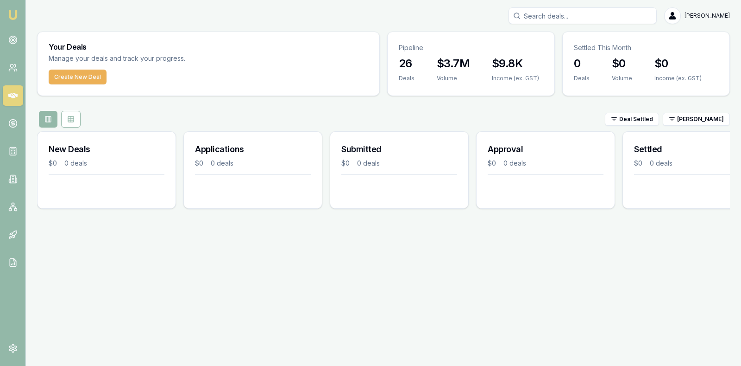
click at [687, 259] on div "[PERSON_NAME] [PERSON_NAME] Toggle Menu Your Deals Manage your deals and track …" at bounding box center [370, 183] width 741 height 366
click at [645, 114] on html "[PERSON_NAME] [PERSON_NAME] Toggle Menu Your Deals Manage your deals and track …" at bounding box center [370, 183] width 741 height 366
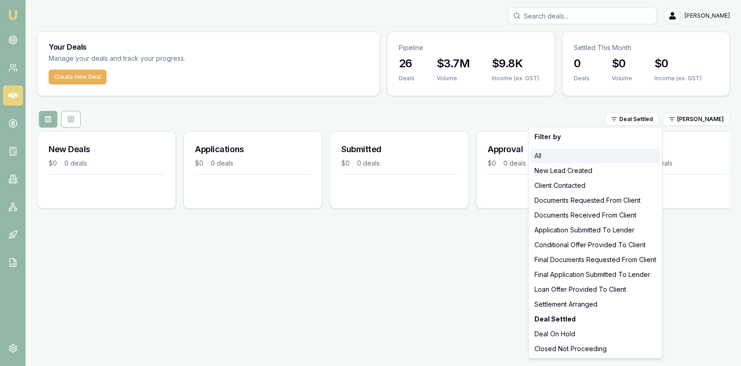
click at [541, 152] on div "All" at bounding box center [595, 155] width 129 height 15
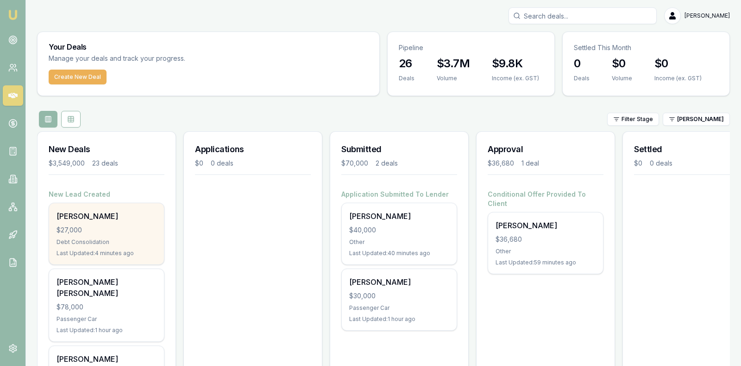
click at [107, 225] on div "$27,000" at bounding box center [107, 229] width 100 height 9
click at [105, 235] on div "[PERSON_NAME] $27,000 Debt Consolidation Last Updated: 31 minutes ago" at bounding box center [106, 233] width 115 height 61
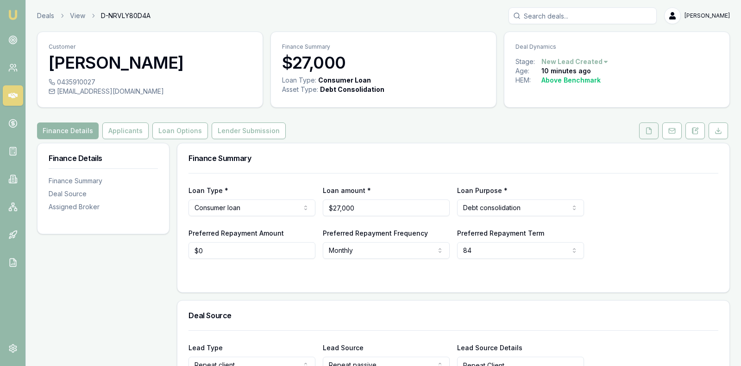
click at [651, 130] on icon at bounding box center [649, 130] width 7 height 7
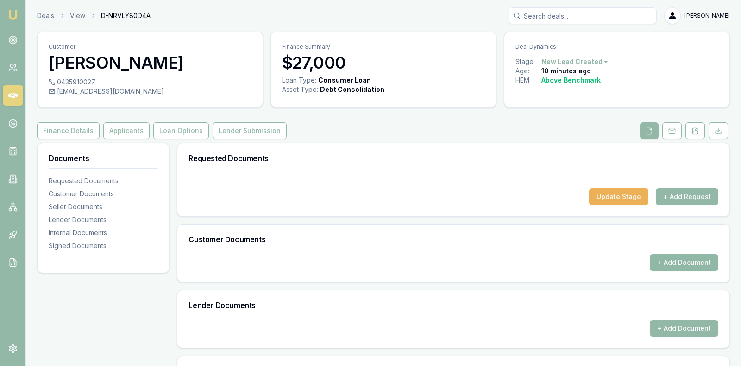
click at [690, 256] on button "+ Add Document" at bounding box center [684, 262] width 69 height 17
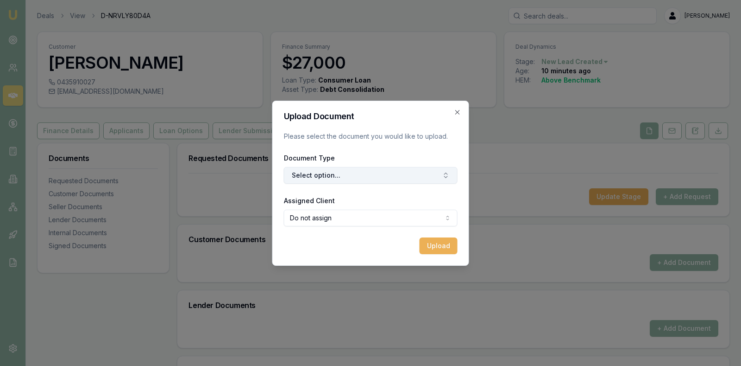
click at [413, 175] on button "Select option..." at bounding box center [371, 175] width 174 height 17
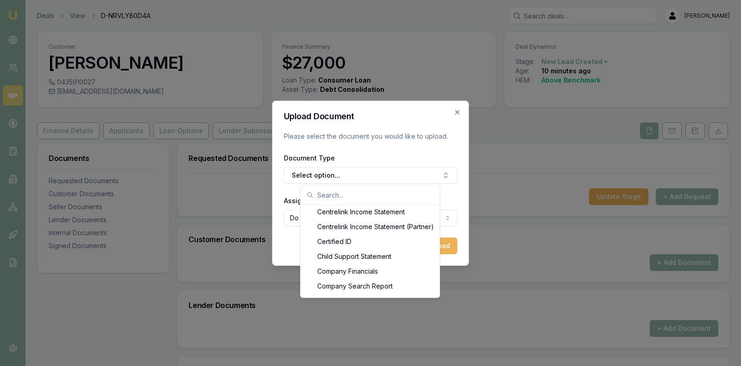
scroll to position [254, 0]
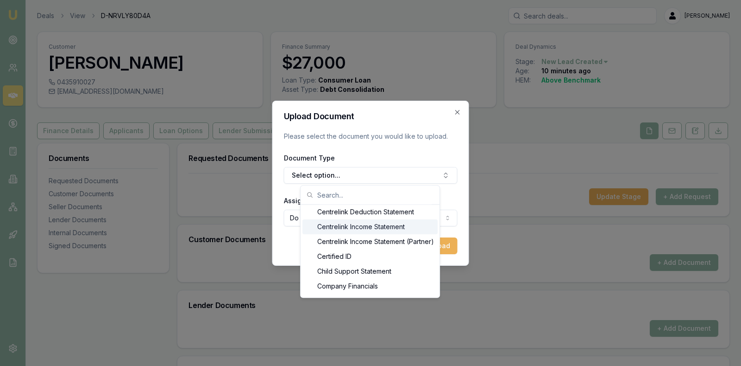
click at [354, 228] on div "Centrelink Income Statement" at bounding box center [370, 226] width 135 height 15
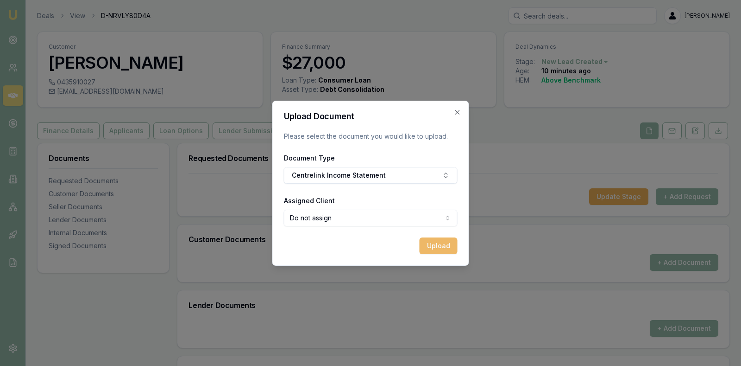
click at [429, 242] on button "Upload" at bounding box center [439, 245] width 38 height 17
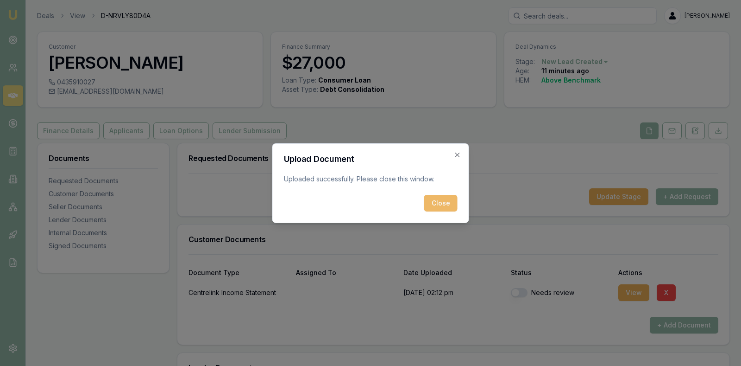
click at [440, 195] on button "Close" at bounding box center [440, 203] width 33 height 17
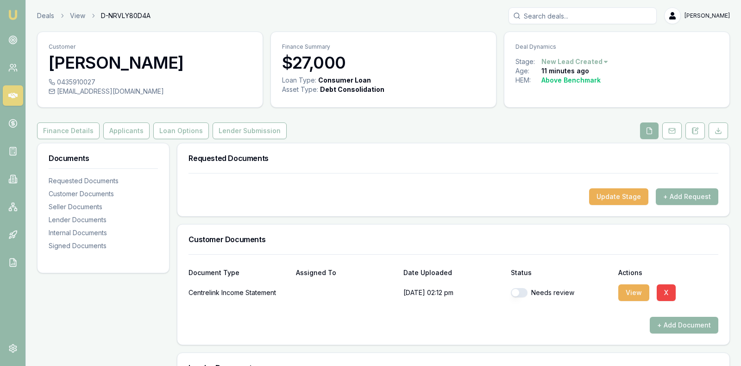
click at [515, 288] on button "button" at bounding box center [519, 292] width 17 height 9
checkbox input "true"
click at [406, 315] on div at bounding box center [454, 309] width 530 height 15
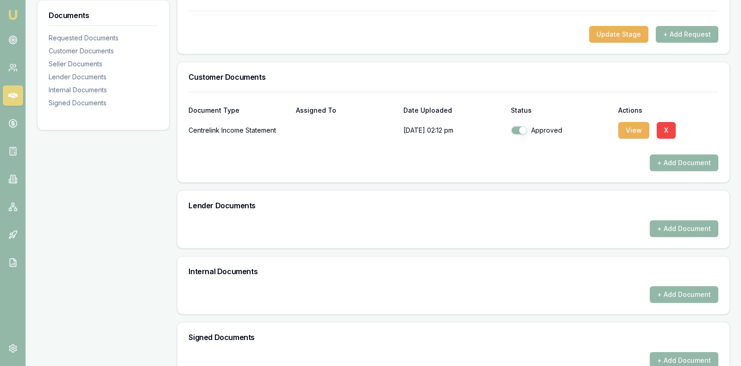
scroll to position [182, 0]
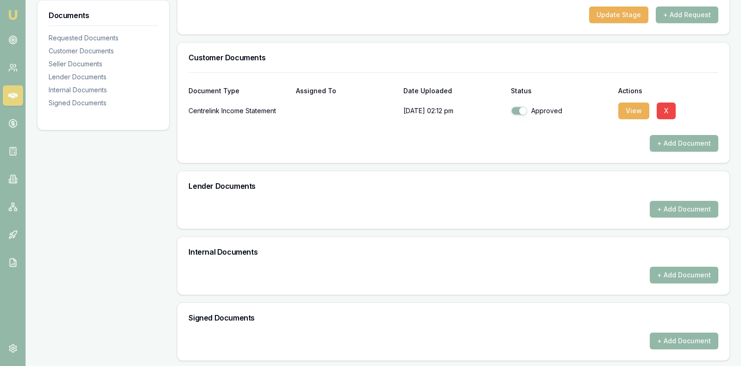
click at [422, 333] on div "+ Add Document" at bounding box center [454, 340] width 530 height 17
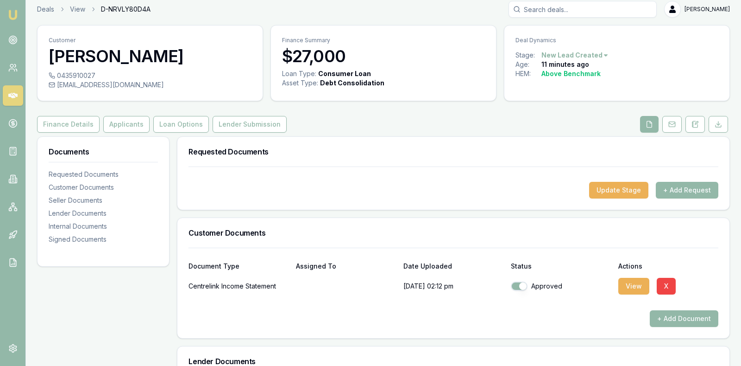
scroll to position [0, 0]
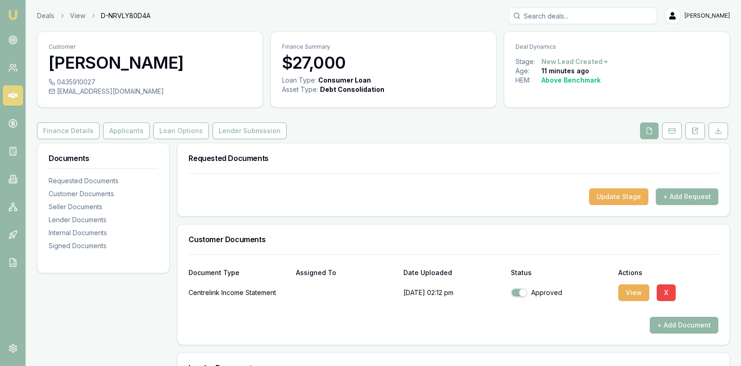
click at [671, 320] on button "+ Add Document" at bounding box center [684, 325] width 69 height 17
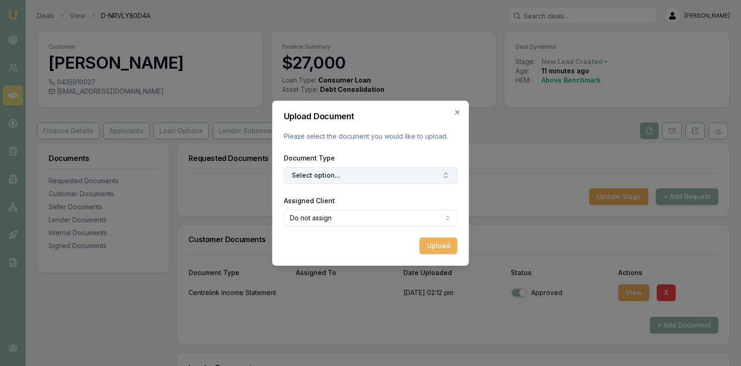
click at [410, 167] on button "Select option..." at bounding box center [371, 175] width 174 height 17
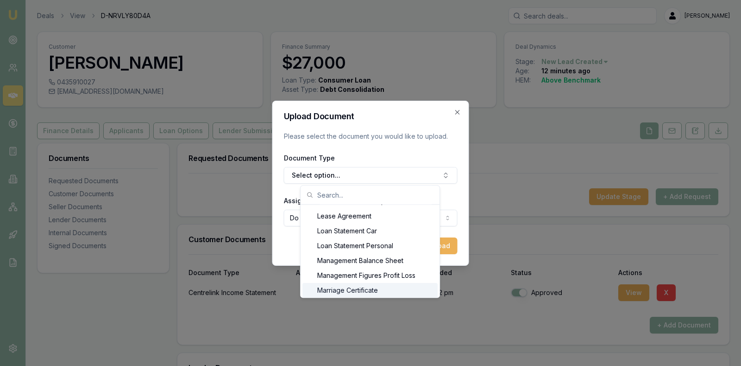
scroll to position [606, 0]
type input "\"
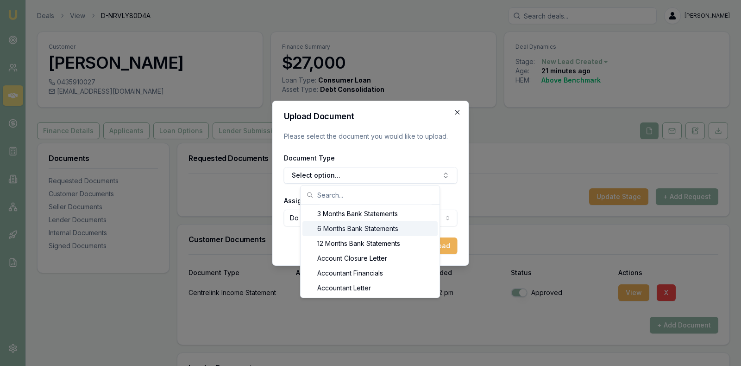
click at [457, 110] on icon "button" at bounding box center [457, 111] width 7 height 7
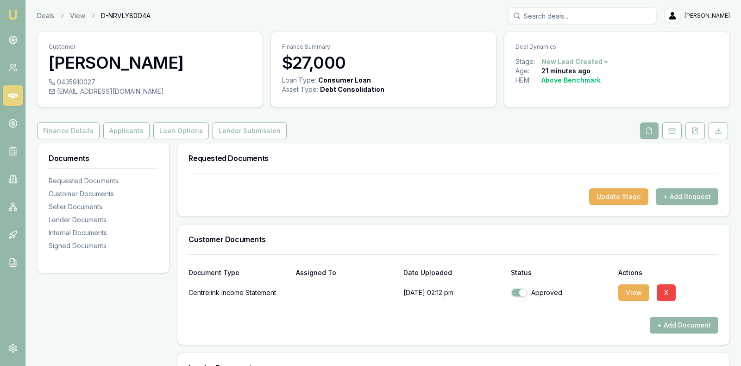
click at [533, 323] on div "+ Add Document" at bounding box center [454, 325] width 530 height 17
click at [675, 323] on button "+ Add Document" at bounding box center [684, 325] width 69 height 17
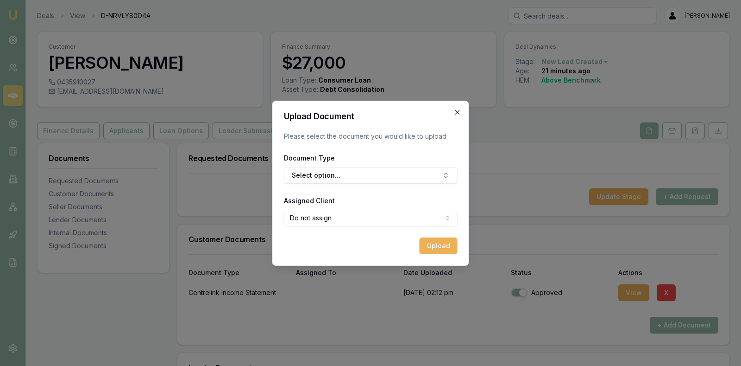
click at [456, 113] on icon "button" at bounding box center [458, 112] width 4 height 4
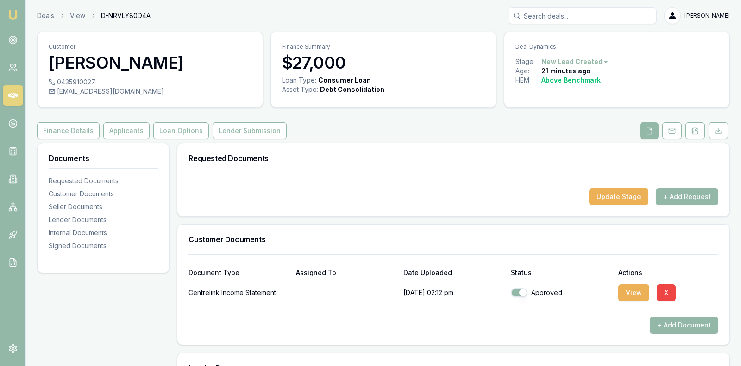
click at [474, 120] on div "Customer [PERSON_NAME] 0435910027 [EMAIL_ADDRESS][DOMAIN_NAME] Finance Summary …" at bounding box center [383, 287] width 693 height 511
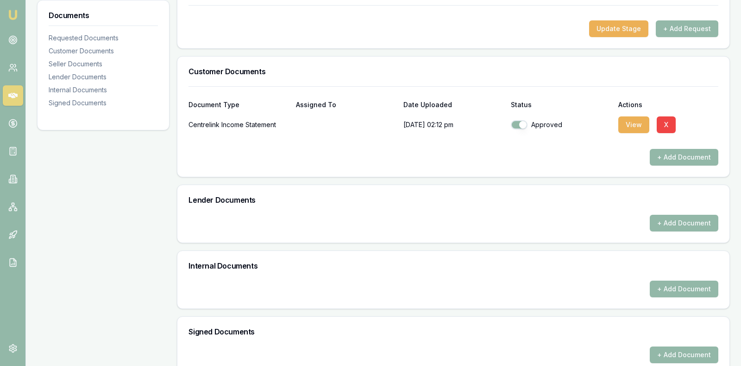
scroll to position [182, 0]
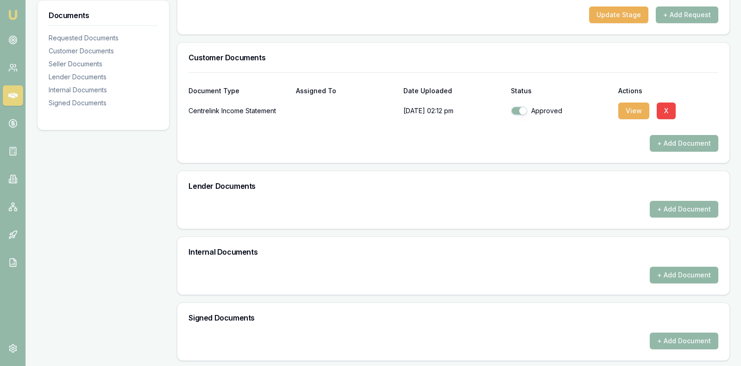
click at [679, 273] on button "+ Add Document" at bounding box center [684, 274] width 69 height 17
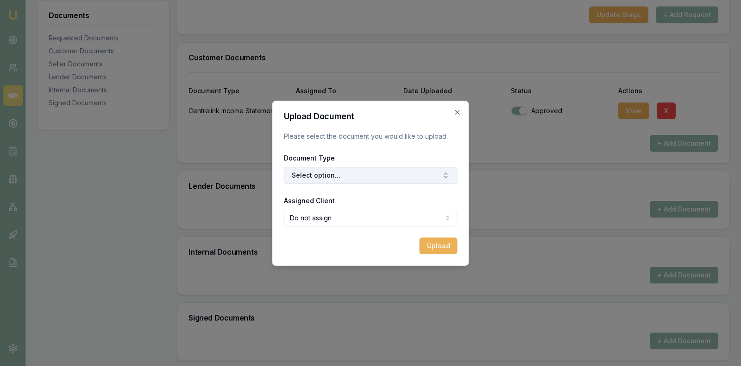
click at [405, 171] on button "Select option..." at bounding box center [371, 175] width 174 height 17
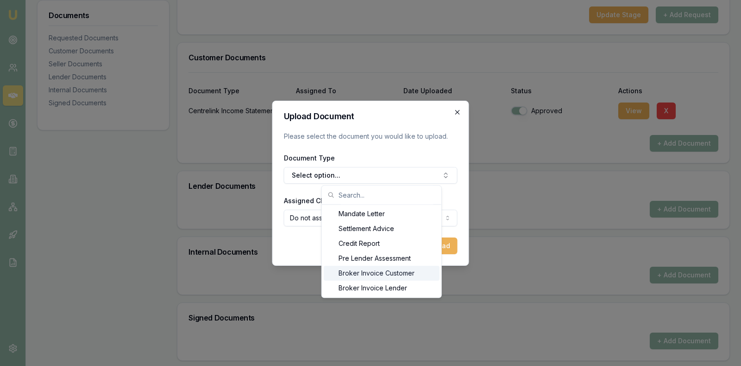
click at [457, 111] on icon "button" at bounding box center [457, 111] width 7 height 7
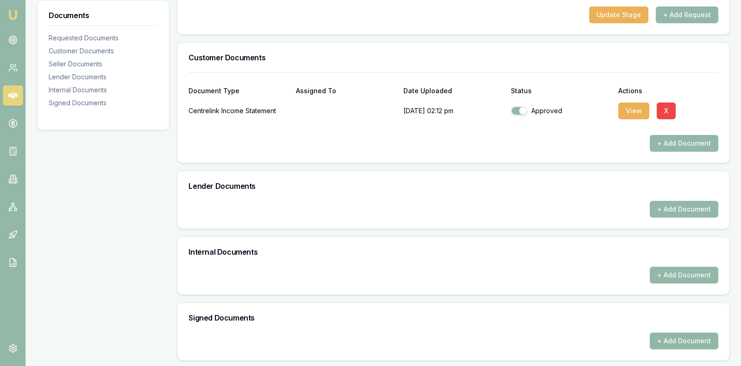
click at [669, 335] on button "+ Add Document" at bounding box center [684, 340] width 69 height 17
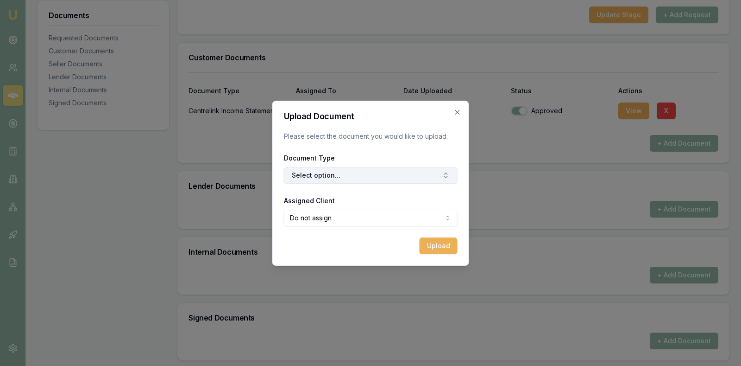
click at [431, 171] on button "Select option..." at bounding box center [371, 175] width 174 height 17
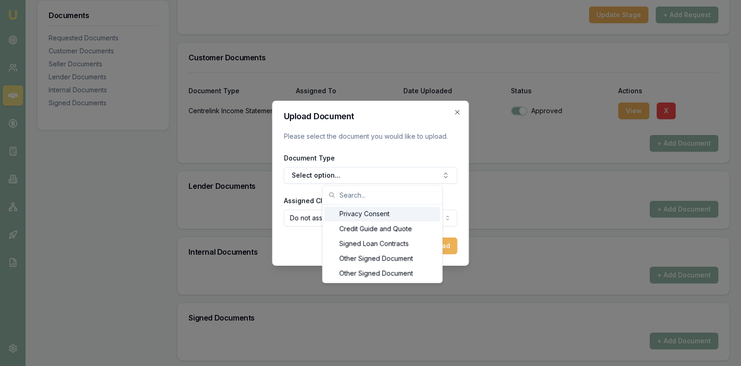
click at [458, 106] on div "Upload Document Please select the document you would like to upload. Document T…" at bounding box center [370, 183] width 197 height 165
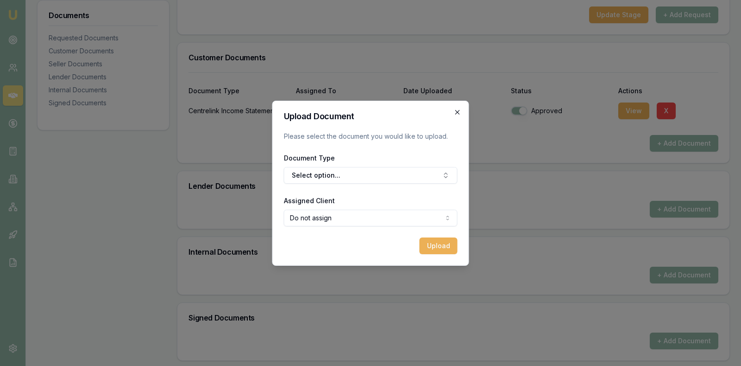
click at [460, 110] on icon "button" at bounding box center [457, 111] width 7 height 7
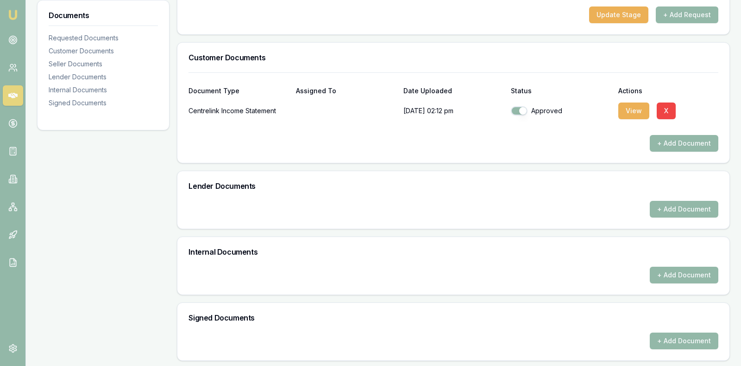
click at [497, 67] on div "Customer Documents" at bounding box center [453, 58] width 552 height 30
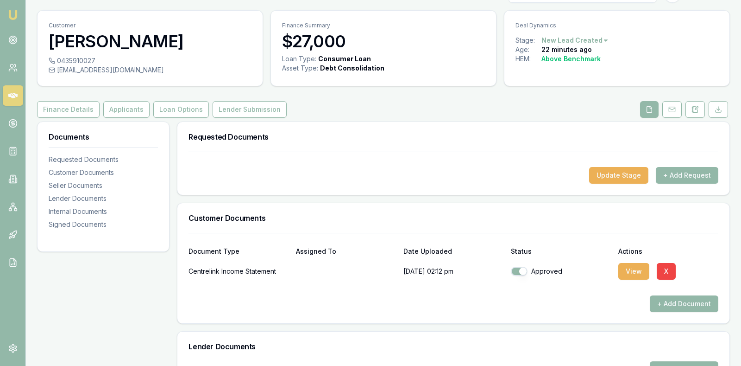
scroll to position [19, 0]
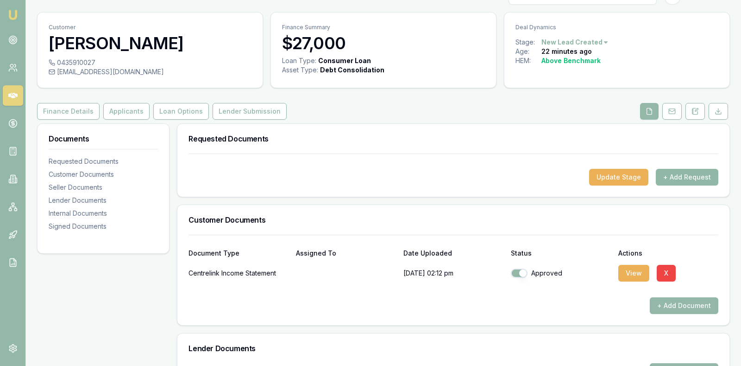
click at [692, 179] on button "+ Add Request" at bounding box center [687, 177] width 63 height 17
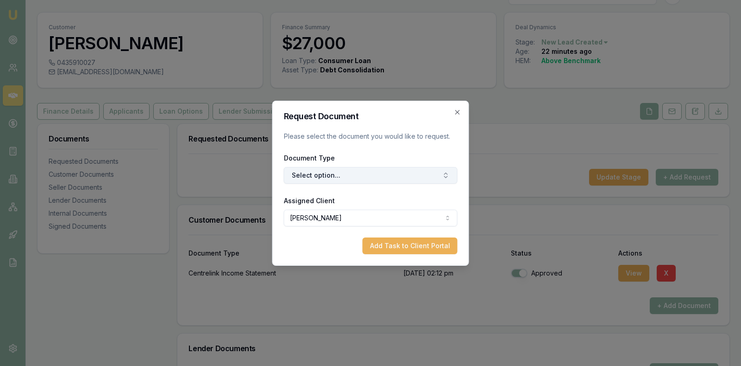
click at [418, 168] on button "Select option..." at bounding box center [371, 175] width 174 height 17
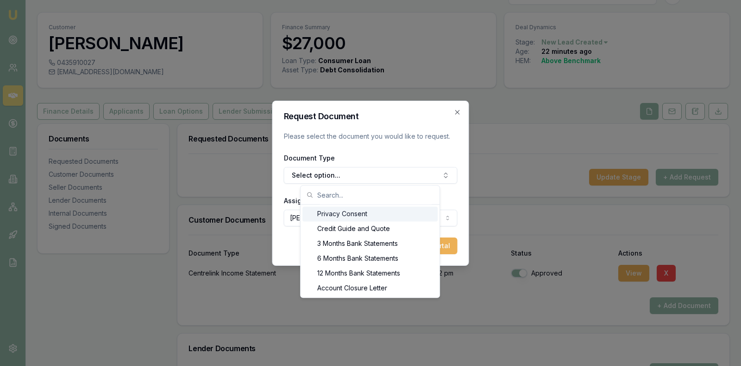
click at [358, 212] on div "Privacy Consent" at bounding box center [370, 213] width 135 height 15
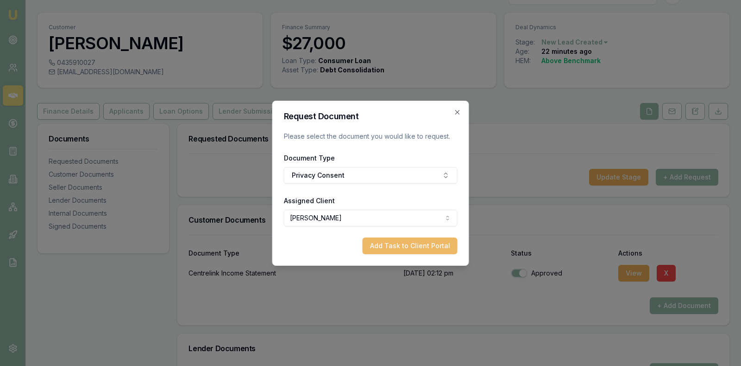
click at [399, 247] on button "Add Task to Client Portal" at bounding box center [410, 245] width 95 height 17
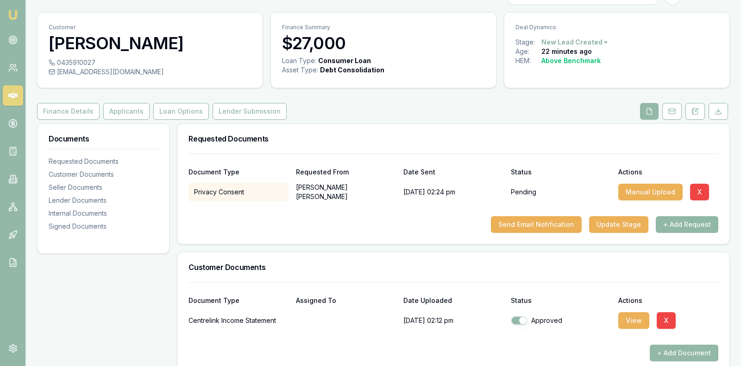
click at [690, 220] on button "+ Add Request" at bounding box center [687, 224] width 63 height 17
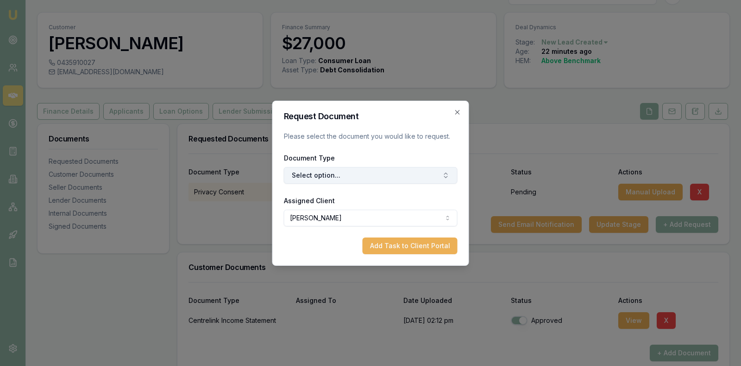
click at [426, 176] on button "Select option..." at bounding box center [371, 175] width 174 height 17
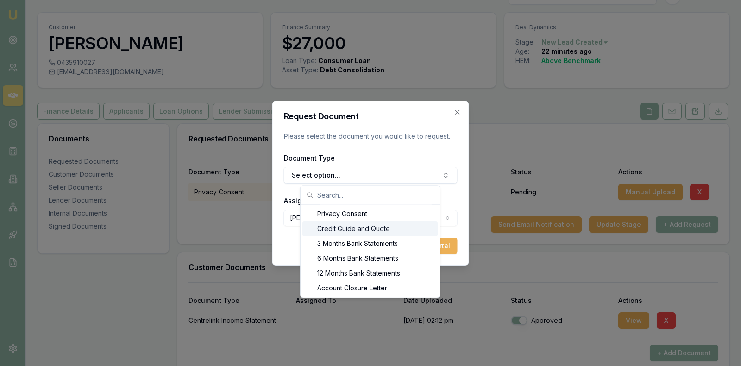
click at [388, 230] on div "Credit Guide and Quote" at bounding box center [370, 228] width 135 height 15
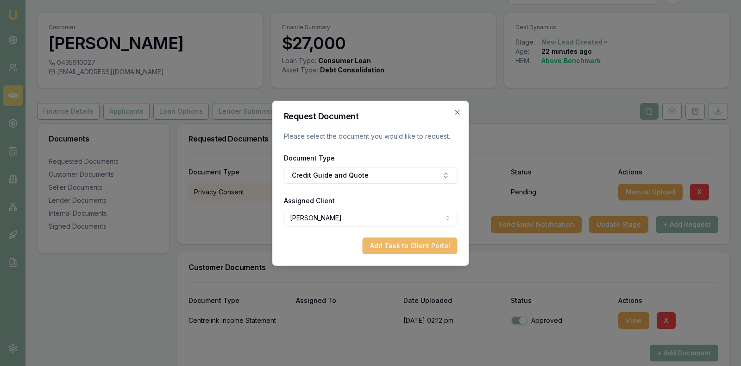
click at [394, 244] on button "Add Task to Client Portal" at bounding box center [410, 245] width 95 height 17
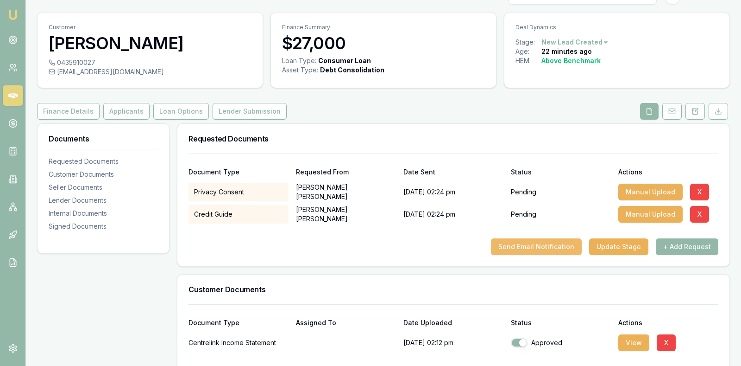
click at [557, 241] on button "Send Email Notification" at bounding box center [536, 246] width 91 height 17
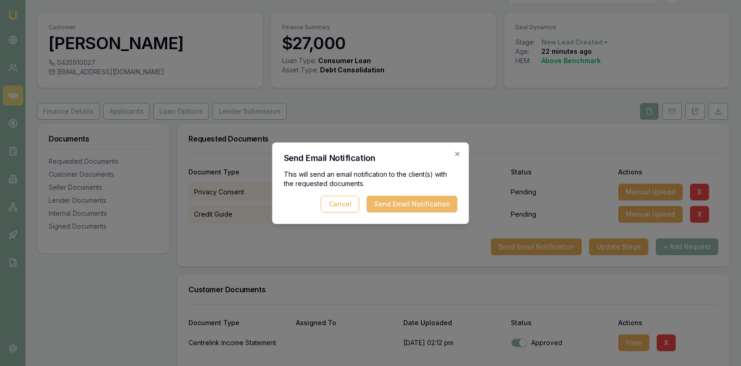
click at [427, 200] on button "Send Email Notification" at bounding box center [412, 204] width 91 height 17
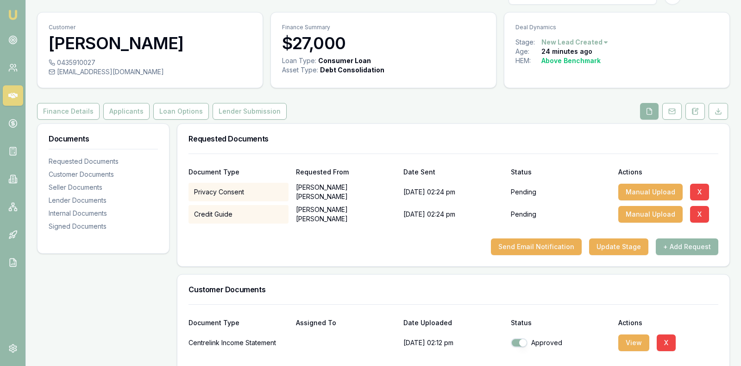
click at [393, 242] on div "Send Email Notification Update Stage + Add Request" at bounding box center [454, 246] width 530 height 17
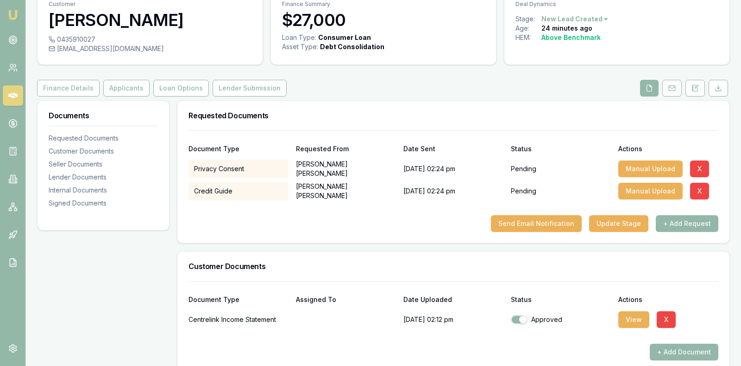
click at [401, 231] on div "Document Type Requested From Date Sent Status Actions Privacy Consent Olivia Mi…" at bounding box center [453, 186] width 552 height 113
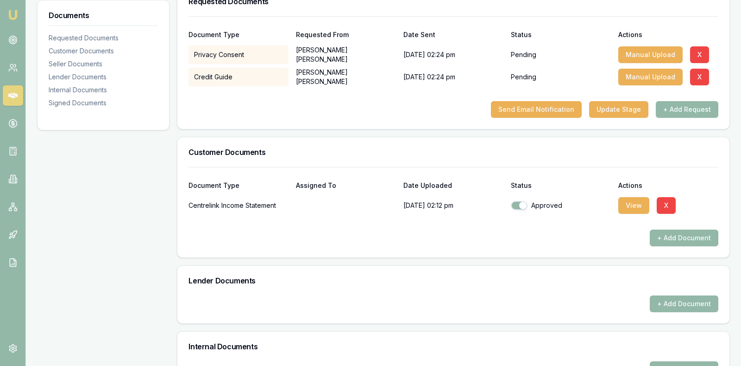
scroll to position [158, 0]
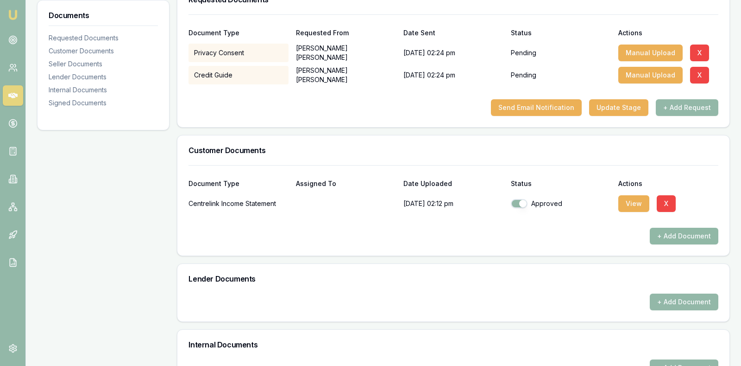
click at [682, 233] on button "+ Add Document" at bounding box center [684, 236] width 69 height 17
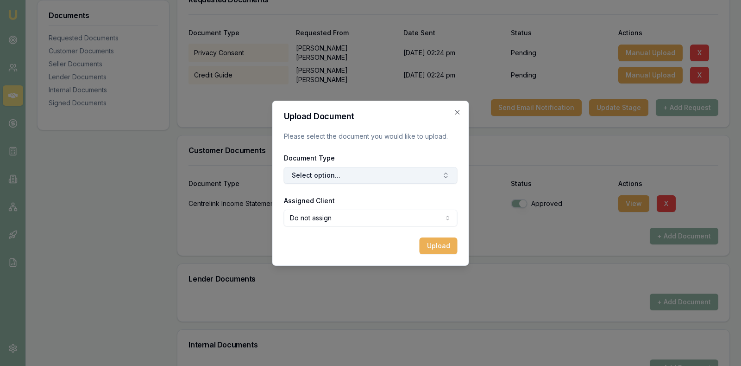
click at [355, 175] on button "Select option..." at bounding box center [371, 175] width 174 height 17
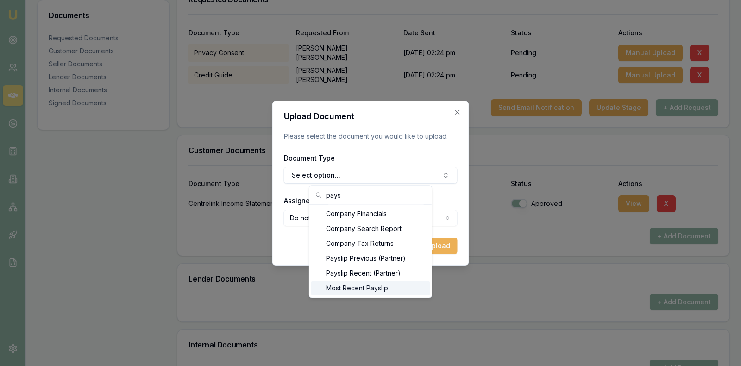
type input "pays"
click at [391, 285] on div "Most Recent Payslip" at bounding box center [370, 287] width 119 height 15
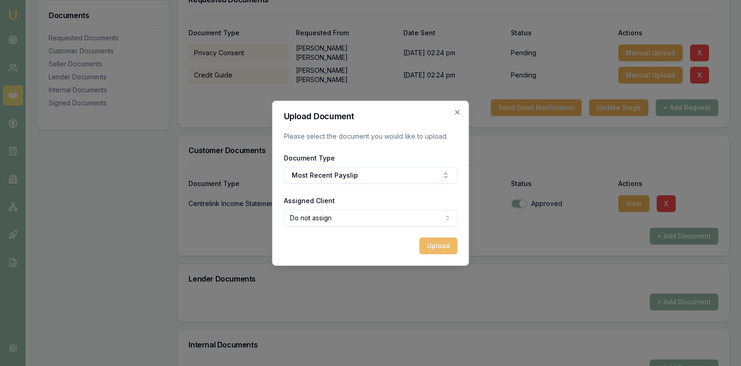
click at [435, 243] on button "Upload" at bounding box center [439, 245] width 38 height 17
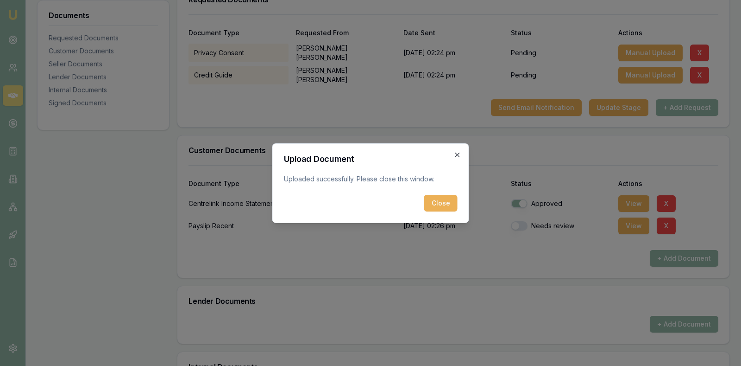
click at [460, 153] on icon "button" at bounding box center [457, 154] width 7 height 7
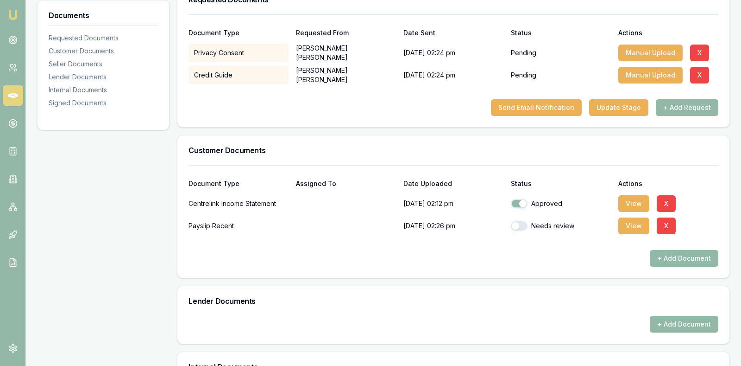
click at [519, 224] on button "button" at bounding box center [519, 225] width 17 height 9
checkbox input "true"
click at [522, 252] on div "+ Add Document" at bounding box center [454, 258] width 530 height 17
click at [524, 298] on h3 "Lender Documents" at bounding box center [454, 300] width 530 height 7
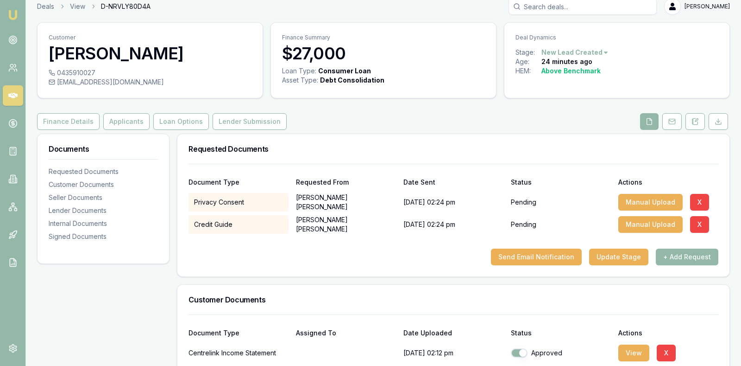
scroll to position [0, 0]
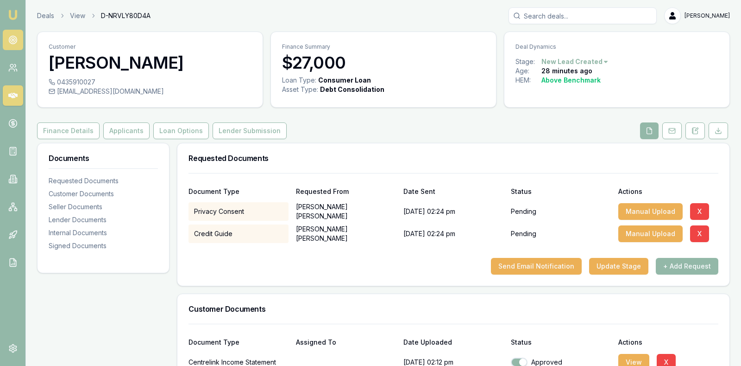
click at [13, 39] on icon at bounding box center [12, 39] width 9 height 9
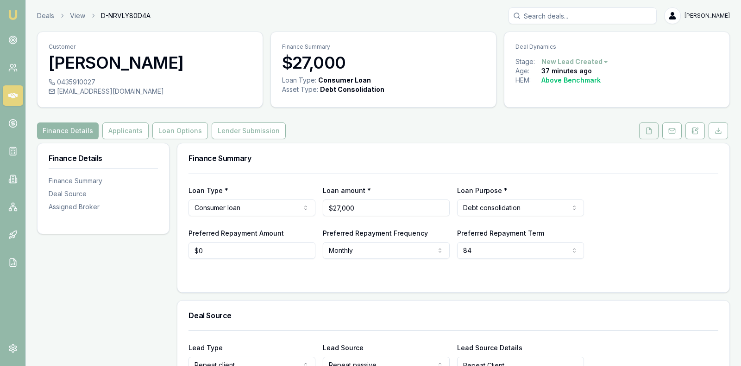
click at [650, 128] on icon at bounding box center [649, 130] width 7 height 7
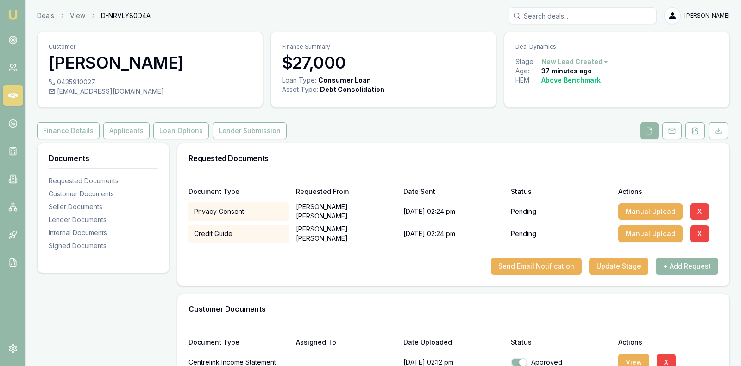
click at [591, 161] on div "Requested Documents" at bounding box center [453, 158] width 552 height 30
click at [399, 272] on div "Send Email Notification Update Stage + Add Request" at bounding box center [454, 266] width 530 height 17
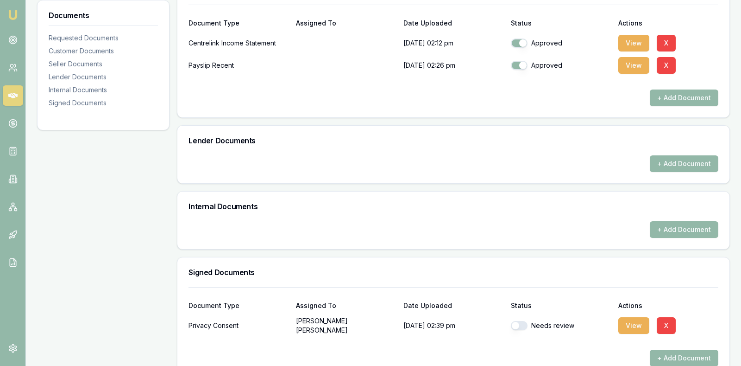
scroll to position [314, 0]
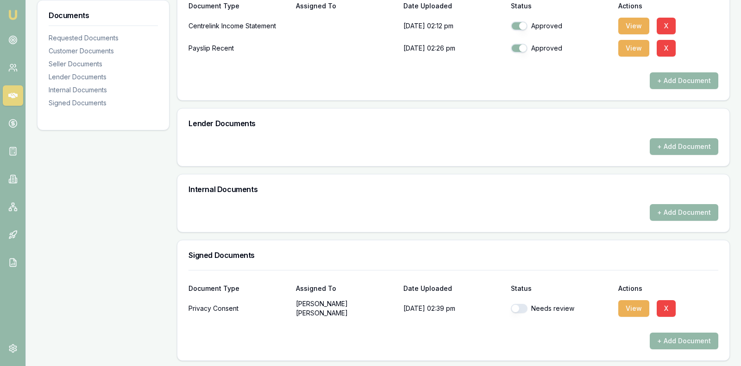
click at [514, 305] on button "button" at bounding box center [519, 308] width 17 height 9
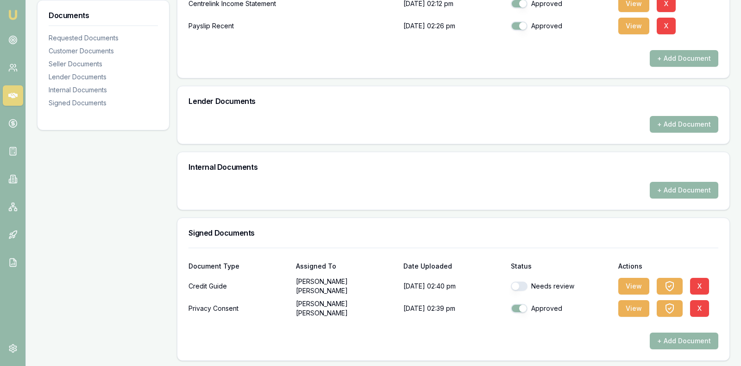
click at [515, 283] on button "button" at bounding box center [519, 285] width 17 height 9
checkbox input "true"
click at [483, 98] on h3 "Lender Documents" at bounding box center [454, 100] width 530 height 7
click at [29, 224] on main "Customer [PERSON_NAME] 0435910027 [EMAIL_ADDRESS][DOMAIN_NAME] Finance Summary …" at bounding box center [383, 52] width 715 height 618
click at [70, 213] on div "Documents Requested Documents Customer Documents Seller Documents Lender Docume…" at bounding box center [103, 107] width 133 height 507
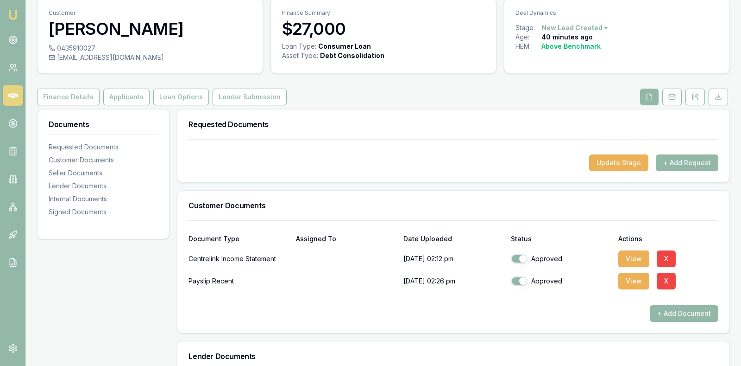
scroll to position [11, 0]
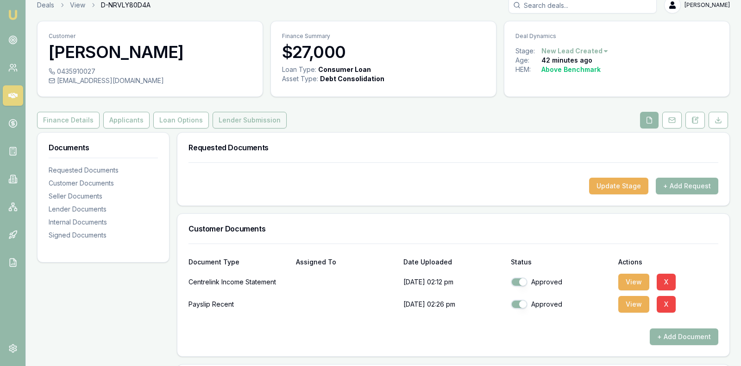
click at [241, 114] on button "Lender Submission" at bounding box center [250, 120] width 74 height 17
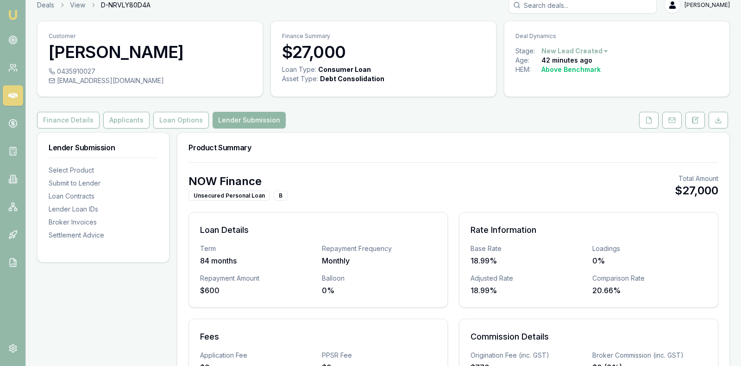
click at [241, 114] on button "Lender Submission" at bounding box center [249, 120] width 73 height 17
click at [351, 112] on div "Finance Details Applicants Loan Options Lender Submission" at bounding box center [383, 120] width 693 height 17
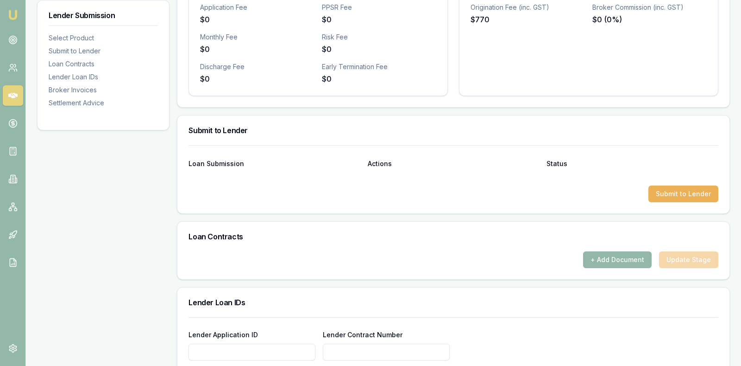
scroll to position [356, 0]
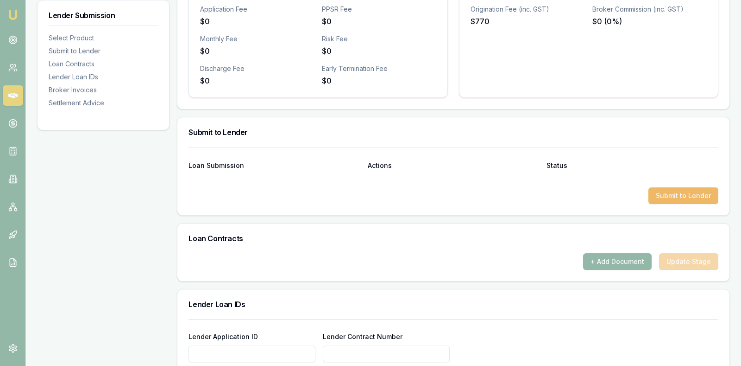
click at [665, 192] on button "Submit to Lender" at bounding box center [684, 195] width 70 height 17
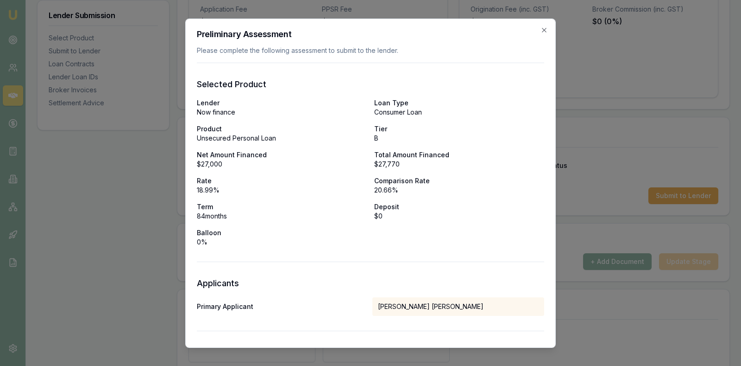
click at [511, 146] on div "Lender Now finance Loan Type Consumer Loan Product Unsecured Personal Loan Tier…" at bounding box center [371, 172] width 348 height 148
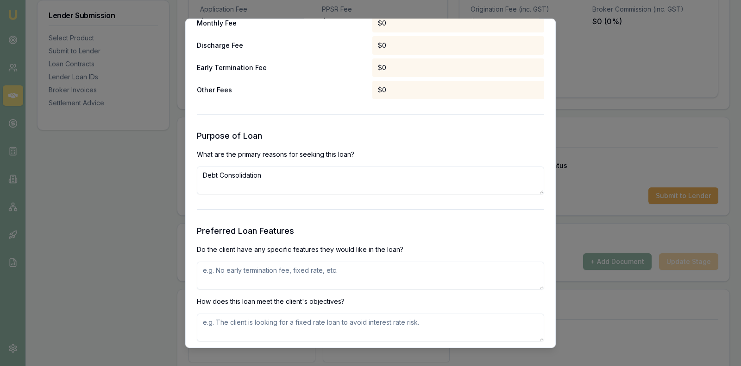
scroll to position [857, 0]
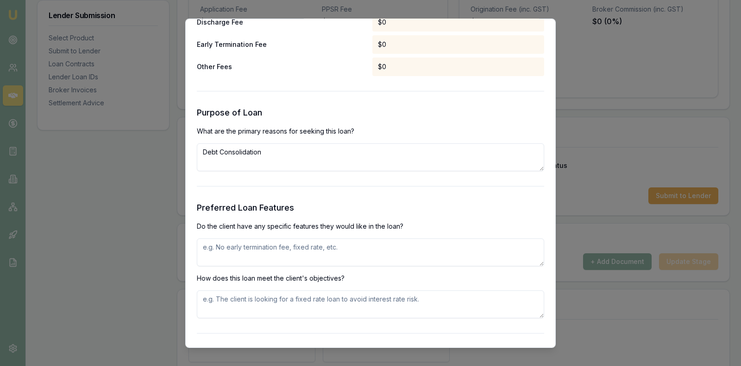
click at [256, 254] on textarea at bounding box center [371, 252] width 348 height 28
type textarea "Applicant is seeking a fixed rate loan without payout penalties and set up cost…"
click at [260, 309] on textarea at bounding box center [371, 304] width 348 height 28
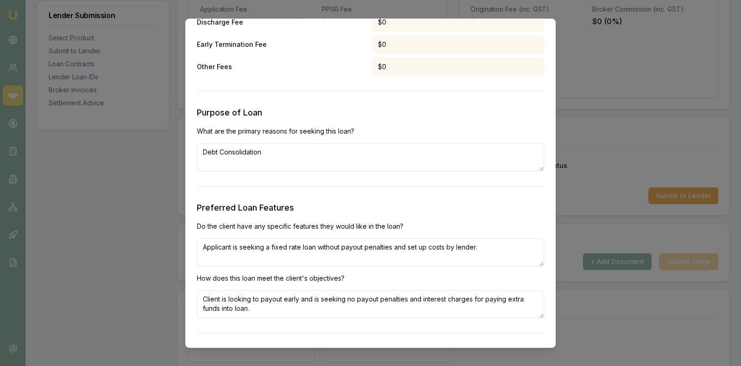
type textarea "Client is looking to payout early and is seeking no payout penalties and intere…"
click at [487, 201] on h3 "Preferred Loan Features" at bounding box center [371, 207] width 348 height 13
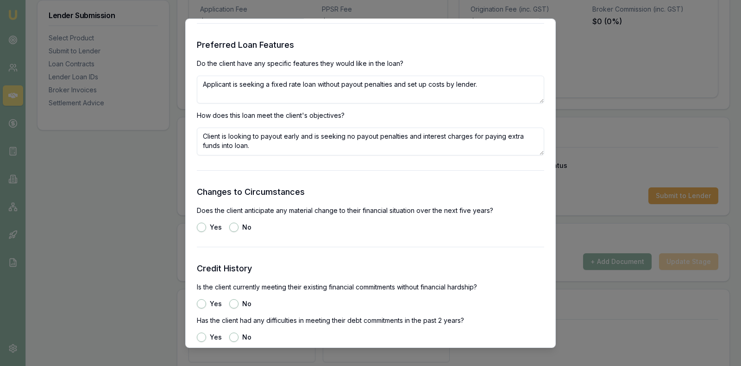
scroll to position [1043, 0]
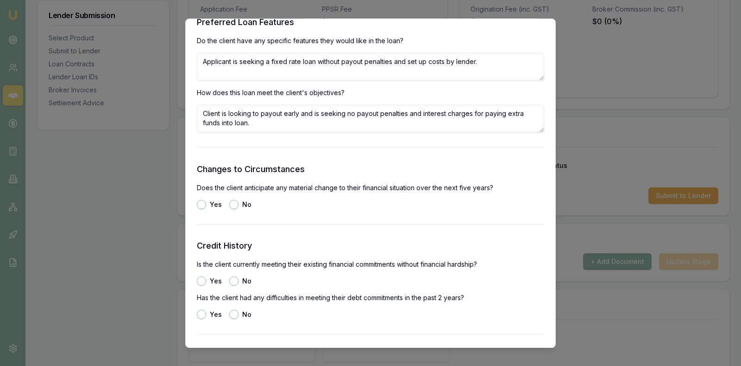
click at [234, 203] on button "No" at bounding box center [233, 203] width 9 height 9
radio input "true"
click at [202, 279] on button "Yes" at bounding box center [201, 280] width 9 height 9
radio input "true"
click at [236, 313] on button "No" at bounding box center [233, 313] width 9 height 9
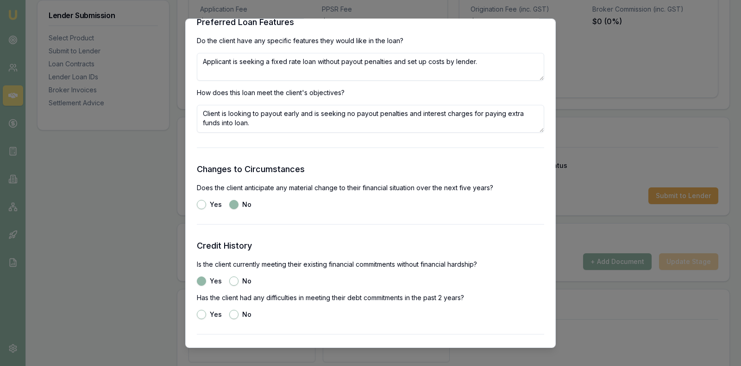
radio input "true"
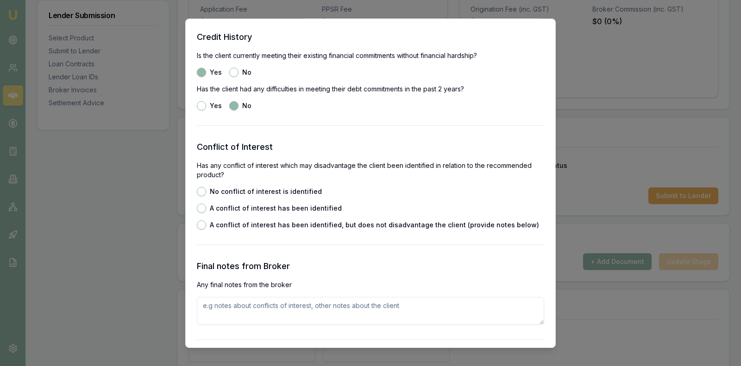
scroll to position [1274, 0]
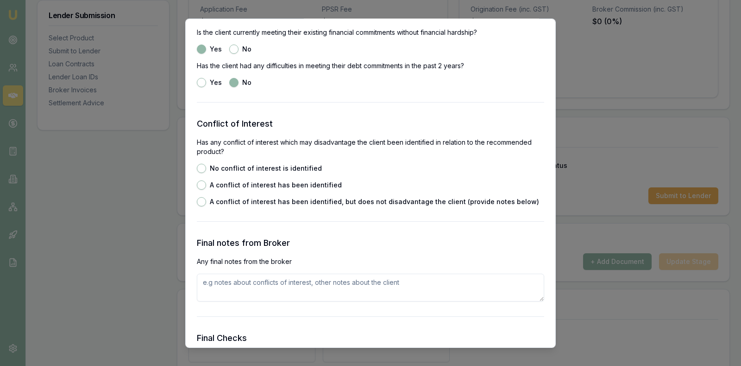
click at [203, 166] on button "No conflict of interest is identified" at bounding box center [201, 167] width 9 height 9
radio input "true"
click at [320, 290] on textarea at bounding box center [371, 287] width 348 height 28
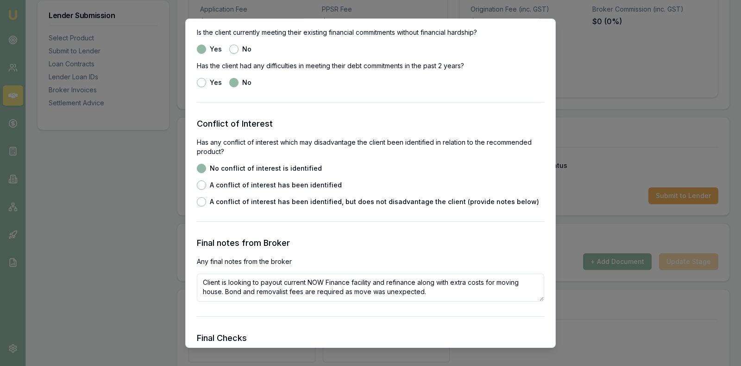
type textarea "Client is looking to payout current NOW Finance facility and refinance along wi…"
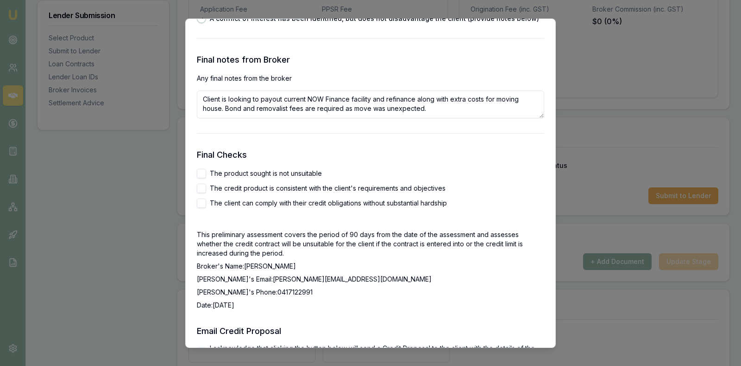
scroll to position [1460, 0]
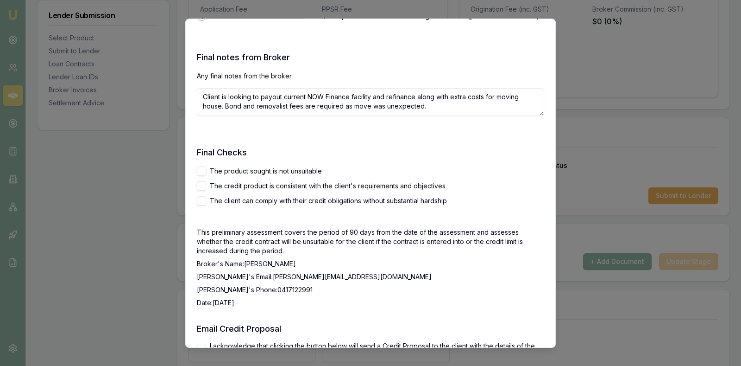
click at [201, 174] on button "The product sought is not unsuitable" at bounding box center [201, 170] width 9 height 9
checkbox input "true"
click at [365, 153] on h3 "Final Checks" at bounding box center [371, 152] width 348 height 13
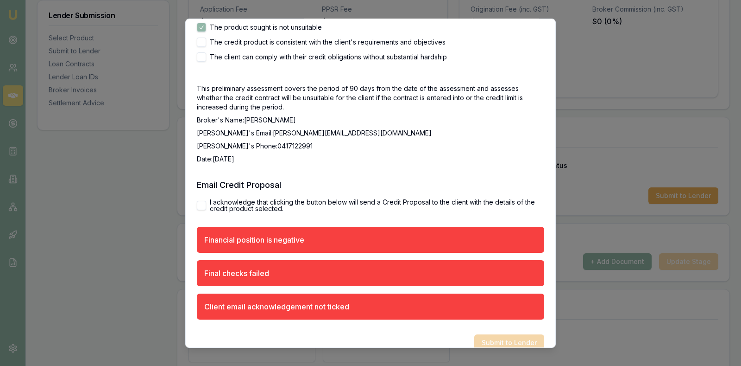
scroll to position [1617, 0]
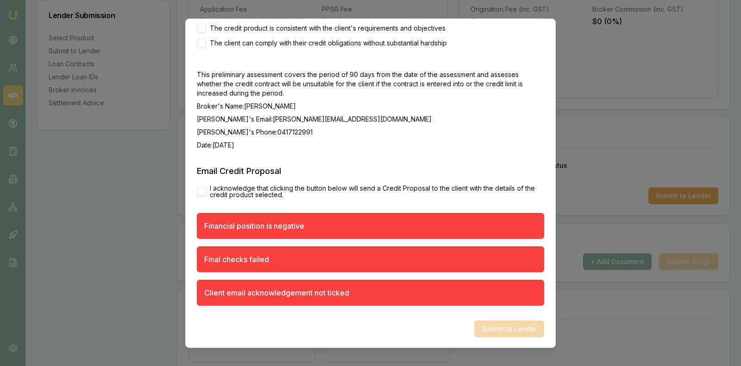
click at [201, 190] on button "I acknowledge that clicking the button below will send a Credit Proposal to the…" at bounding box center [201, 190] width 9 height 9
checkbox input "true"
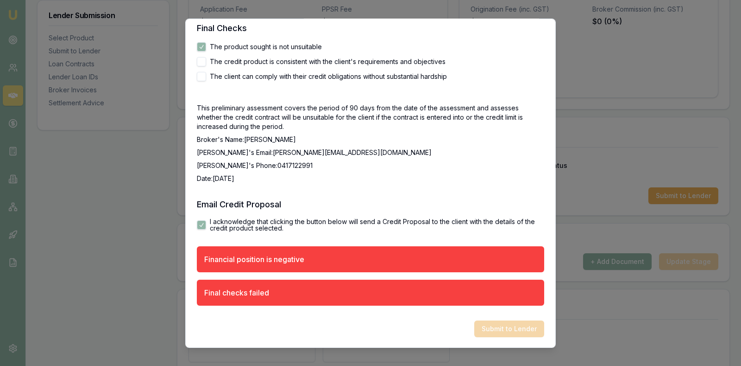
click at [357, 174] on p "Date: [DATE]" at bounding box center [371, 177] width 348 height 9
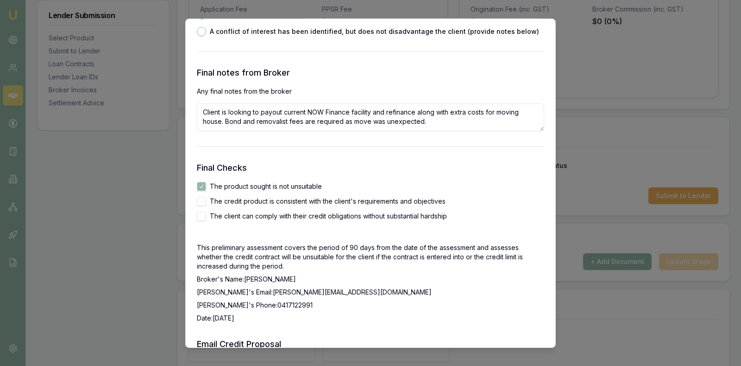
scroll to position [1445, 0]
click at [197, 197] on button "The credit product is consistent with the client's requirements and objectives" at bounding box center [201, 200] width 9 height 9
checkbox input "true"
click at [205, 218] on button "The client can comply with their credit obligations without substantial hardship" at bounding box center [201, 214] width 9 height 9
checkbox input "true"
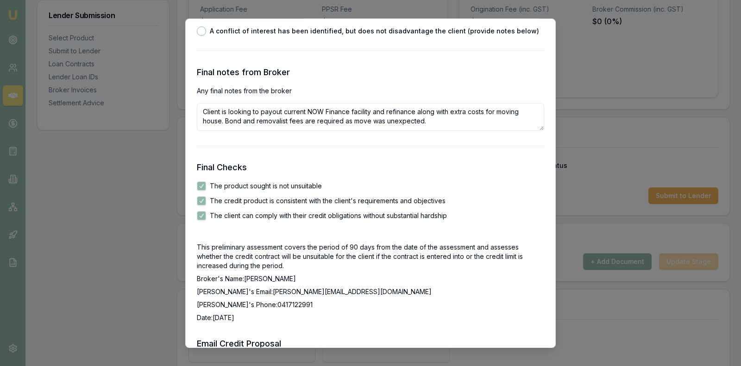
click at [433, 282] on p "Broker's Name: [PERSON_NAME]" at bounding box center [371, 277] width 348 height 9
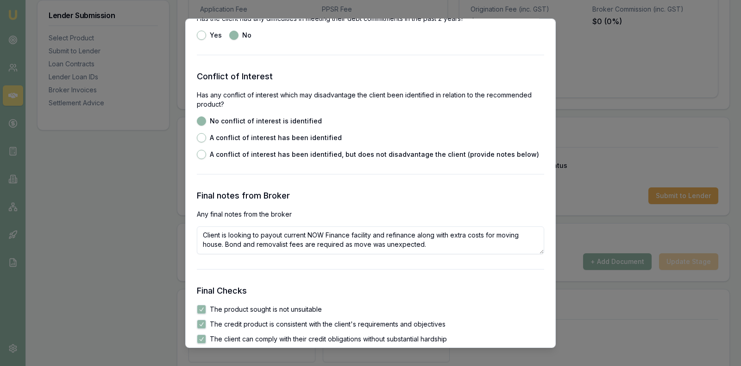
scroll to position [1328, 0]
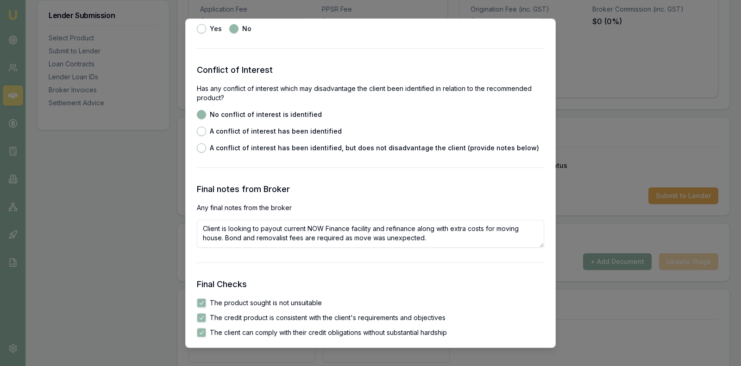
drag, startPoint x: 439, startPoint y: 238, endPoint x: 152, endPoint y: 228, distance: 286.5
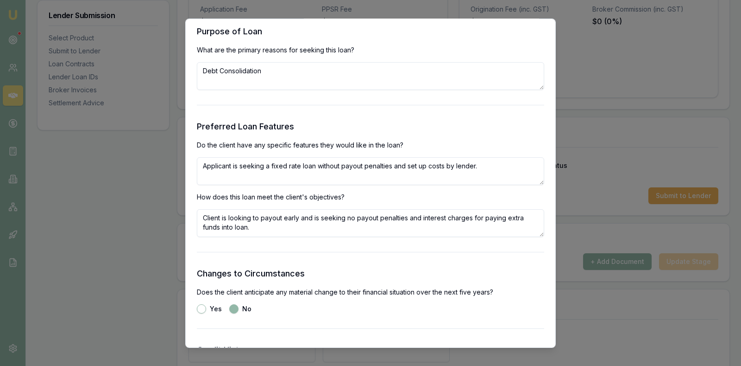
scroll to position [911, 0]
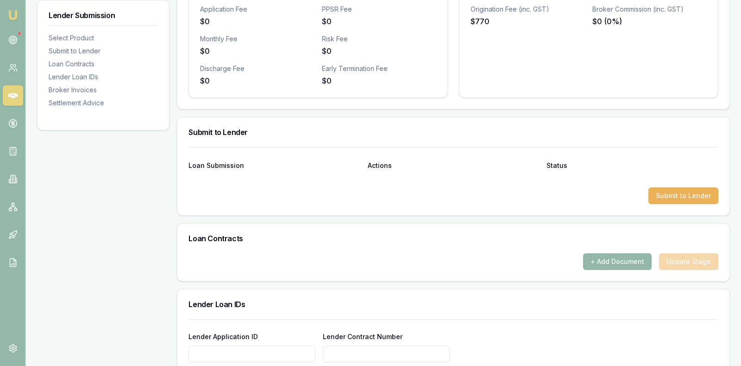
click at [471, 182] on div at bounding box center [454, 179] width 530 height 15
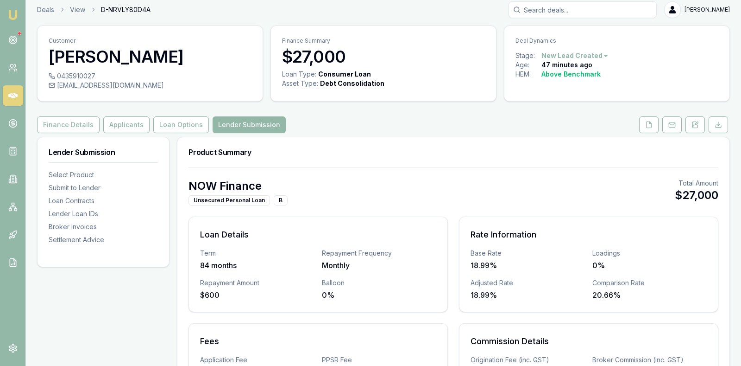
scroll to position [0, 0]
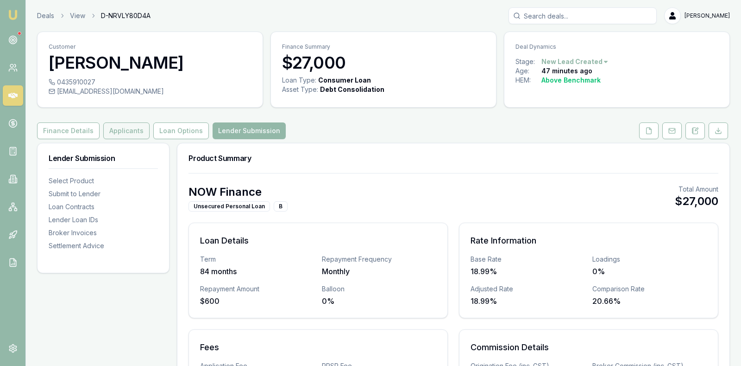
click at [127, 125] on button "Applicants" at bounding box center [126, 130] width 46 height 17
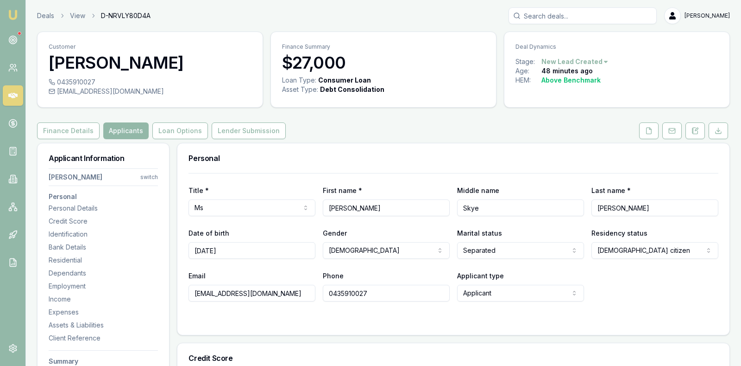
click at [386, 149] on div "Personal" at bounding box center [453, 158] width 552 height 30
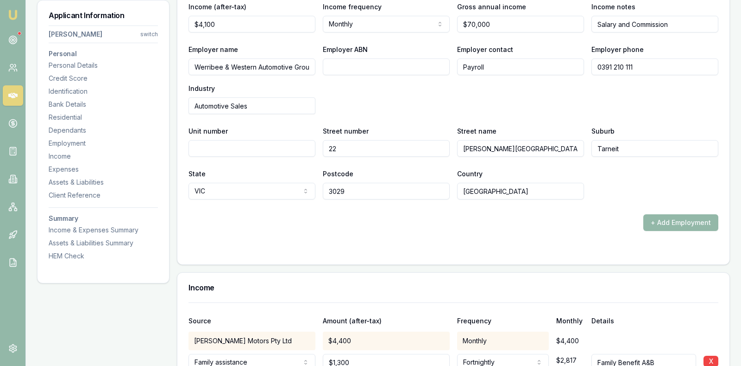
scroll to position [1784, 0]
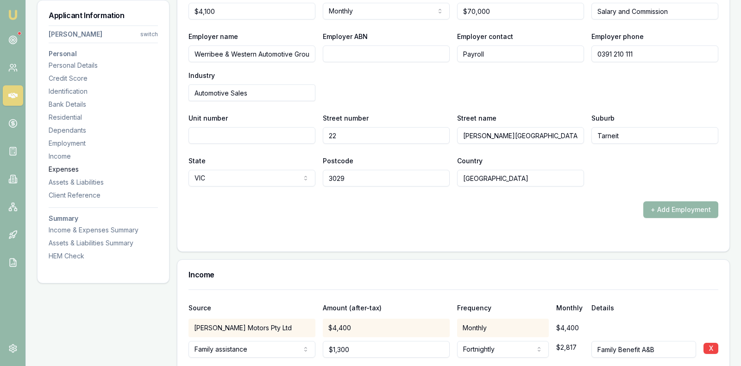
click at [68, 167] on div "Expenses" at bounding box center [103, 169] width 109 height 9
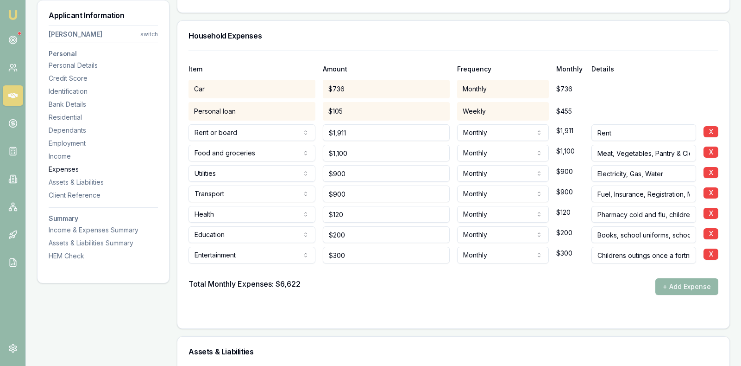
scroll to position [2210, 0]
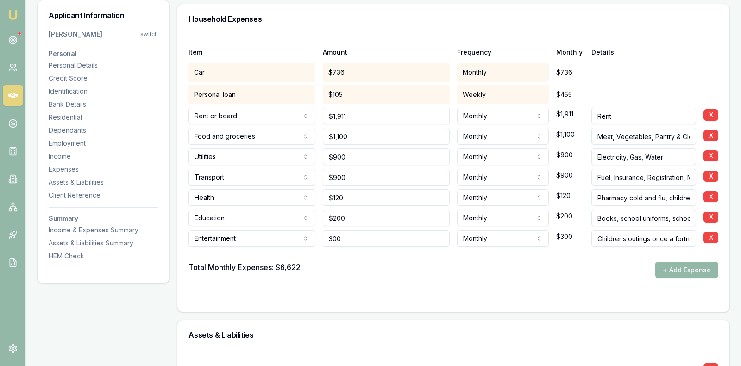
click at [361, 231] on input "300" at bounding box center [386, 238] width 127 height 17
type input "3"
type input "$250"
click at [418, 279] on form "Item Amount Frequency Monthly Details Car $736 Monthly $736 Personal loan $105 …" at bounding box center [454, 167] width 530 height 266
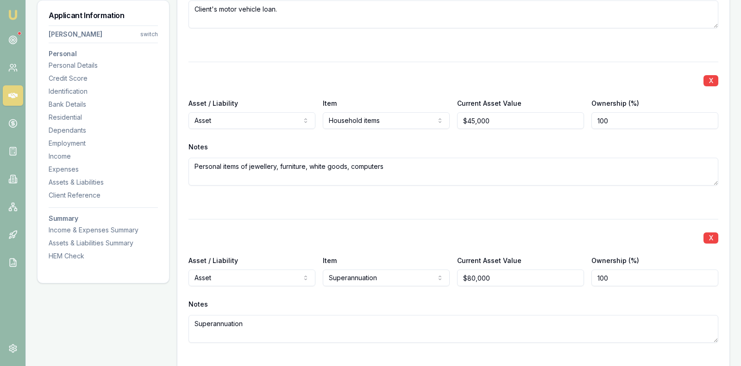
scroll to position [2740, 0]
click at [434, 237] on div "X" at bounding box center [454, 237] width 530 height 13
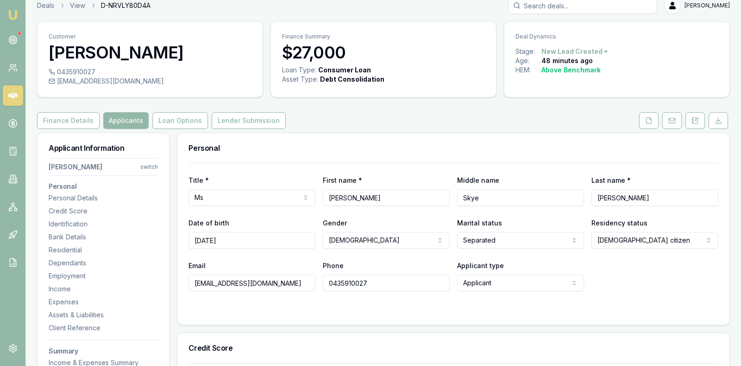
scroll to position [0, 0]
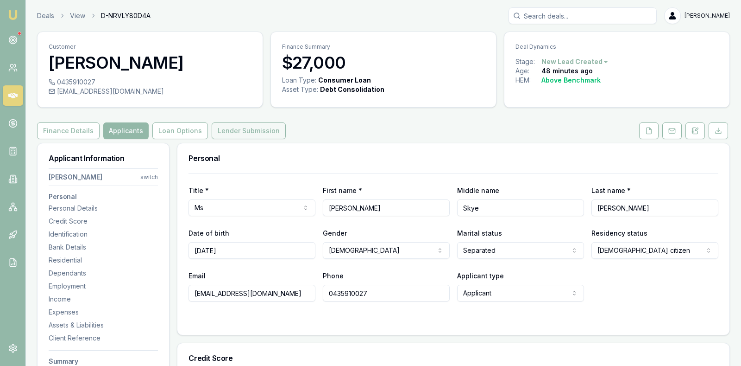
click at [258, 126] on button "Lender Submission" at bounding box center [249, 130] width 74 height 17
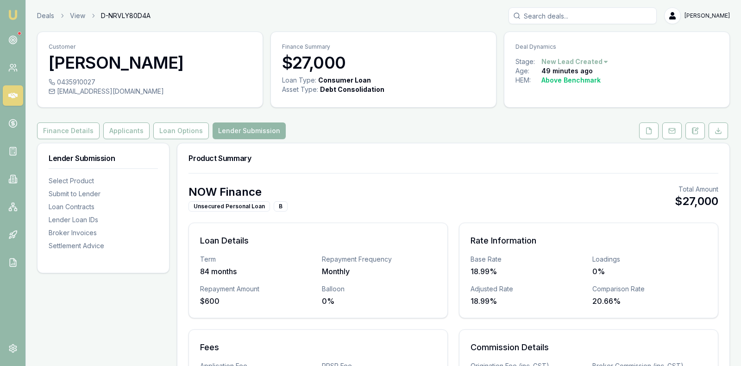
click at [338, 148] on div "Product Summary" at bounding box center [453, 158] width 552 height 30
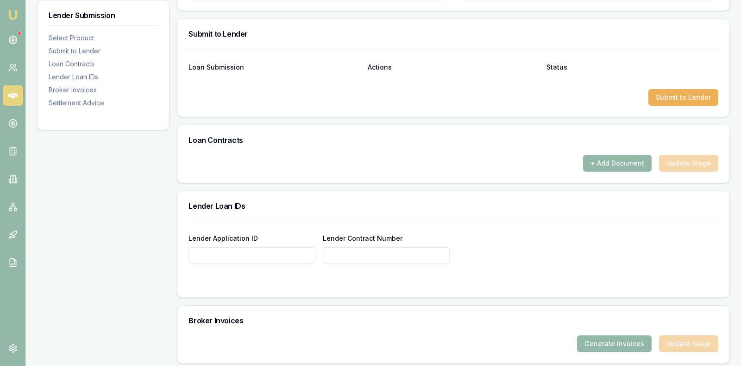
scroll to position [463, 0]
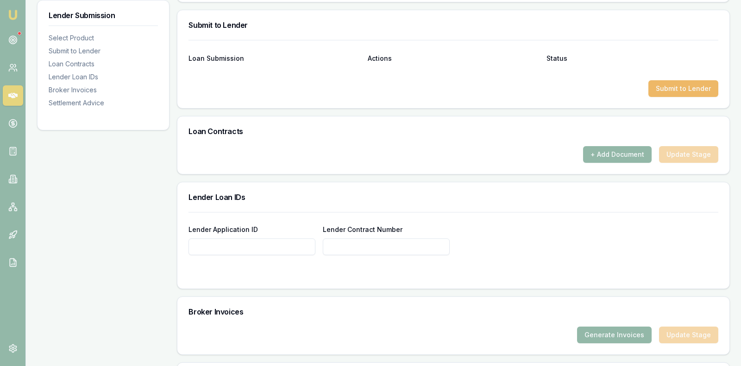
click at [678, 82] on button "Submit to Lender" at bounding box center [684, 88] width 70 height 17
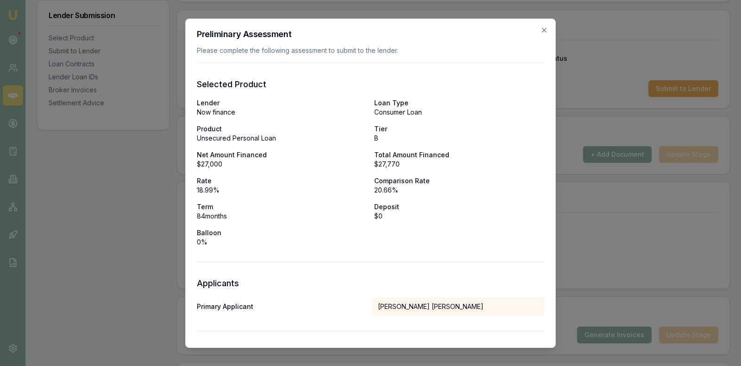
click at [516, 174] on div "Lender Now finance Loan Type Consumer Loan Product Unsecured Personal Loan Tier…" at bounding box center [371, 172] width 348 height 148
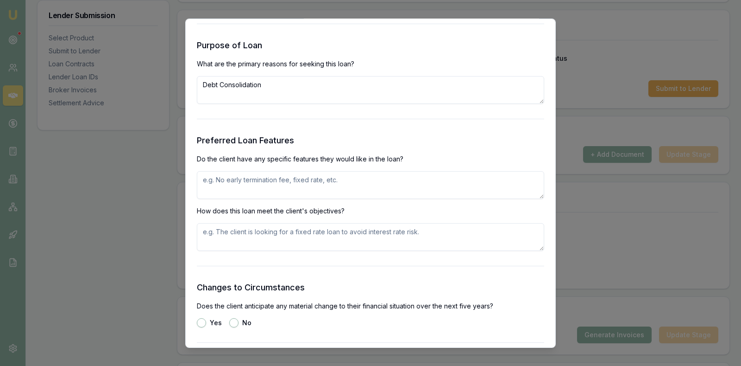
scroll to position [927, 0]
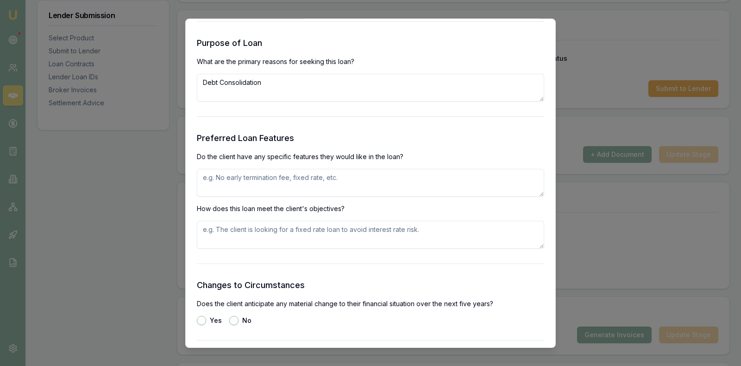
click at [393, 181] on textarea at bounding box center [371, 182] width 348 height 28
type textarea "Fixed rate and no early termination fees or set up costs by lender"
click at [354, 231] on textarea at bounding box center [371, 234] width 348 height 28
type textarea "Payout early without costs."
click at [368, 323] on div "Yes No" at bounding box center [371, 319] width 348 height 9
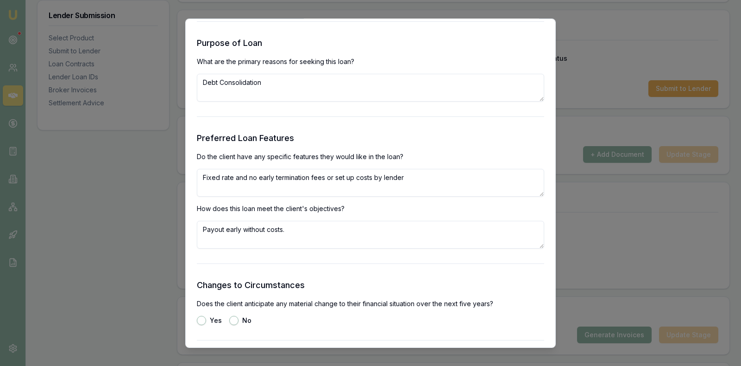
click at [232, 320] on button "No" at bounding box center [233, 319] width 9 height 9
radio input "true"
click at [424, 235] on textarea "Payout early without costs." at bounding box center [371, 234] width 348 height 28
click at [520, 274] on form "Selected Product Lender Now finance Loan Type Consumer Loan Product Unsecured P…" at bounding box center [371, 64] width 348 height 1858
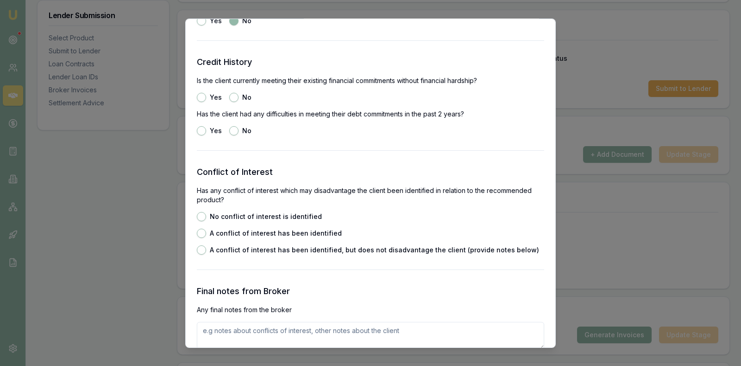
scroll to position [1228, 0]
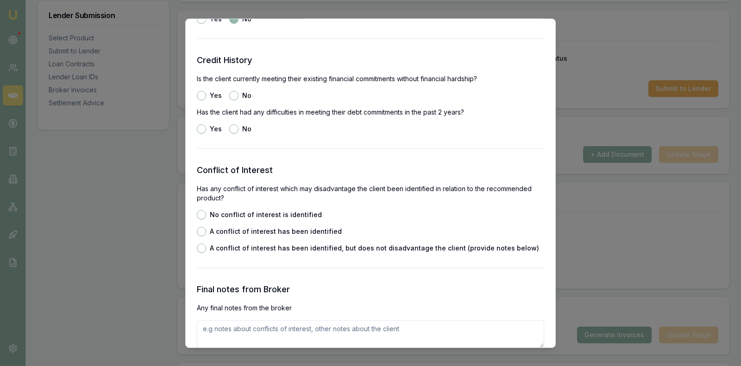
click at [235, 101] on div "Credit History Is the client currently meeting their existing financial commitm…" at bounding box center [371, 93] width 348 height 80
click at [234, 94] on button "No" at bounding box center [233, 94] width 9 height 9
radio input "true"
click at [232, 128] on button "No" at bounding box center [233, 128] width 9 height 9
radio input "true"
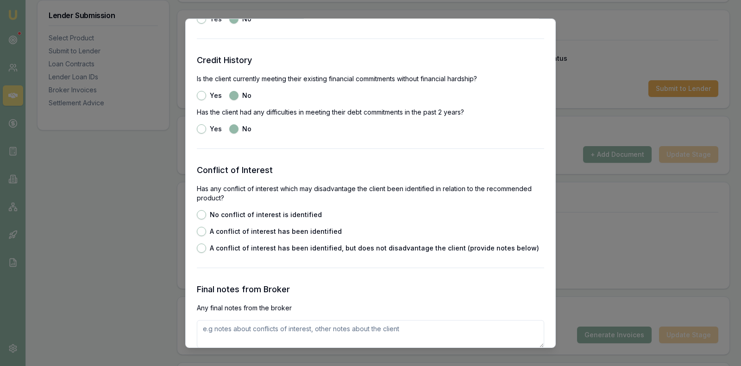
click at [201, 213] on button "No conflict of interest is identified" at bounding box center [201, 213] width 9 height 9
radio input "true"
click at [390, 211] on div "No conflict of interest is identified A conflict of interest has been identifie…" at bounding box center [371, 230] width 348 height 43
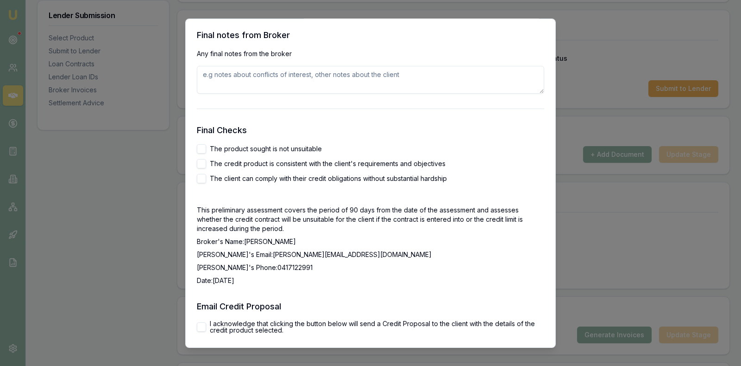
scroll to position [1483, 0]
click at [314, 81] on textarea at bounding box center [371, 78] width 348 height 28
type textarea "Unexpected house move."
click at [201, 147] on button "The product sought is not unsuitable" at bounding box center [201, 147] width 9 height 9
checkbox input "true"
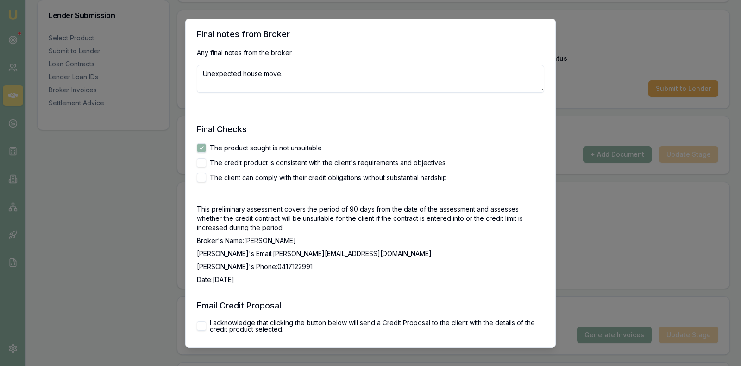
click at [202, 165] on button "The credit product is consistent with the client's requirements and objectives" at bounding box center [201, 162] width 9 height 9
checkbox input "true"
click at [205, 181] on button "The client can comply with their credit obligations without substantial hardship" at bounding box center [201, 176] width 9 height 9
checkbox input "true"
click at [387, 302] on h3 "Email Credit Proposal" at bounding box center [371, 304] width 348 height 13
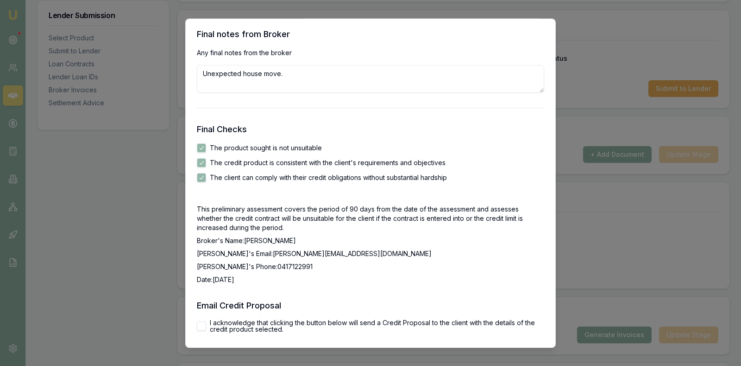
click at [203, 324] on button "I acknowledge that clicking the button below will send a Credit Proposal to the…" at bounding box center [201, 325] width 9 height 9
checkbox input "true"
click at [422, 268] on p "Broker's Phone: 0417122991" at bounding box center [371, 265] width 348 height 9
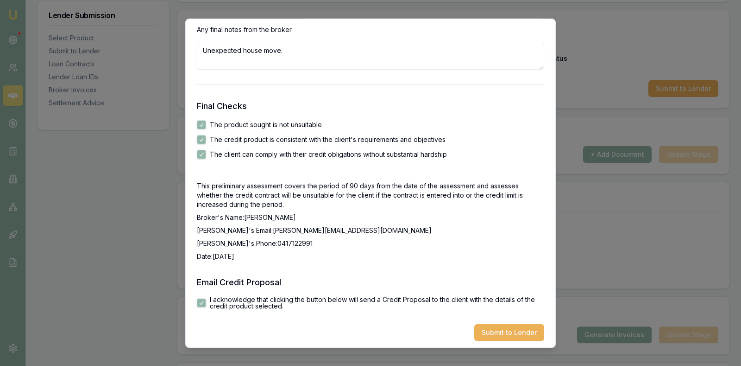
scroll to position [1510, 0]
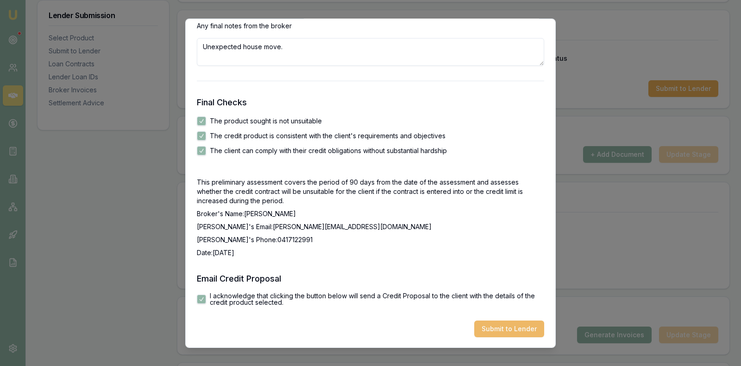
click at [486, 328] on button "Submit to Lender" at bounding box center [510, 328] width 70 height 17
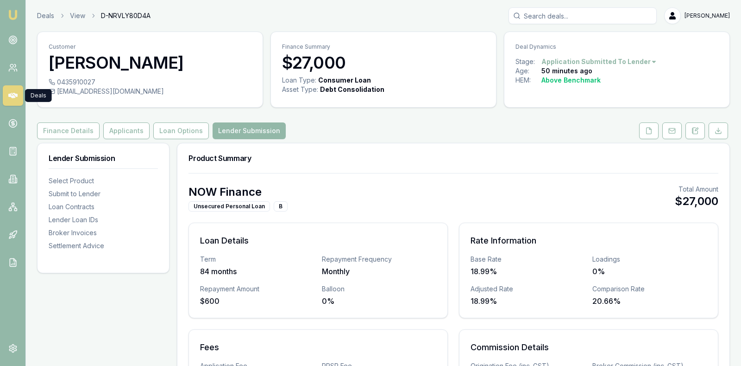
click at [16, 92] on icon at bounding box center [12, 95] width 9 height 9
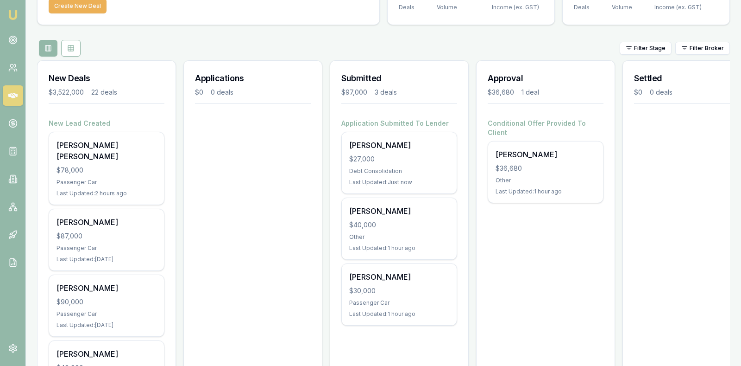
scroll to position [93, 0]
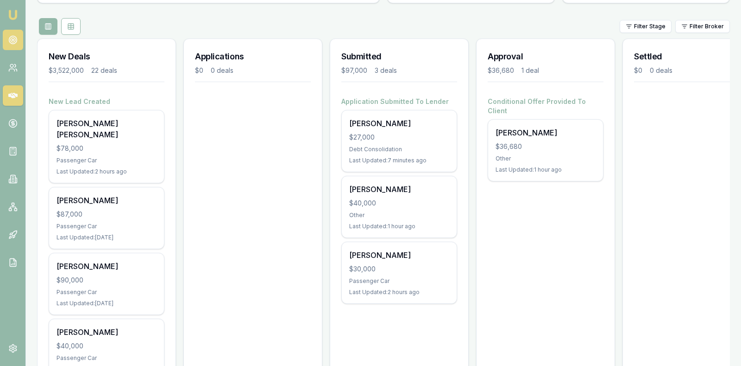
click at [11, 39] on icon at bounding box center [12, 39] width 9 height 9
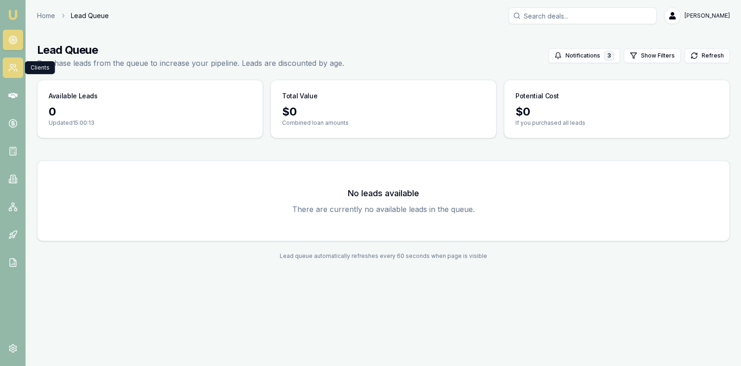
click at [16, 67] on icon at bounding box center [12, 67] width 9 height 9
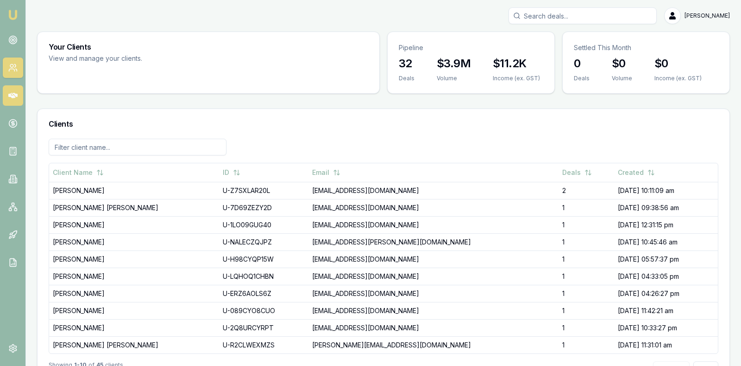
click at [14, 92] on icon at bounding box center [12, 95] width 9 height 9
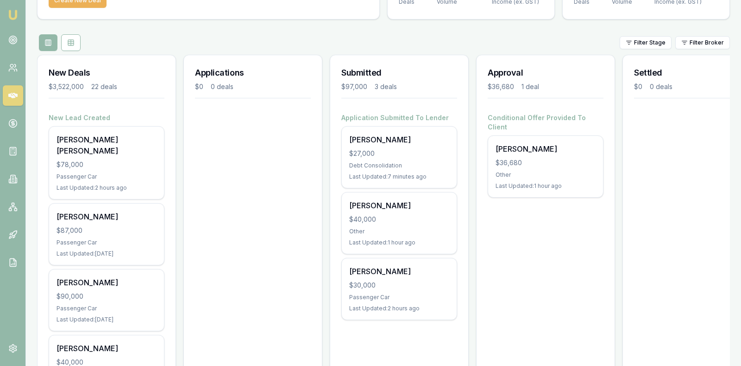
scroll to position [93, 0]
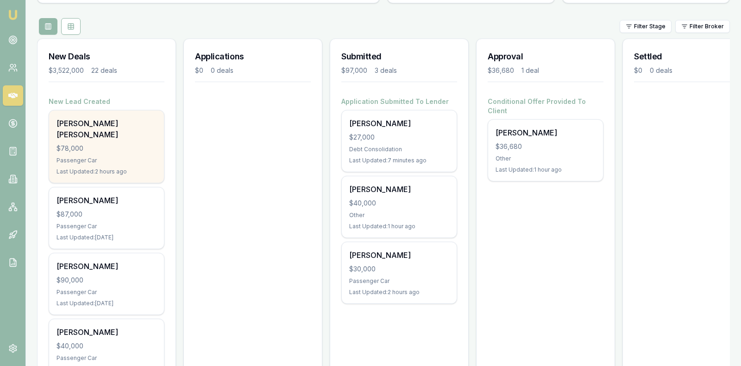
click at [119, 144] on div "$78,000" at bounding box center [107, 148] width 100 height 9
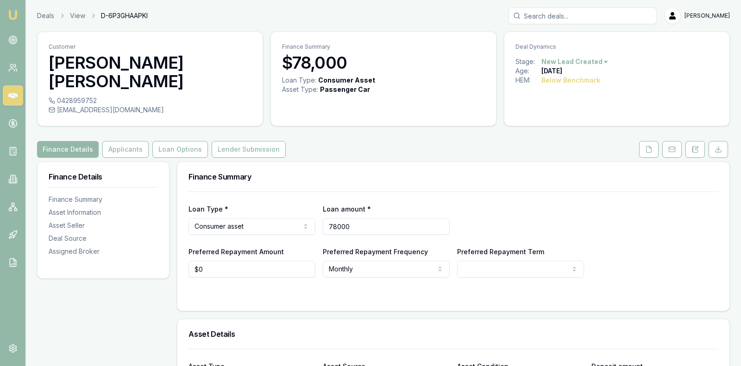
click at [373, 218] on input "78000" at bounding box center [386, 226] width 127 height 17
type input "7"
type input "$60,000"
click at [599, 203] on div "Loan Type * Consumer asset Consumer loan Consumer asset Commercial loan Commerc…" at bounding box center [454, 219] width 530 height 32
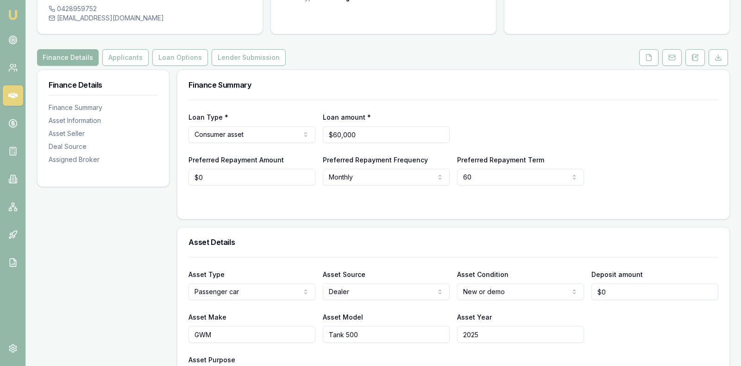
scroll to position [93, 0]
click at [575, 156] on html "Emu Broker Deals View D-6P3GHAAPKI Stevette Gelavis Toggle Menu Customer Nigel …" at bounding box center [370, 90] width 741 height 366
select select "84"
click at [612, 153] on div "Preferred Repayment Amount $0 Preferred Repayment Frequency Monthly Weekly Fort…" at bounding box center [454, 169] width 530 height 32
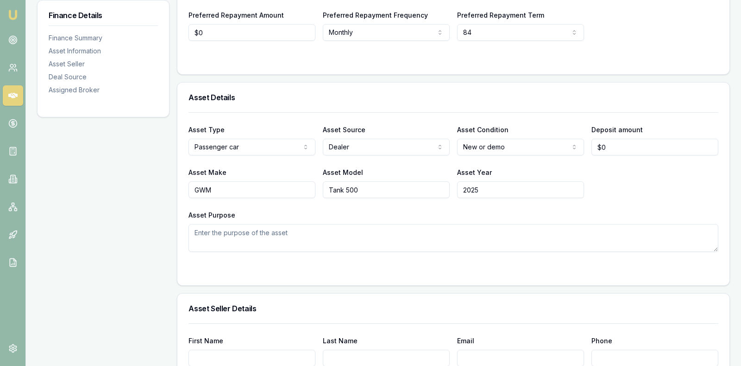
scroll to position [255, 0]
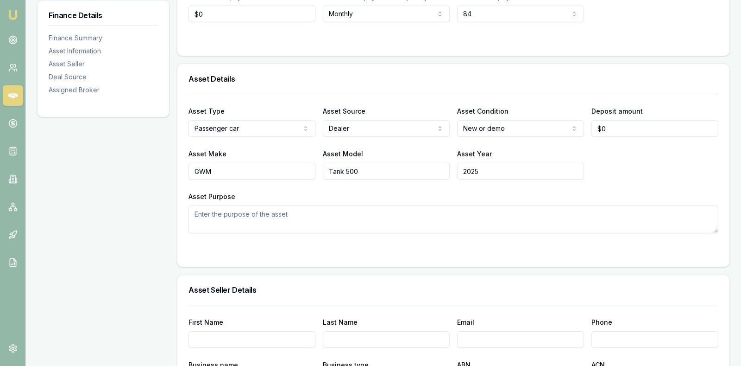
click at [389, 163] on input "Tank 500" at bounding box center [386, 171] width 127 height 17
type input "Tank"
click at [398, 205] on textarea "Asset Purpose" at bounding box center [454, 219] width 530 height 28
click at [401, 286] on h3 "Asset Seller Details" at bounding box center [454, 289] width 530 height 7
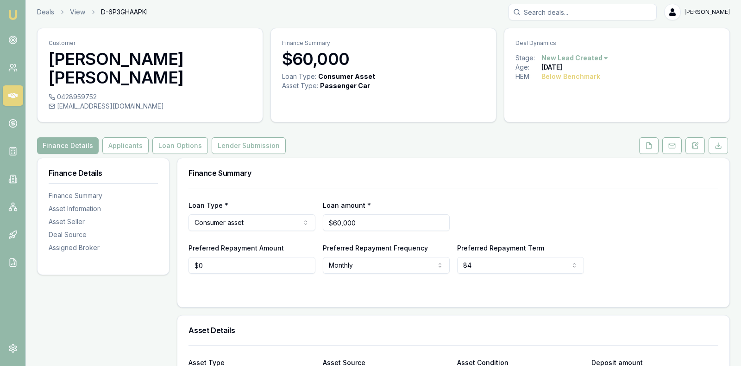
scroll to position [0, 0]
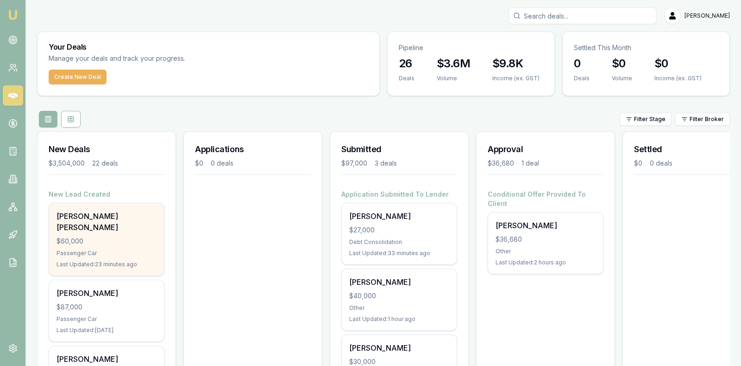
click at [114, 249] on div "Passenger Car" at bounding box center [107, 252] width 100 height 7
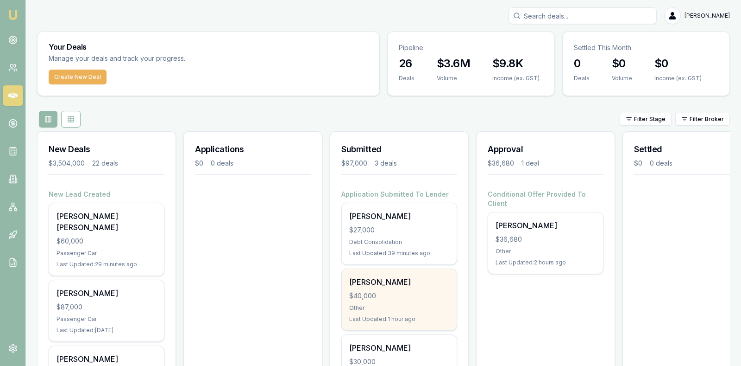
click at [384, 292] on div "$40,000" at bounding box center [399, 295] width 100 height 9
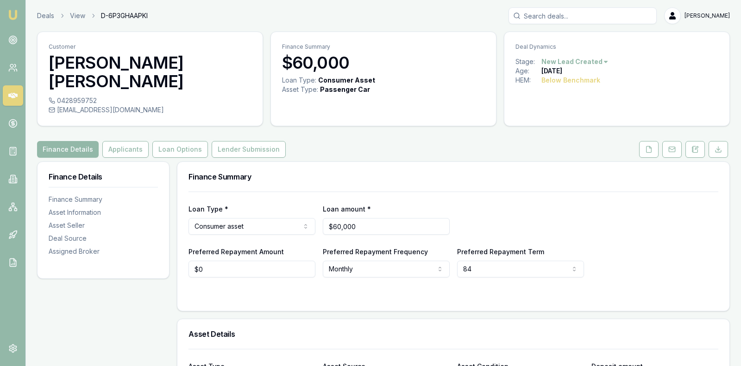
click at [355, 173] on h3 "Finance Summary" at bounding box center [454, 176] width 530 height 7
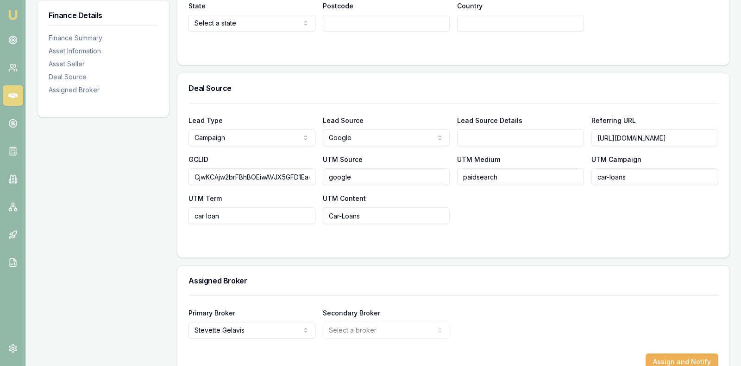
scroll to position [740, 0]
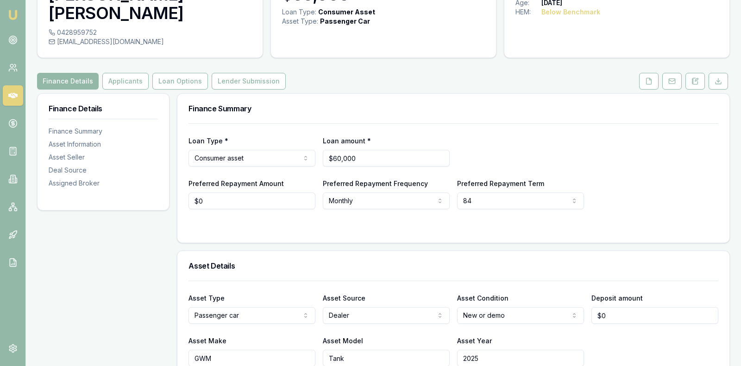
scroll to position [91, 0]
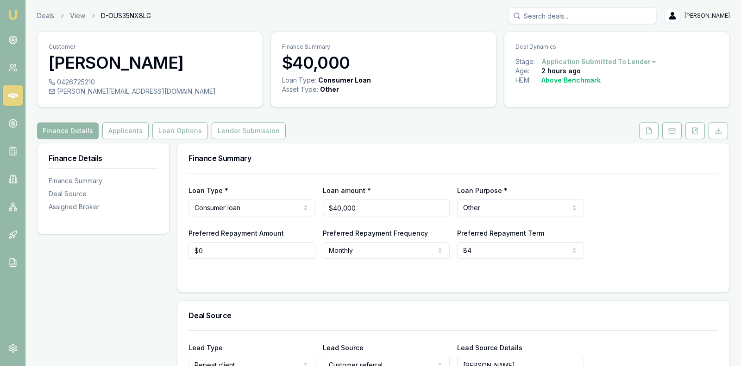
click at [616, 212] on div "Loan Type * Consumer loan Consumer loan Consumer asset Commercial loan Commerci…" at bounding box center [454, 200] width 530 height 32
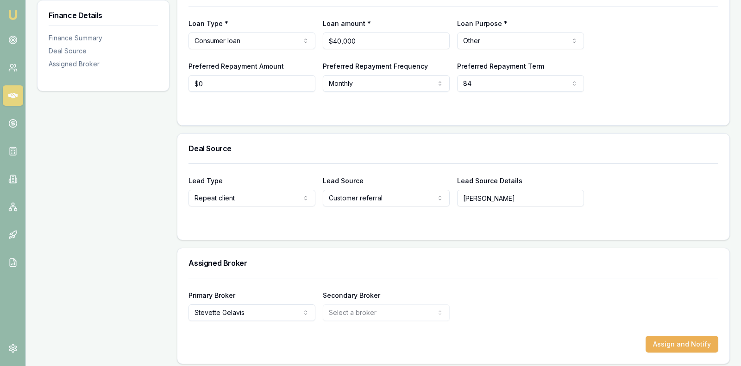
scroll to position [171, 0]
